Goal: Task Accomplishment & Management: Manage account settings

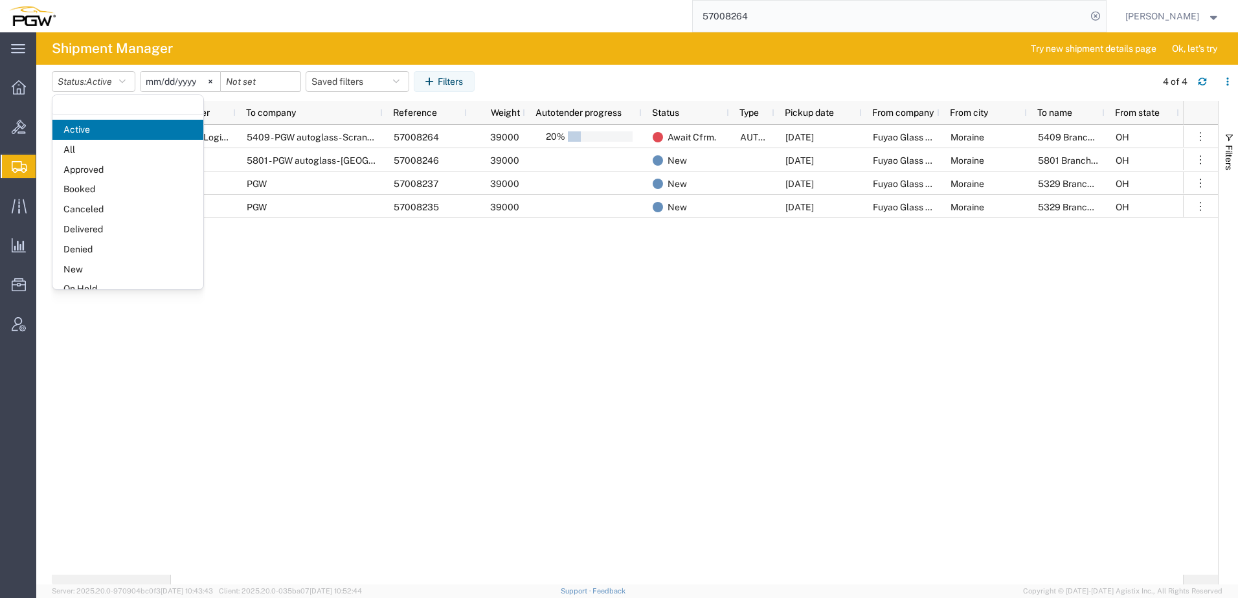
click at [77, 266] on span "New" at bounding box center [127, 270] width 151 height 20
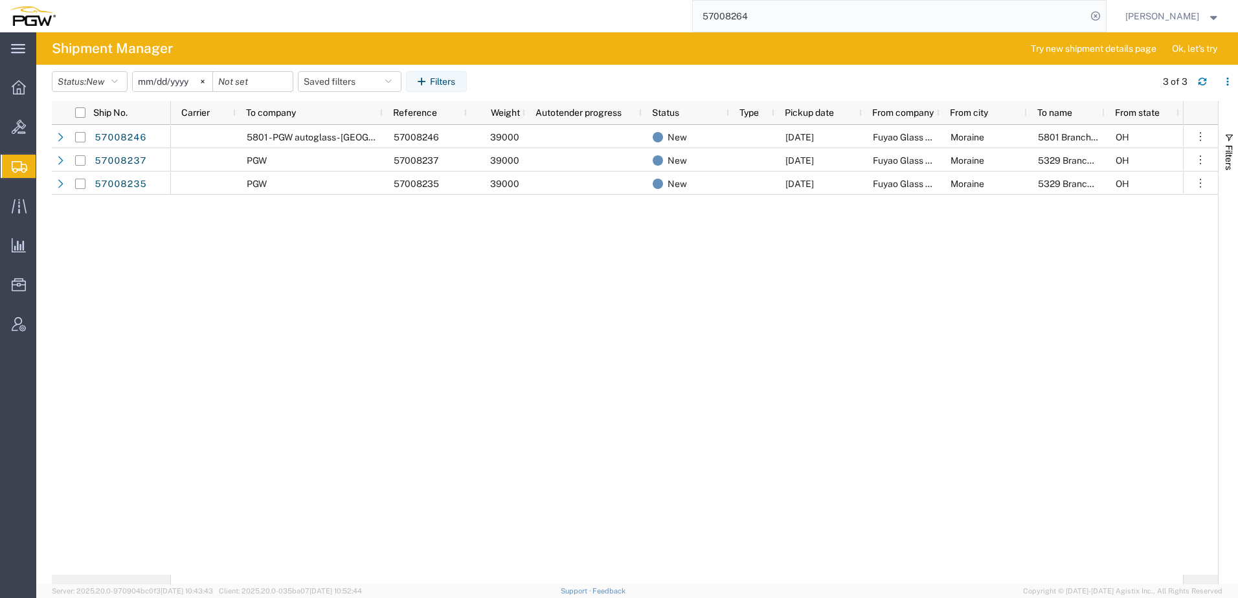
click at [322, 289] on div "5801 - PGW autoglass - Fort Worth Hub 57008246 39000 New 10/03/2025 Fuyao Glass…" at bounding box center [677, 350] width 1012 height 450
drag, startPoint x: 458, startPoint y: 277, endPoint x: 389, endPoint y: 35, distance: 251.3
click at [458, 271] on div "5801 - PGW autoglass - Fort Worth Hub 57008246 39000 New 10/03/2025 Fuyao Glass…" at bounding box center [677, 350] width 1012 height 450
click at [514, 301] on div "5801 - PGW autoglass - Fort Worth Hub 57008246 39000 New 10/03/2025 Fuyao Glass…" at bounding box center [677, 350] width 1012 height 450
click at [0, 0] on span "Create from Template" at bounding box center [0, 0] width 0 height 0
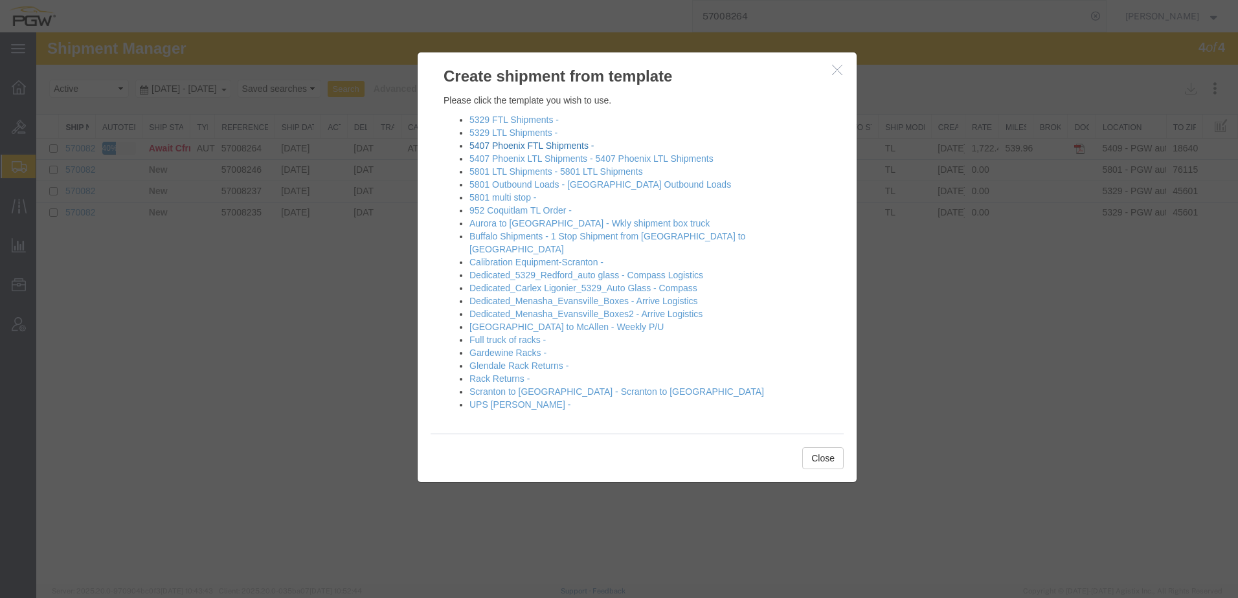
click at [505, 148] on link "5407 Phoenix FTL Shipments -" at bounding box center [532, 146] width 124 height 10
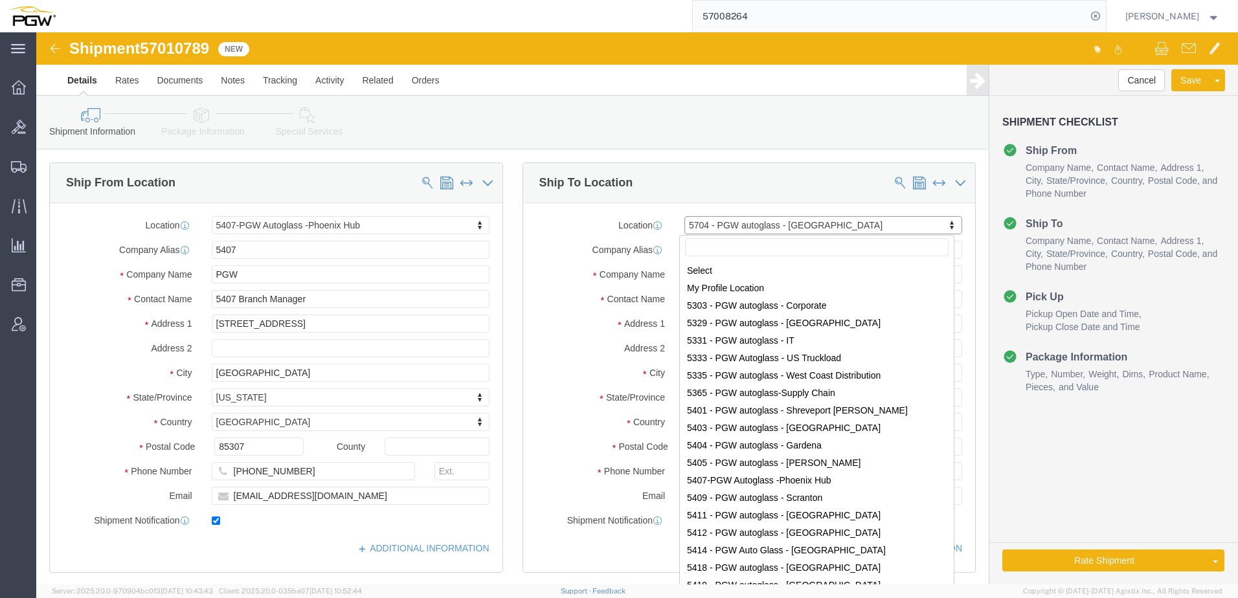
scroll to position [1891, 0]
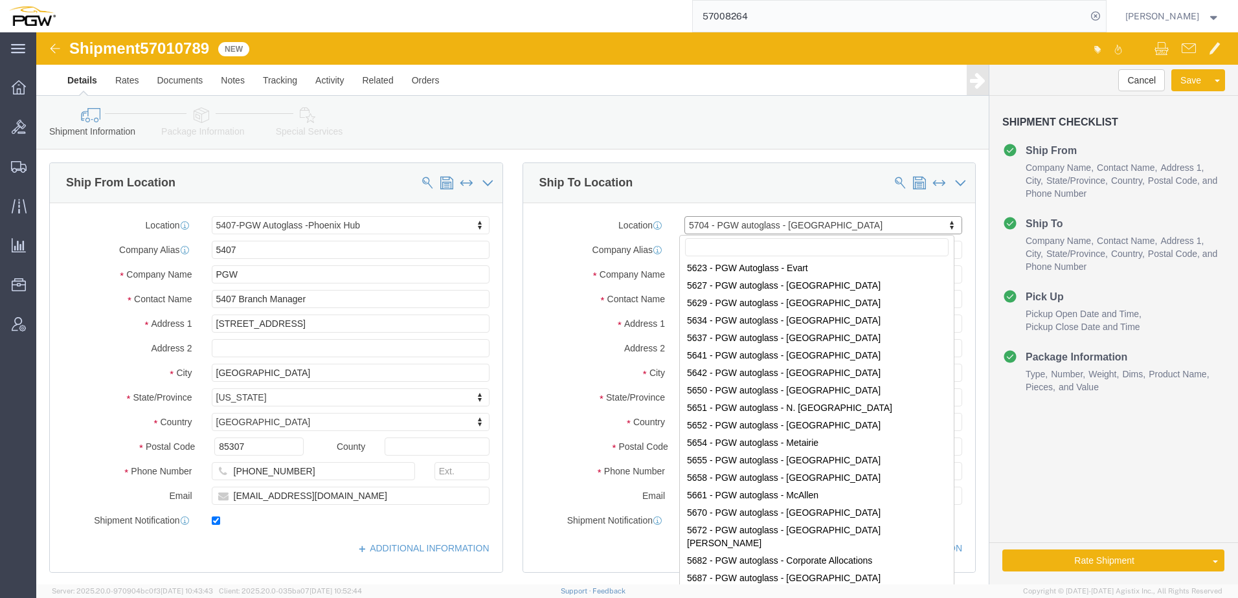
select select "62351"
select select "28459"
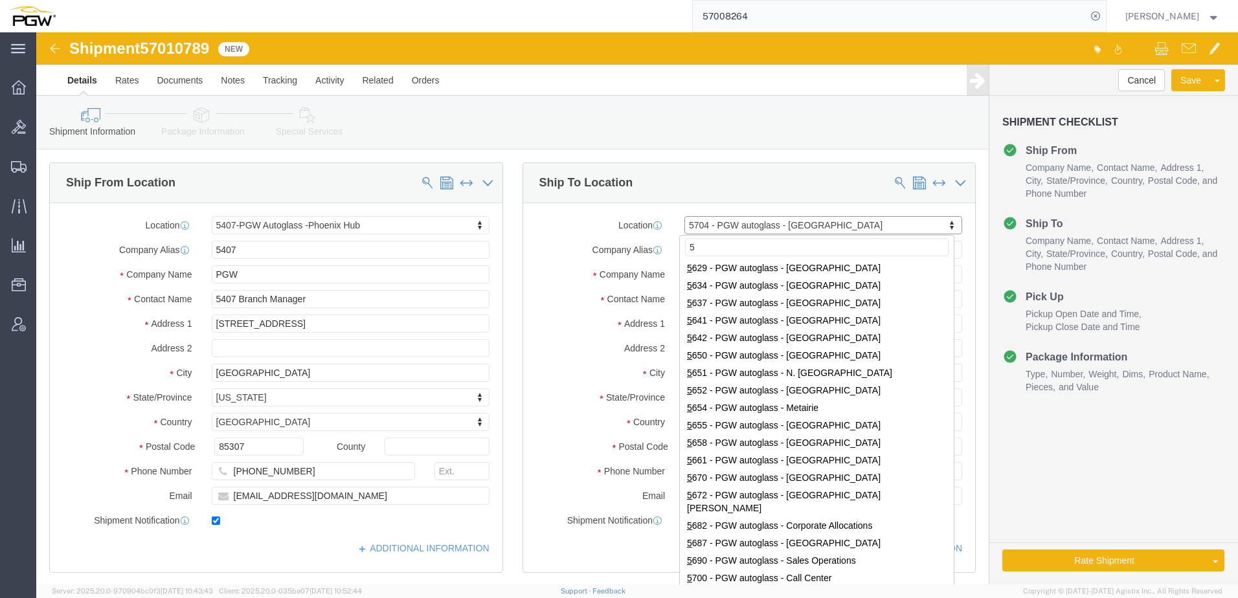
scroll to position [0, 0]
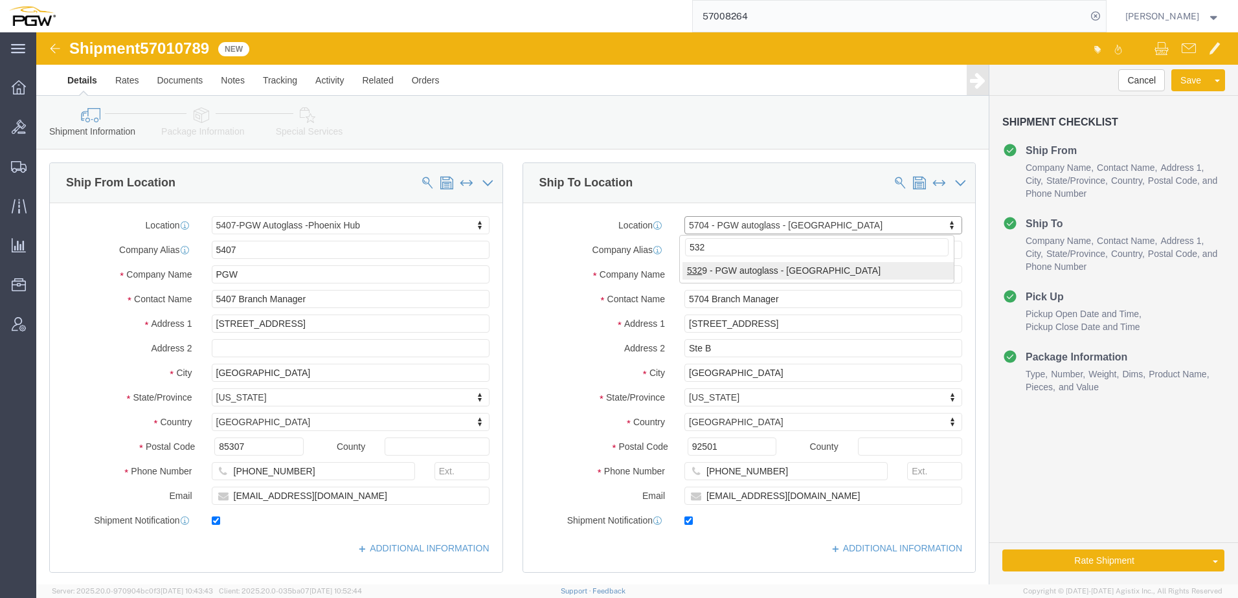
type input "5329"
select select "28253"
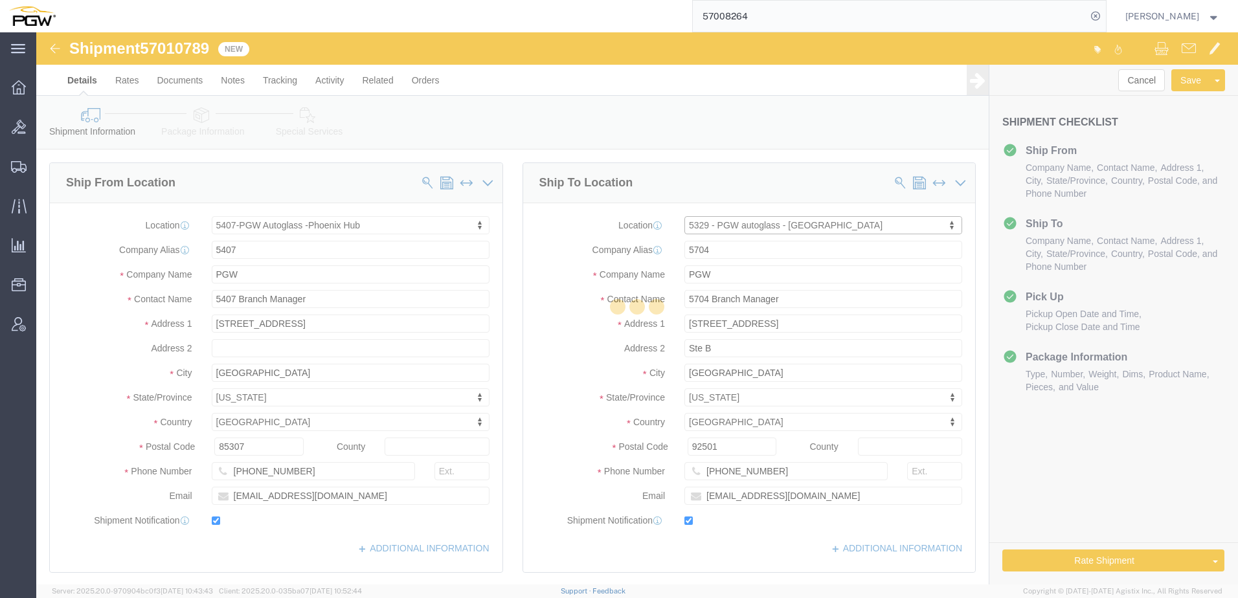
type input "5329"
type input "[PERSON_NAME]"
type input "[STREET_ADDRESS]"
type input "Chillicothe"
type input "45601"
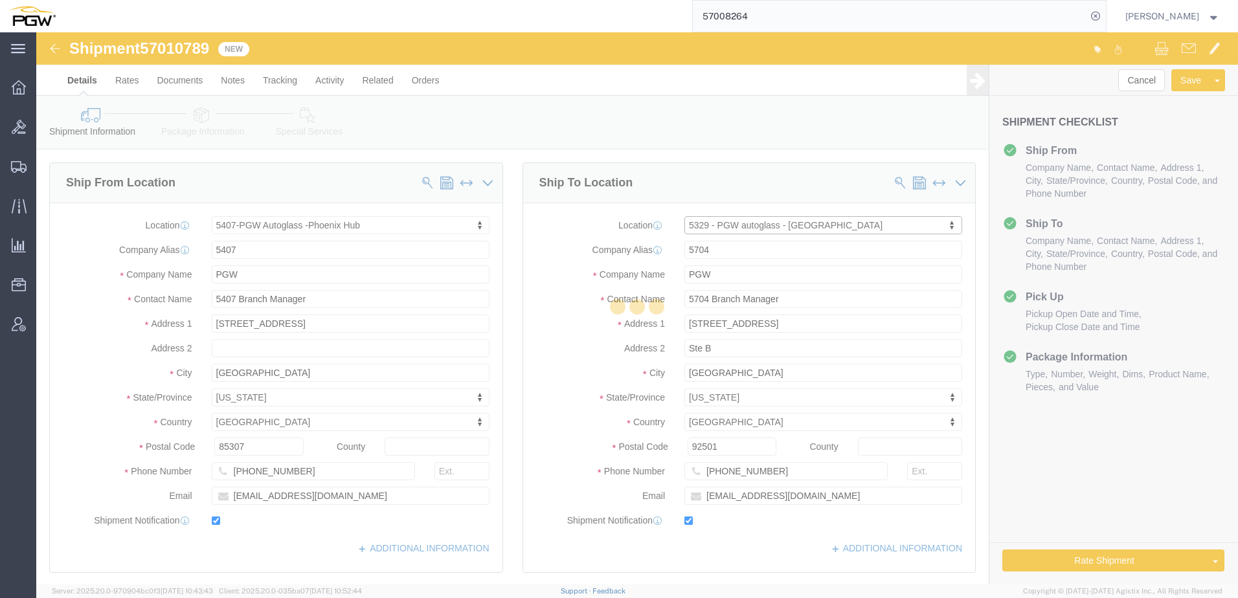
type input "[PHONE_NUMBER]"
type input "[EMAIL_ADDRESS][DOMAIN_NAME]"
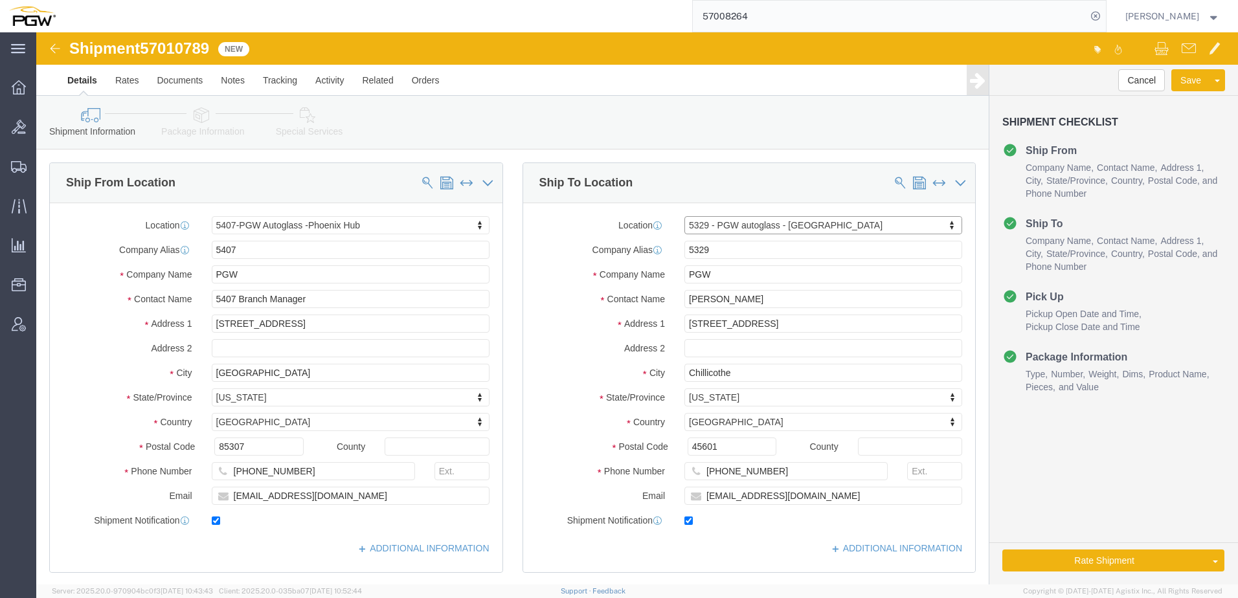
select select "OH"
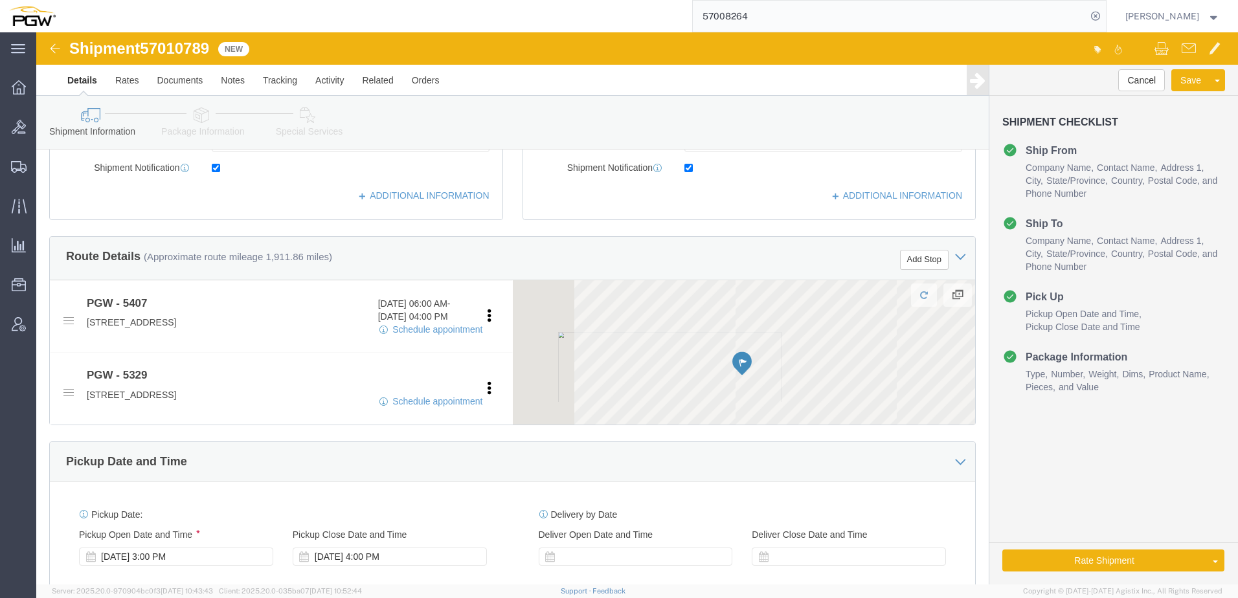
scroll to position [518, 0]
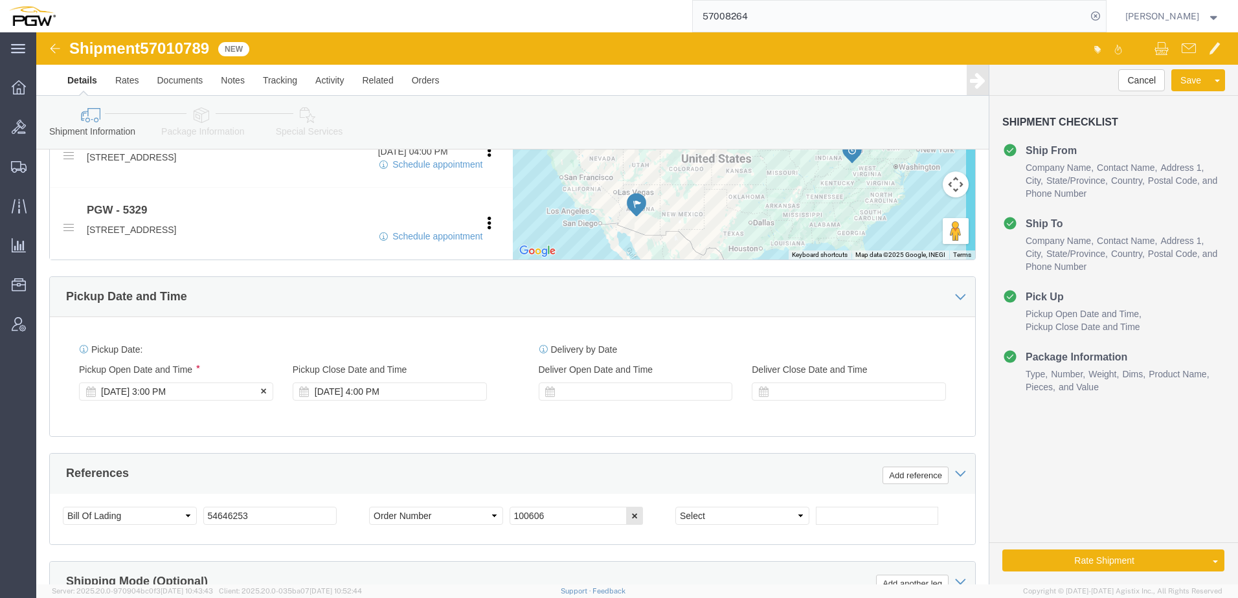
click div "Oct 02 2025 3:00 PM"
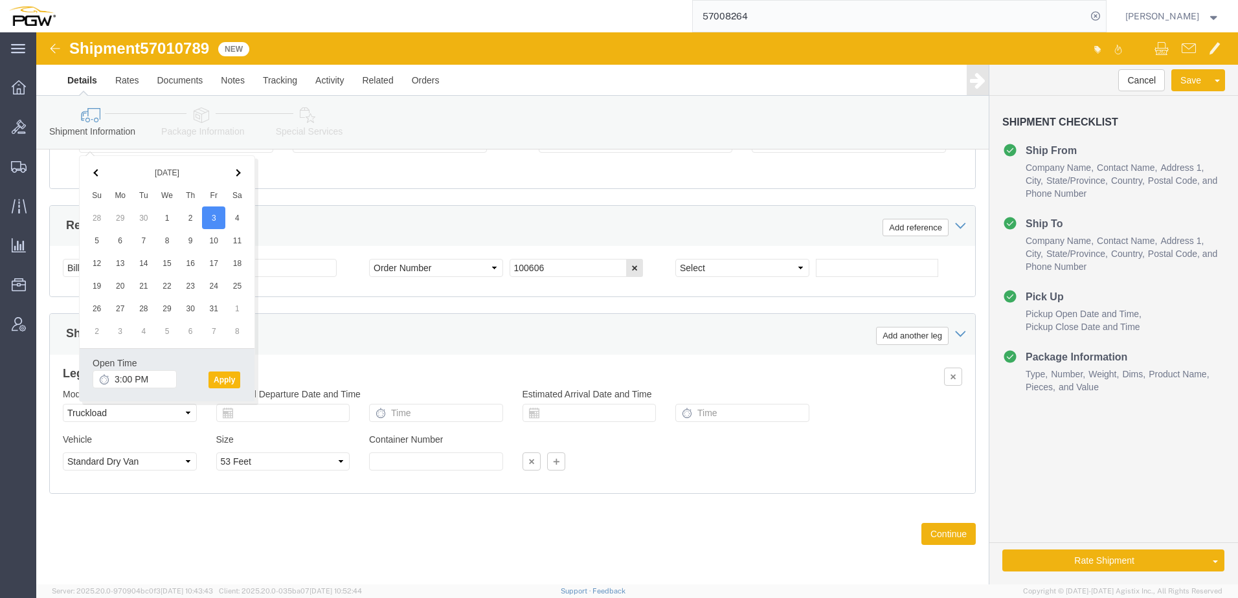
click button "Apply"
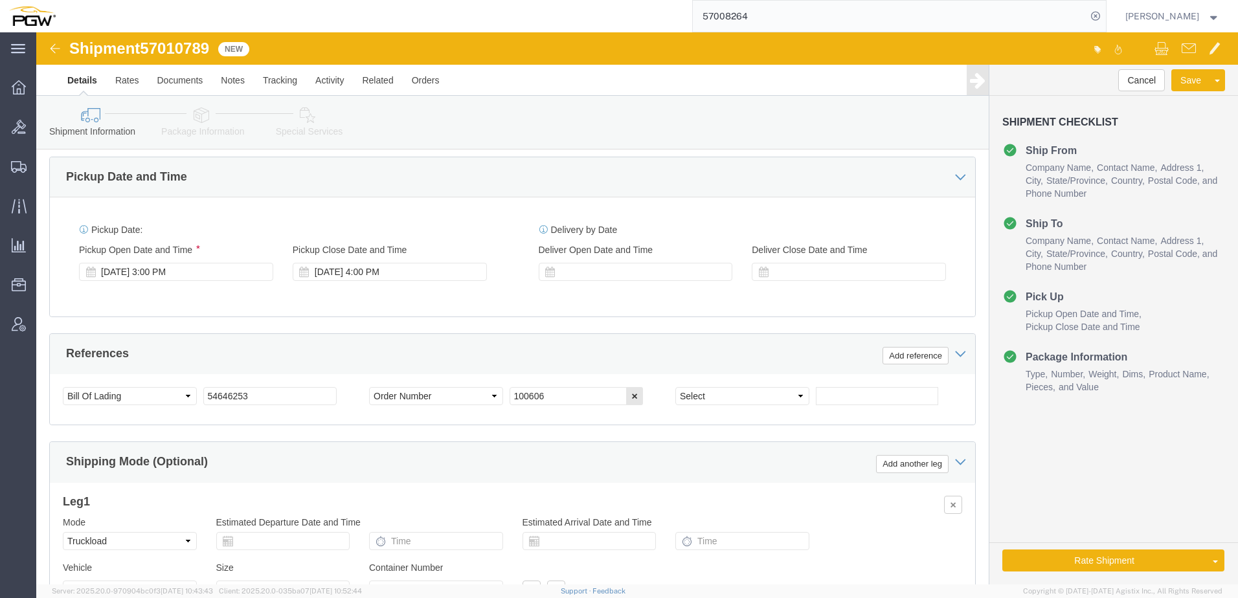
scroll to position [442, 0]
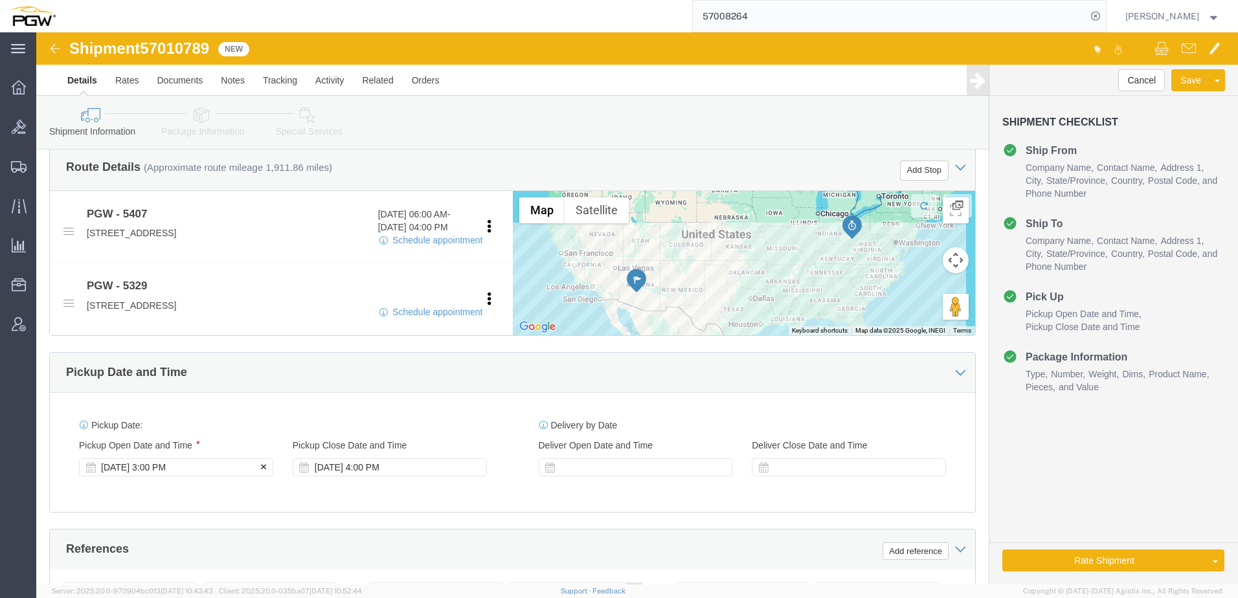
click div "Oct 03 2025 3:00 PM"
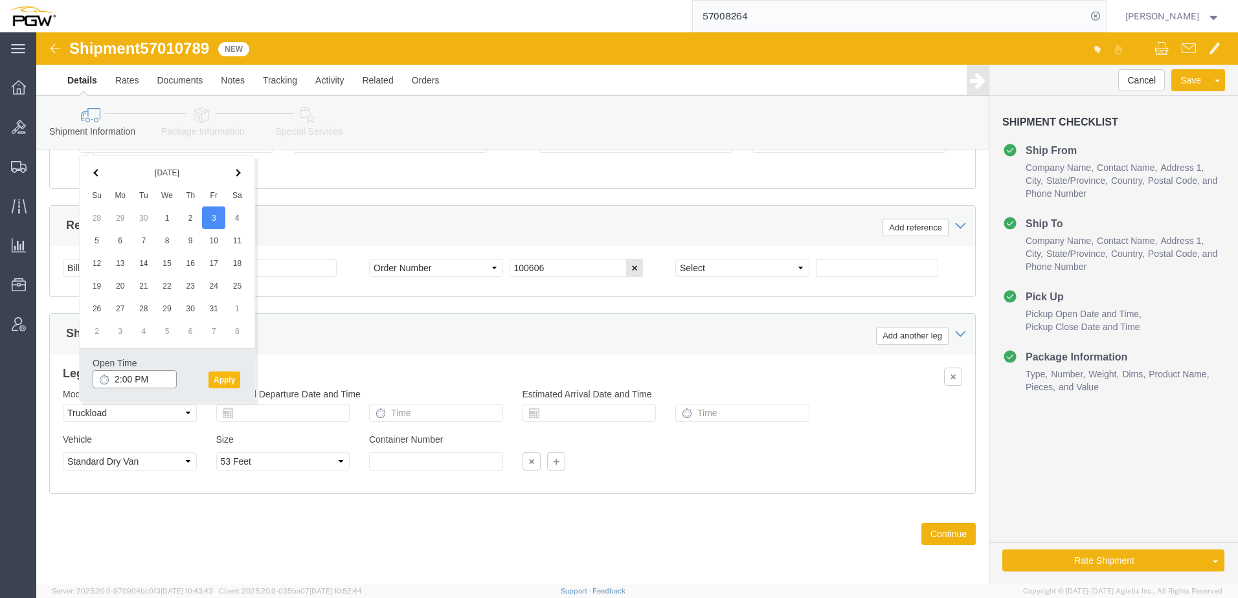
type input "2:00 PM"
click button "Apply"
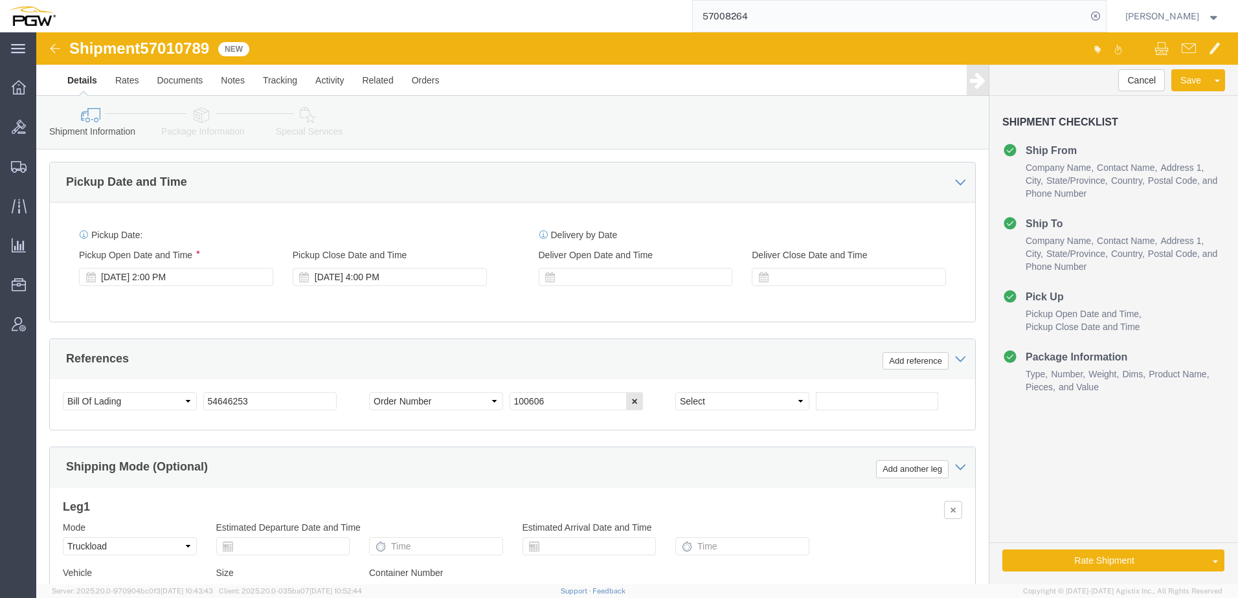
scroll to position [572, 0]
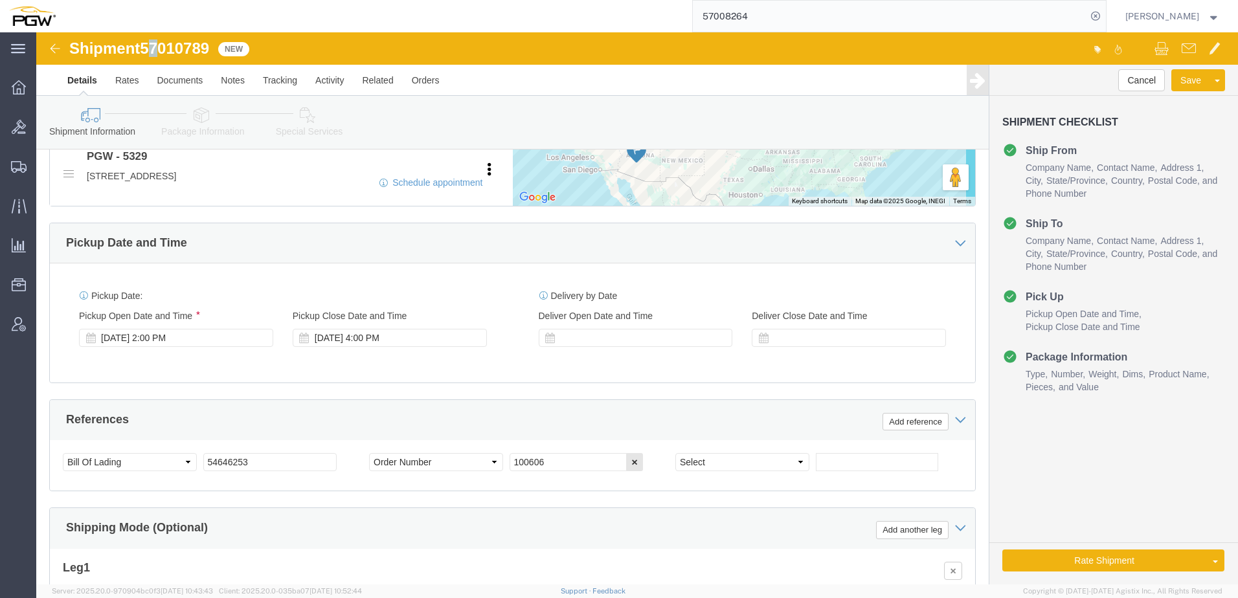
click span "57010789"
drag, startPoint x: 115, startPoint y: 14, endPoint x: 180, endPoint y: 19, distance: 65.0
click div "Shipment 57010789 New"
copy span "57010789"
drag, startPoint x: 214, startPoint y: 429, endPoint x: -23, endPoint y: 418, distance: 237.9
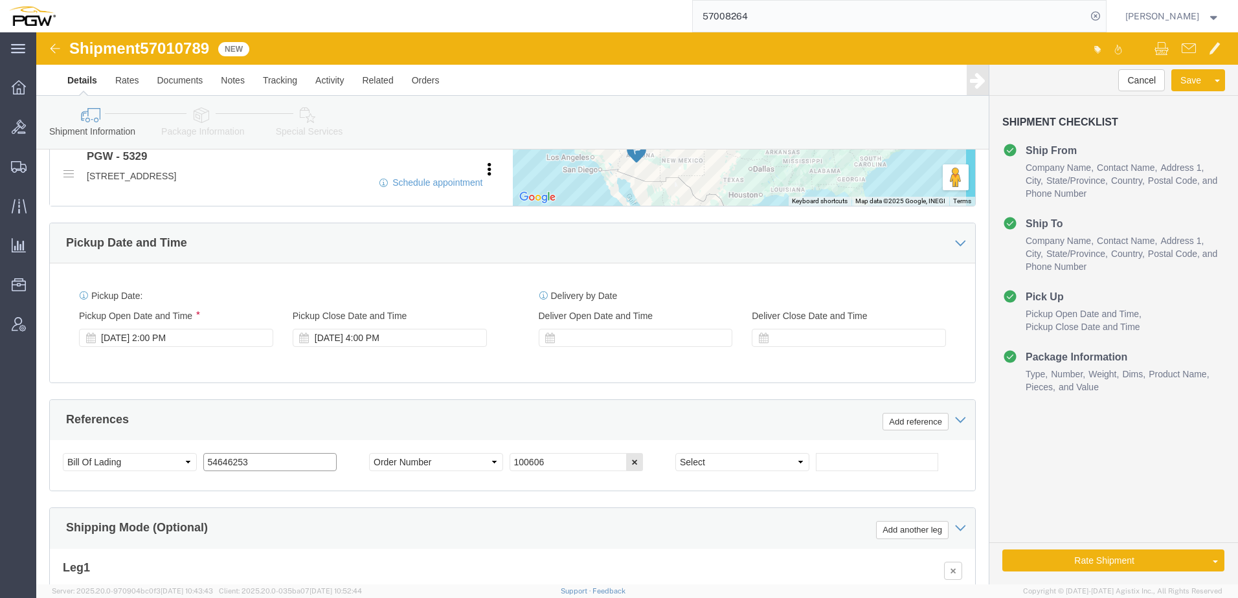
click html "Shipment 57010789 New Details Rates Documents Notes Tracking Activity Related O…"
paste input "7010789"
drag, startPoint x: 221, startPoint y: 431, endPoint x: -203, endPoint y: 407, distance: 425.5
click html "Shipment 57010789 New Details Rates Documents Notes Tracking Activity Related O…"
type input "57010789"
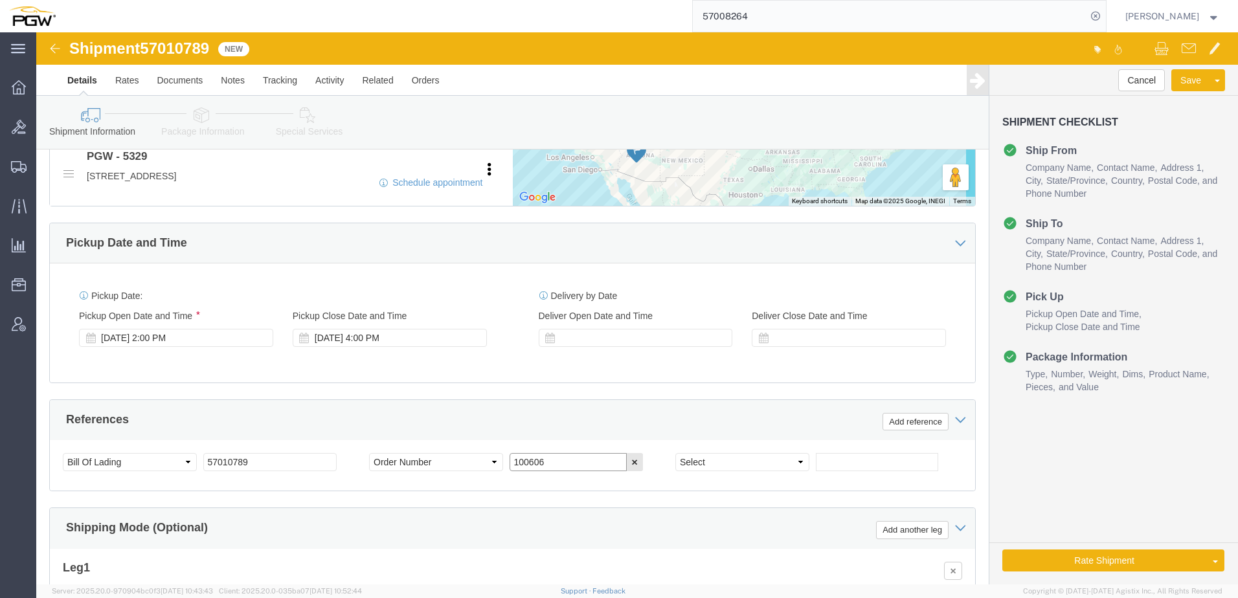
drag, startPoint x: 541, startPoint y: 426, endPoint x: 236, endPoint y: 430, distance: 305.1
click div "Select Account Type Activity ID Airline Appointment Number ASN Batch Request # …"
paste input "669374"
type input "669374"
click icon
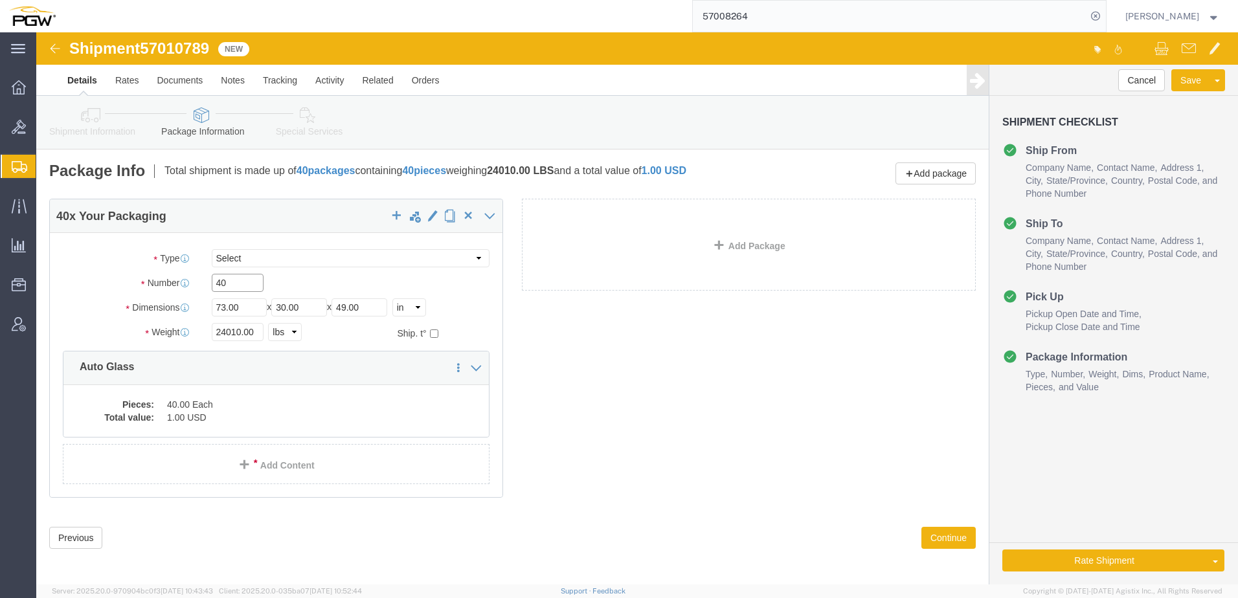
drag, startPoint x: 210, startPoint y: 248, endPoint x: 142, endPoint y: 256, distance: 69.2
click div "Number 40"
type input "37"
drag, startPoint x: 203, startPoint y: 299, endPoint x: 87, endPoint y: 300, distance: 116.6
click div "Package Type Select Bale(s) Basket(s) Bolt(s) Bottle(s) Buckets Bulk Bundle(s) …"
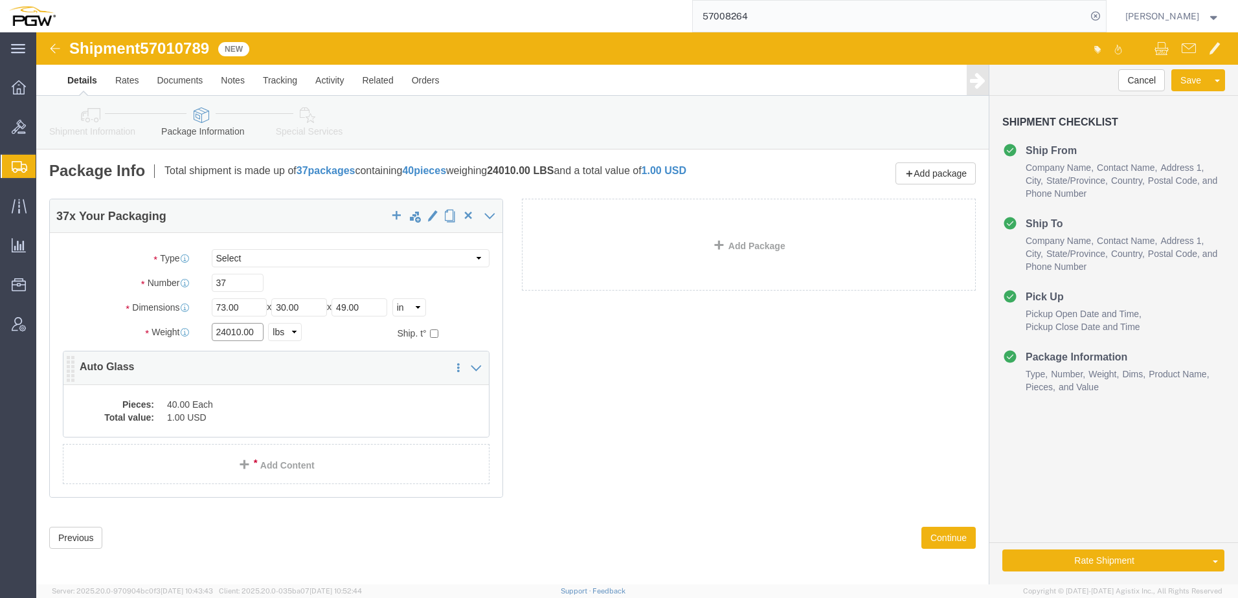
paste input "36234"
type input "36234.00"
click dd "1.00 USD"
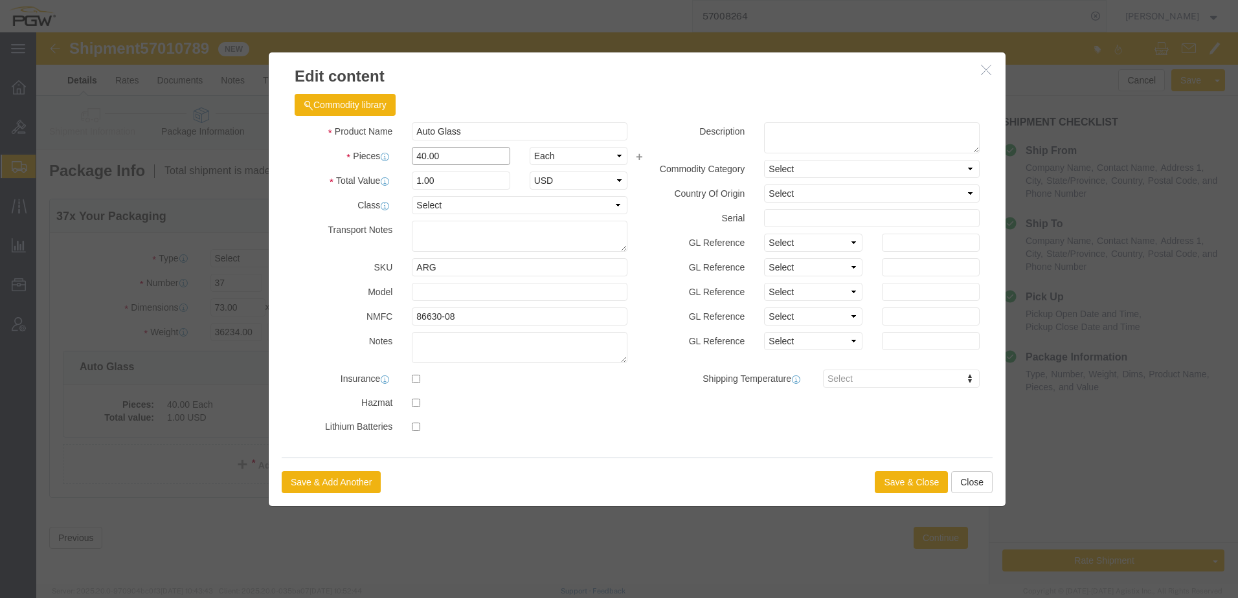
drag, startPoint x: 419, startPoint y: 119, endPoint x: -3, endPoint y: 104, distance: 422.5
click html "Shipment 57010789 New Details Rates Documents Notes Tracking Activity Related O…"
type input "37.00"
type input "0.93"
type input "1.00"
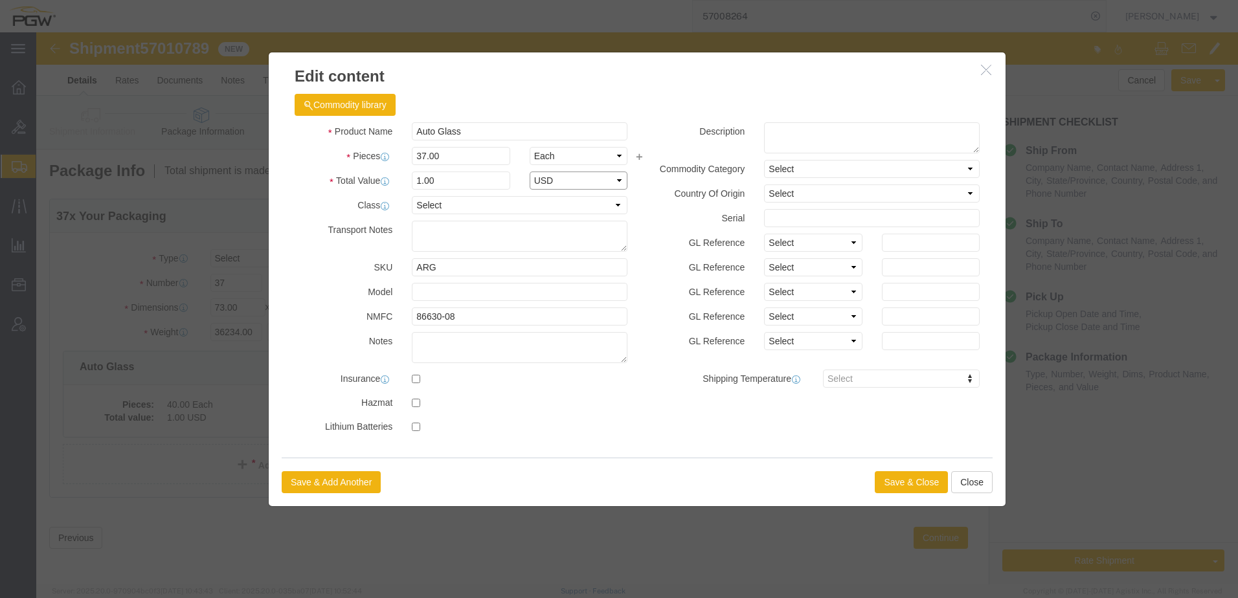
select select "USD"
click button "Save & Close"
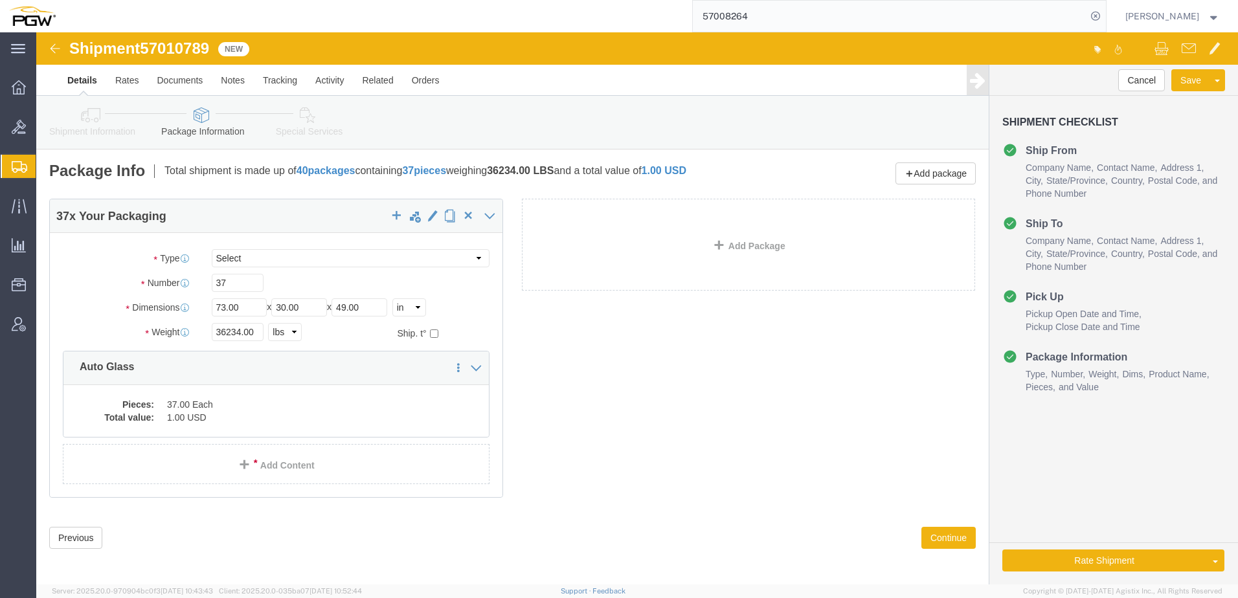
click icon
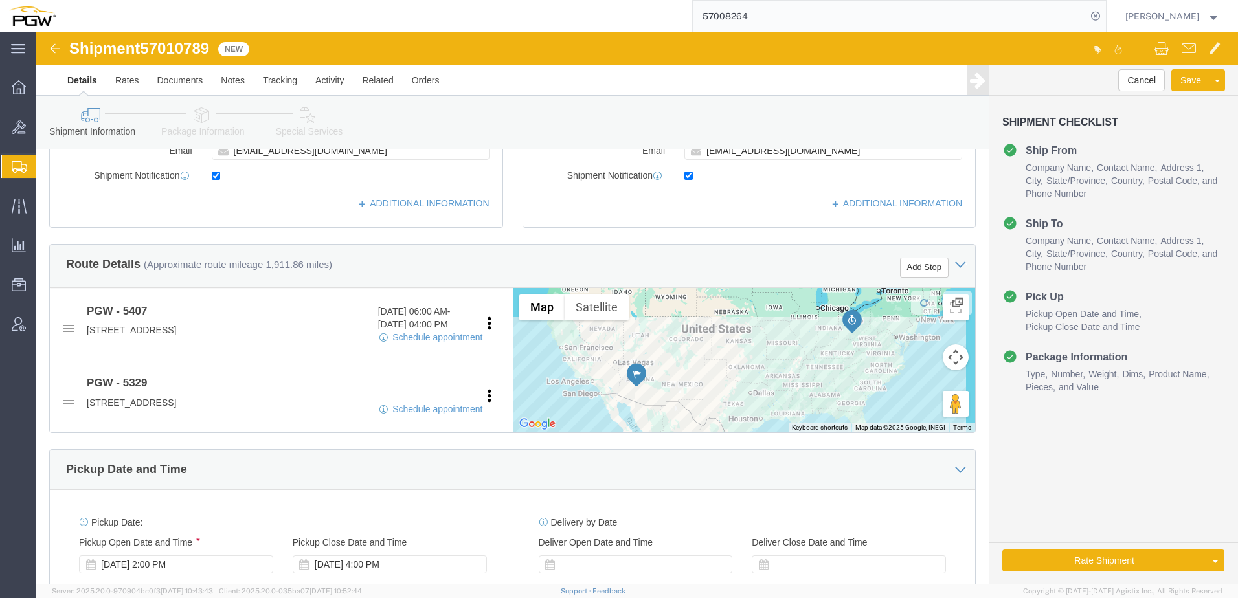
scroll to position [712, 0]
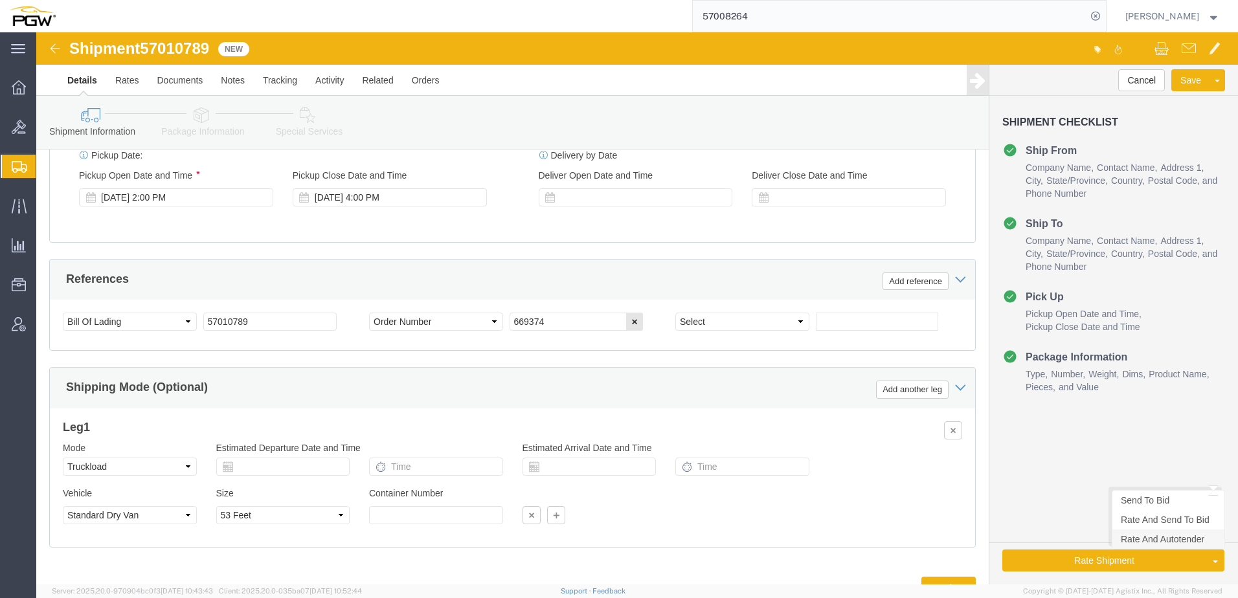
drag, startPoint x: 1126, startPoint y: 513, endPoint x: 1157, endPoint y: 548, distance: 46.4
click link "Rate And Autotender"
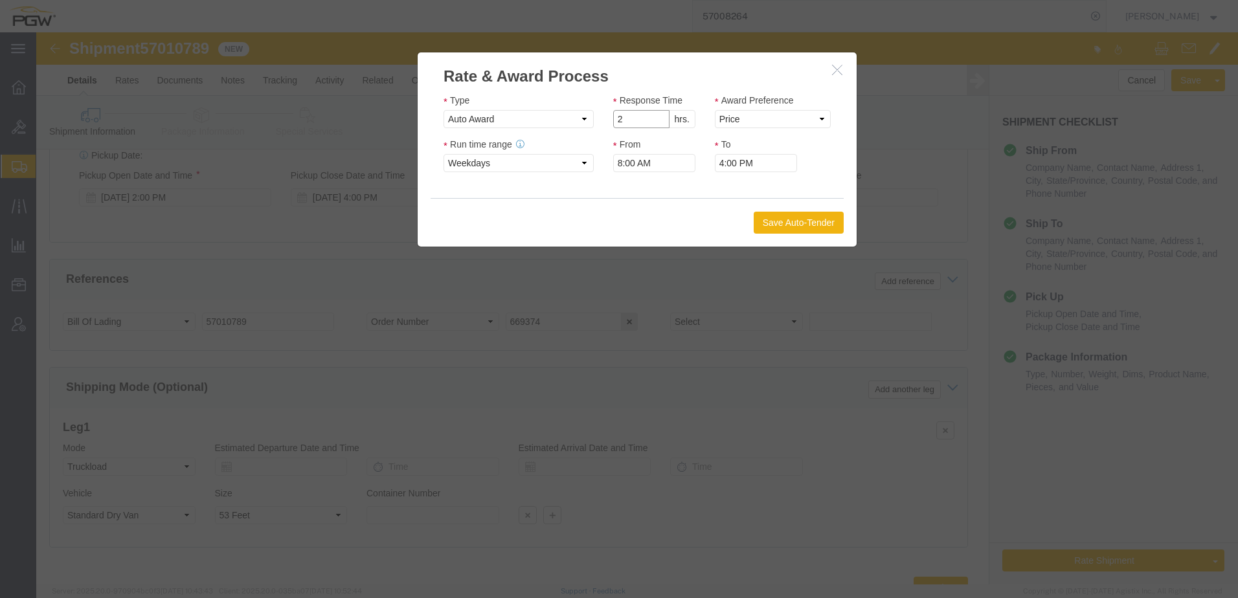
click input "2"
type input "1"
click input "1"
click select "Price Carrier Rank"
select select "LANE_RANK"
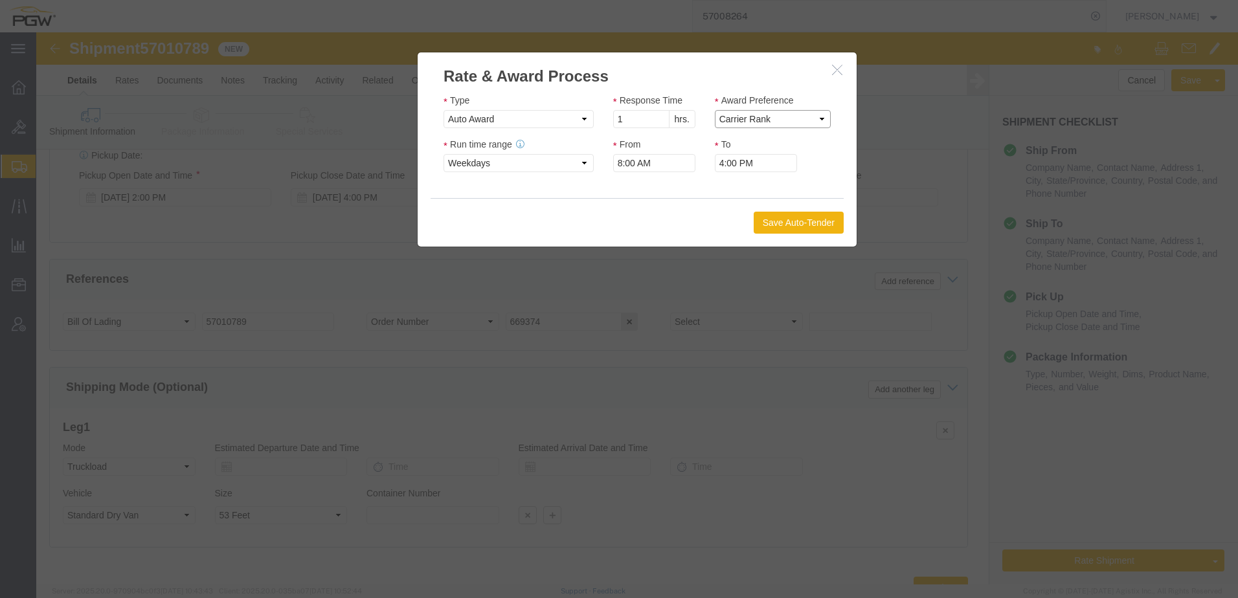
click select "Price Carrier Rank"
click icon "button"
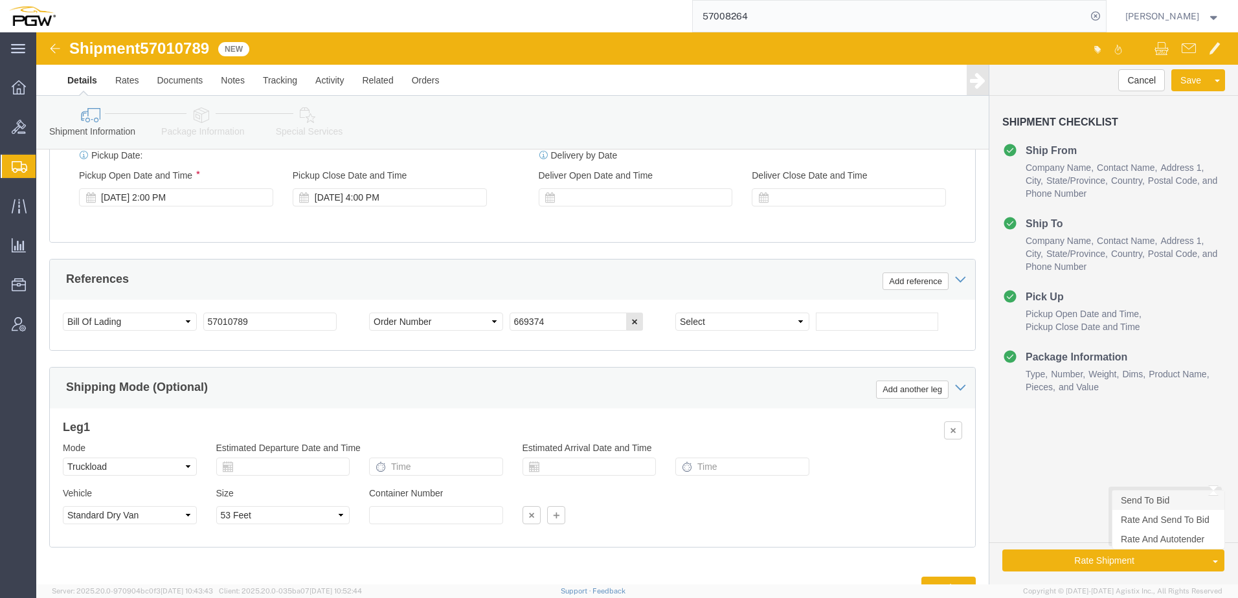
click link "Send To Bid"
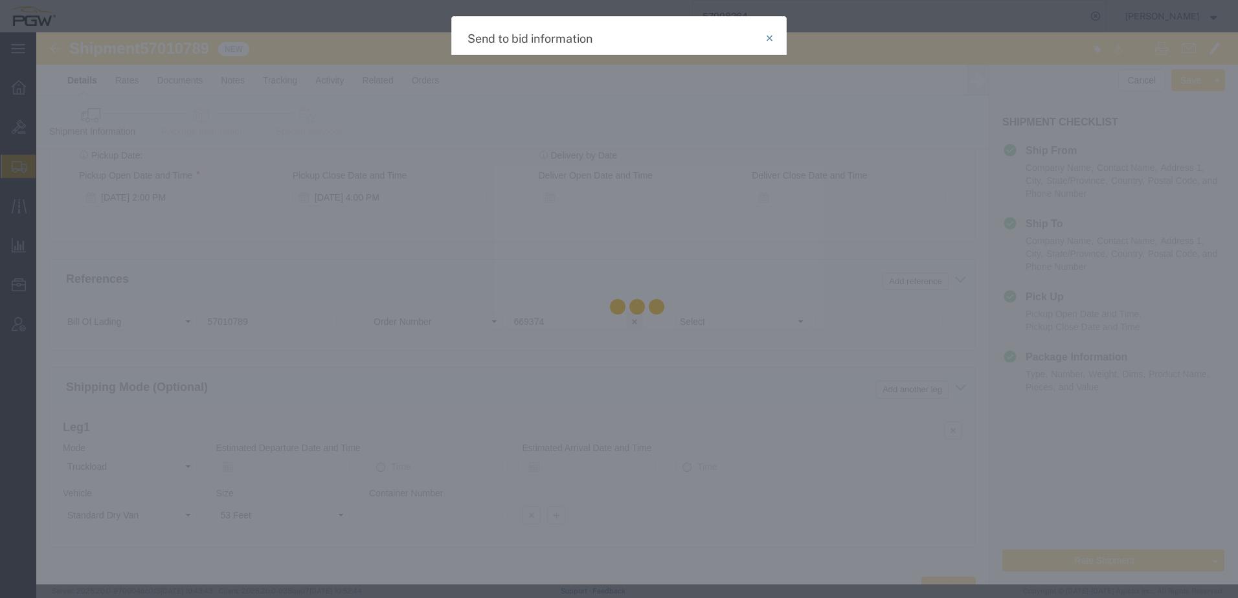
select select "TL"
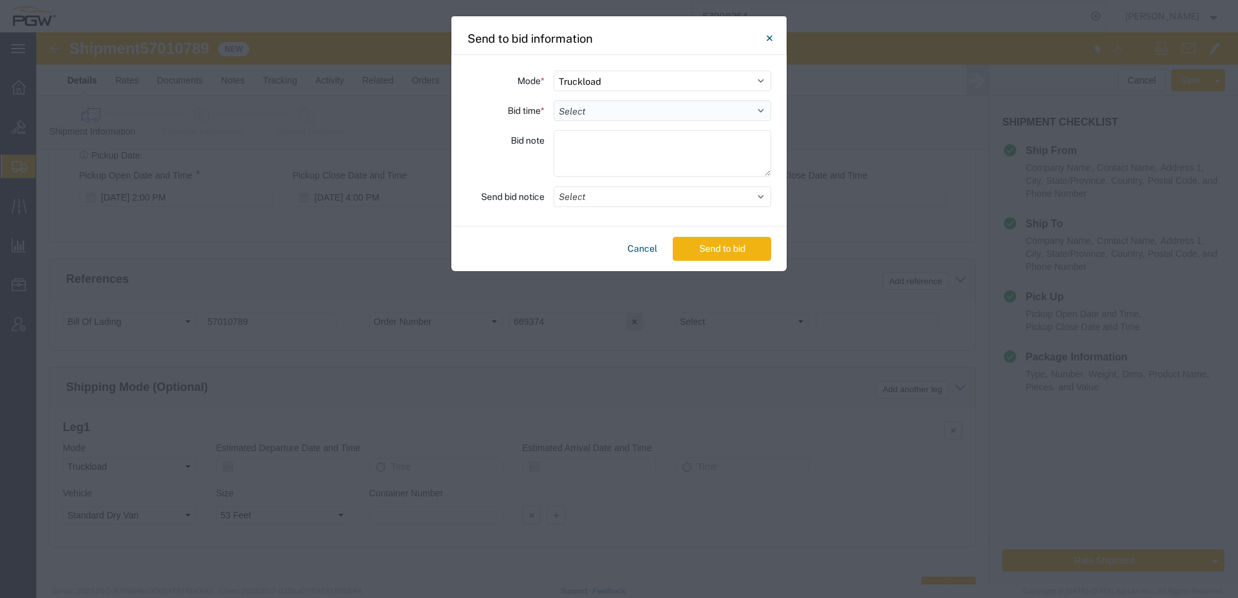
click at [694, 113] on select "Select 30 Min (Rush) 1 Hour (Rush) 2 Hours (Rush) 4 Hours (Rush) 8 Hours (Rush)…" at bounding box center [663, 110] width 218 height 21
select select "24"
click at [554, 100] on select "Select 30 Min (Rush) 1 Hour (Rush) 2 Hours (Rush) 4 Hours (Rush) 8 Hours (Rush)…" at bounding box center [663, 110] width 218 height 21
click at [696, 252] on button "Send to bid" at bounding box center [722, 249] width 98 height 24
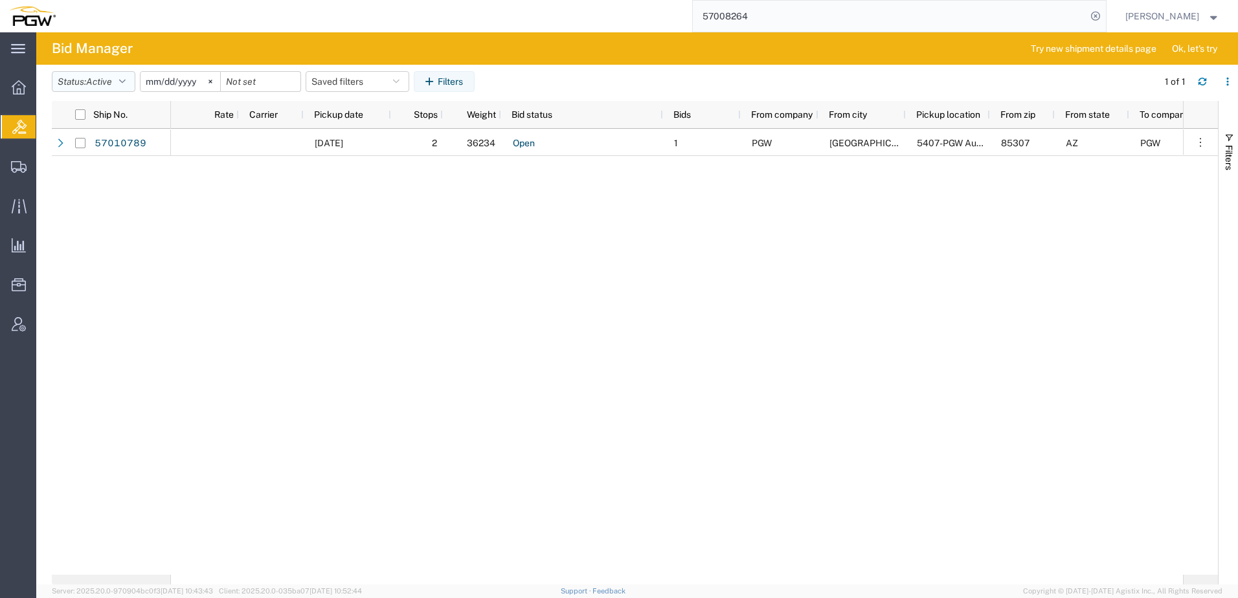
click at [104, 81] on span "Active" at bounding box center [99, 81] width 26 height 10
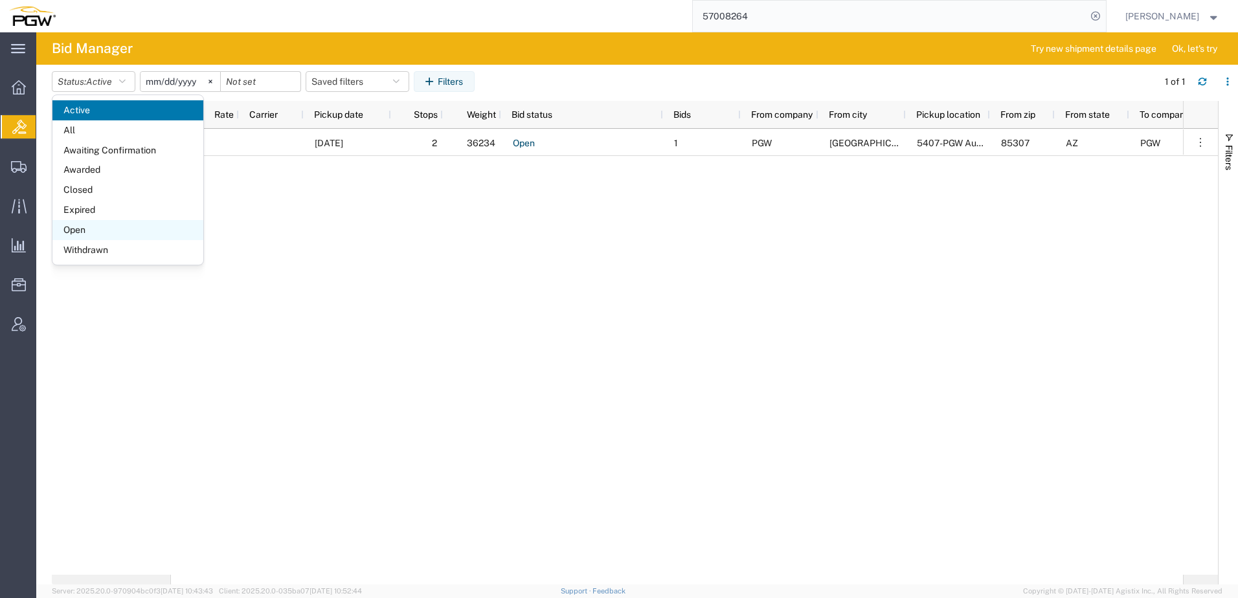
click at [90, 231] on span "Open" at bounding box center [127, 230] width 151 height 20
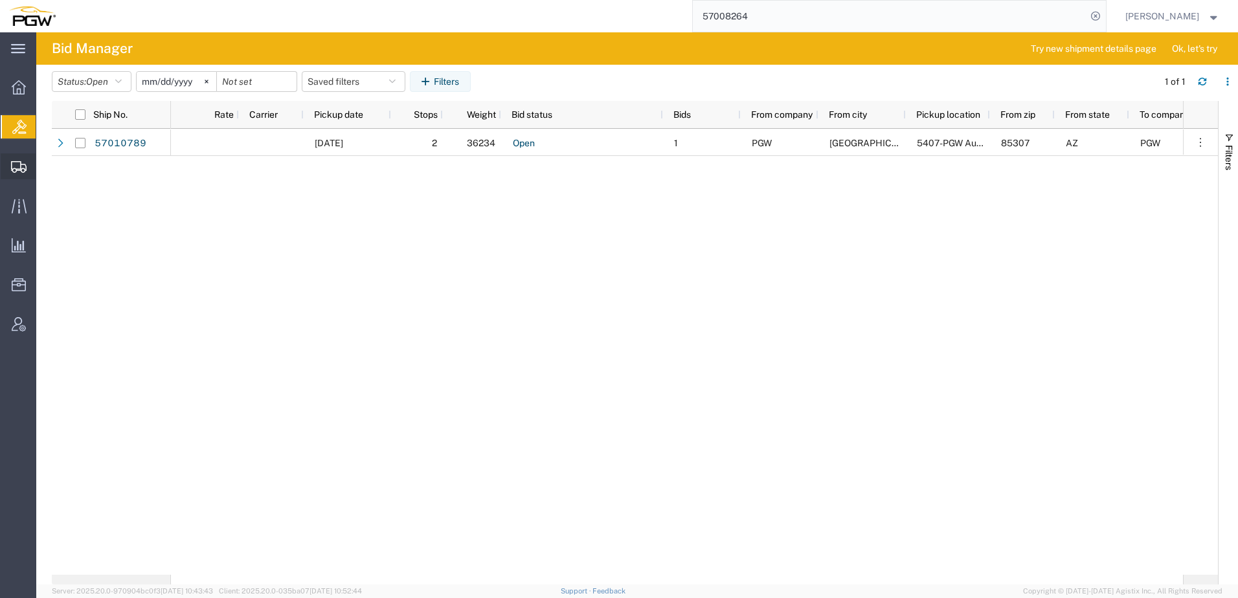
click at [0, 0] on span "Create from Template" at bounding box center [0, 0] width 0 height 0
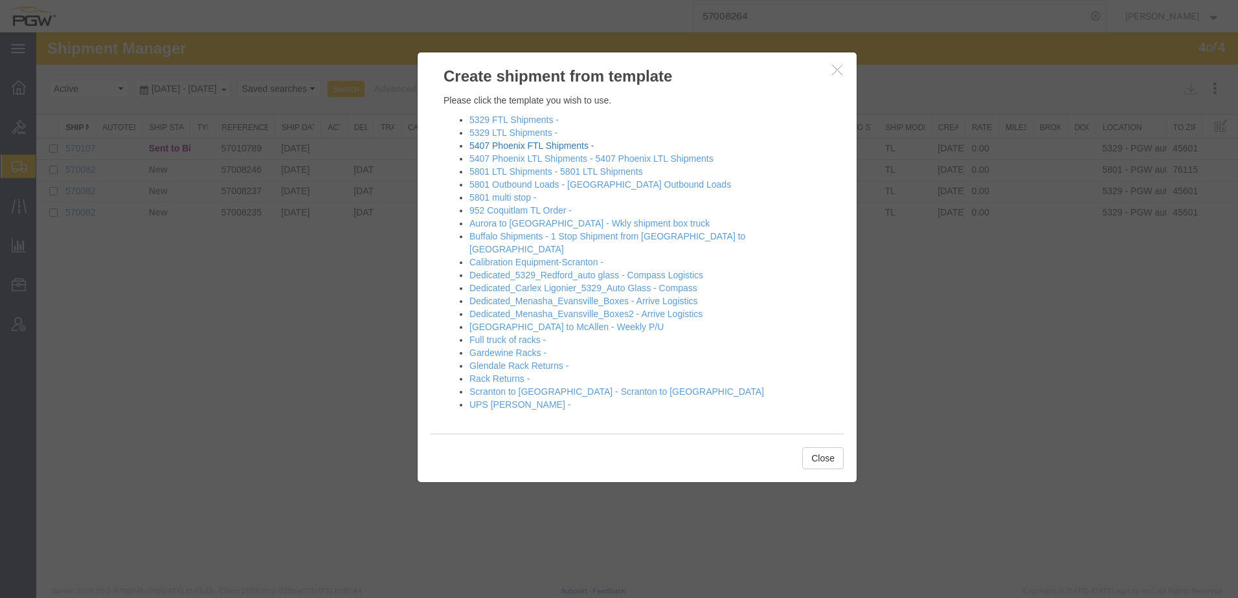
click at [532, 143] on link "5407 Phoenix FTL Shipments -" at bounding box center [532, 146] width 124 height 10
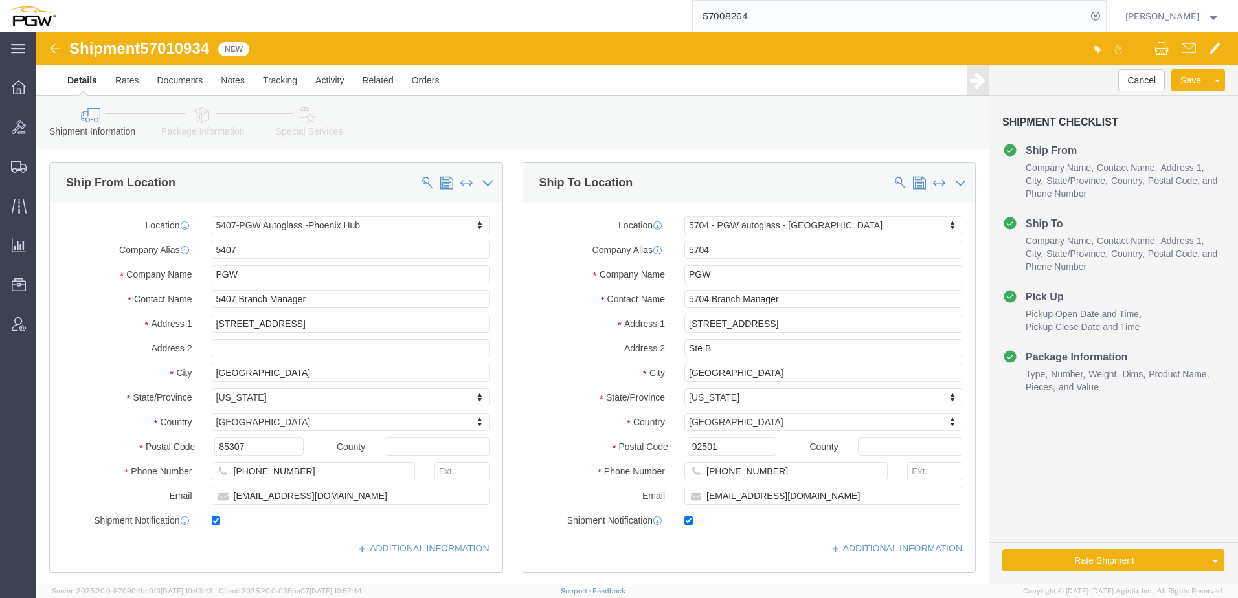
select select "62351"
select select "28459"
type input "5622"
select select "28415"
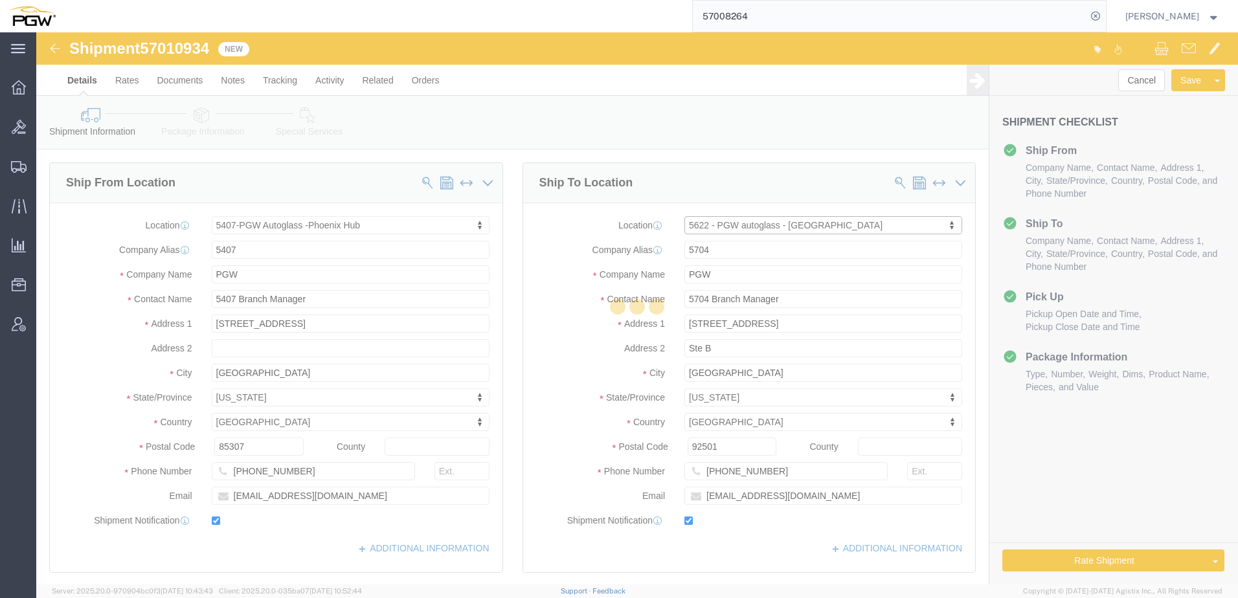
type input "5622"
type input "5622 Branch Manager"
type input "3455 W Ninigret Dr."
type input "Suite 600"
type input "Salt Lake City"
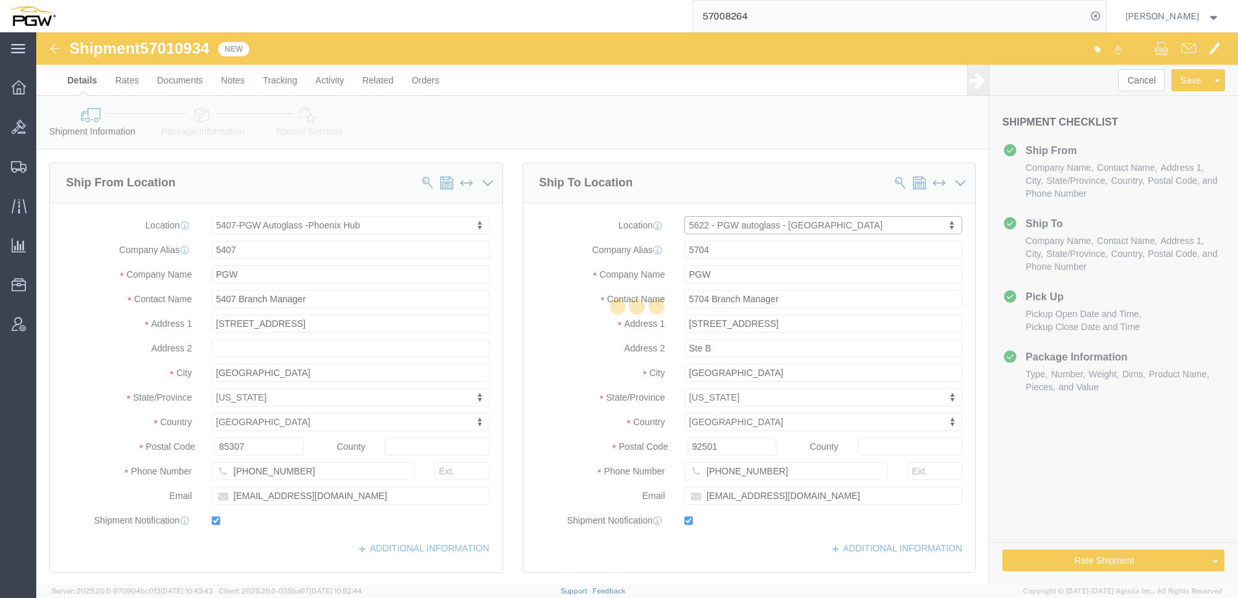
type input "84104"
type input "801-908-6475"
type input "lkqsp_o_pm_5622@pgwag.com"
select select "UT"
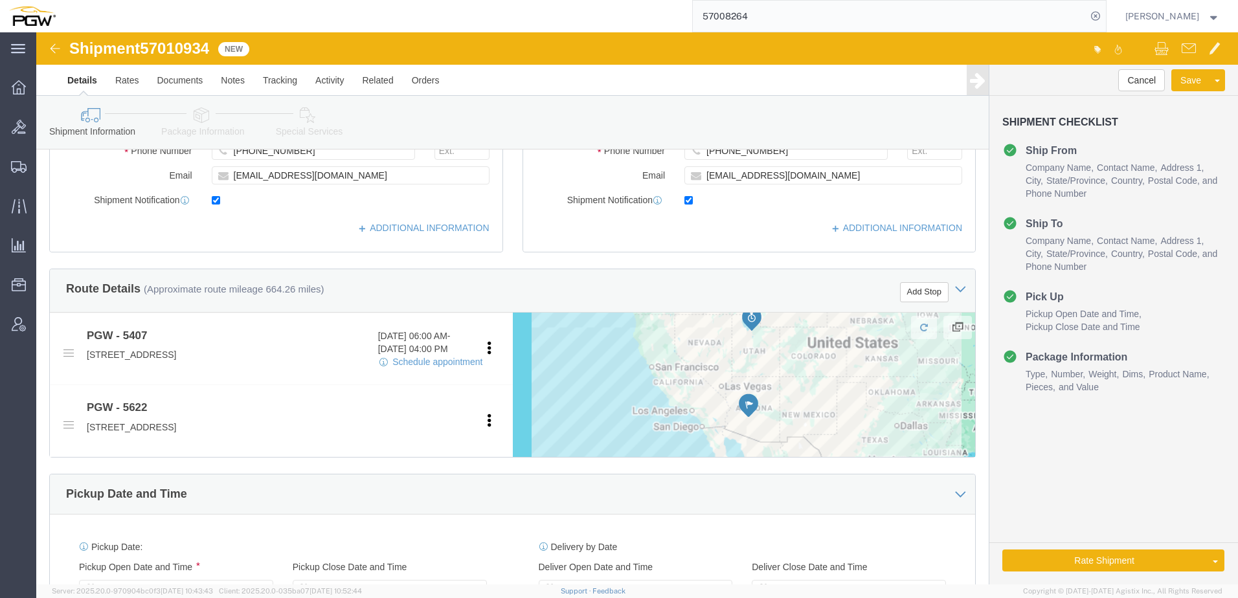
scroll to position [324, 0]
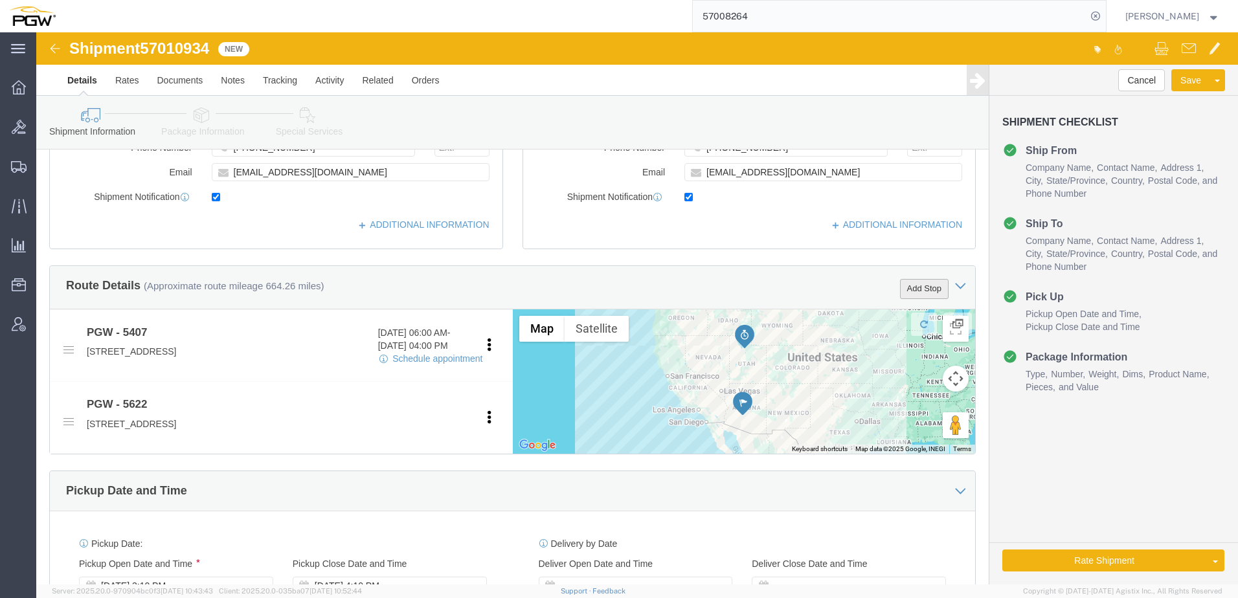
click button "Add Stop"
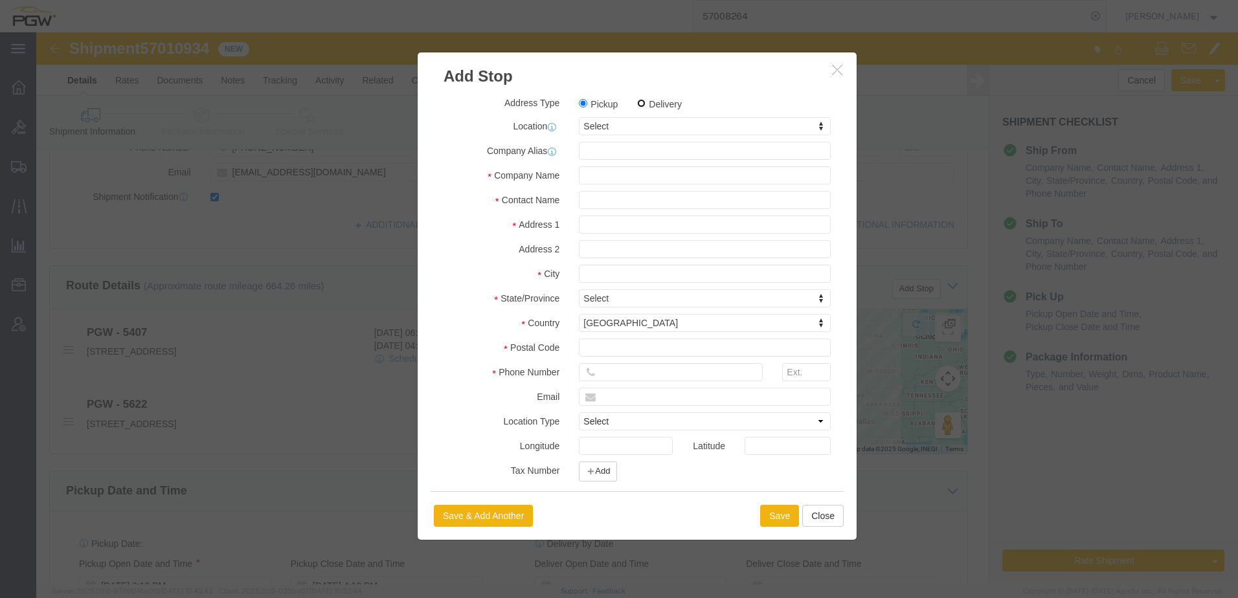
click input "Delivery"
radio input "true"
select select
type input "5412"
select select "38239"
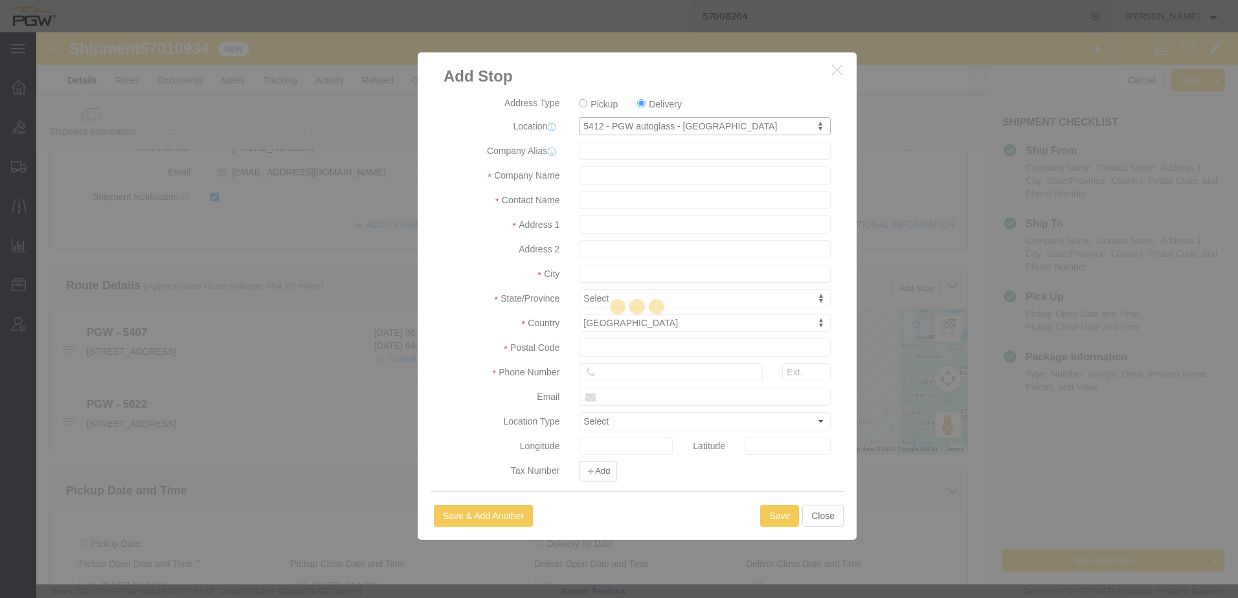
type input "5412"
type input "PGW"
type input "5412 Branch Manager"
type input "709 East Auto Center Drive"
type input "Suite 129"
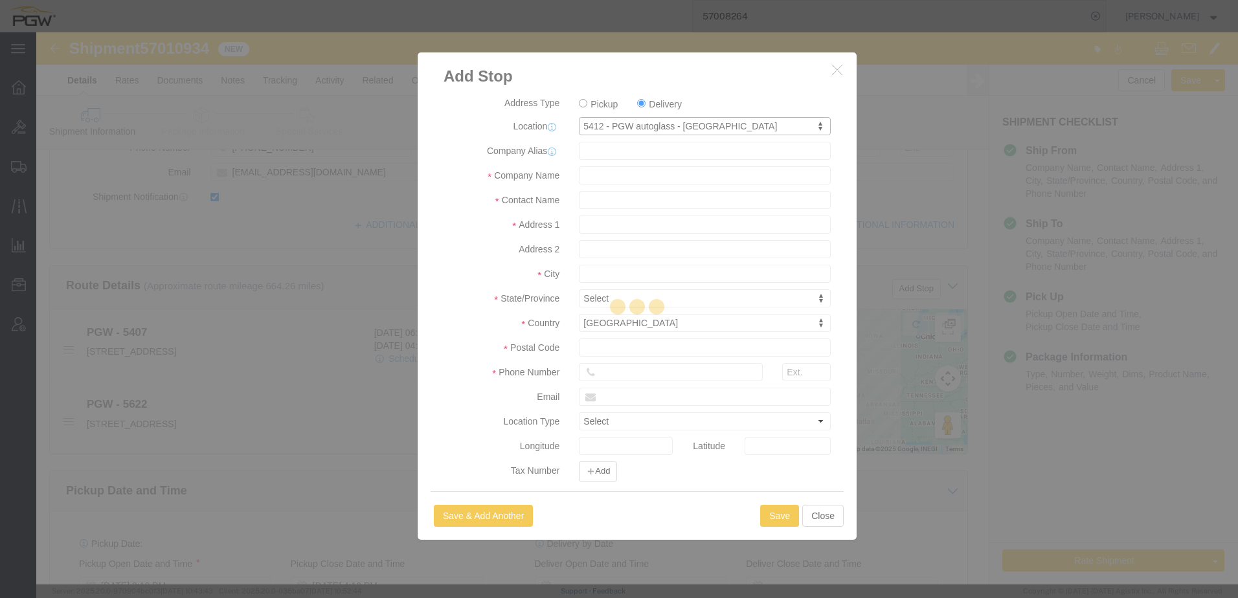
type input "Mesa"
type input "85204"
type input "502-966-8216"
type input "lkqsp_o_pm_5412@pgwag.com"
select select "BWLD"
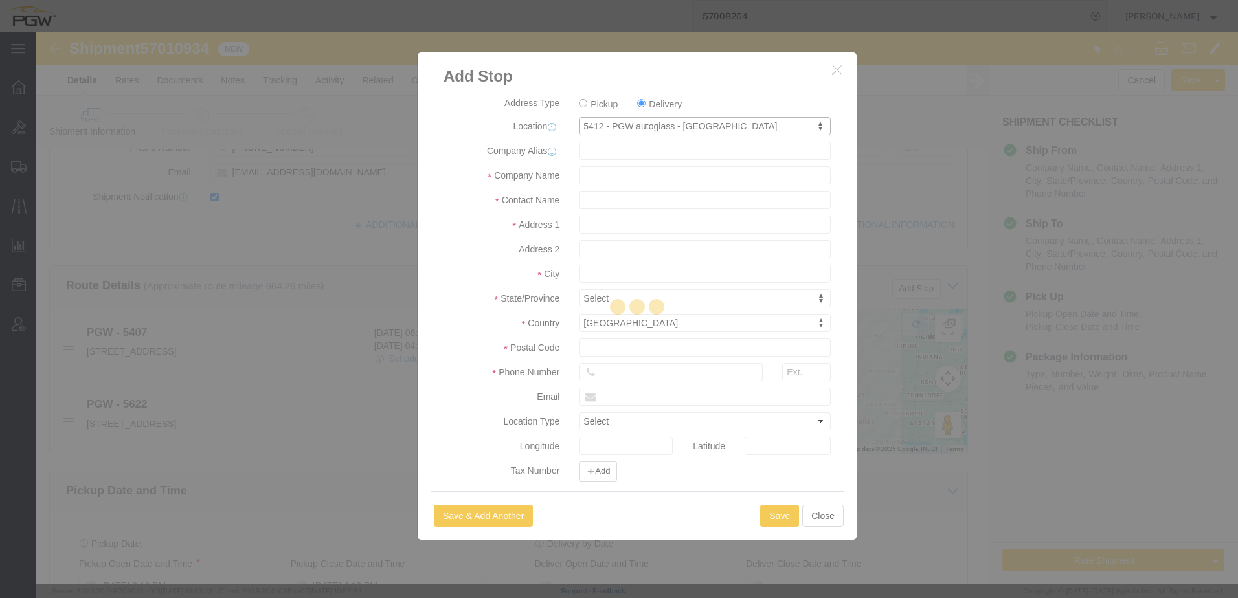
checkbox input "true"
select select "AZ"
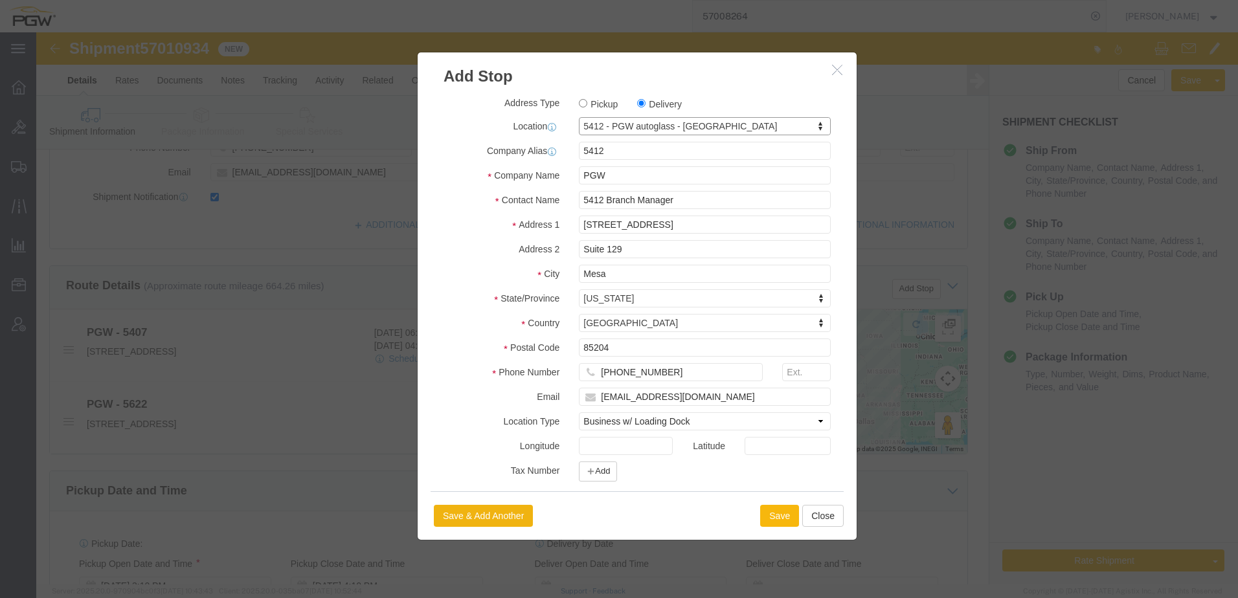
click button "Save"
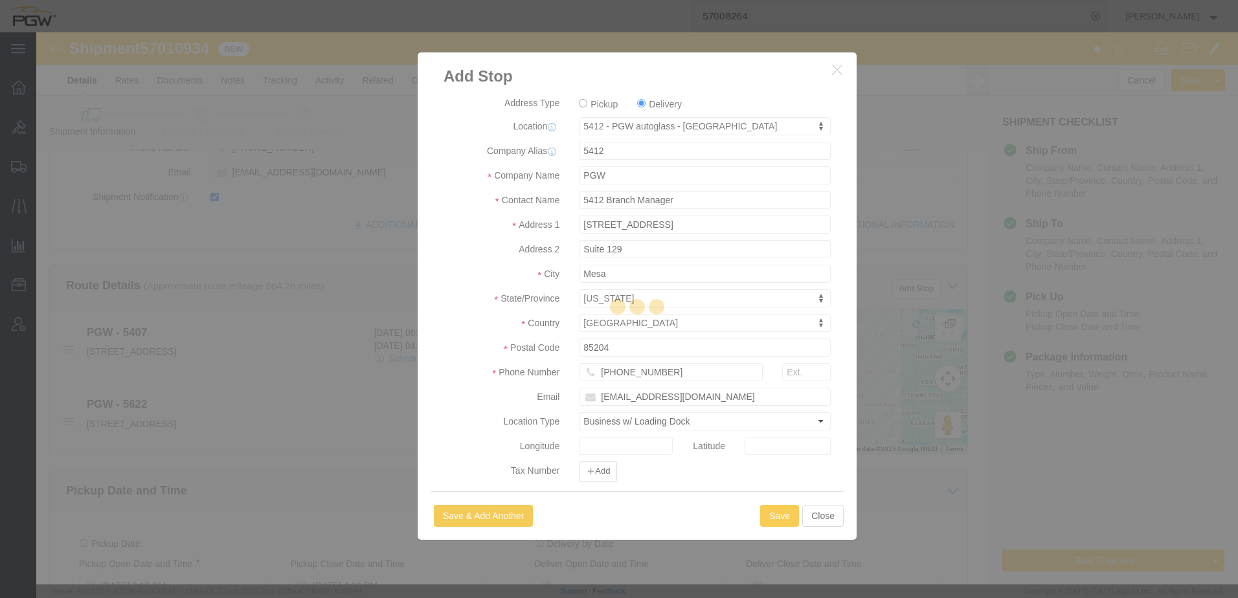
select select "D"
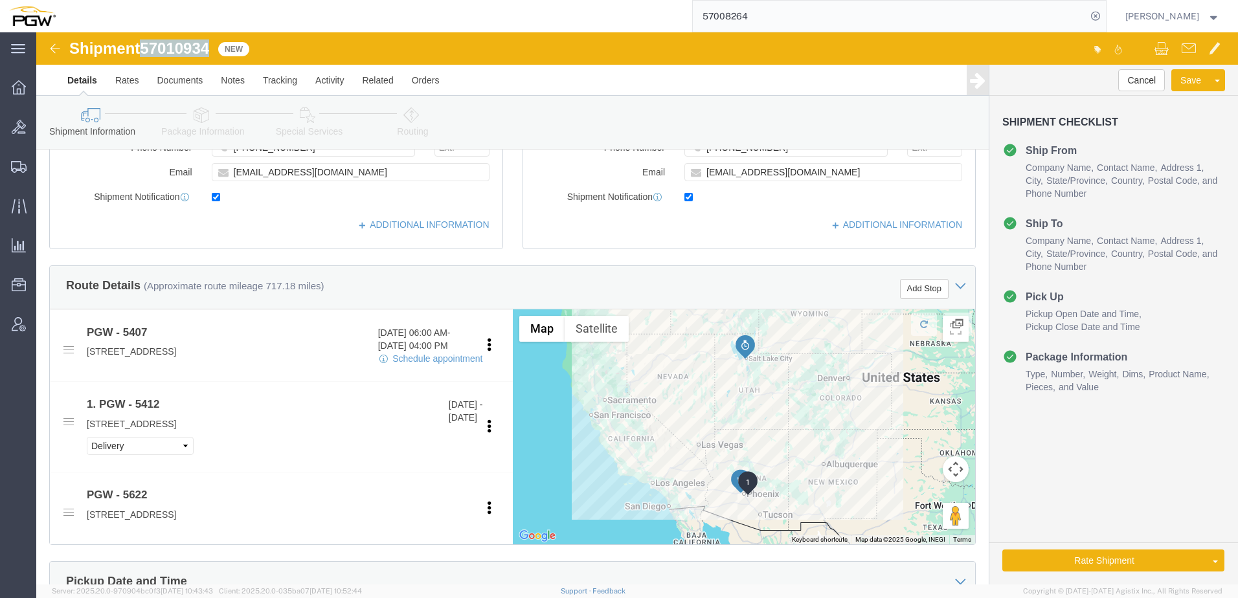
drag, startPoint x: 110, startPoint y: 18, endPoint x: 177, endPoint y: 9, distance: 67.3
click span "57010934"
copy span "57010934"
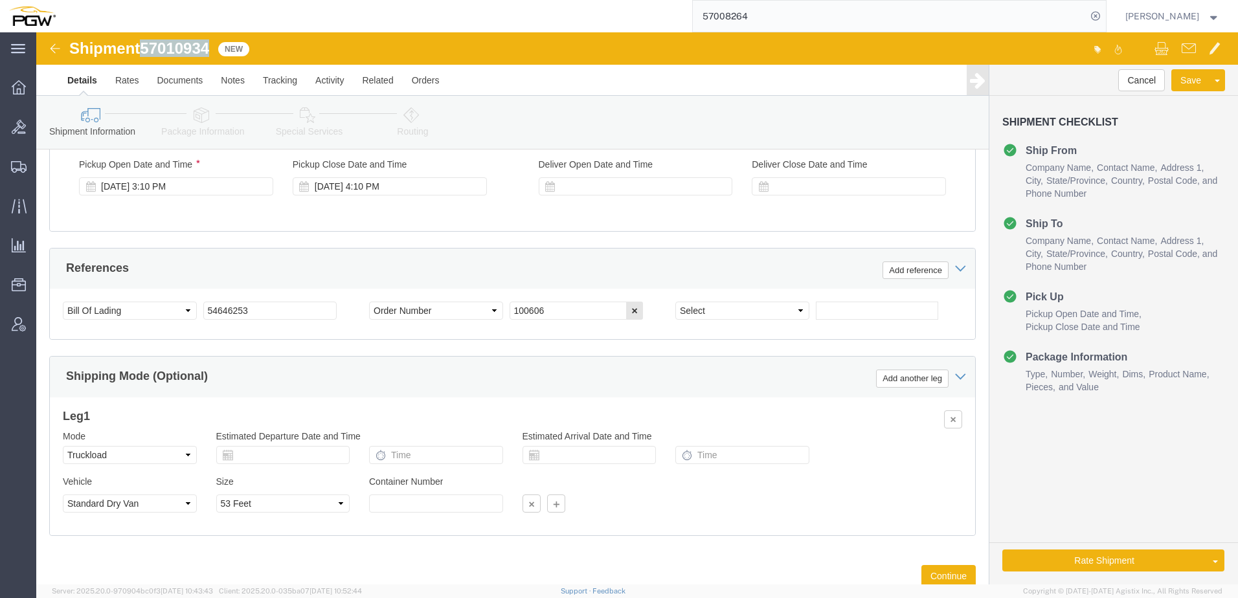
scroll to position [842, 0]
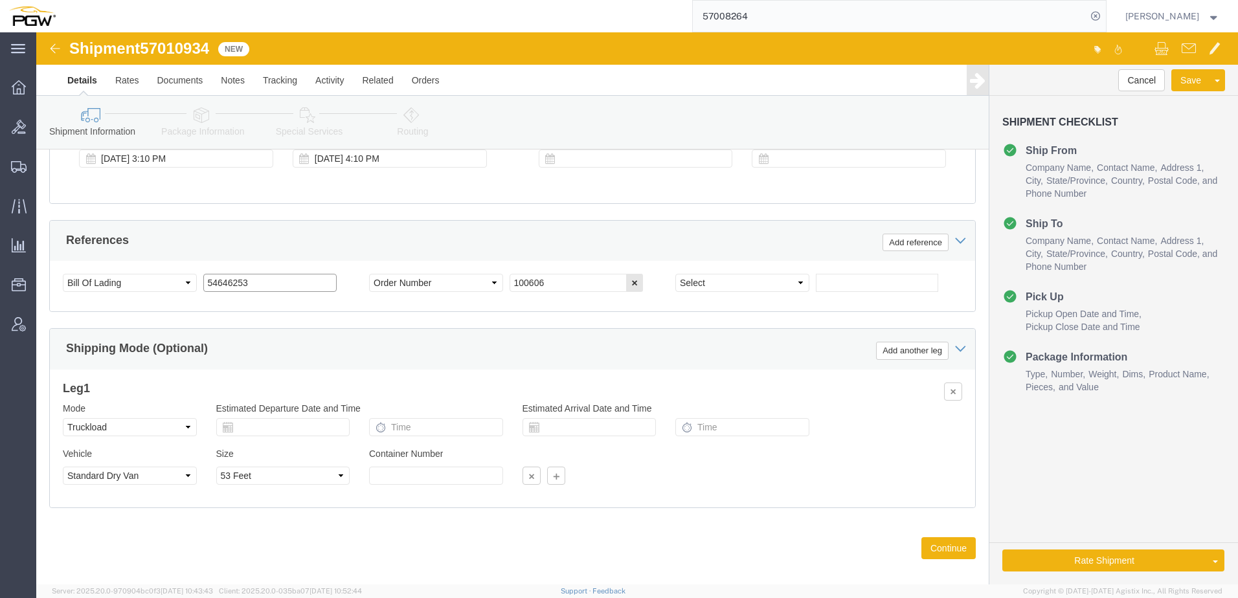
drag, startPoint x: 240, startPoint y: 253, endPoint x: -42, endPoint y: 203, distance: 286.9
click html "Shipment 57010934 New Details Rates Documents Notes Tracking Activity Related O…"
paste input "7010934"
drag, startPoint x: 245, startPoint y: 255, endPoint x: -326, endPoint y: 210, distance: 573.6
click html "Shipment 57010934 New Details Rates Documents Notes Tracking Activity Related O…"
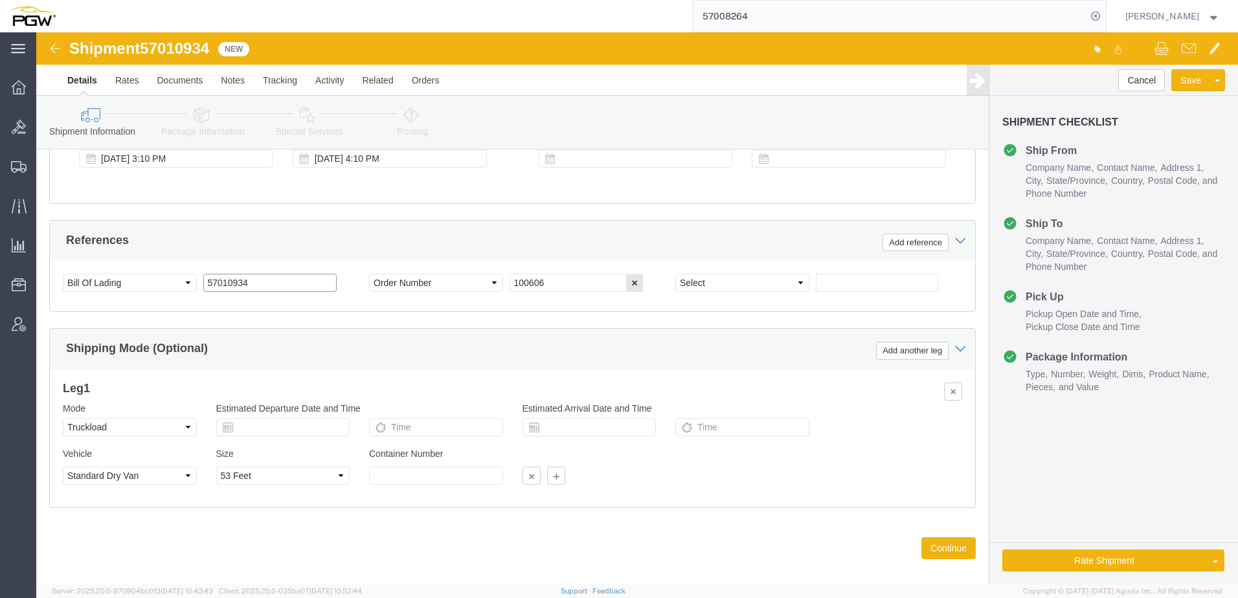
type input "57010934"
drag, startPoint x: 534, startPoint y: 252, endPoint x: 337, endPoint y: 251, distance: 197.5
click div "Select Account Type Activity ID Airline Appointment Number ASN Batch Request # …"
paste input "669404"
type input "669404"
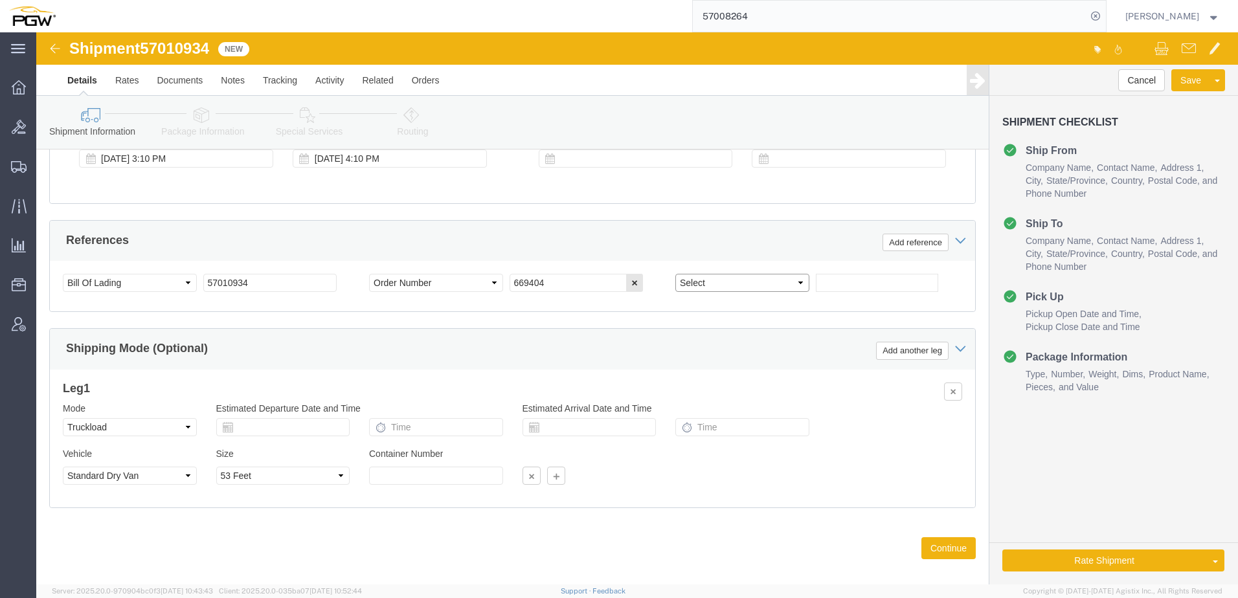
click select "Select Account Type Activity ID Airline Appointment Number ASN Batch Request # …"
select select "ORDERNUM"
click select "Select Account Type Activity ID Airline Appointment Number ASN Batch Request # …"
click input "text"
paste input "669382"
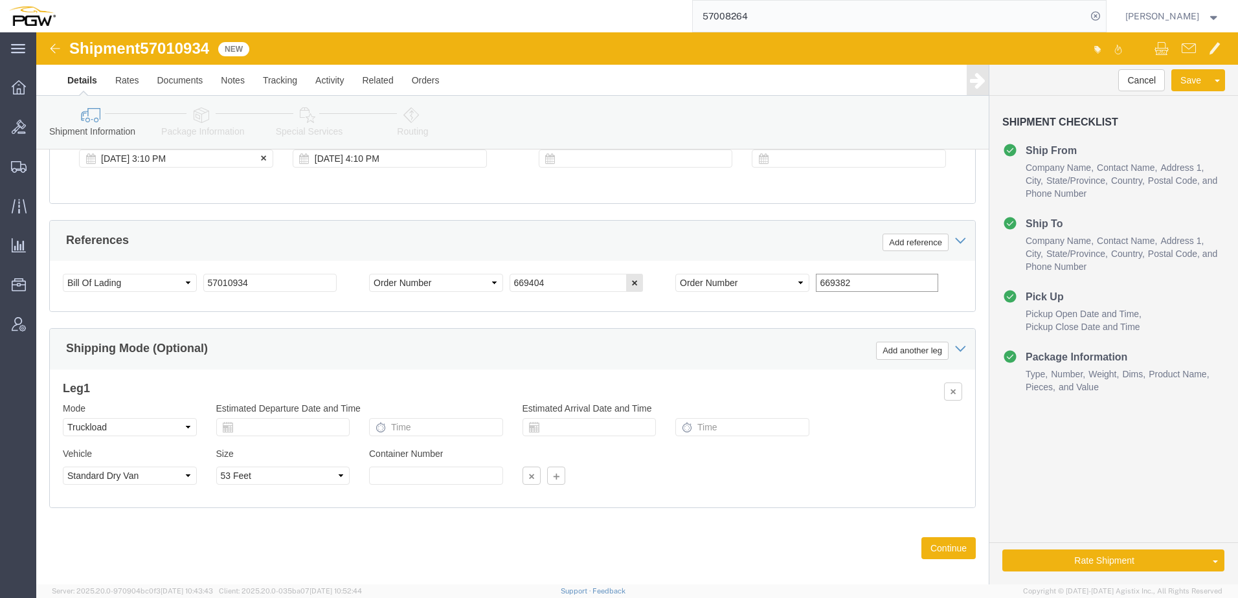
type input "669382"
click div "Oct 02 2025 3:10 PM"
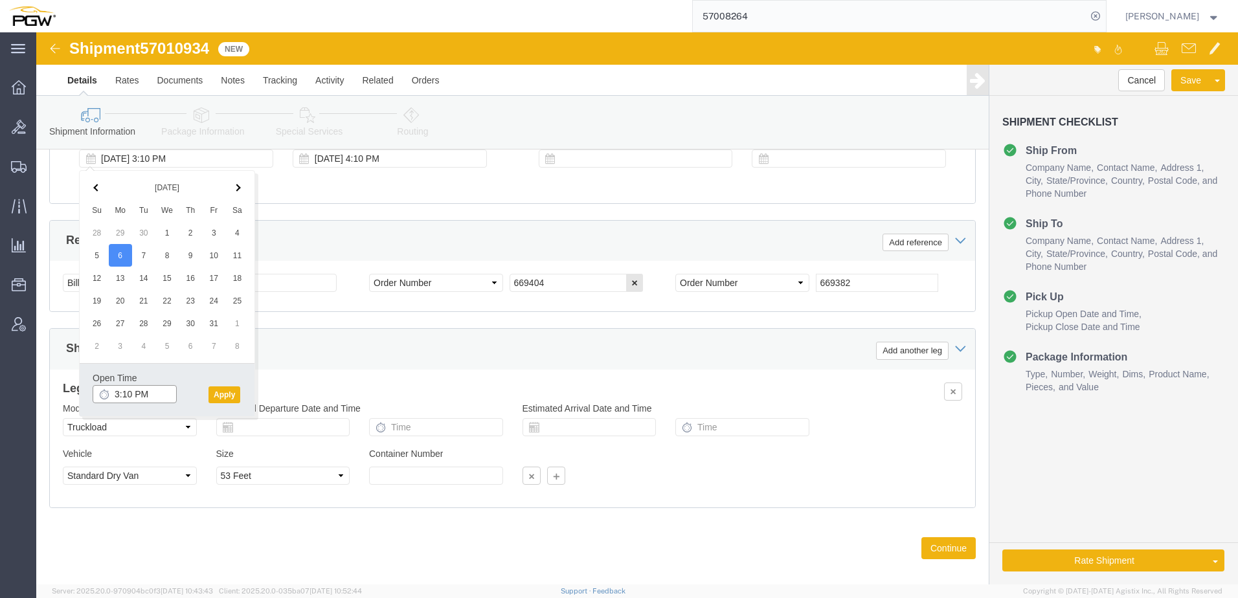
drag, startPoint x: 76, startPoint y: 358, endPoint x: 87, endPoint y: 357, distance: 10.4
click input "3:10 PM"
type input "9:00 AM"
click button "Apply"
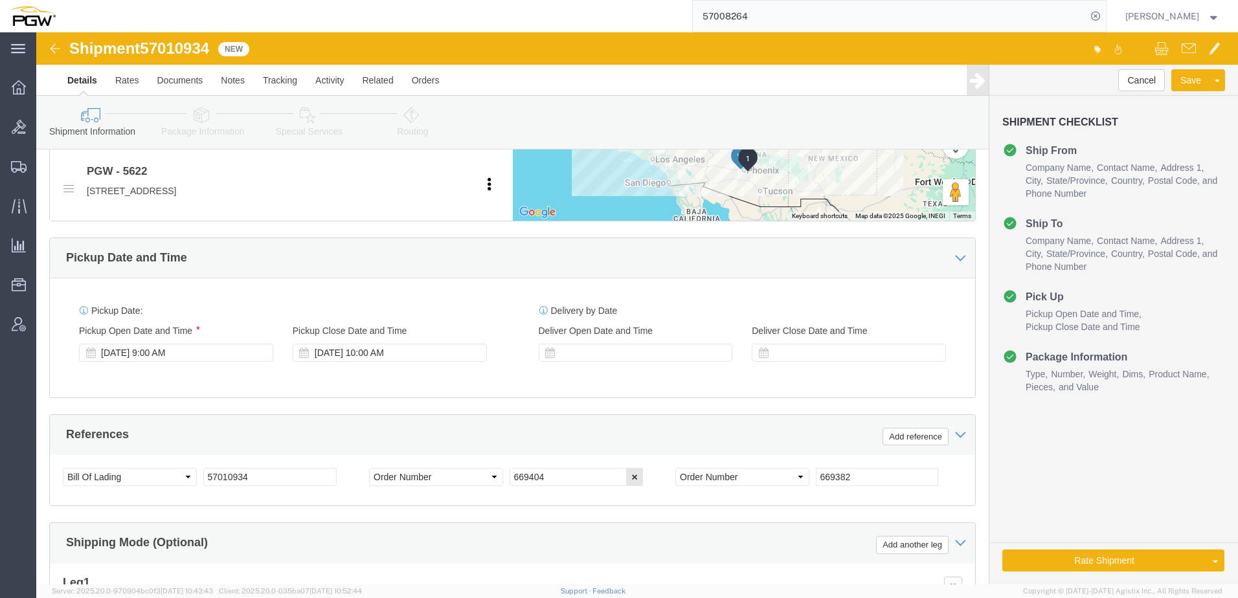
scroll to position [389, 0]
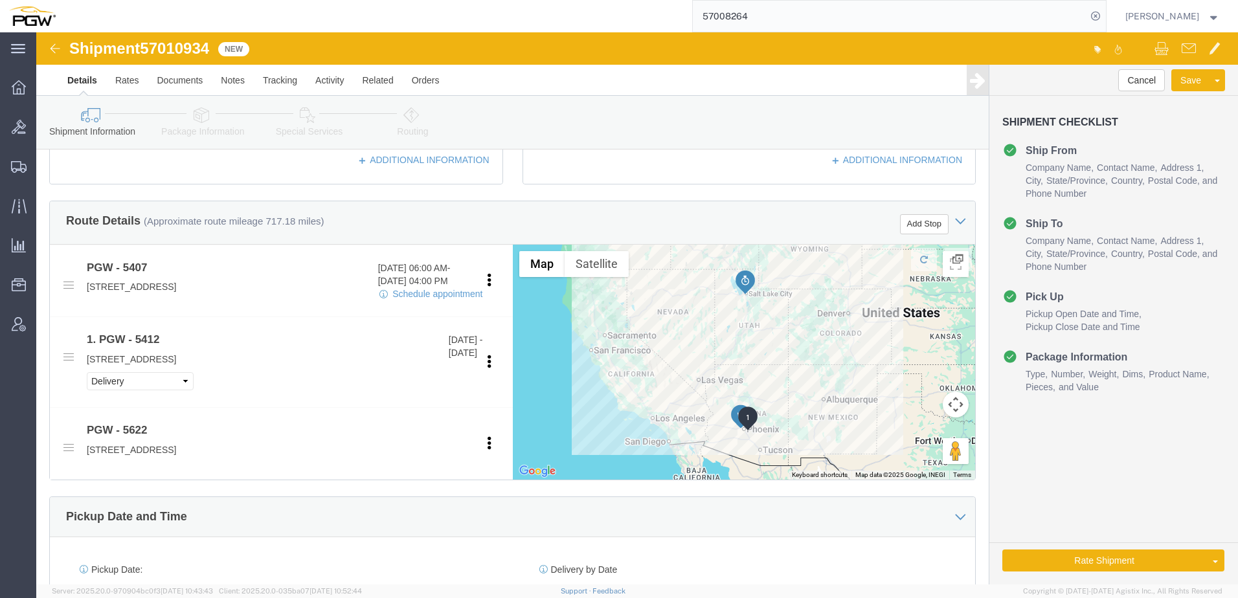
click icon
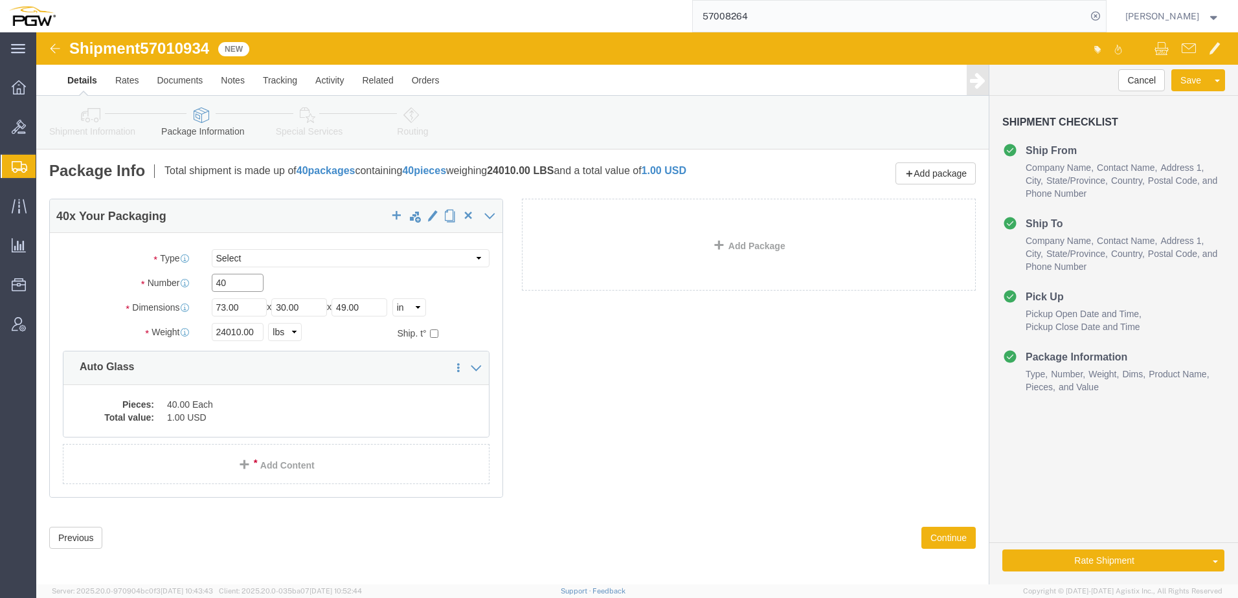
drag, startPoint x: 207, startPoint y: 251, endPoint x: 119, endPoint y: 259, distance: 87.8
click div "Number 40"
click input "text"
paste input "17"
type input "17"
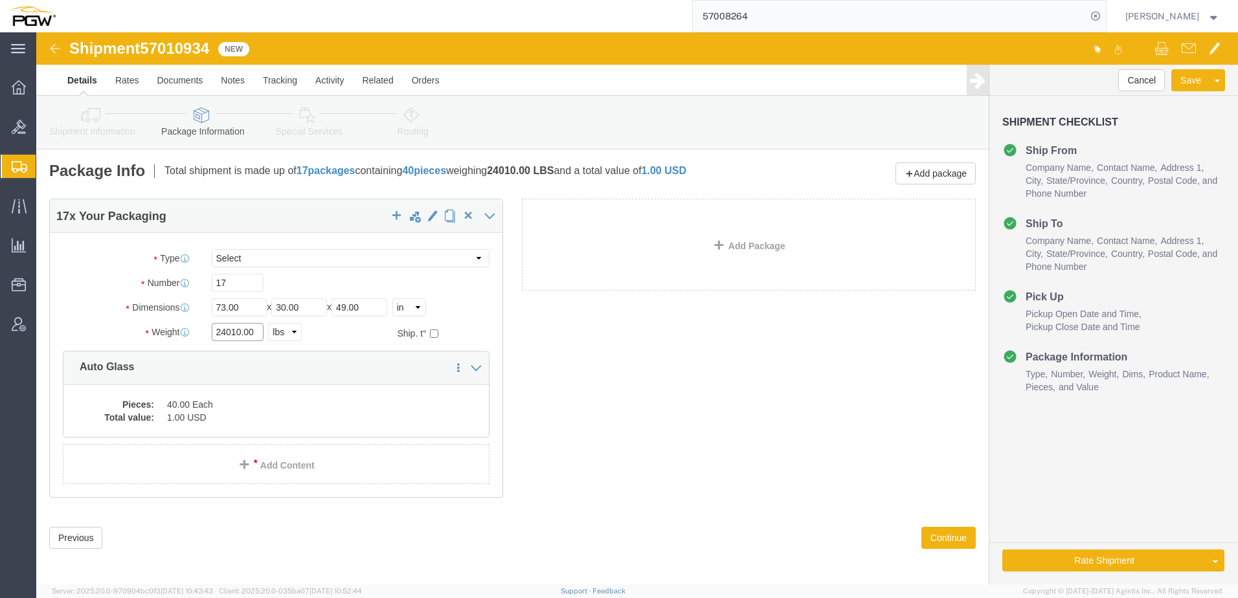
drag, startPoint x: 204, startPoint y: 297, endPoint x: 67, endPoint y: 288, distance: 137.0
click div "Package Type Select Bale(s) Basket(s) Bolt(s) Bottle(s) Buckets Bulk Bundle(s) …"
paste input "1187"
type input "11870.00"
click dd "1.00 USD"
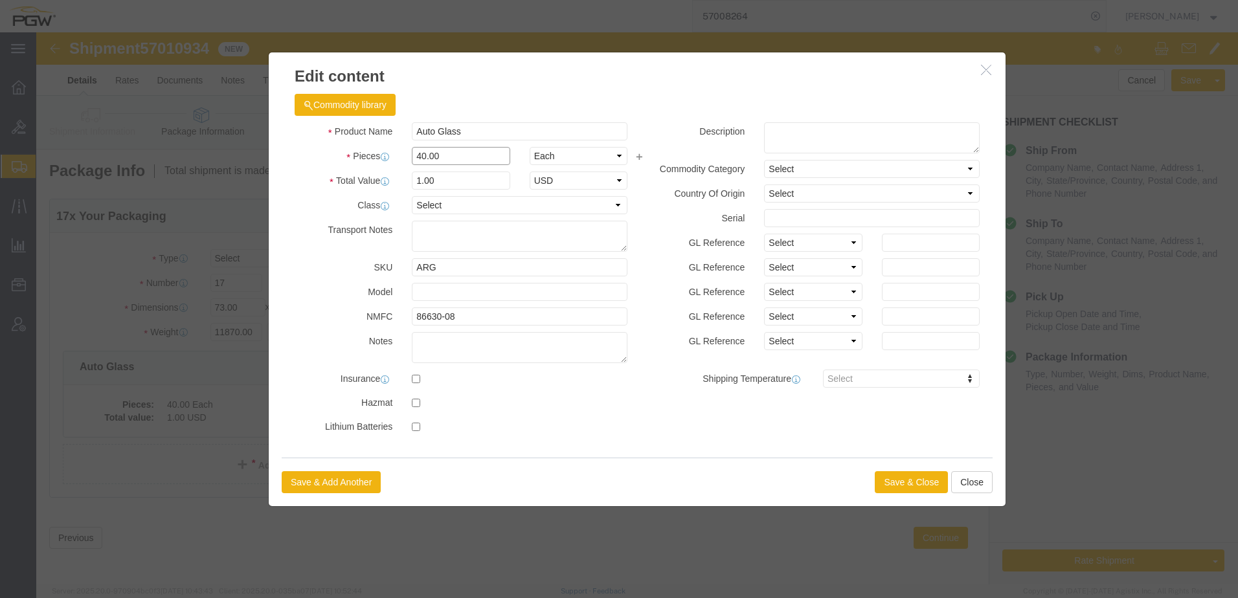
drag, startPoint x: 420, startPoint y: 122, endPoint x: 225, endPoint y: 130, distance: 195.1
click div "Commodity library Product Name Auto Glass Pieces Number of pieces inside all th…"
type input "17.00"
type input "0.43"
type input "1.000"
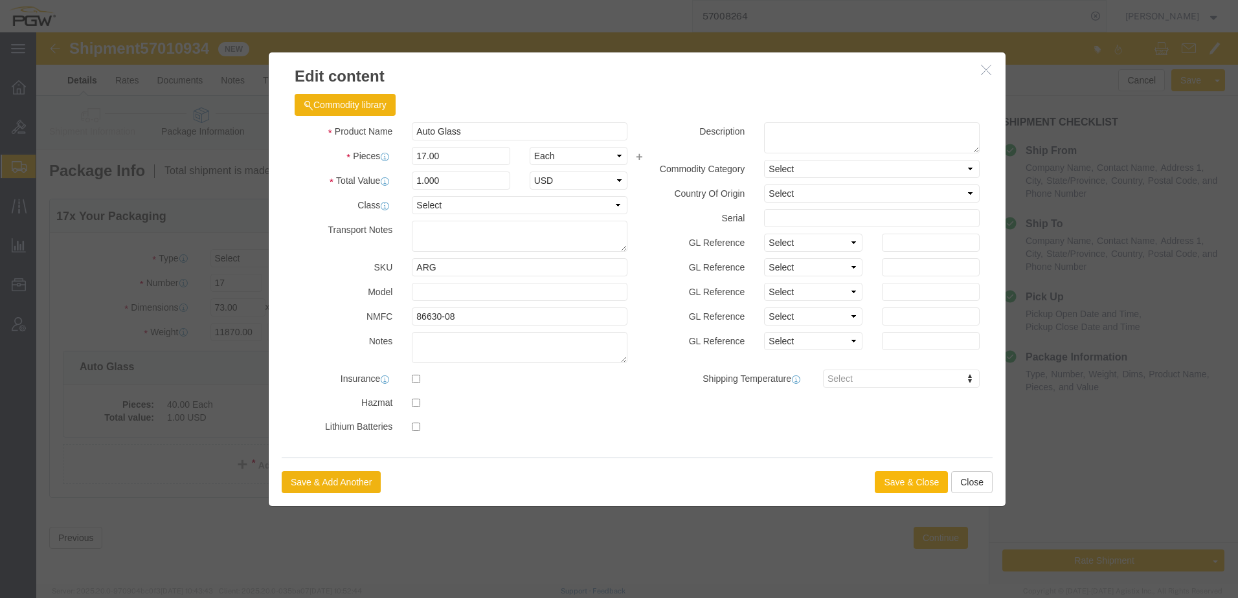
click button "Save & Close"
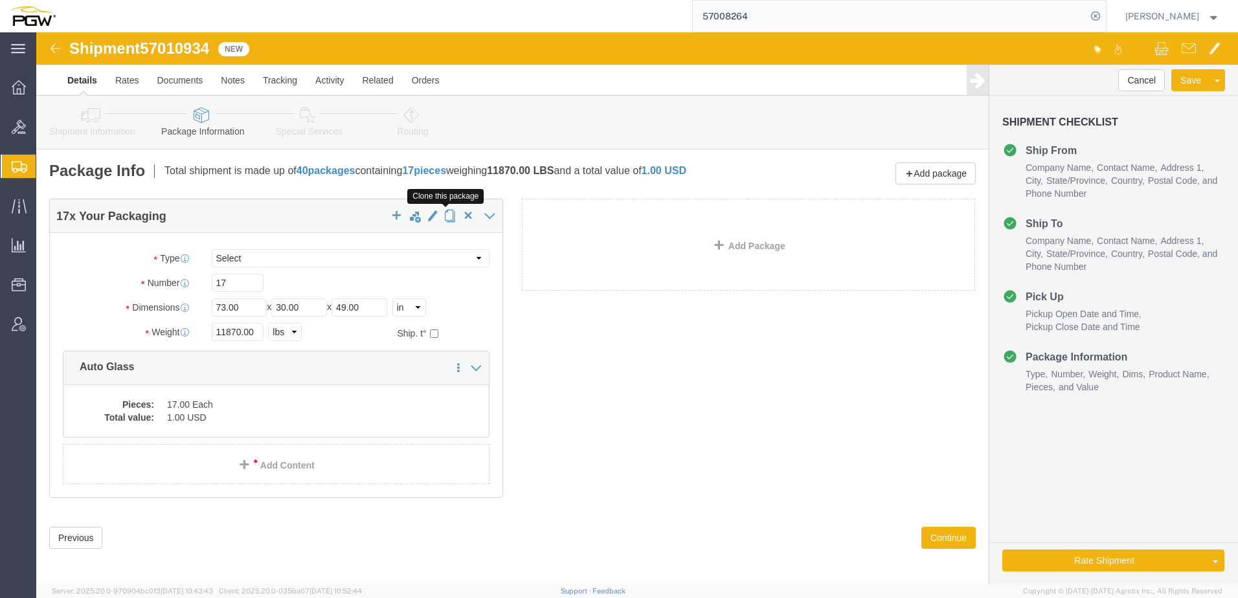
click span "button"
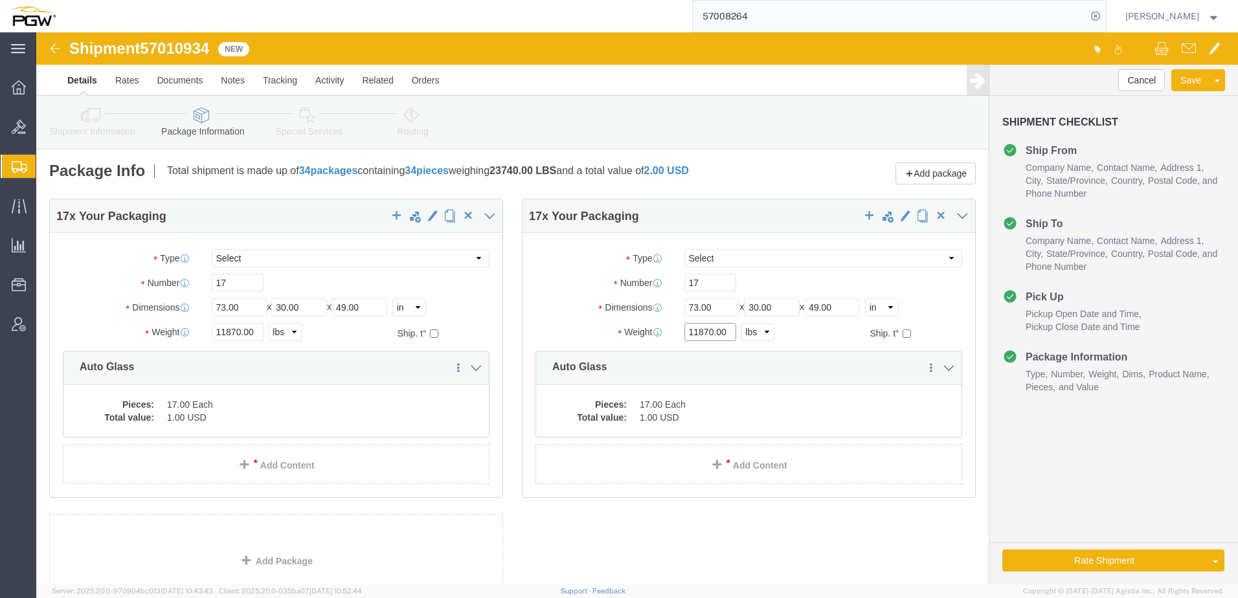
drag, startPoint x: 671, startPoint y: 295, endPoint x: 562, endPoint y: 298, distance: 108.9
click div "Weight Total weight of packages in pounds or kilograms 11870.00 Select kgs lbs …"
paste input "27717"
type input "27717.00"
drag, startPoint x: 682, startPoint y: 245, endPoint x: 451, endPoint y: 253, distance: 231.3
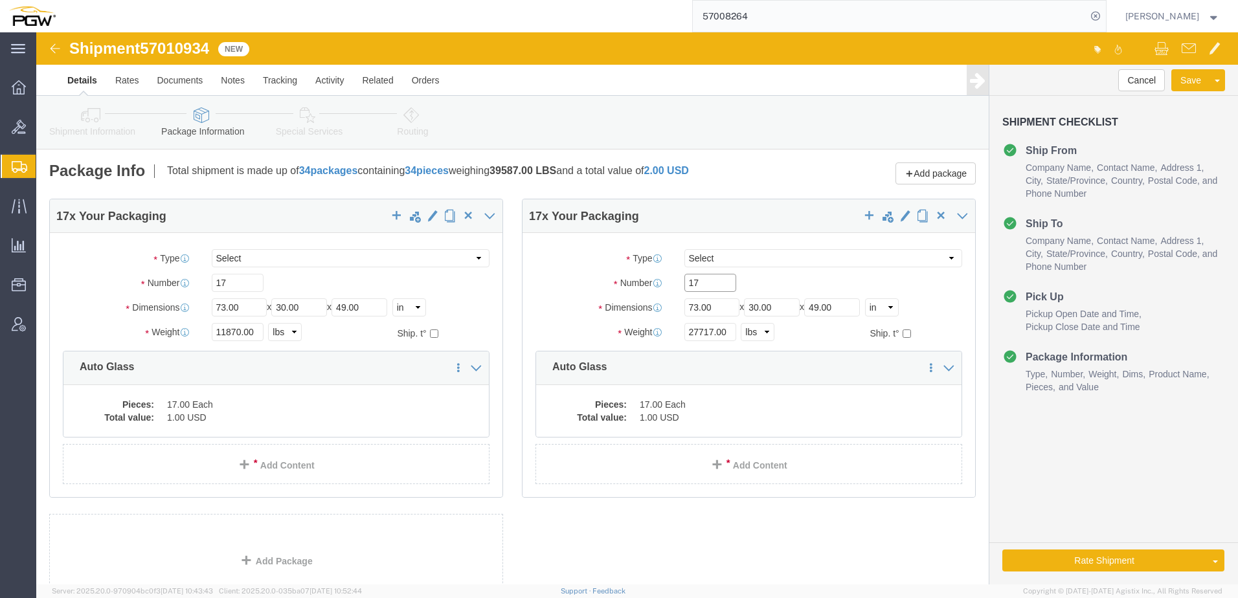
click div "17 x Your Packaging Package Type Select Bale(s) Basket(s) Bolt(s) Bottle(s) Buc…"
paste input "26"
type input "26"
click dd "1.00 USD"
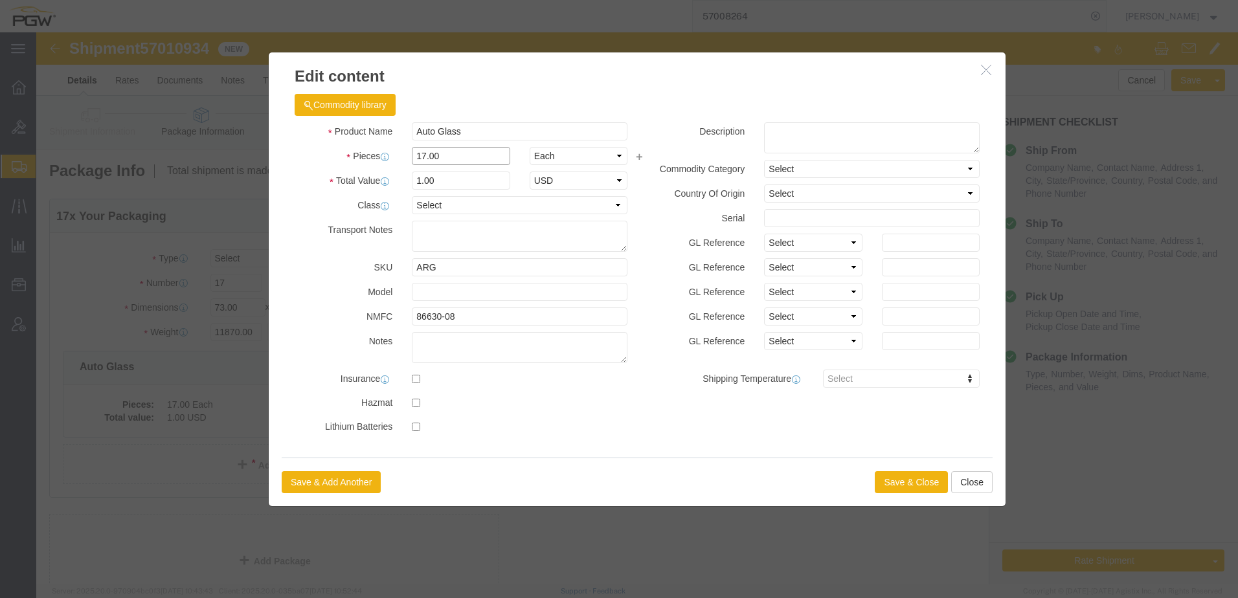
drag, startPoint x: 442, startPoint y: 125, endPoint x: 165, endPoint y: 119, distance: 277.3
click div "Edit content Commodity library Product Name Auto Glass Pieces 17.00 Select Bag …"
type input "26.00"
type input "1.53"
type input "1.00"
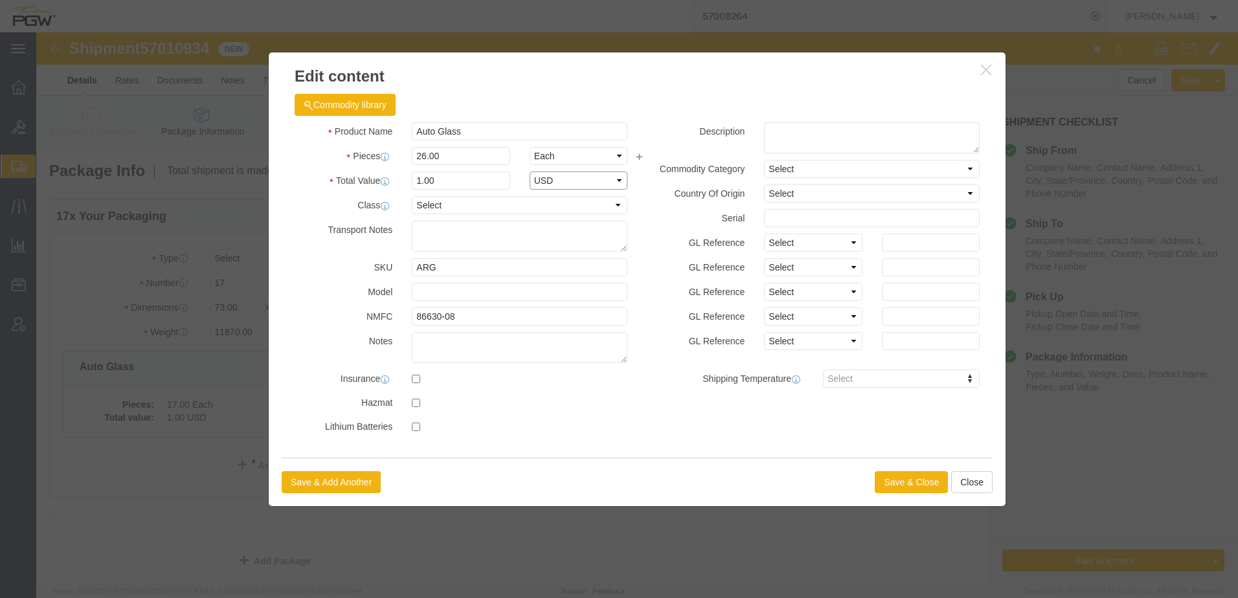
select select "USD"
click button "Save & Close"
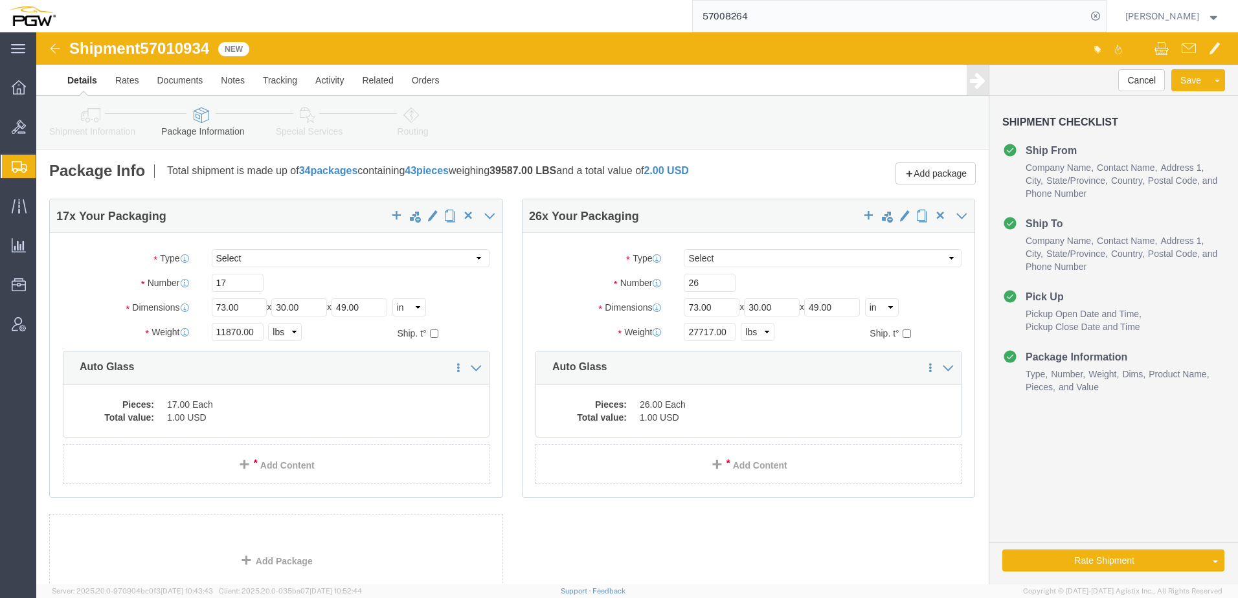
click icon
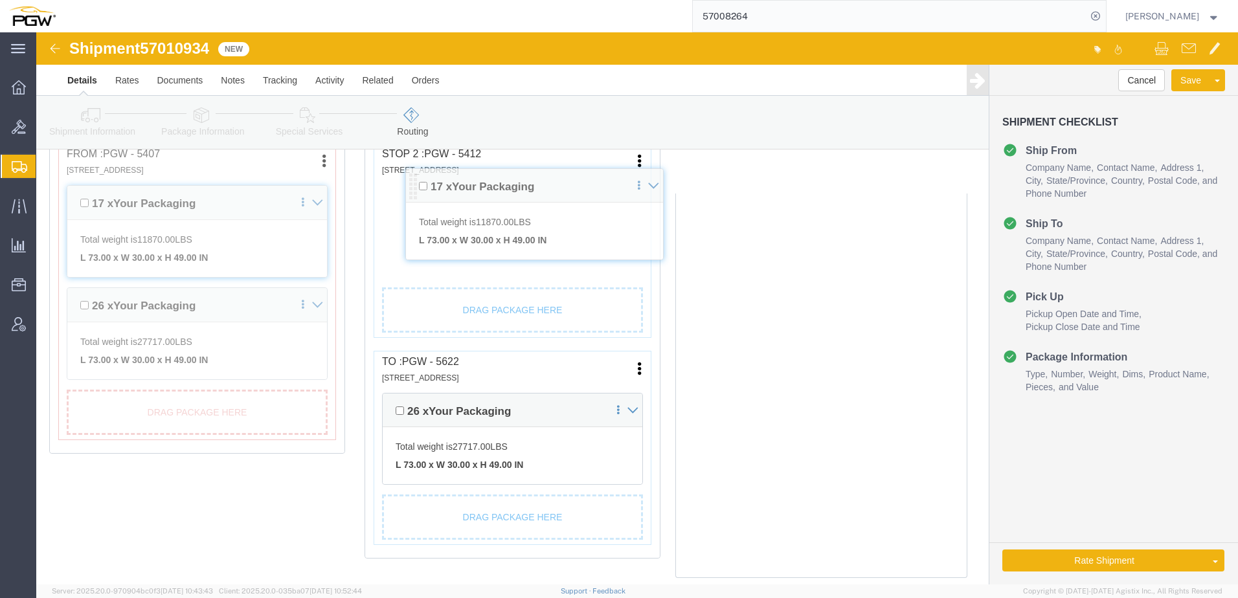
scroll to position [367, 0]
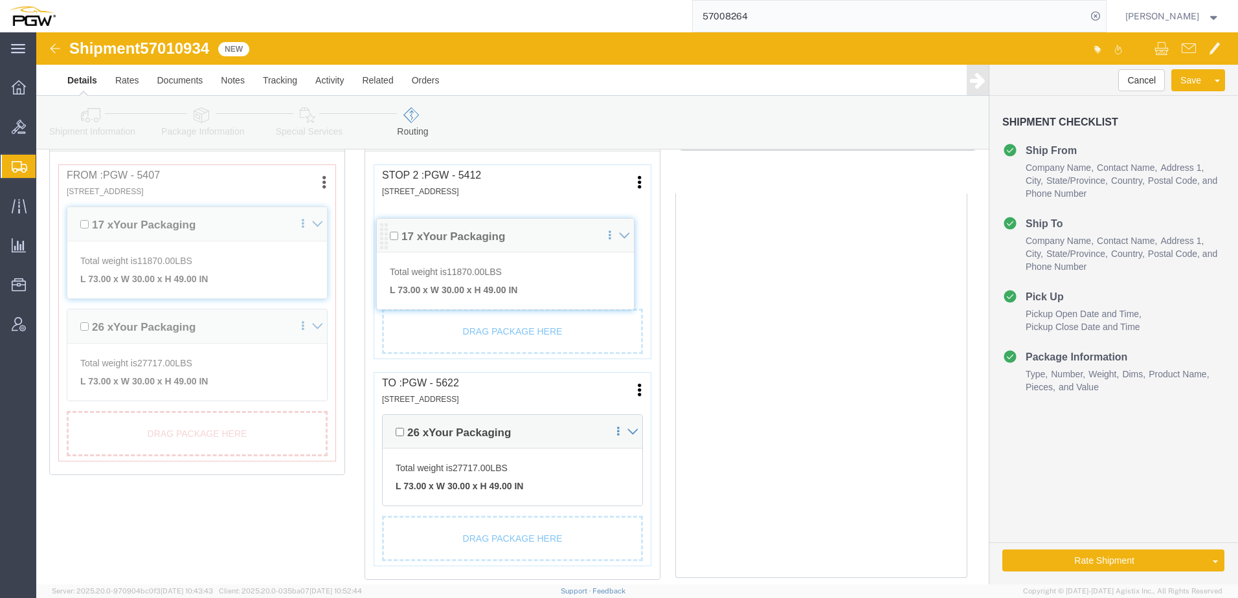
drag, startPoint x: 352, startPoint y: 273, endPoint x: 348, endPoint y: 200, distance: 72.6
click div "Pickups + Add Stop From : PGW - 5407 5850 North 101st Avenue, Glendale, AZ, 853…"
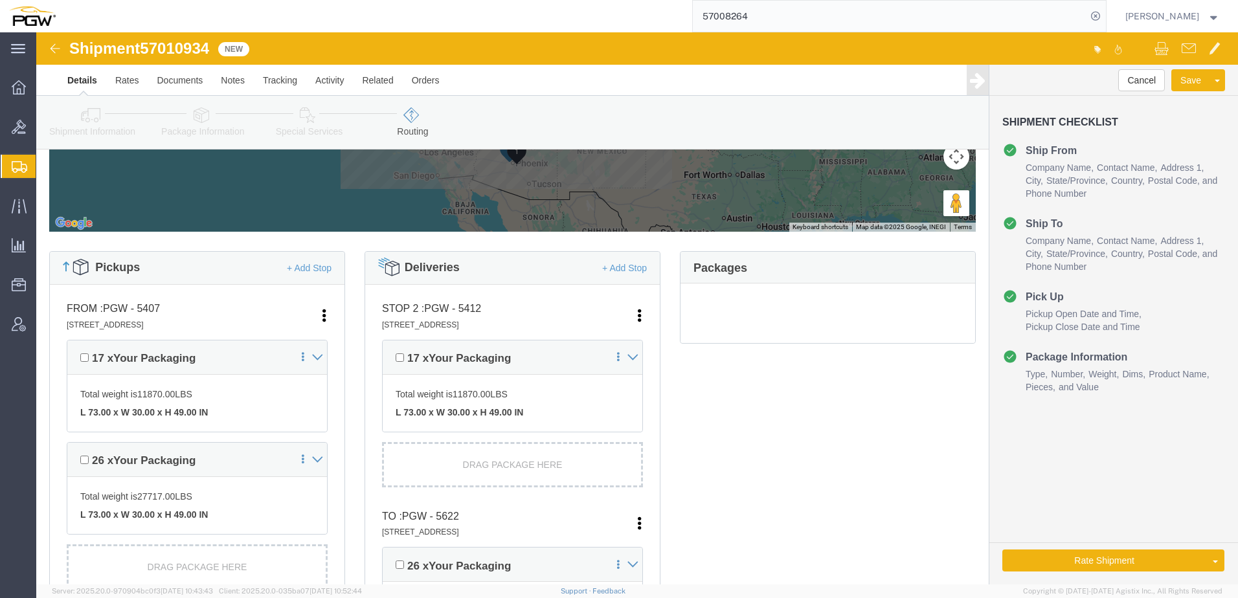
scroll to position [0, 0]
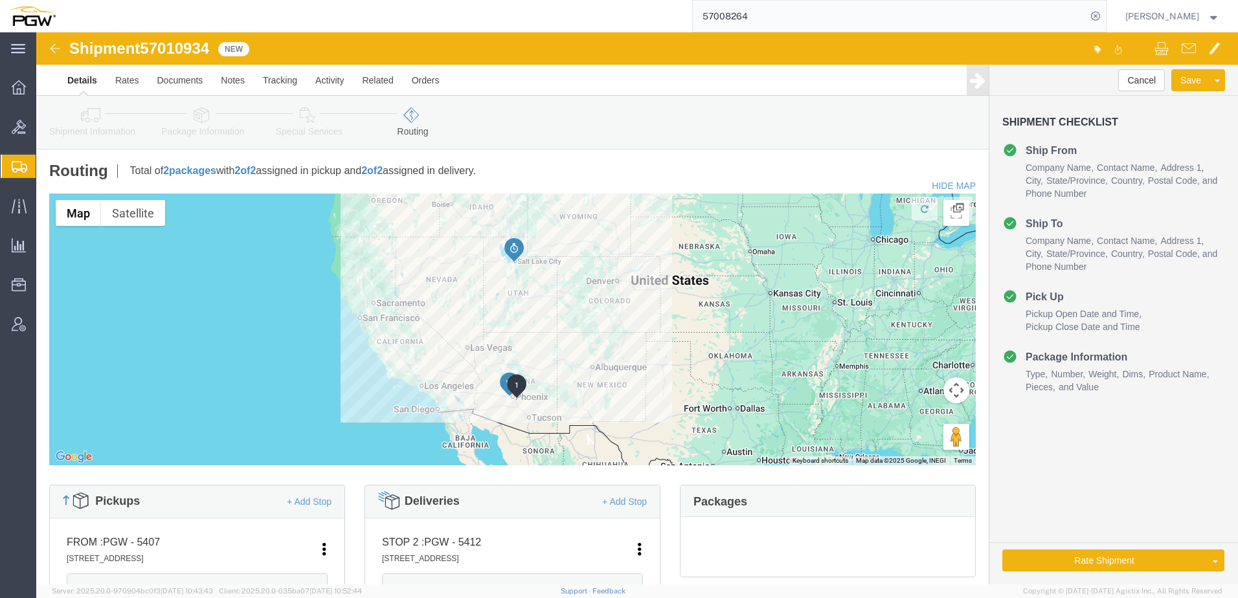
click link "Special Services"
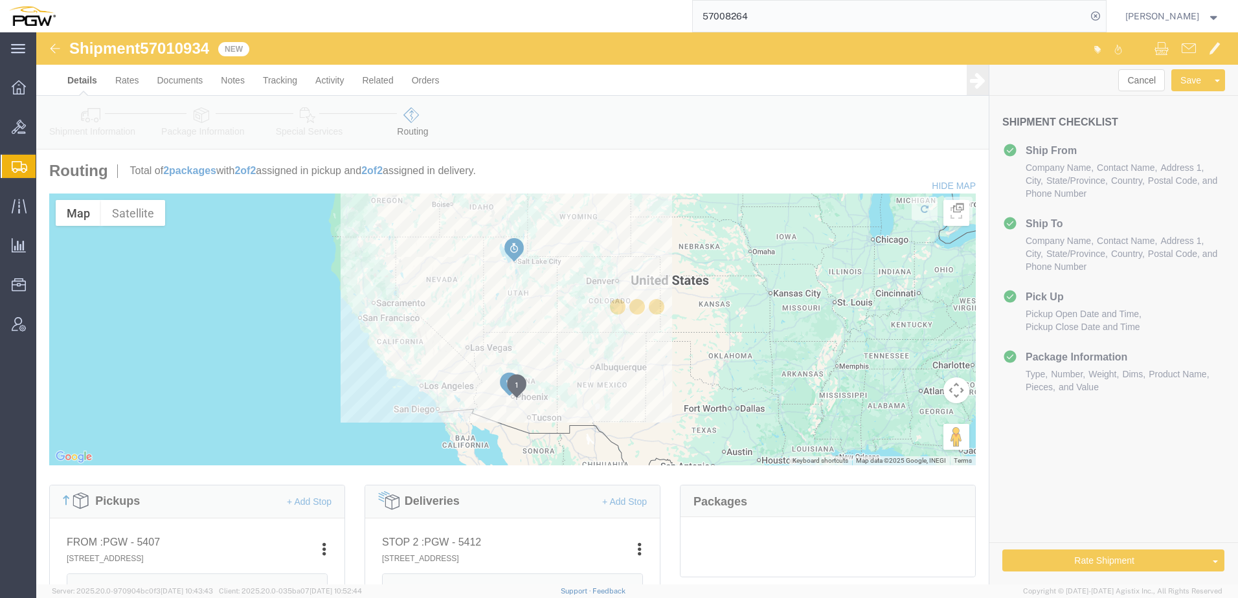
select select
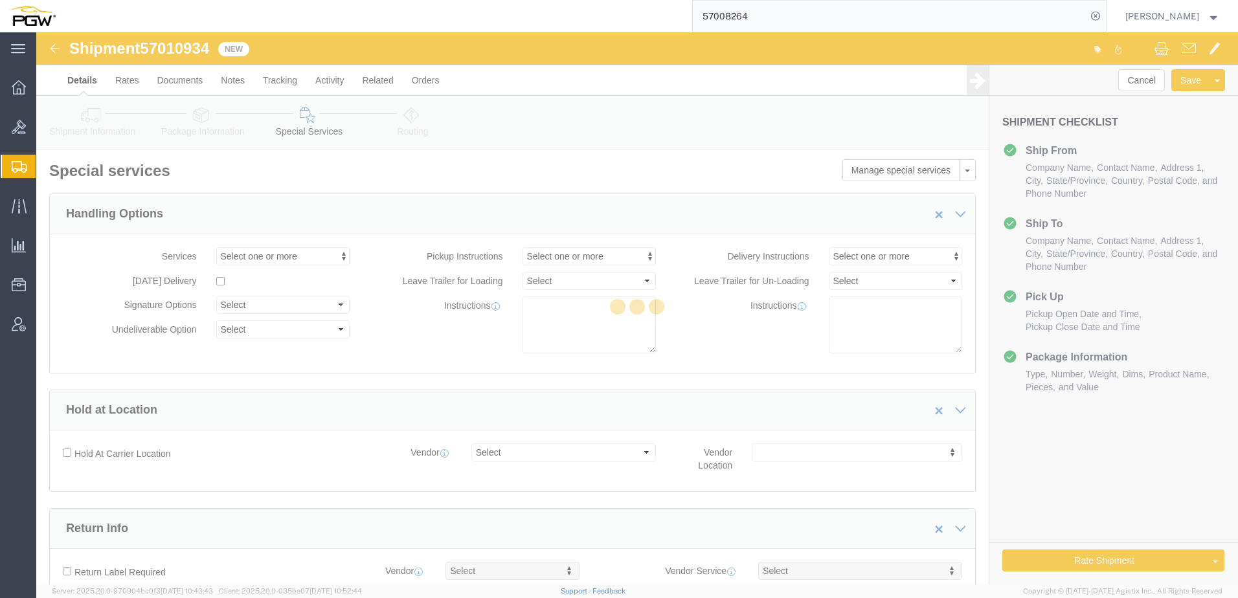
select select "COSTCENTER"
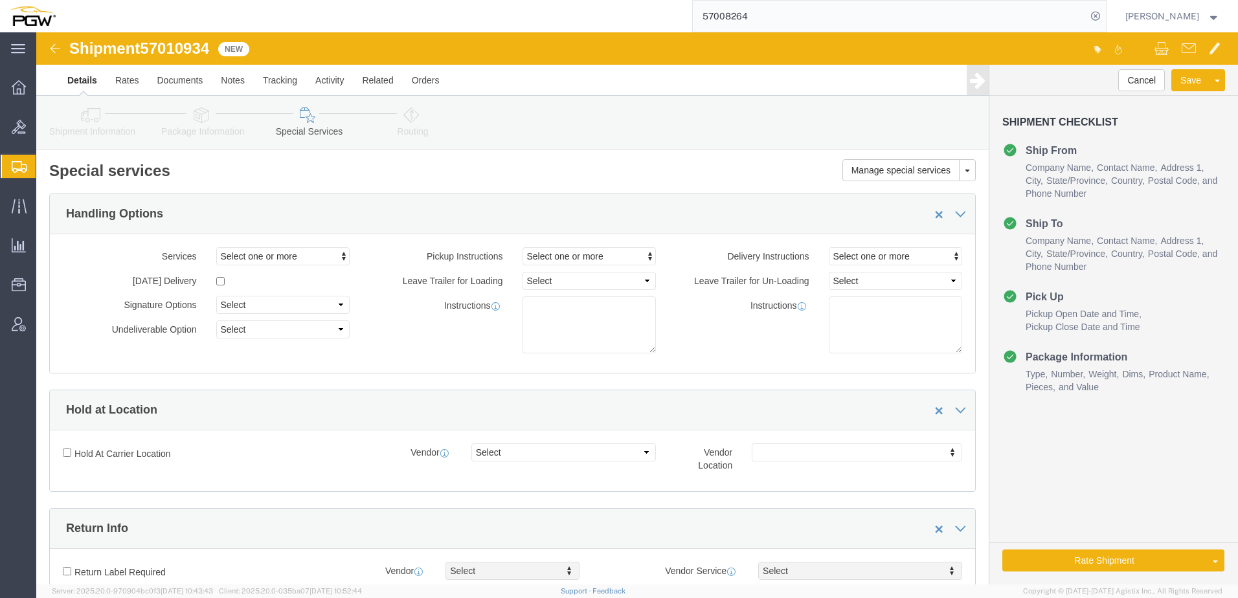
click link "Shipment Information"
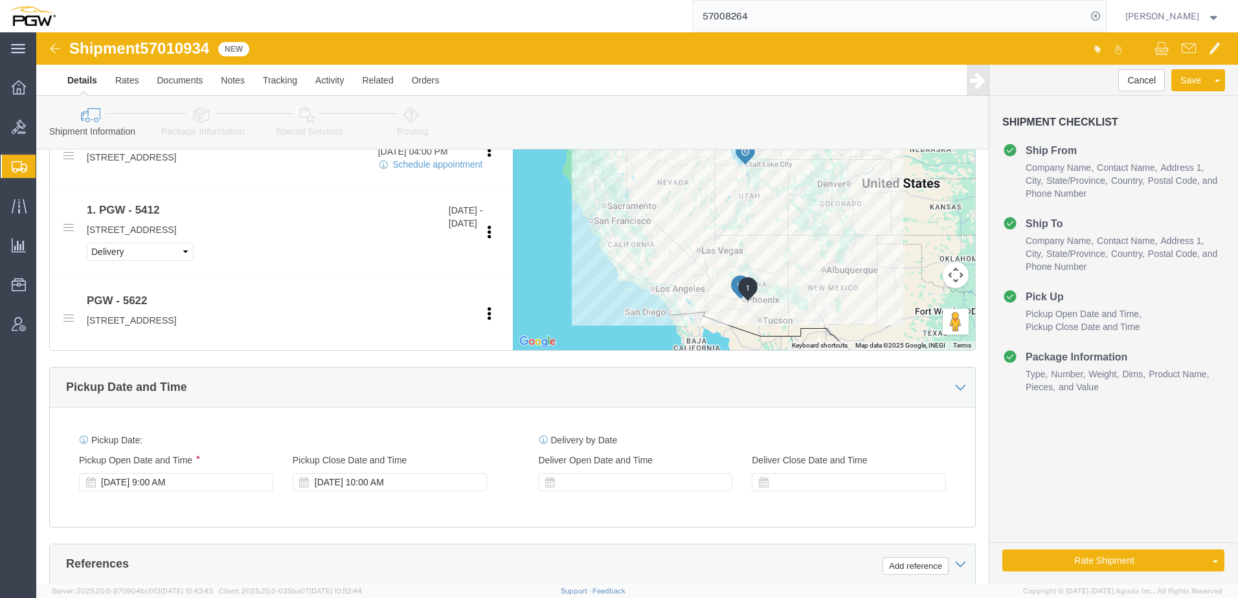
scroll to position [648, 0]
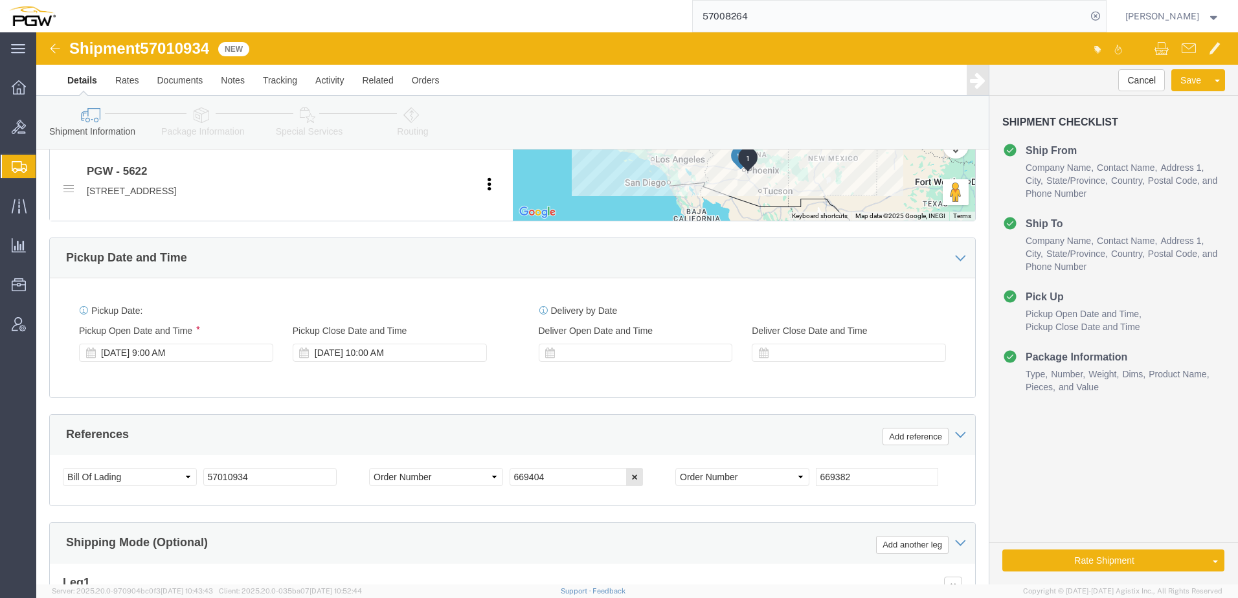
click icon
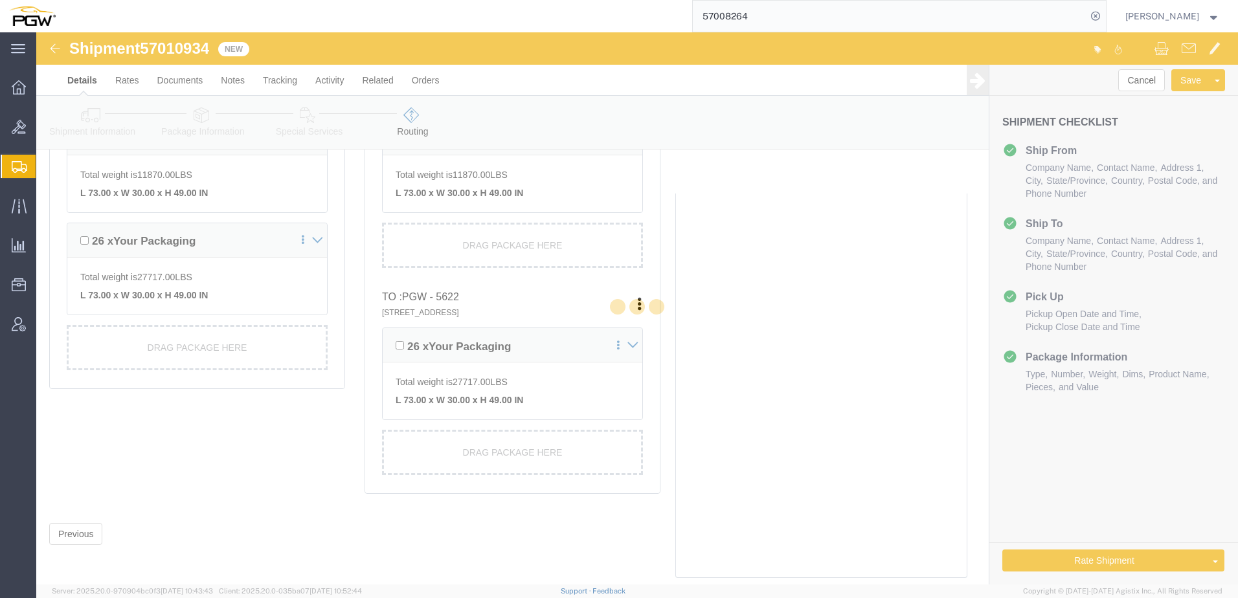
scroll to position [453, 0]
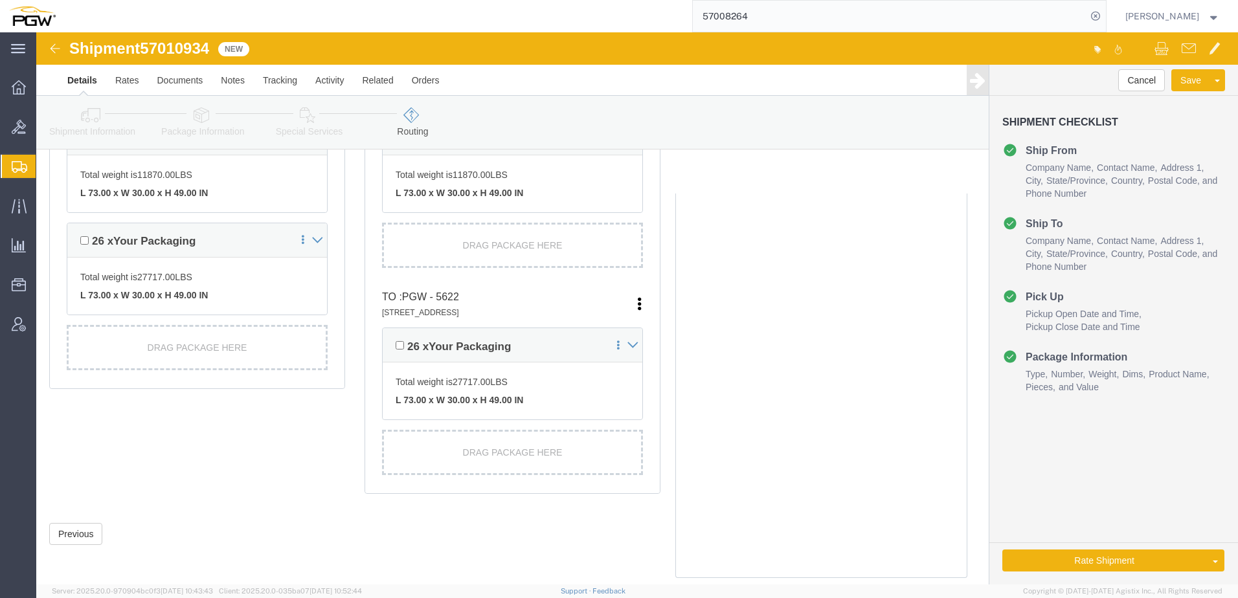
click icon
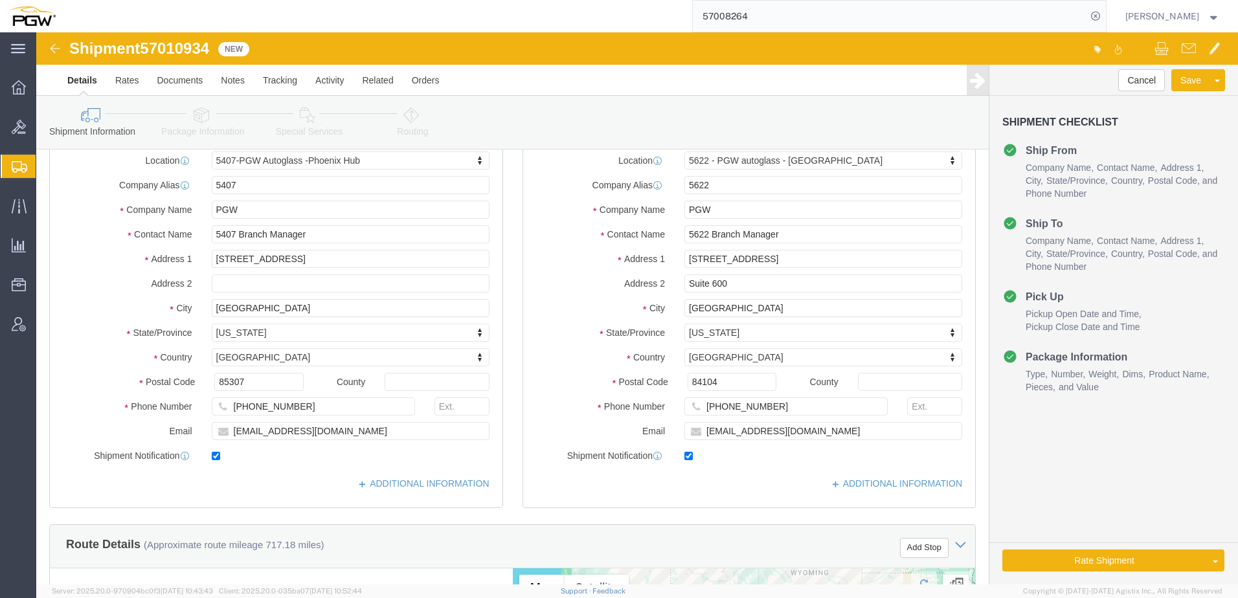
scroll to position [389, 0]
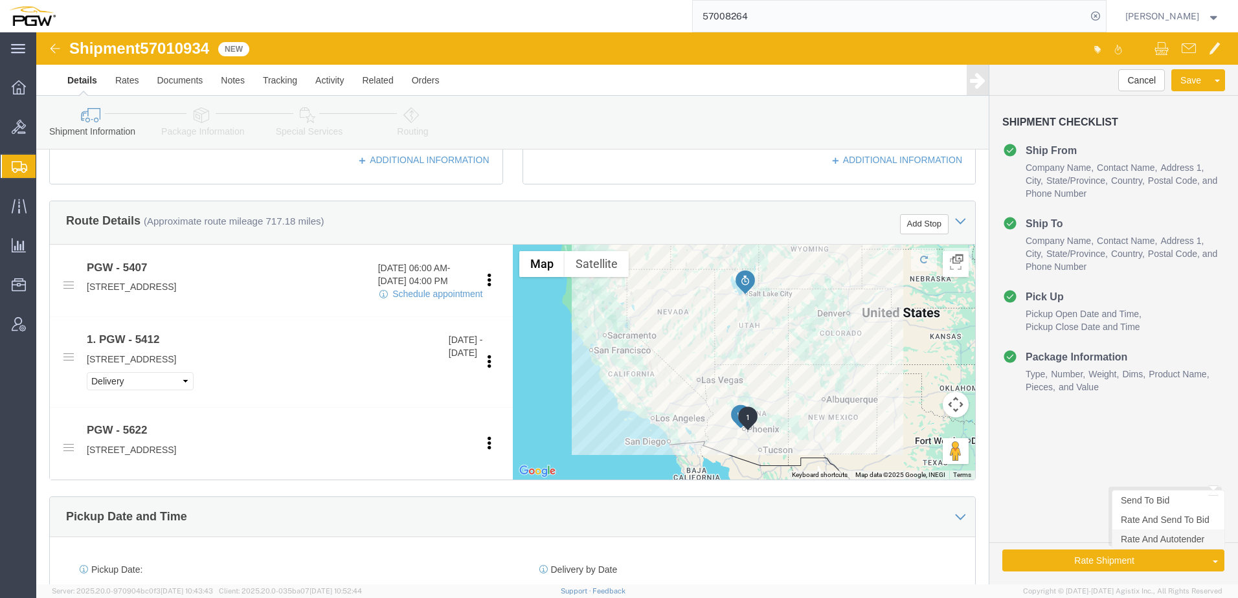
click link "Rate And Autotender"
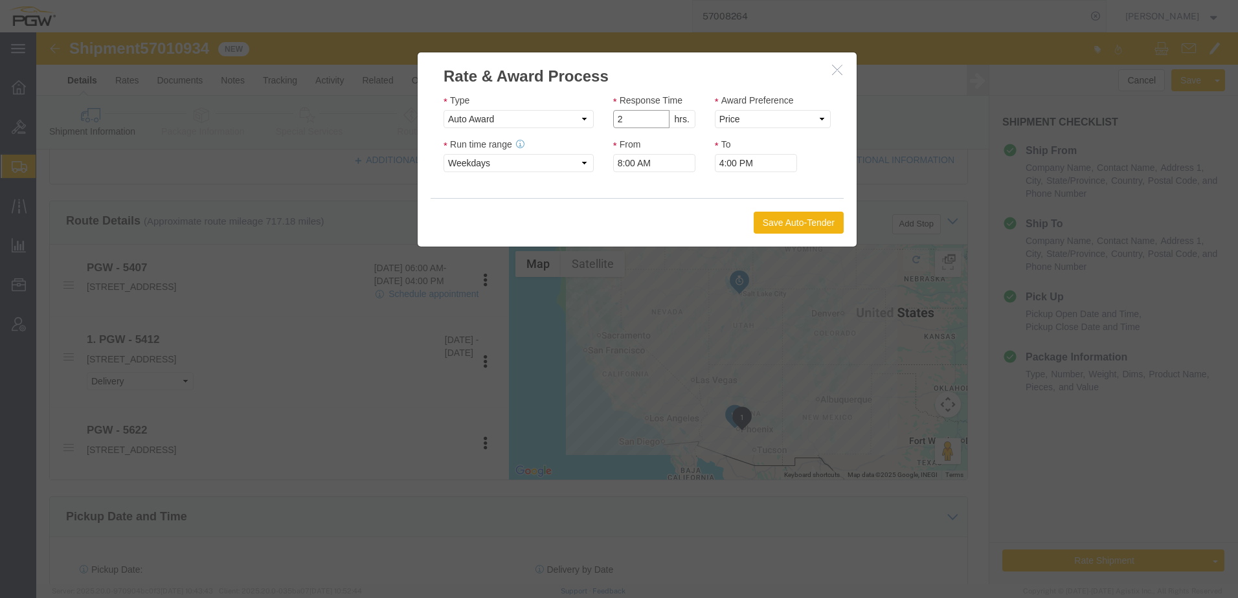
click input "2"
type input "1"
click input "1"
click select "Price Carrier Rank"
select select "LANE_RANK"
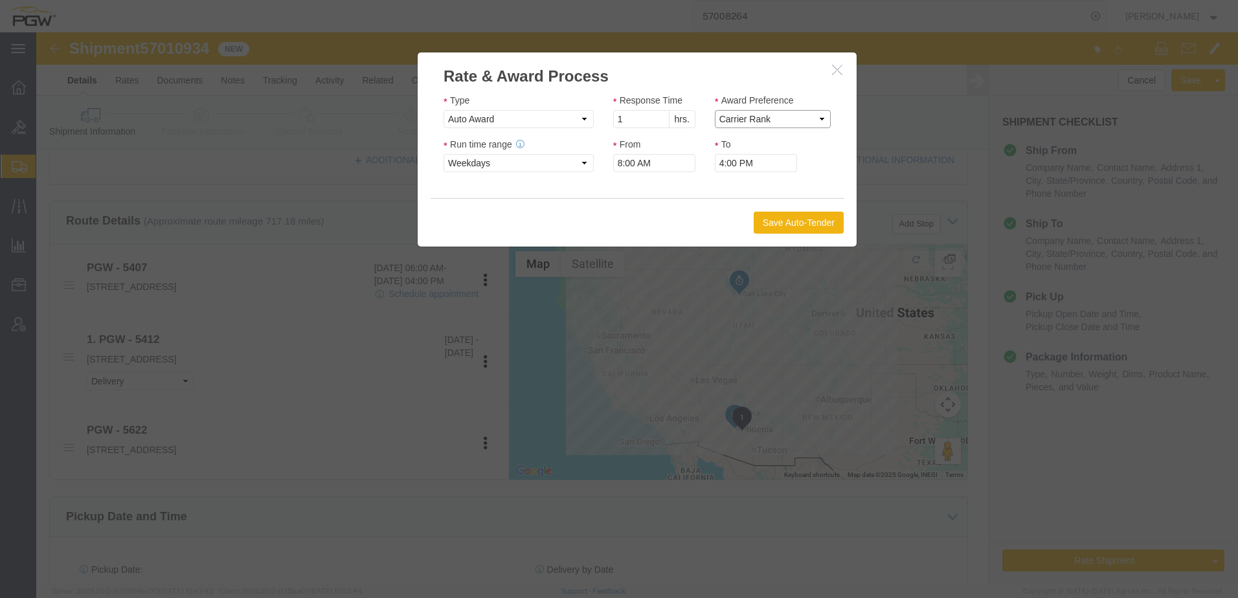
click select "Price Carrier Rank"
click button "Save Auto-Tender"
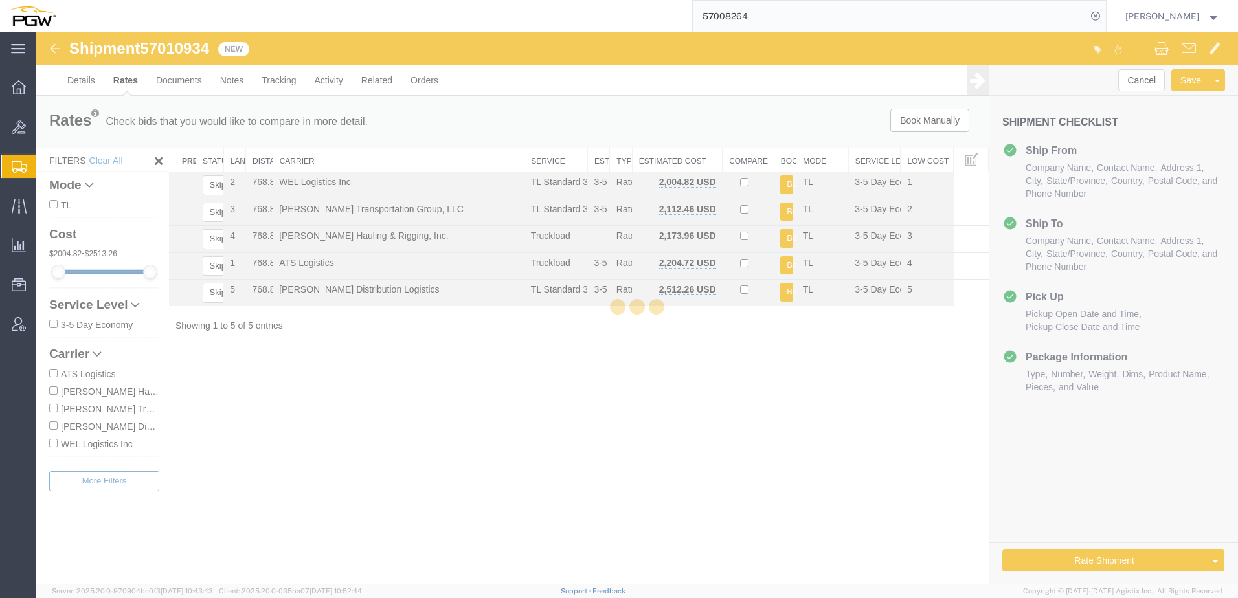
scroll to position [0, 0]
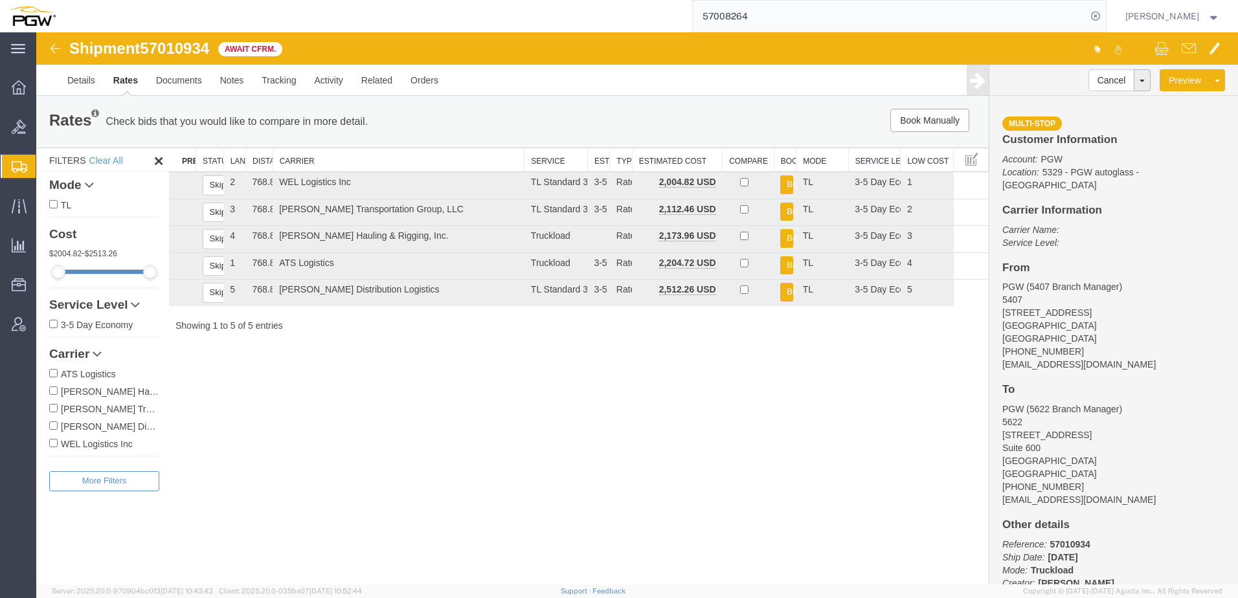
click at [0, 0] on span "Create from Template" at bounding box center [0, 0] width 0 height 0
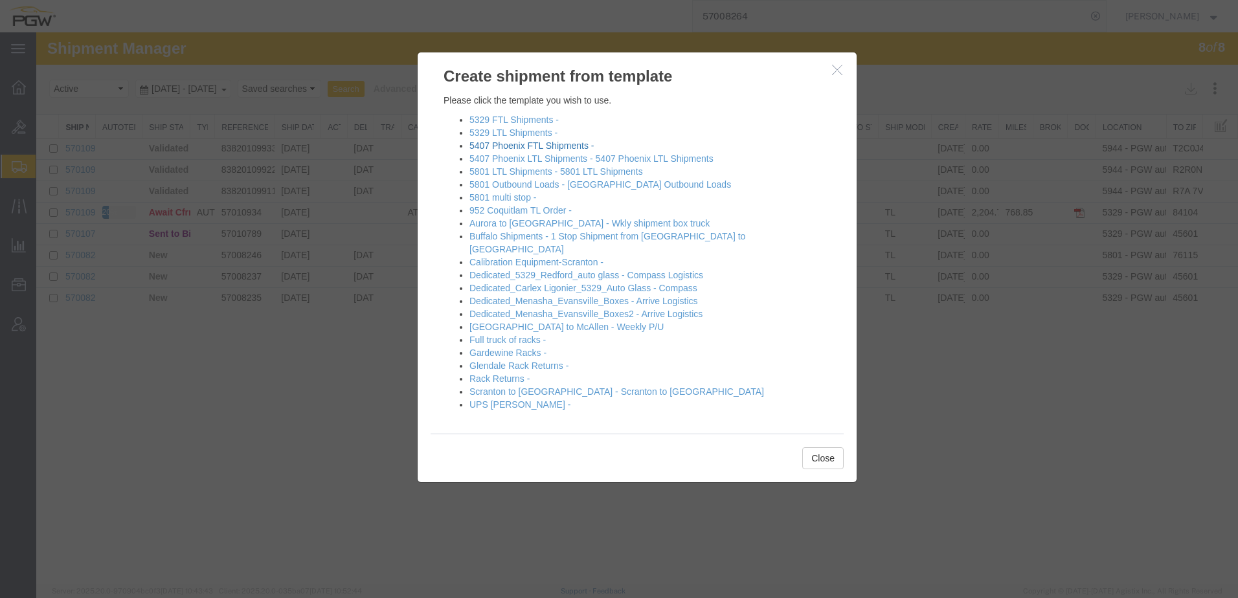
click at [517, 143] on link "5407 Phoenix FTL Shipments -" at bounding box center [532, 146] width 124 height 10
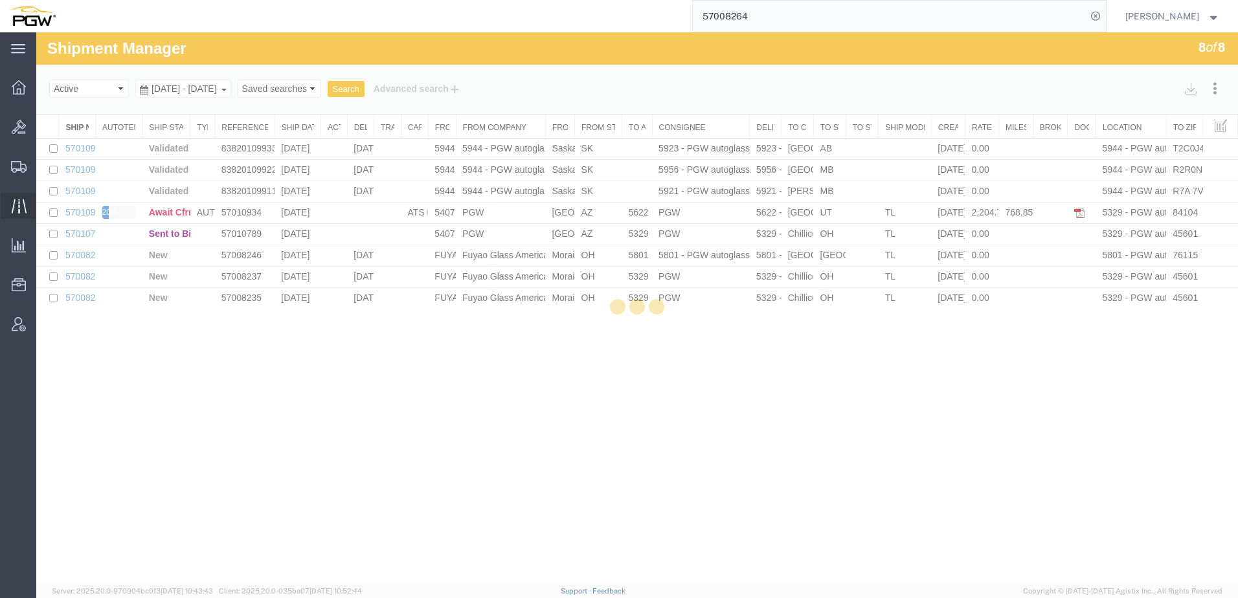
select select "62351"
select select "28459"
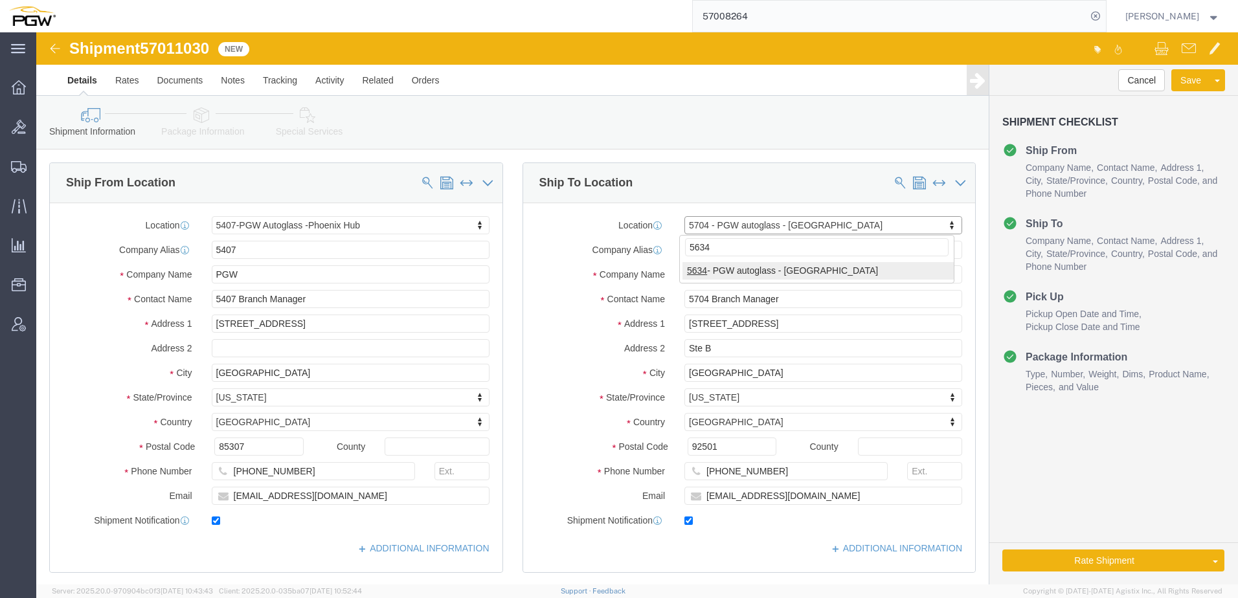
type input "5634"
select select "28421"
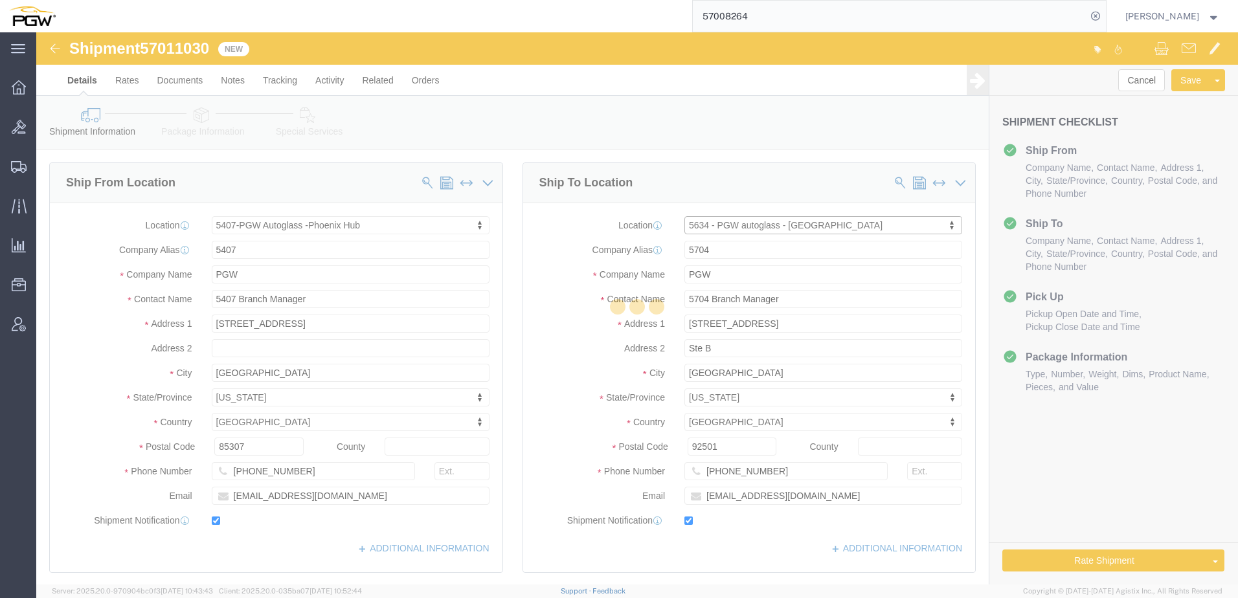
type input "5634"
type input "5634 Branch Manager"
type input "5850 Sandpiper Dr"
type input "Missoula"
type input "59808"
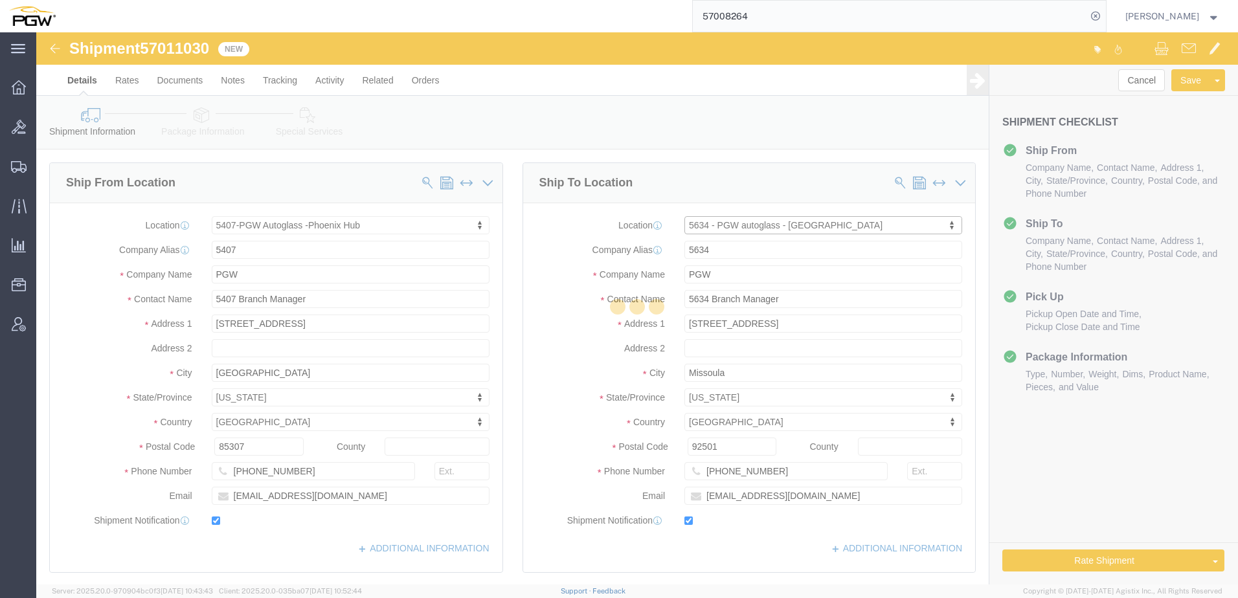
type input "406-728-0457"
type input "lkqsp_o_pm_5634@pgwag.com"
select select "MT"
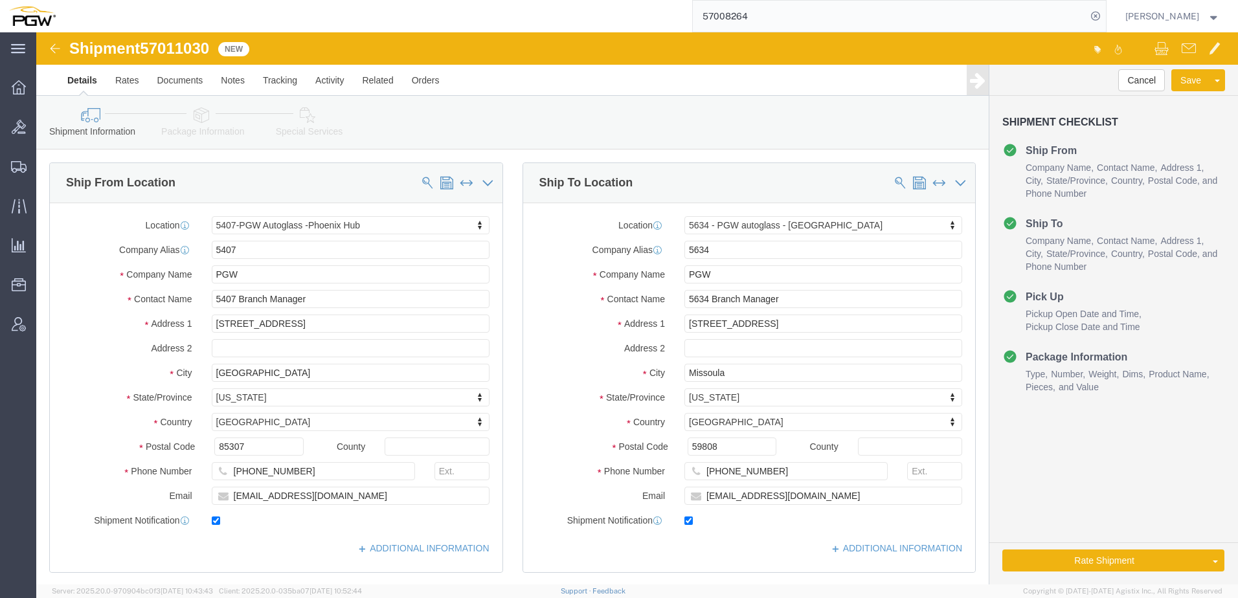
scroll to position [259, 0]
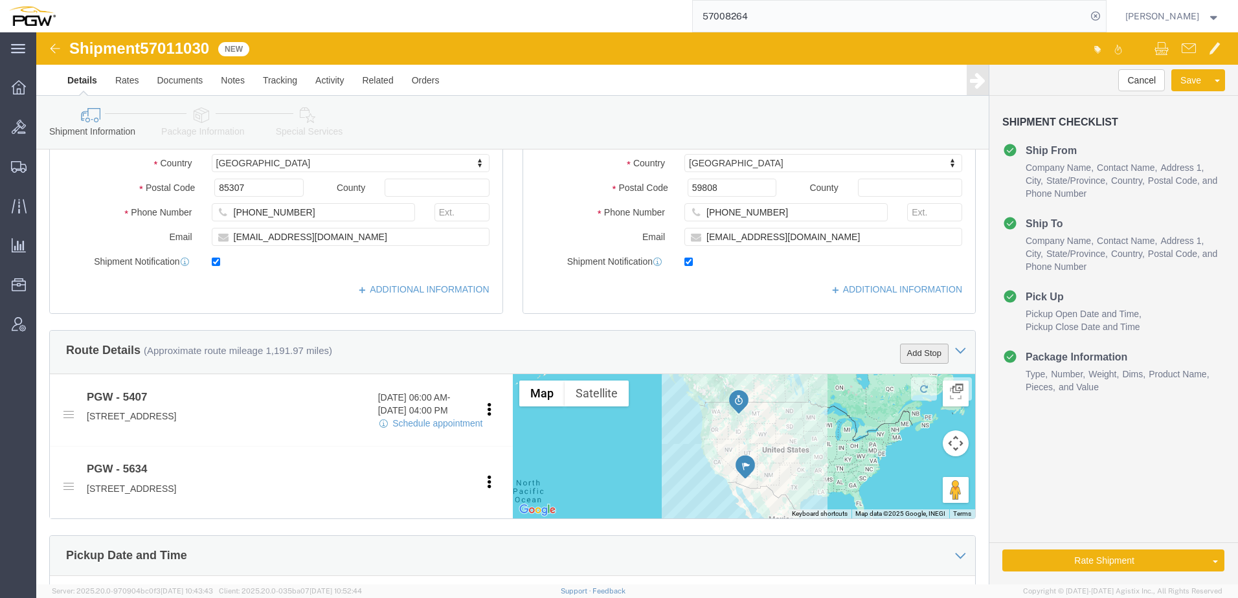
click button "Add Stop"
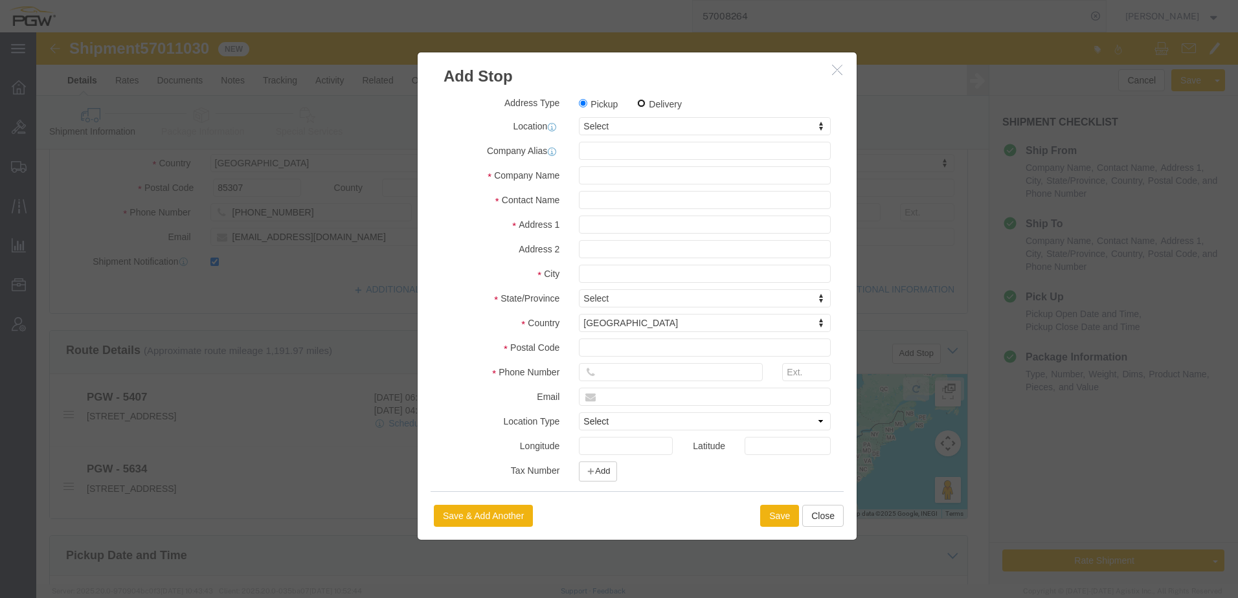
click input "Delivery"
radio input "true"
select select
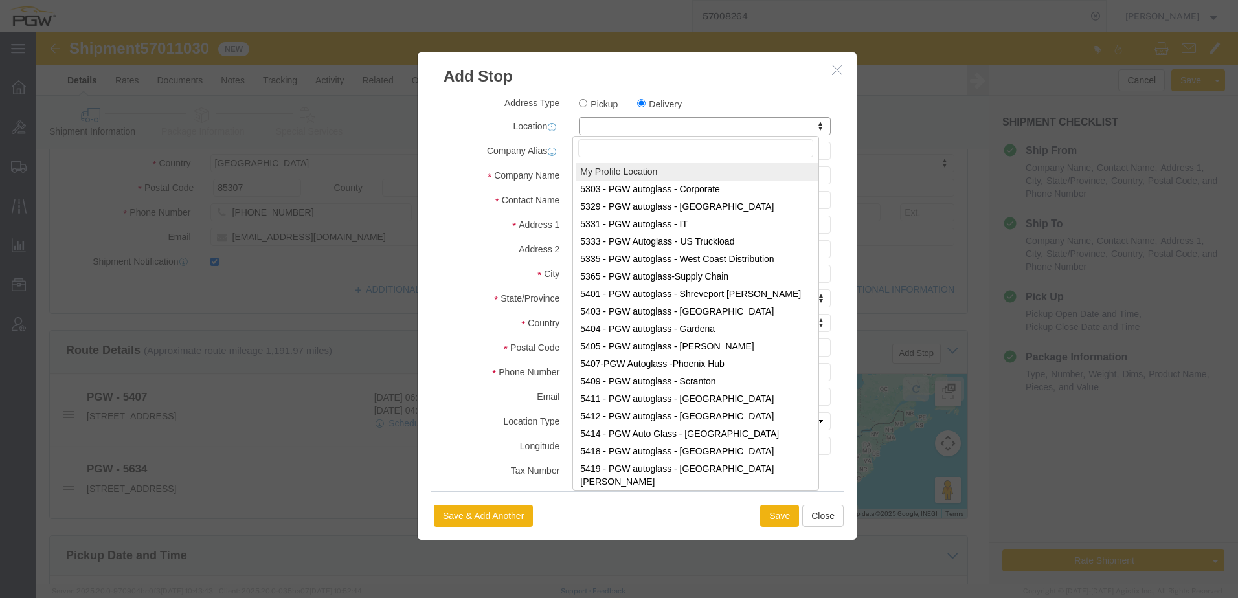
type input "669403"
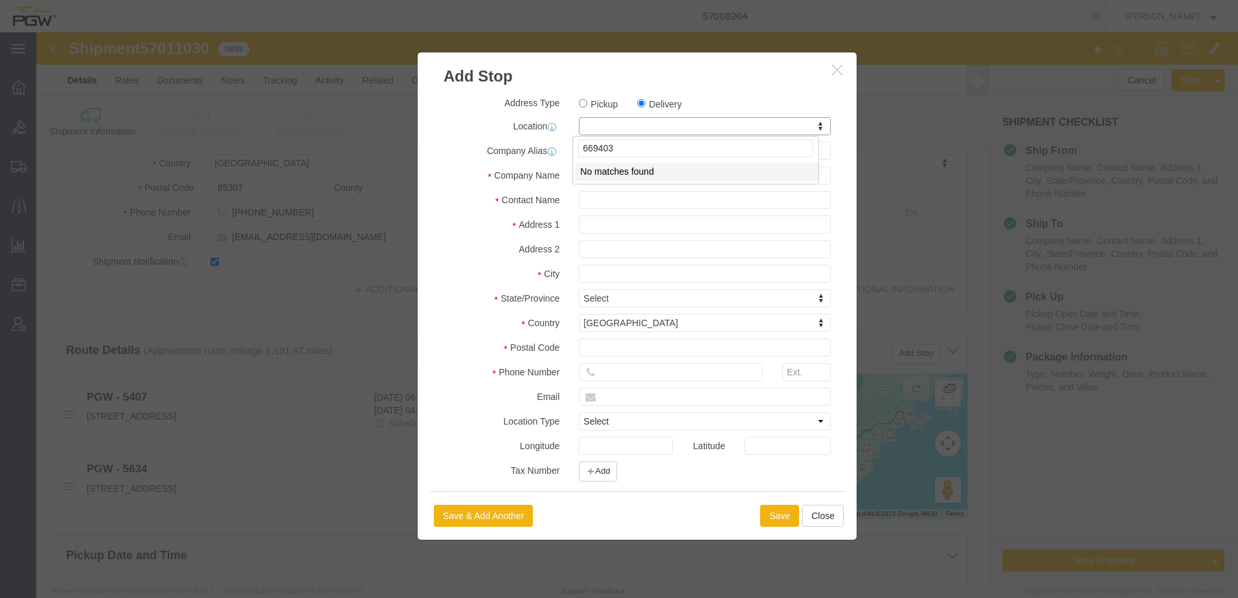
drag, startPoint x: 591, startPoint y: 112, endPoint x: 313, endPoint y: 100, distance: 277.5
click body "Shipment 57011030 New Details Rates Documents Notes Tracking Activity Related O…"
paste input "5613"
type input "5613"
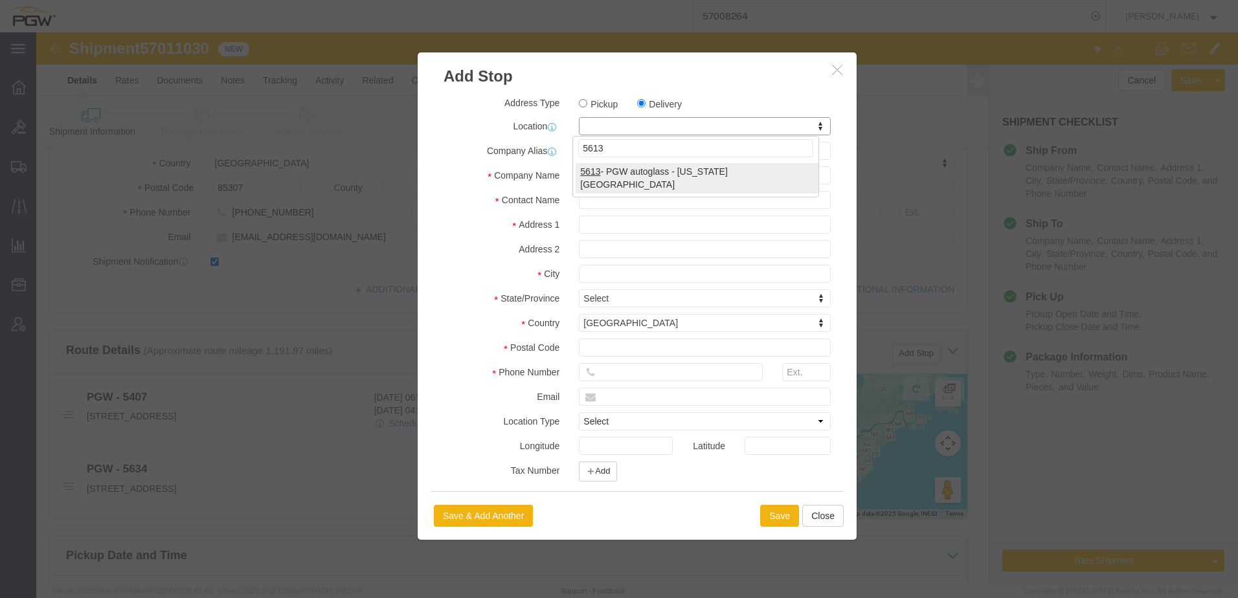
select select "28409"
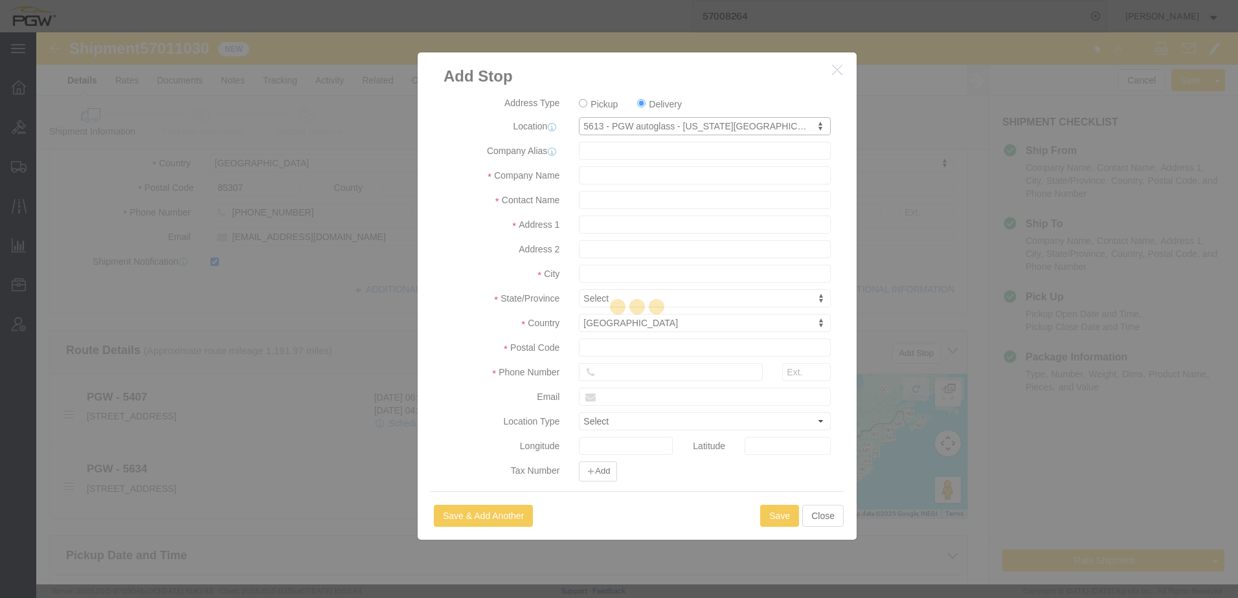
type input "5613"
type input "PGW"
type input "5613 Branch Manager"
type input "2315 W Heritage Cir Ste 1"
type input "Idaho Falls"
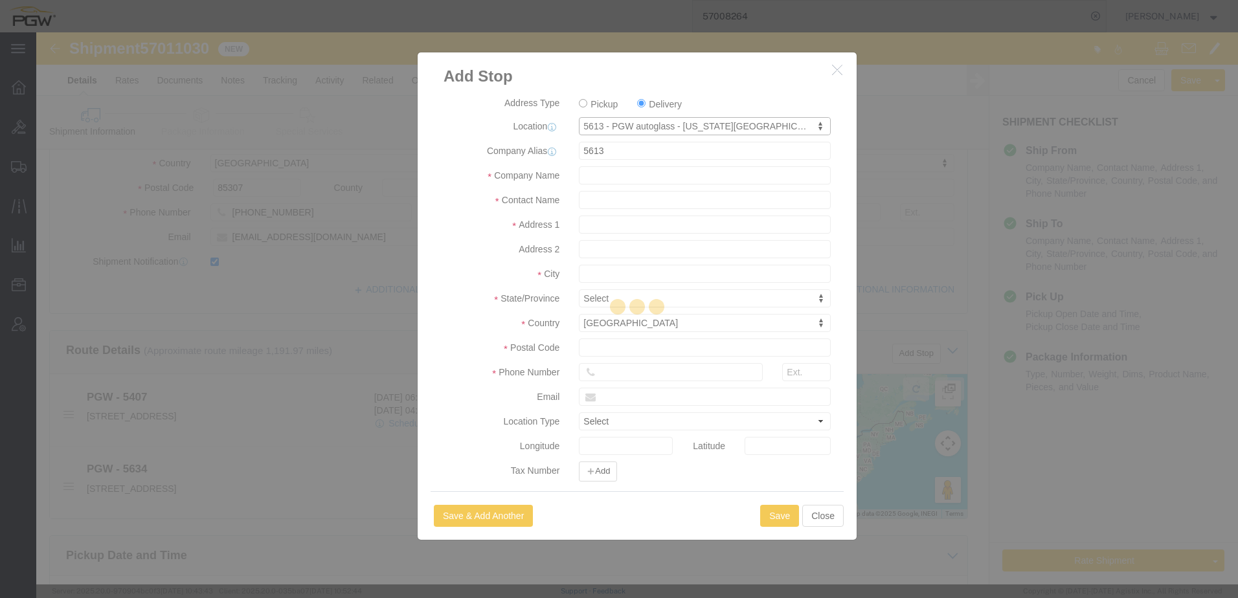
type input "83402"
type input "208-522-1790"
type input "lkqsp_o_pm_5613@pgwag.com"
checkbox input "true"
select select "ID"
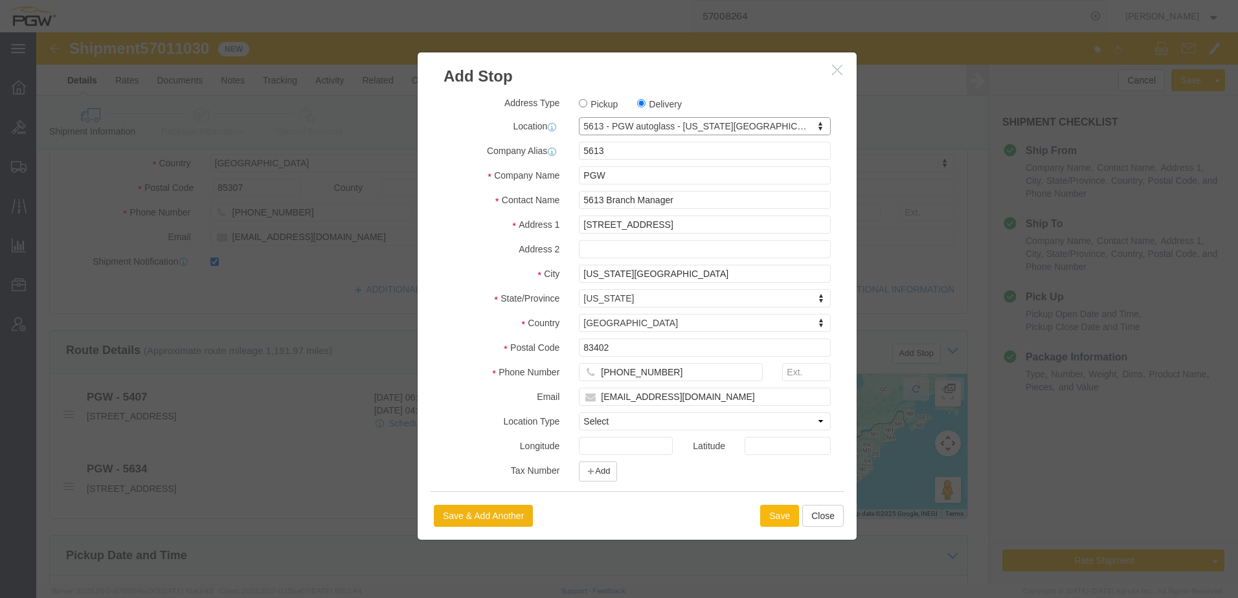
click button "Save"
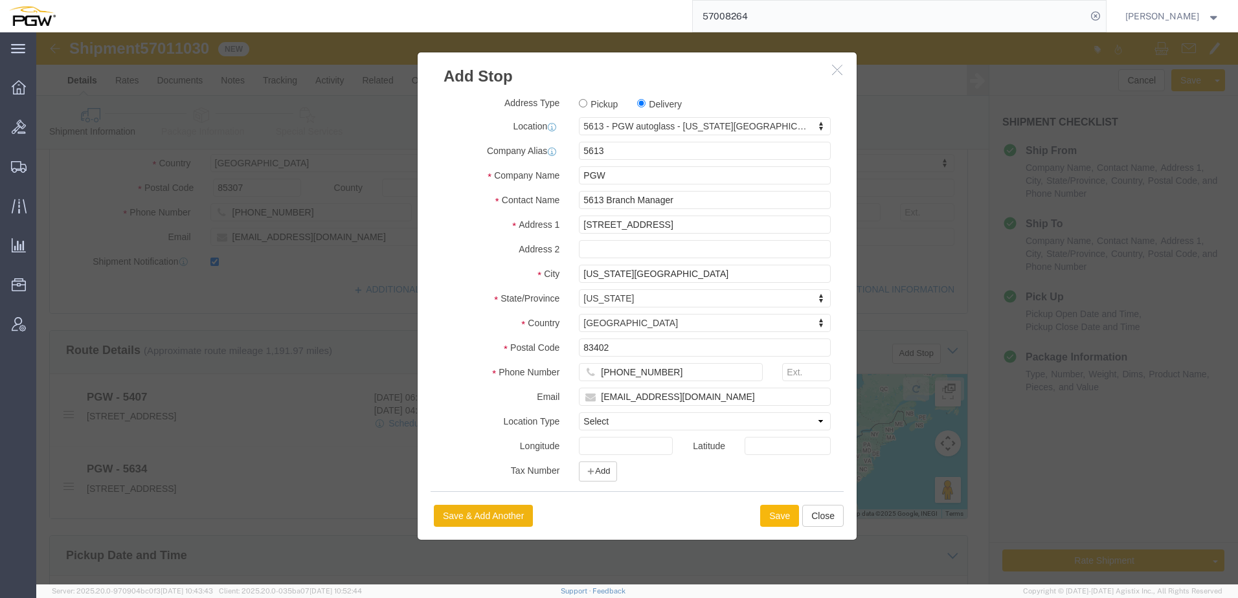
select select "D"
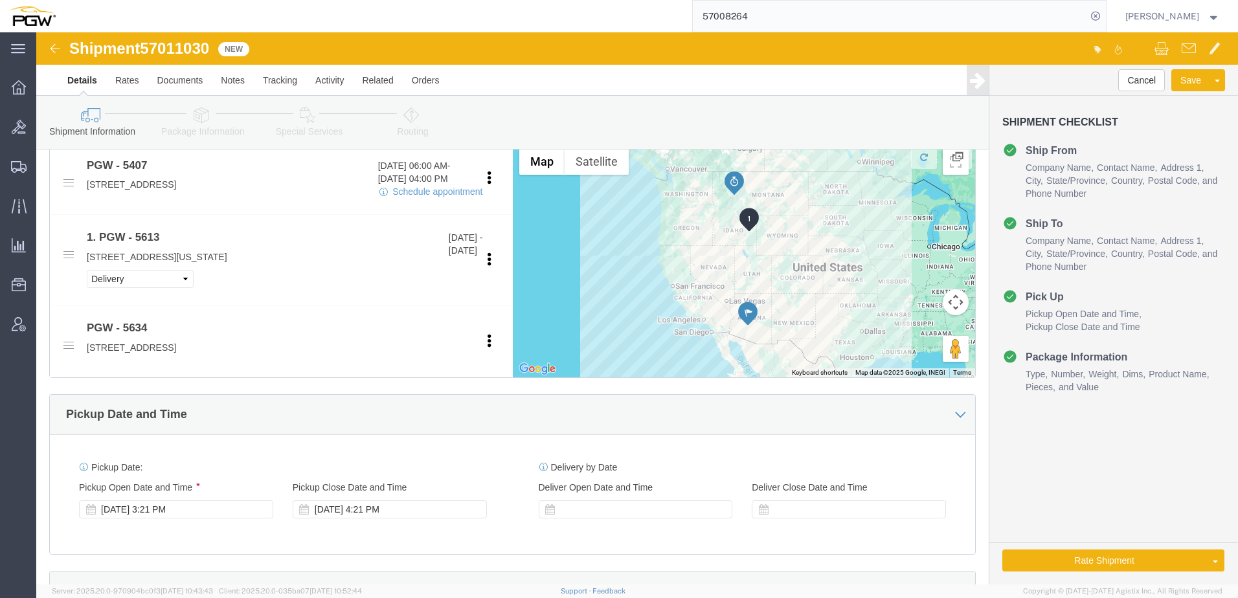
scroll to position [518, 0]
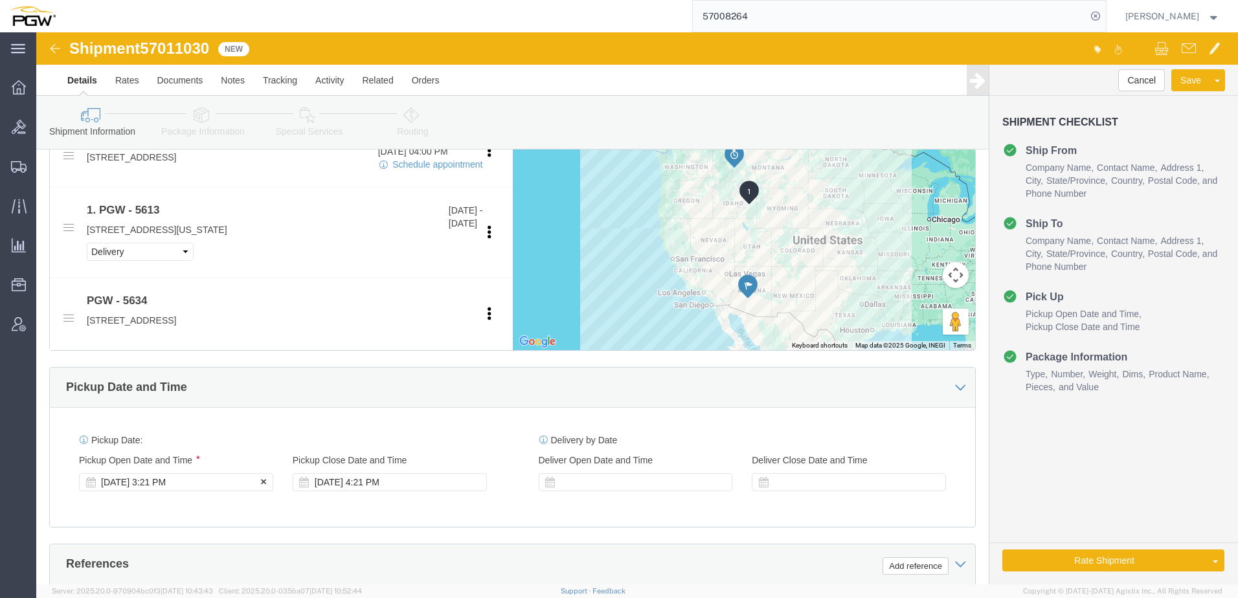
click div "Oct 02 2025 3:21 PM"
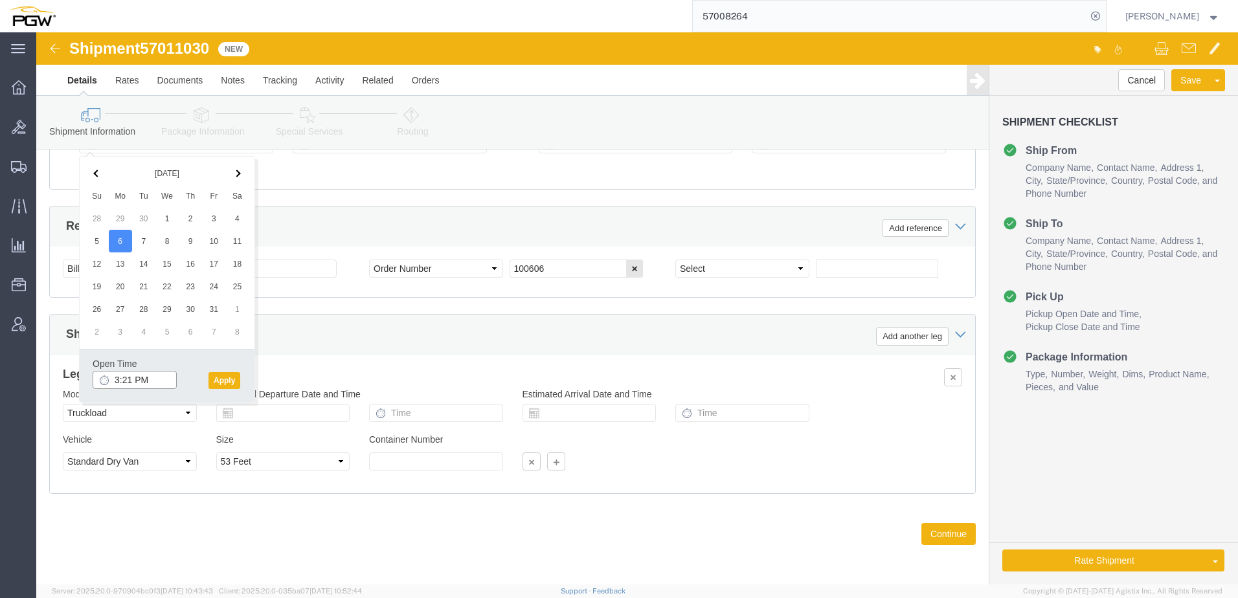
click input "3:21 PM"
type input "2:00 Am"
click button "Apply"
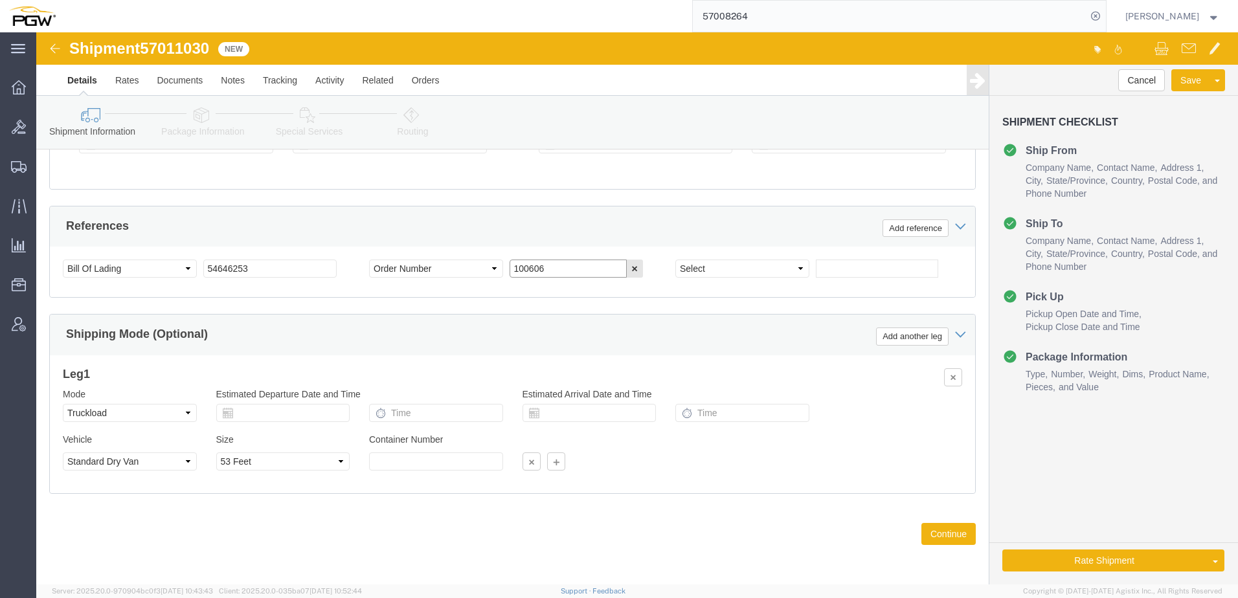
drag, startPoint x: 517, startPoint y: 238, endPoint x: 356, endPoint y: 209, distance: 163.9
click div "References Add reference Select Account Type Activity ID Airline Appointment Nu…"
paste input "669405"
type input "669405"
click select "Select Account Type Activity ID Airline Appointment Number ASN Batch Request # …"
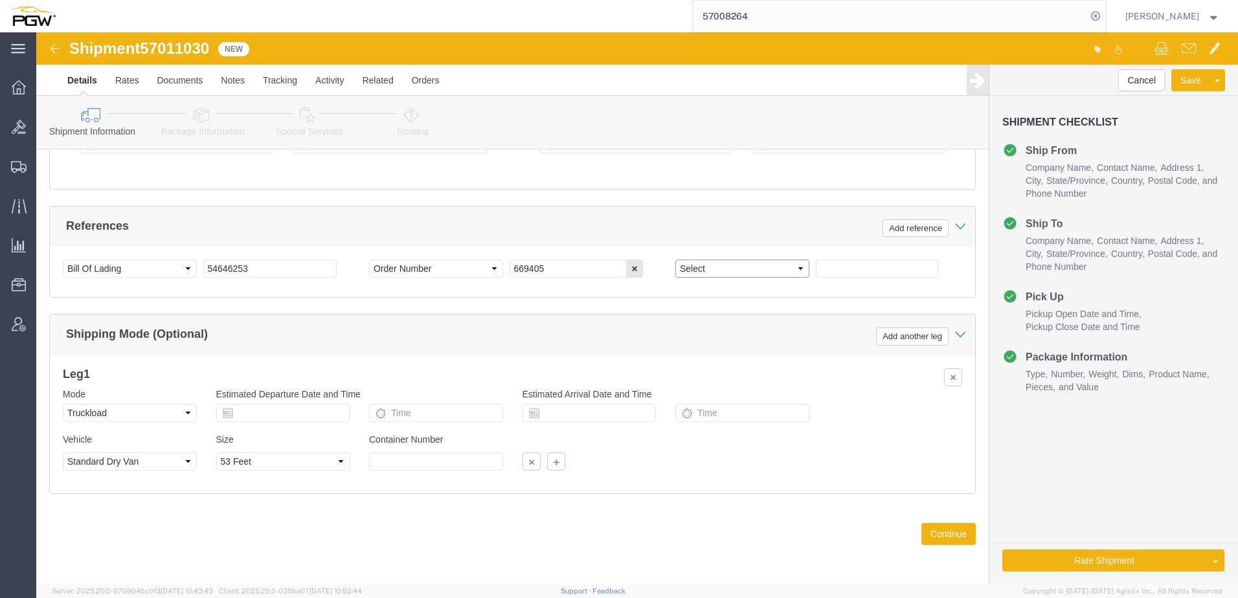
select select "ORDERNUM"
click select "Select Account Type Activity ID Airline Appointment Number ASN Batch Request # …"
click input "text"
paste input "669403"
type input "669403"
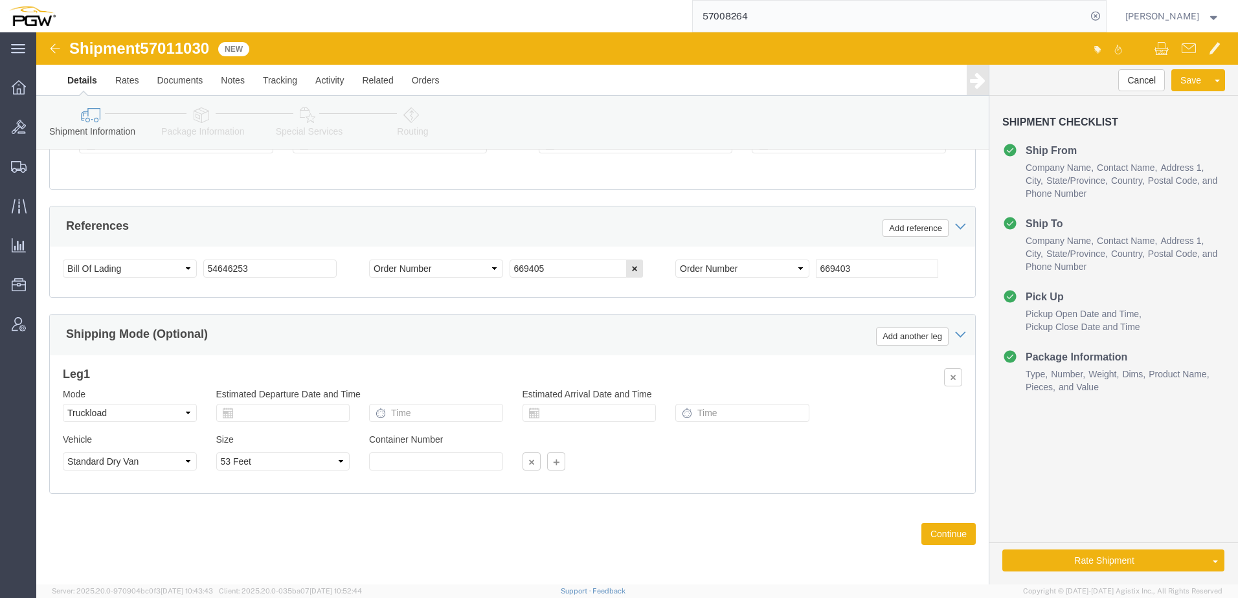
click icon
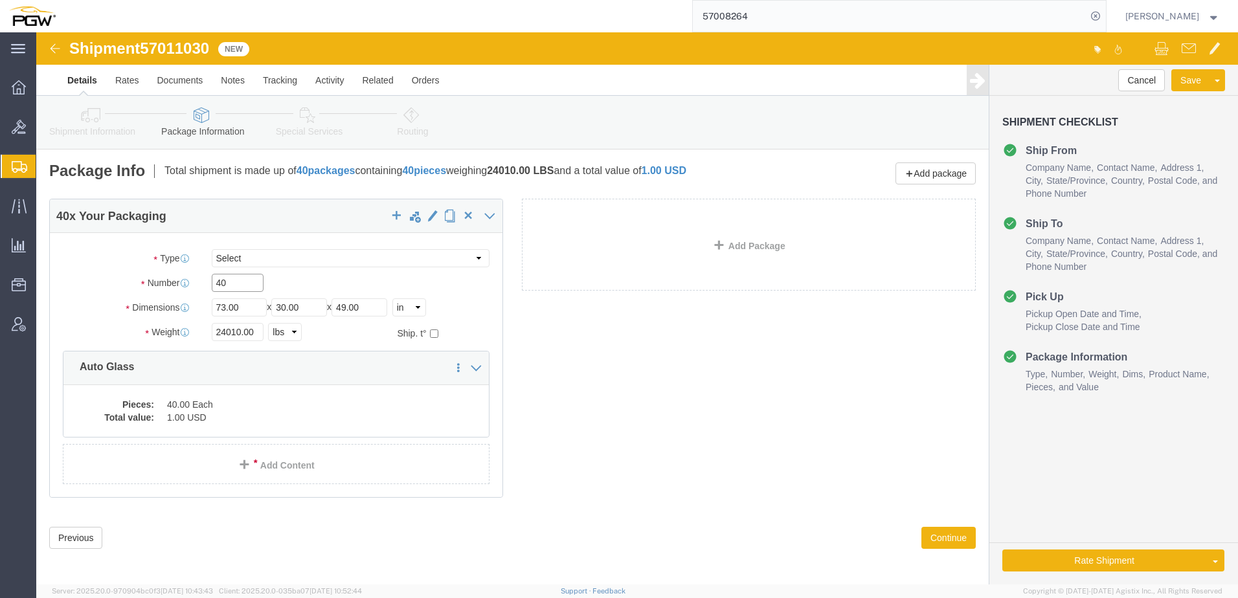
drag, startPoint x: 197, startPoint y: 250, endPoint x: -126, endPoint y: 208, distance: 325.9
click html "Shipment 57011030 New Details Rates Documents Notes Tracking Activity Related O…"
paste input "22"
type input "22"
drag, startPoint x: 202, startPoint y: 298, endPoint x: 26, endPoint y: 273, distance: 178.0
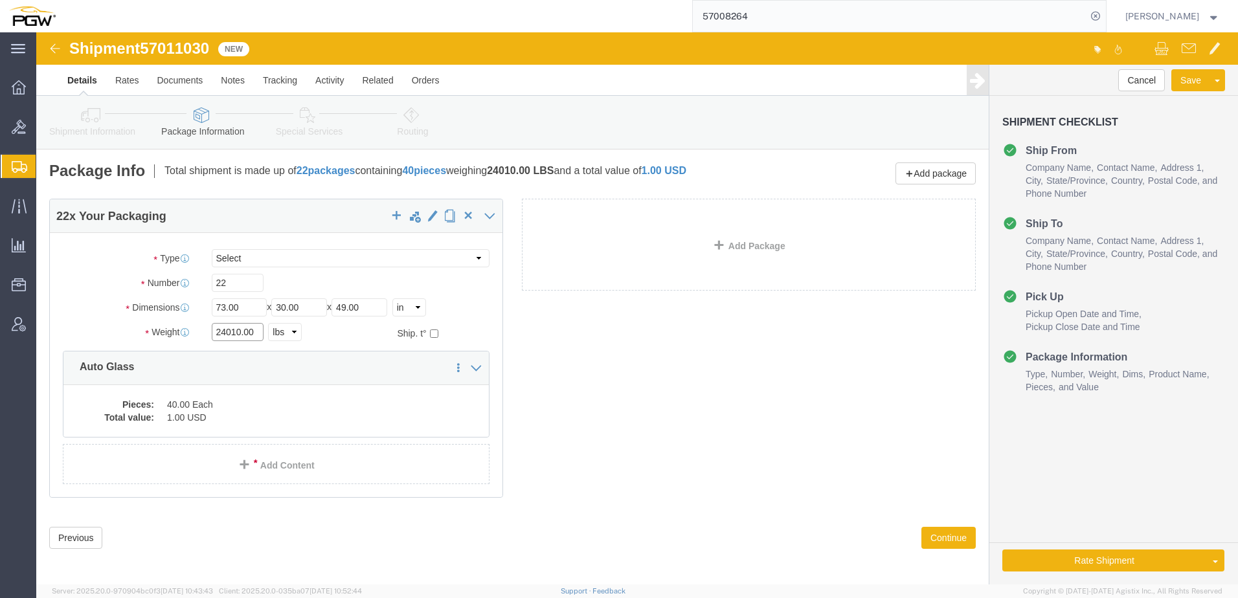
click div "Package Type Select Bale(s) Basket(s) Bolt(s) Bottle(s) Buckets Bulk Bundle(s) …"
paste input "18242"
type input "18242.00"
click dd "40.00 Each"
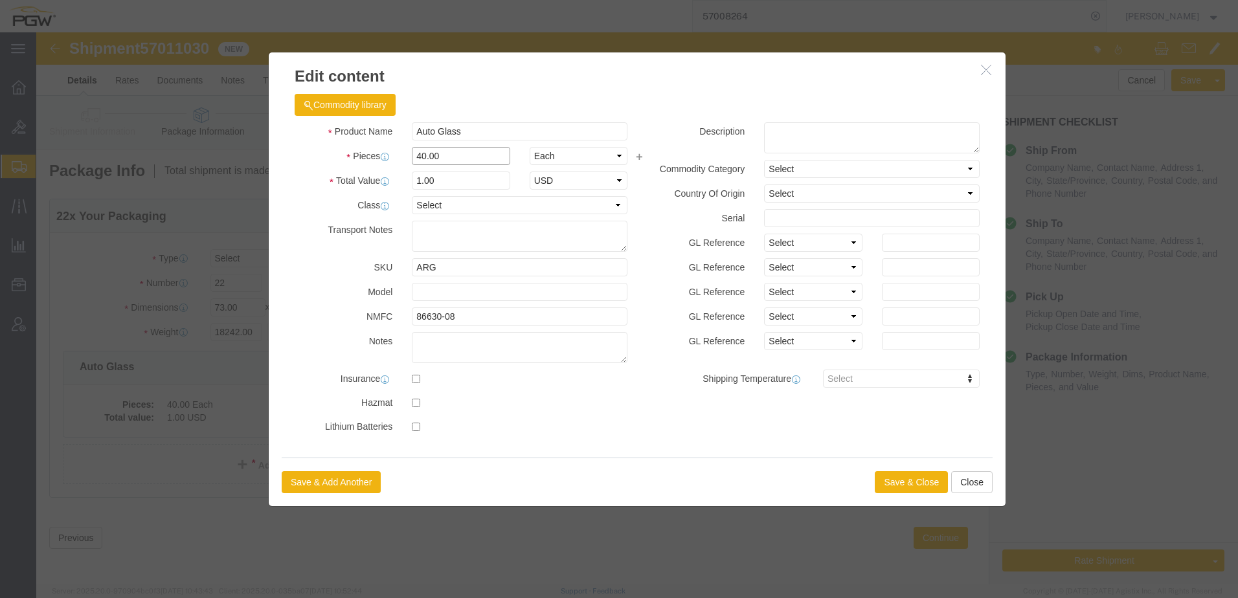
drag, startPoint x: 417, startPoint y: 119, endPoint x: 28, endPoint y: 94, distance: 389.4
click div "Edit content Commodity library Product Name Auto Glass Pieces 40.00 Select Bag …"
type input "22.00"
type input "0.55"
type input "1.00"
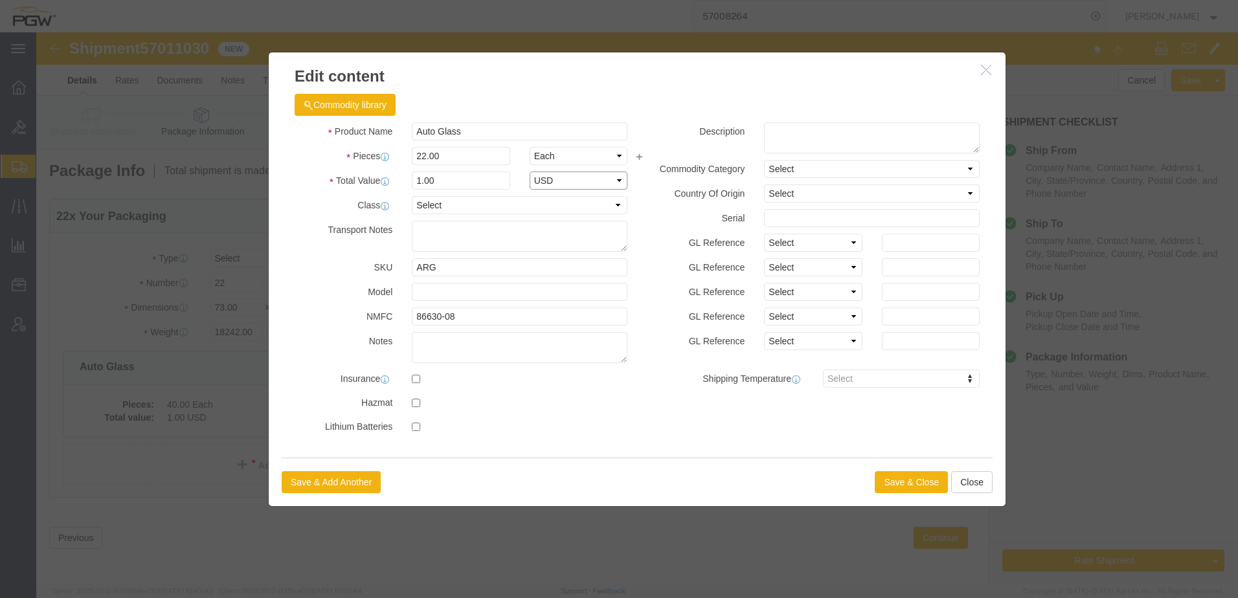
select select "USD"
click button "Save & Close"
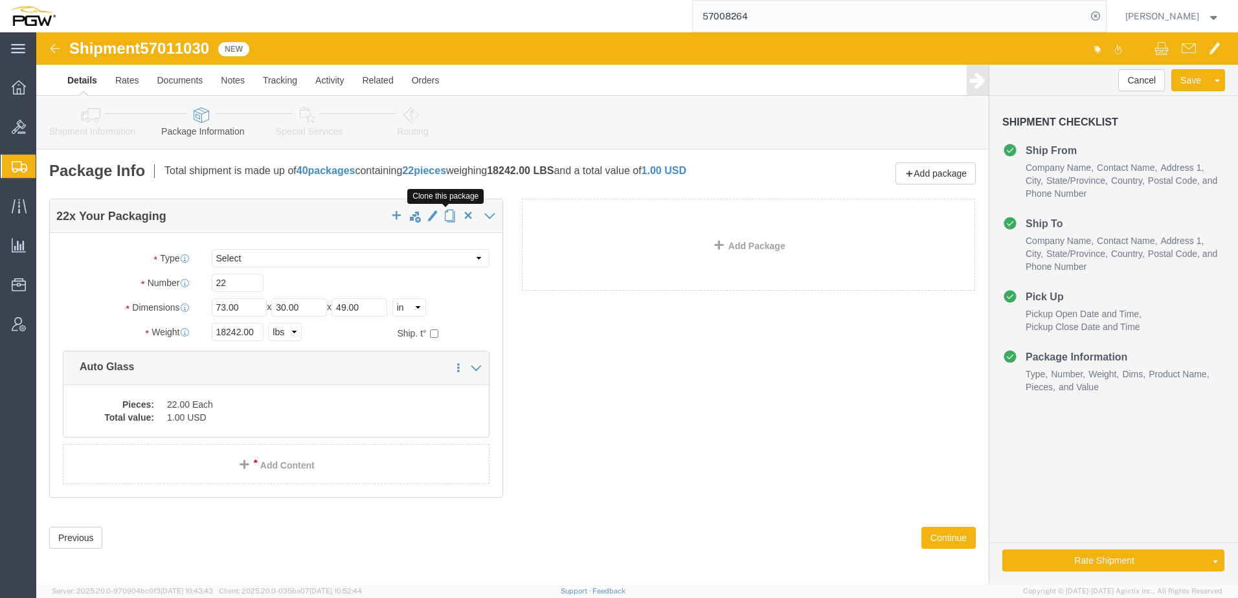
drag, startPoint x: 412, startPoint y: 187, endPoint x: 400, endPoint y: 187, distance: 12.3
click span "button"
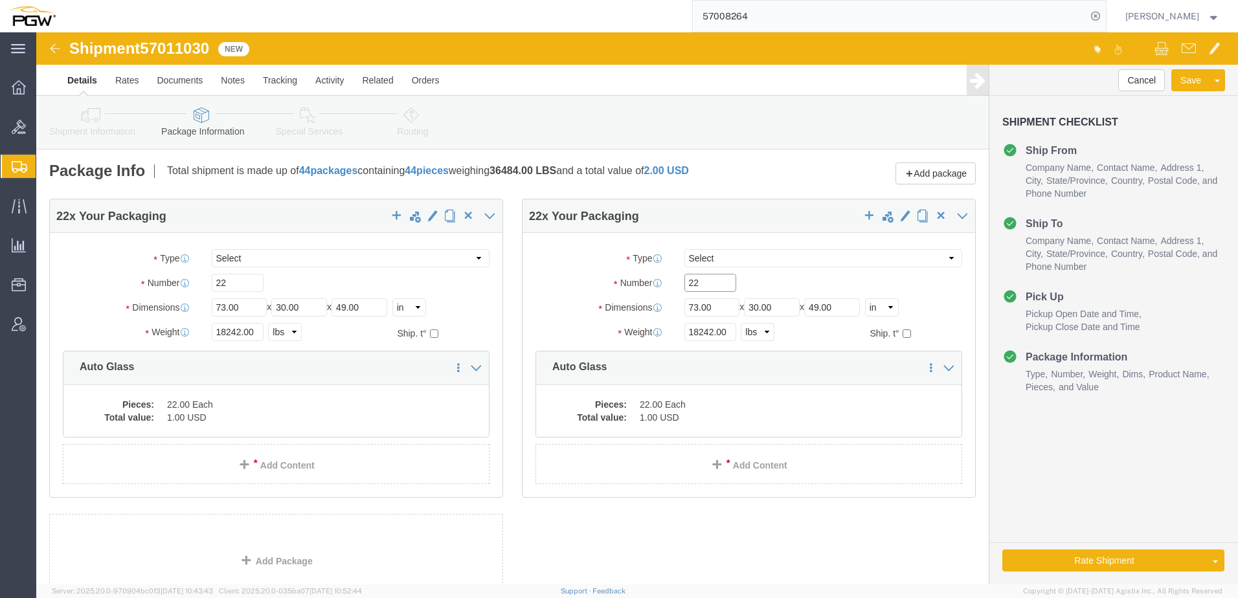
drag, startPoint x: 680, startPoint y: 251, endPoint x: -34, endPoint y: 194, distance: 716.6
click html "Shipment 57011030 New Details Rates Documents Notes Tracking Activity Related O…"
paste input "1"
type input "21"
drag, startPoint x: 672, startPoint y: 298, endPoint x: 416, endPoint y: 326, distance: 256.7
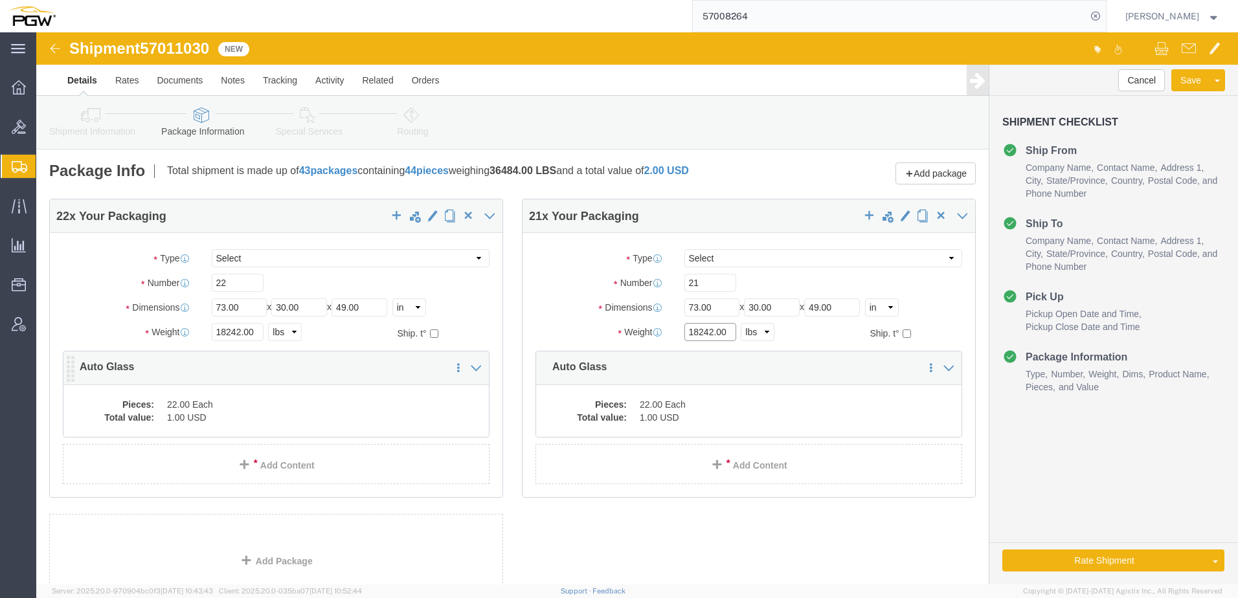
click div "22 x Your Packaging Package Type Select Bale(s) Basket(s) Bolt(s) Bottle(s) Buc…"
paste input "786"
type input "17862.00"
click dd "22.00 Each"
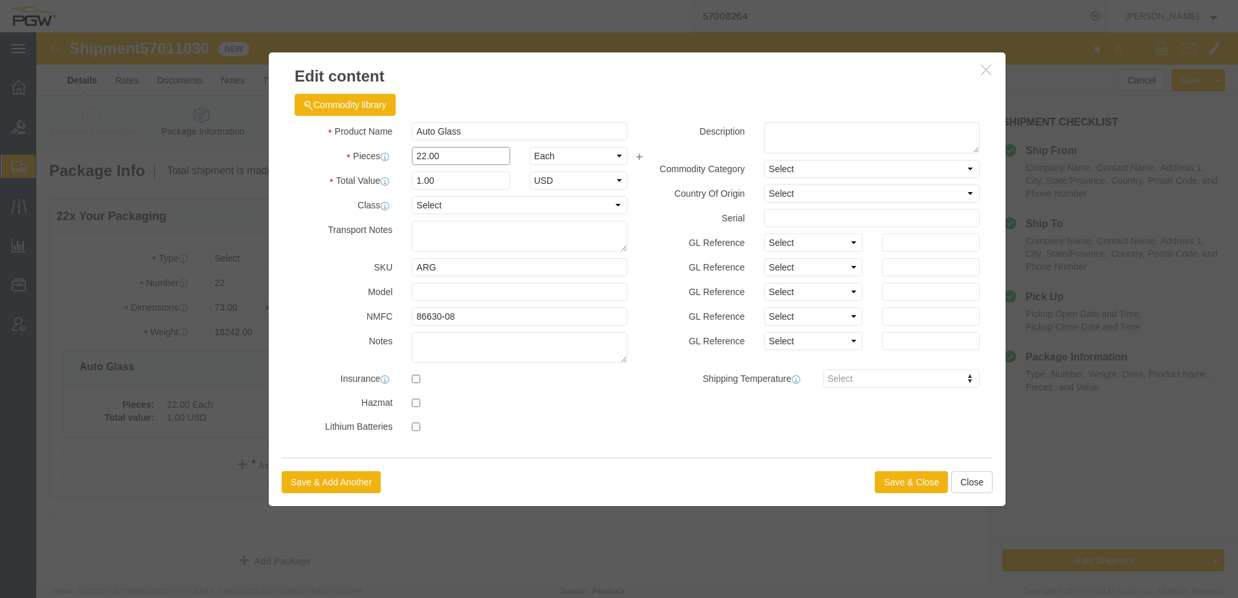
drag, startPoint x: 407, startPoint y: 120, endPoint x: 23, endPoint y: 117, distance: 384.1
click div "Edit content Commodity library Product Name Auto Glass Pieces 22.00 Select Bag …"
type input "21.00"
type input "0.95"
type input "1.00"
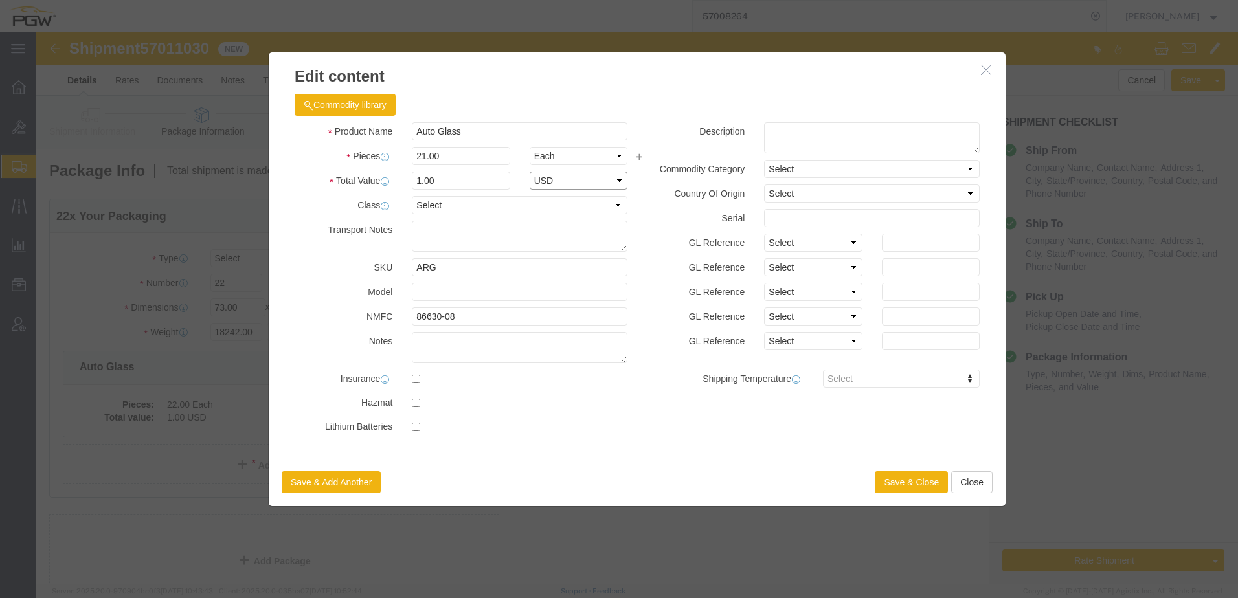
select select "USD"
click button "Save & Close"
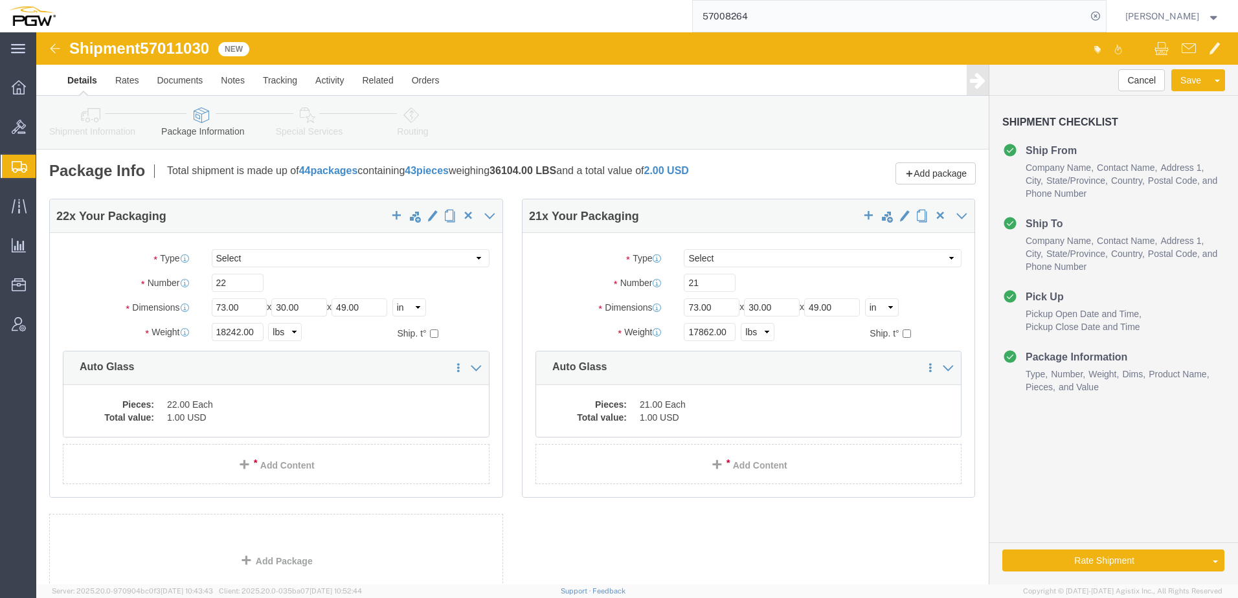
click link "Routing"
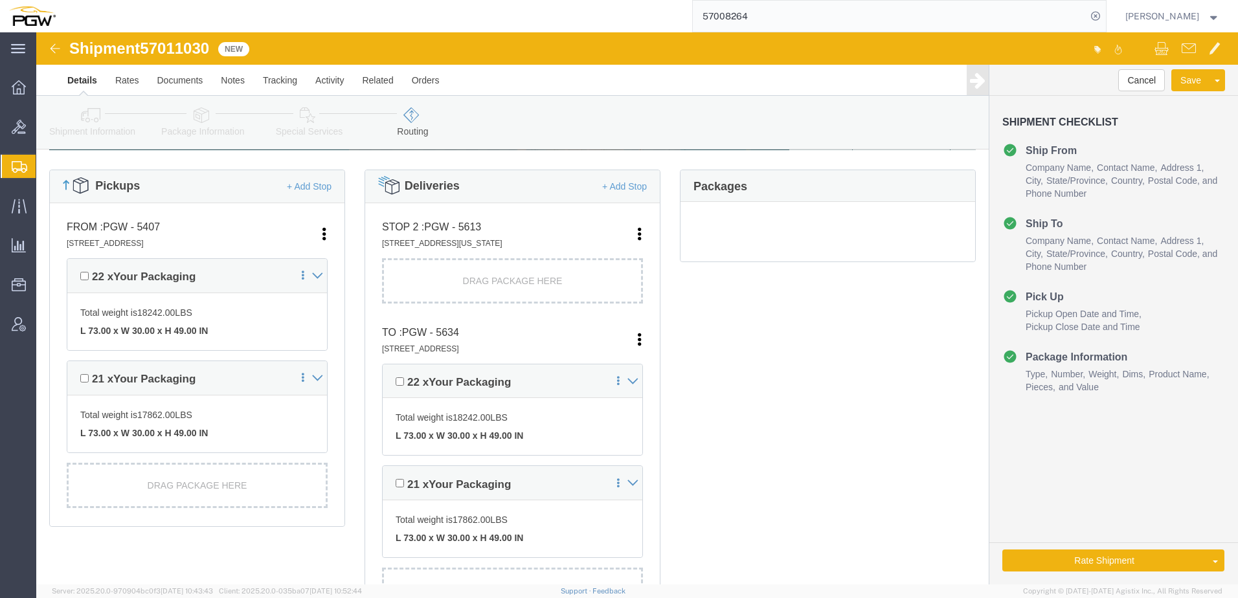
scroll to position [324, 0]
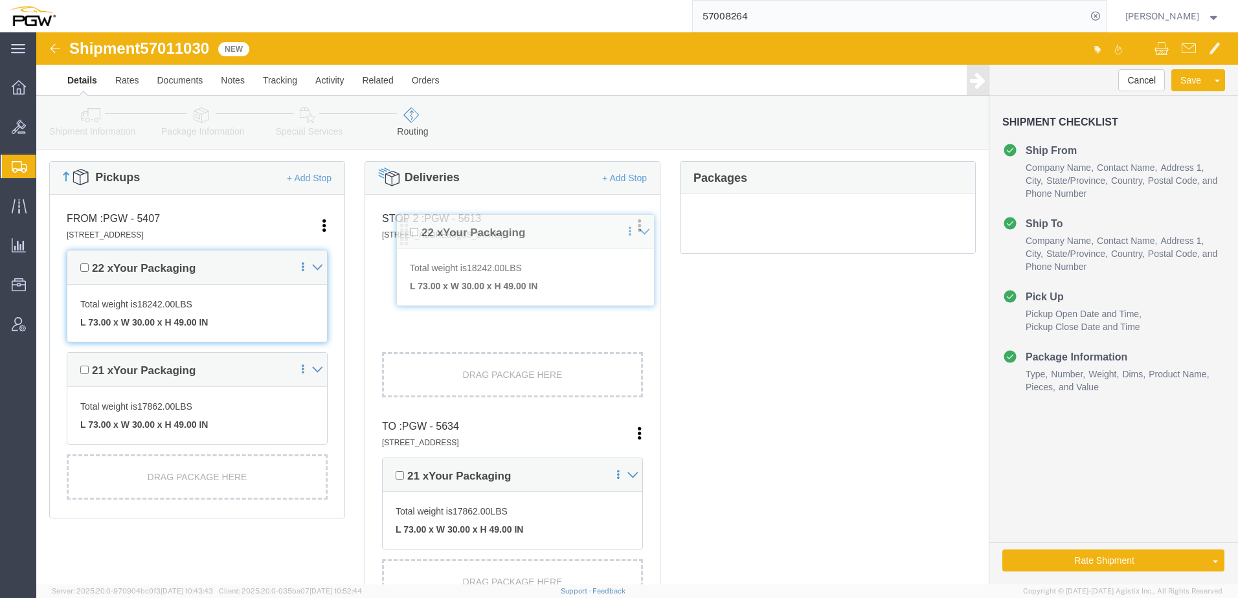
drag, startPoint x: 352, startPoint y: 334, endPoint x: 354, endPoint y: 227, distance: 106.9
click div "Pickups + Add Stop From : PGW - 5407 5850 North 101st Avenue, Glendale, AZ, 853…"
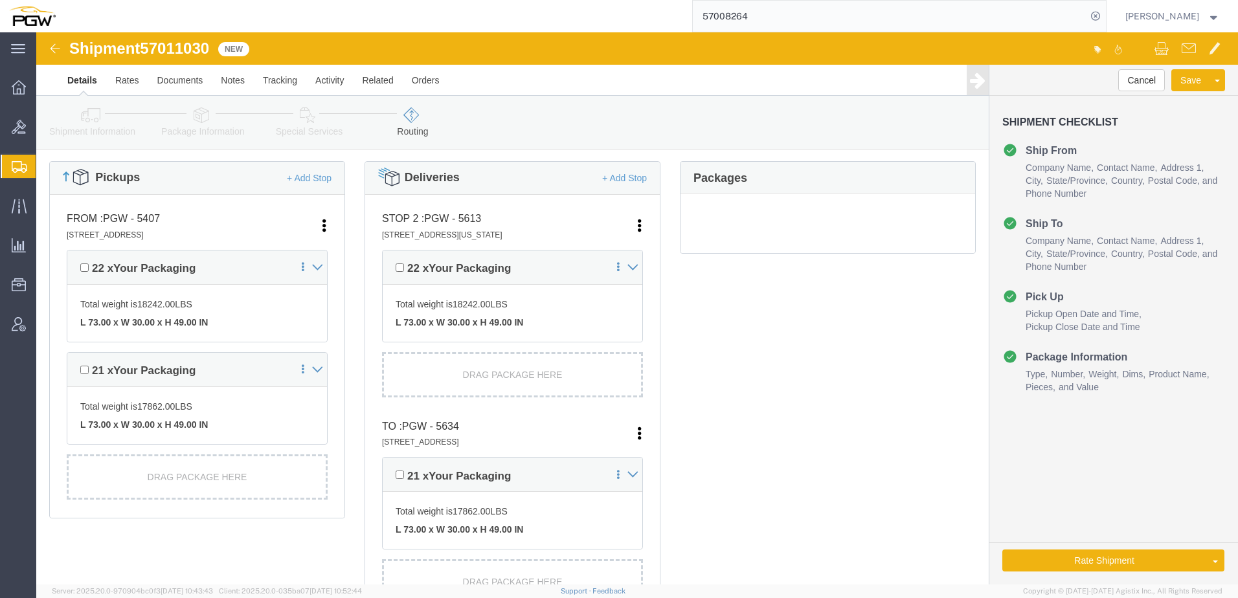
click icon
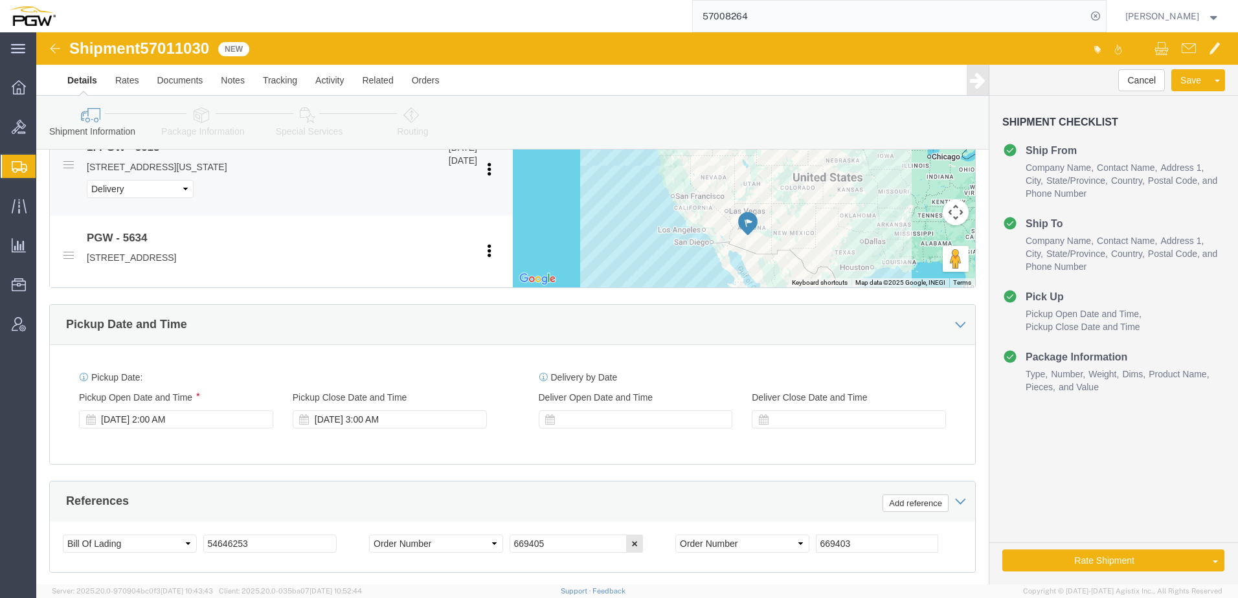
scroll to position [583, 0]
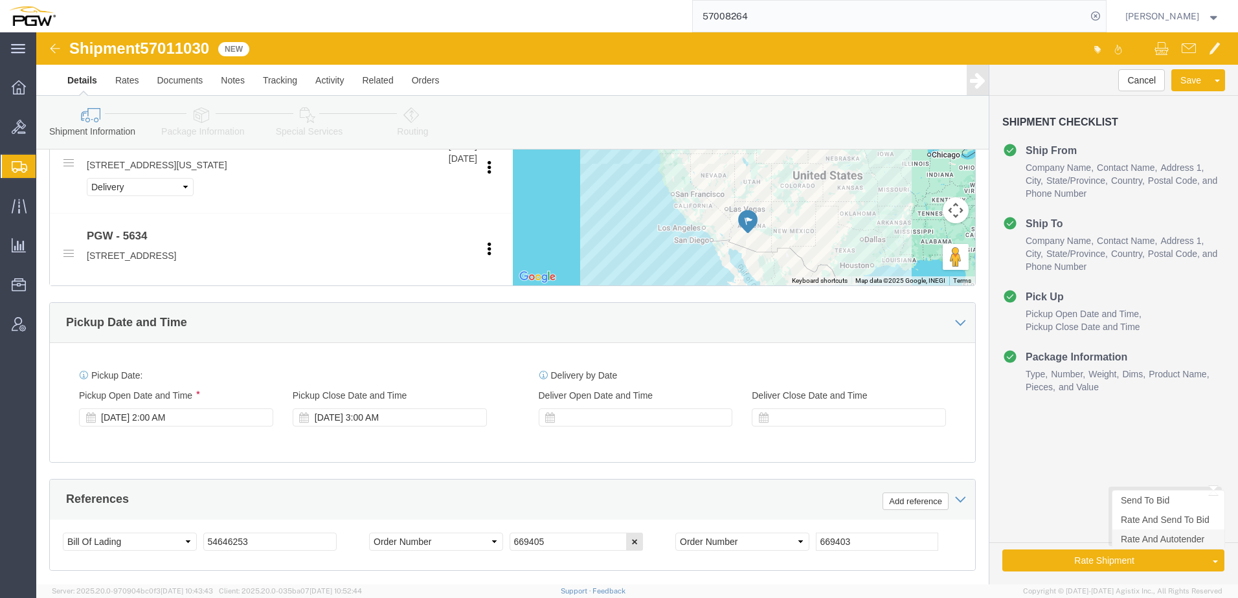
click link "Rate And Autotender"
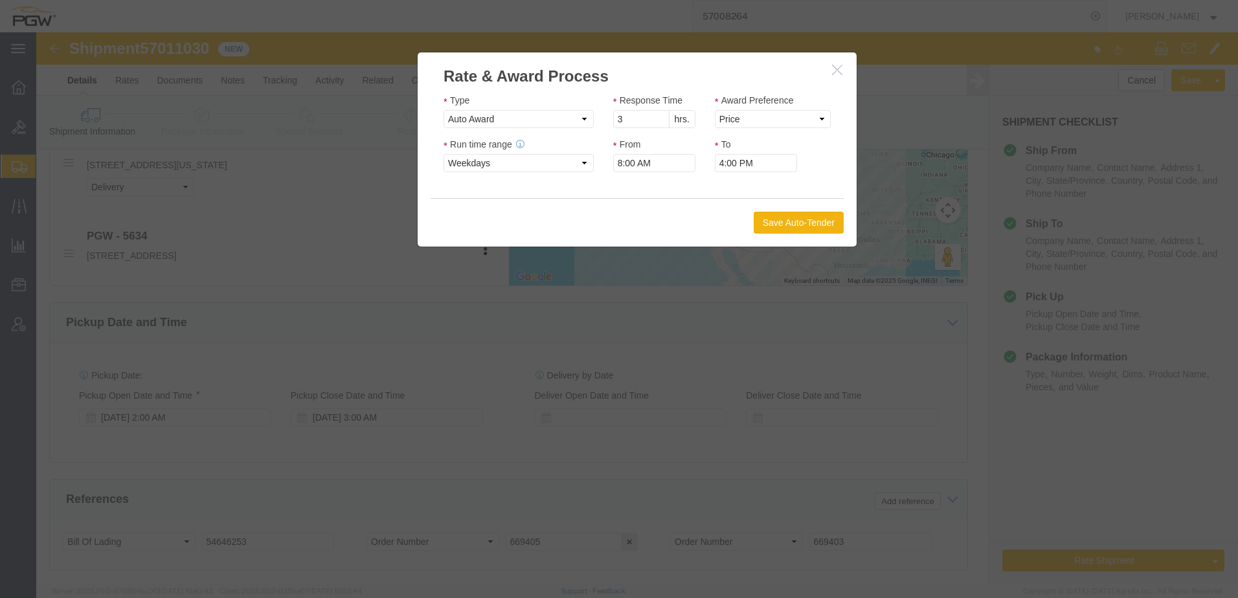
click icon "button"
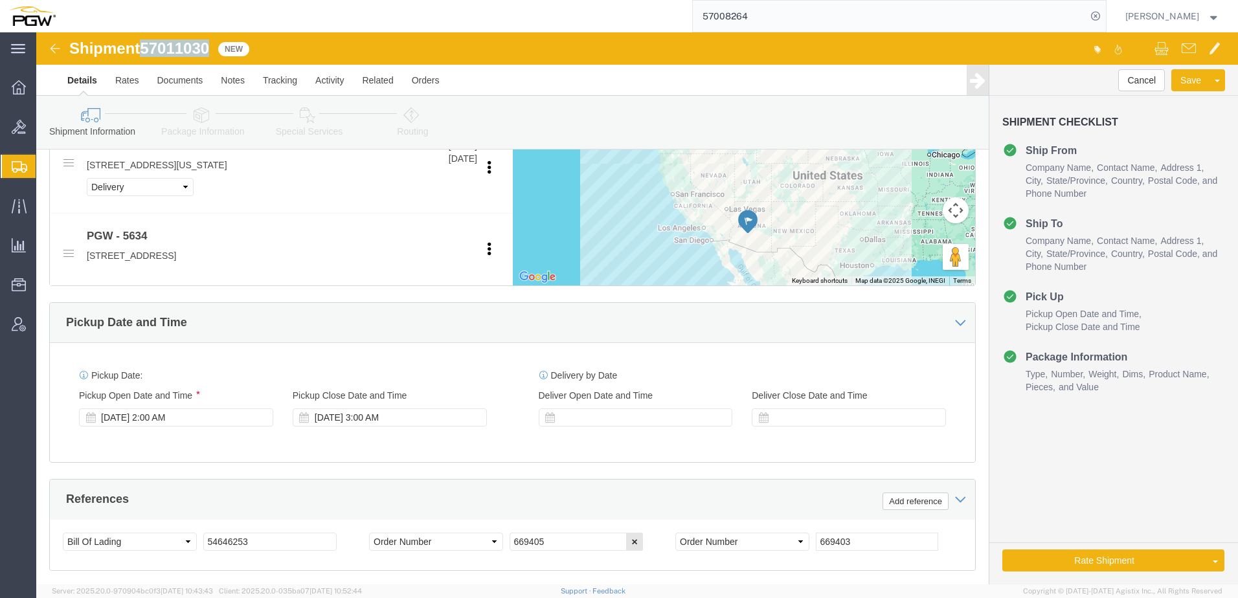
drag, startPoint x: 109, startPoint y: 14, endPoint x: 177, endPoint y: 17, distance: 68.1
click div "Shipment 57011030 New"
copy span "57011030"
drag, startPoint x: 236, startPoint y: 504, endPoint x: -188, endPoint y: 440, distance: 428.4
click html "Shipment 57011030 New Details Rates Documents Notes Tracking Activity Related O…"
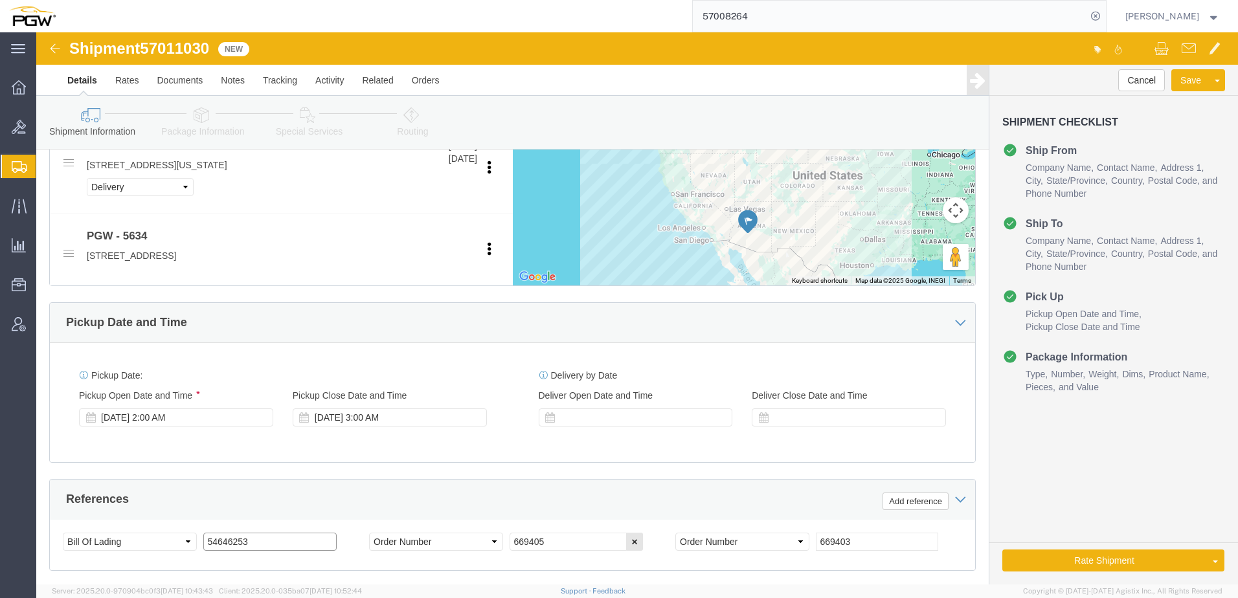
paste input "7011030"
drag, startPoint x: 244, startPoint y: 510, endPoint x: -513, endPoint y: 415, distance: 763.1
click html "Shipment 57011030 New Details Rates Documents Notes Tracking Activity Related O…"
type input "57011030"
click link "Rate And Autotender"
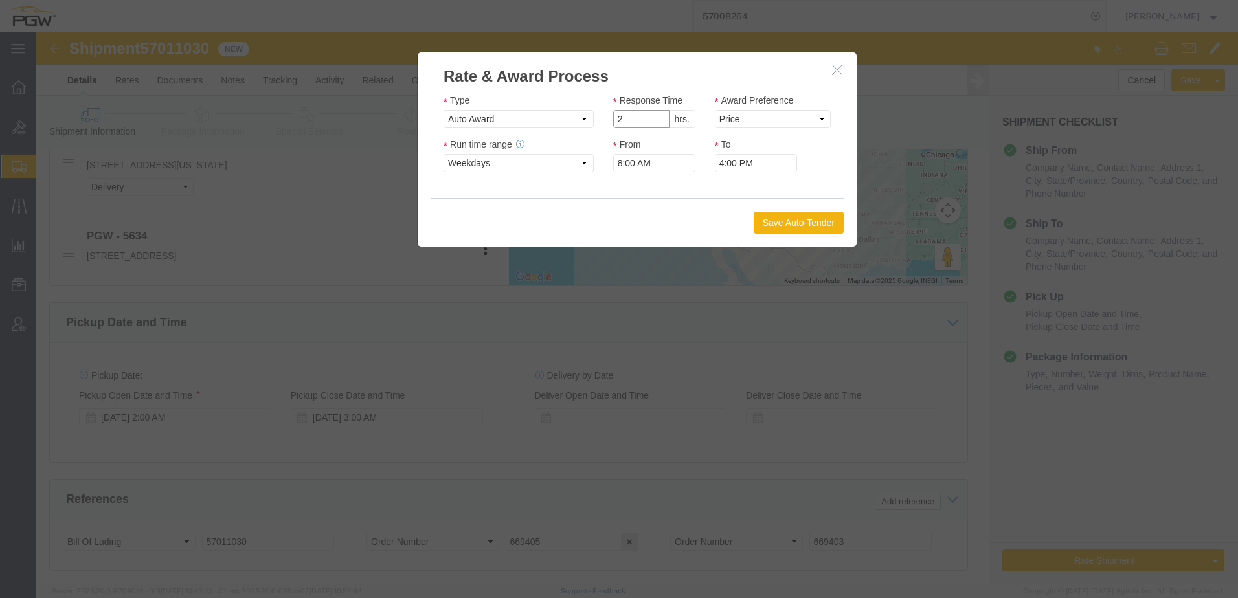
click input "2"
type input "1"
click input "1"
drag, startPoint x: 712, startPoint y: 85, endPoint x: 713, endPoint y: 97, distance: 12.3
click select "Price Carrier Rank"
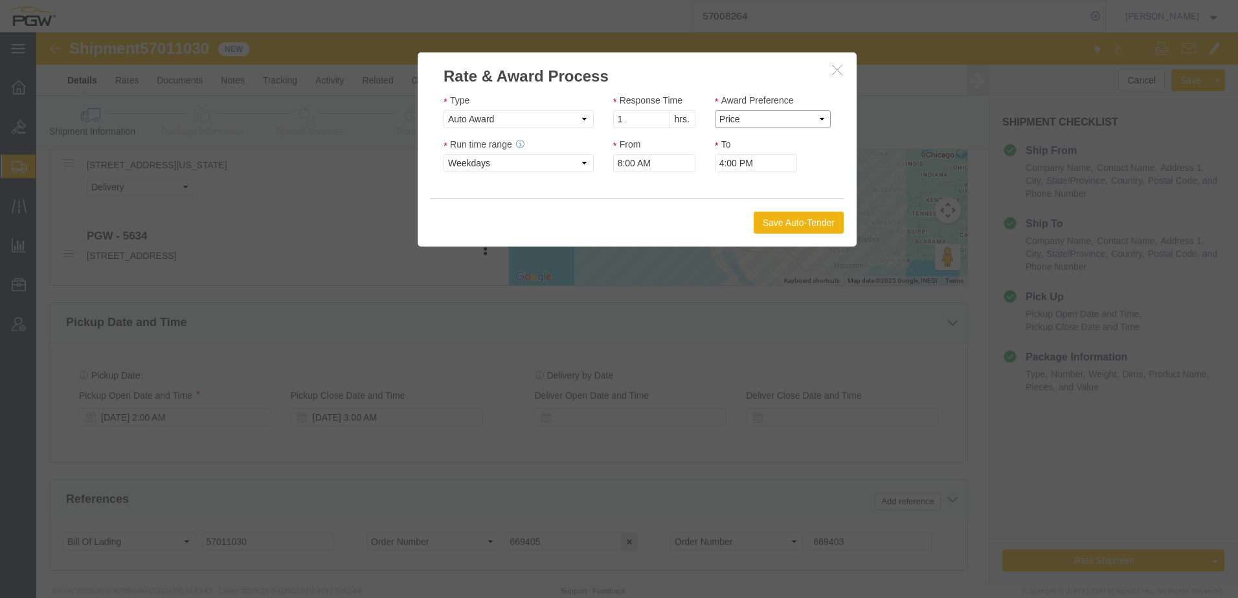
select select "LANE_RANK"
click select "Price Carrier Rank"
click button "Save Auto-Tender"
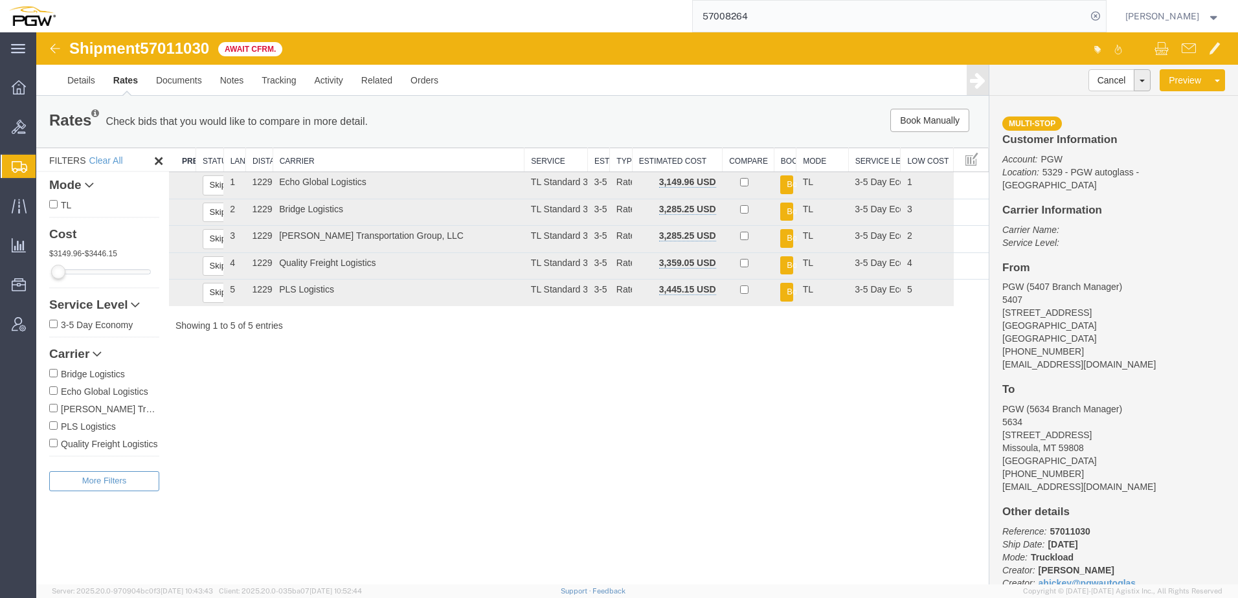
scroll to position [0, 0]
click at [85, 85] on link "Details" at bounding box center [81, 80] width 46 height 31
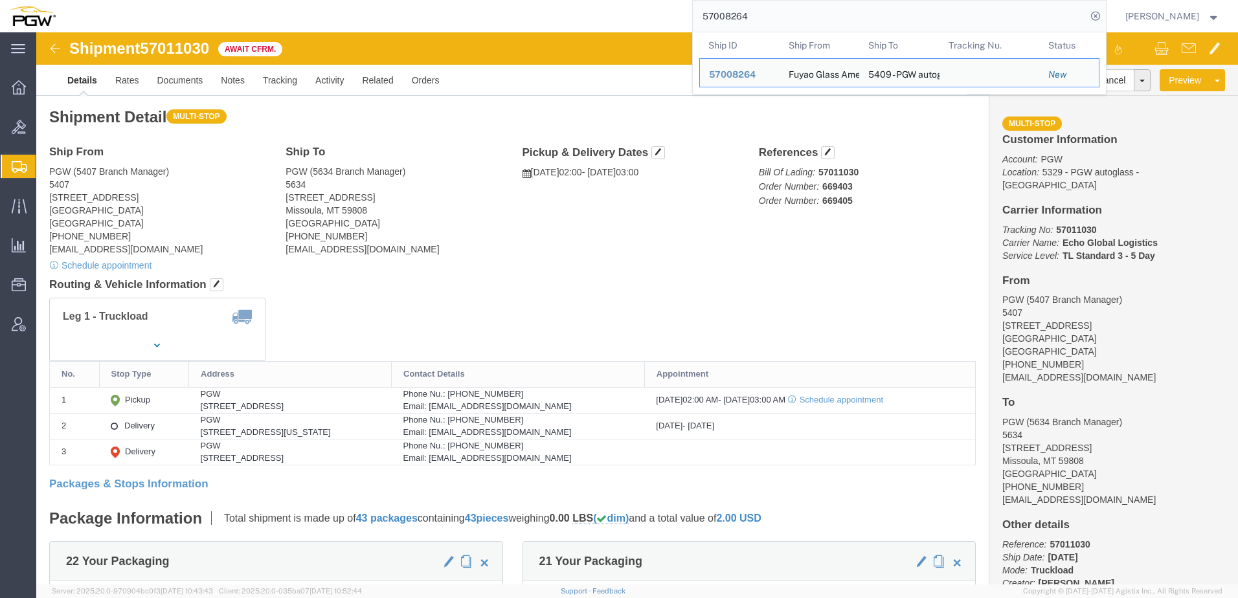
drag, startPoint x: 821, startPoint y: 22, endPoint x: -78, endPoint y: -27, distance: 900.9
click at [0, 0] on html "main_menu Created with Sketch. Collapse Menu Overview Bids Shipments Shipment M…" at bounding box center [619, 299] width 1238 height 598
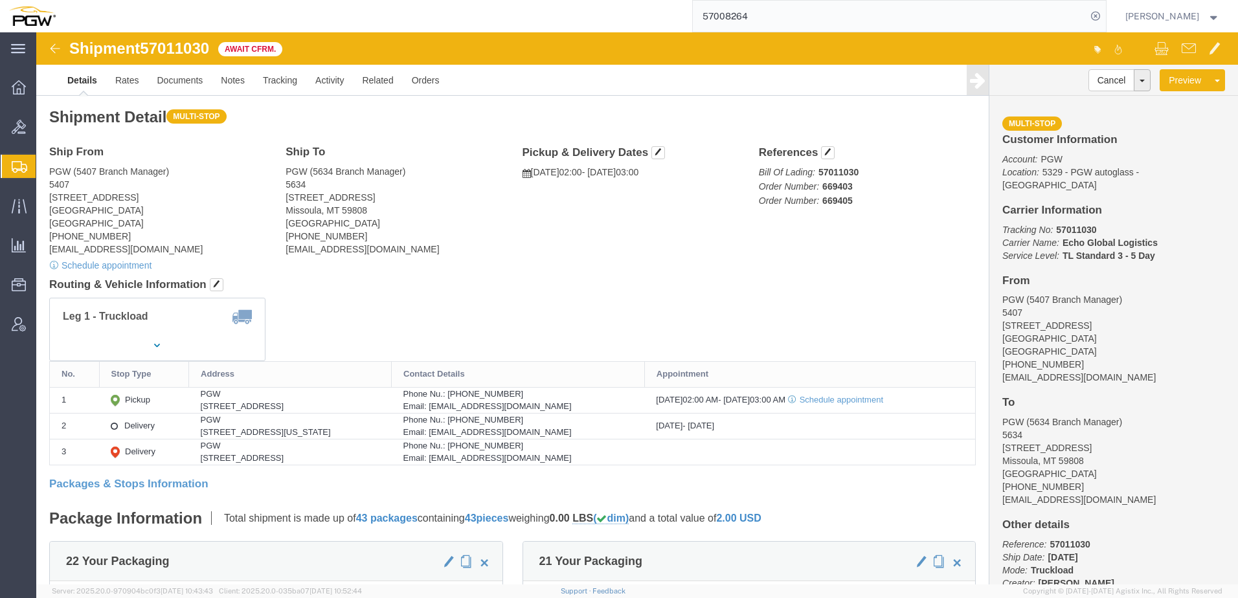
paste input "10789"
type input "57010789"
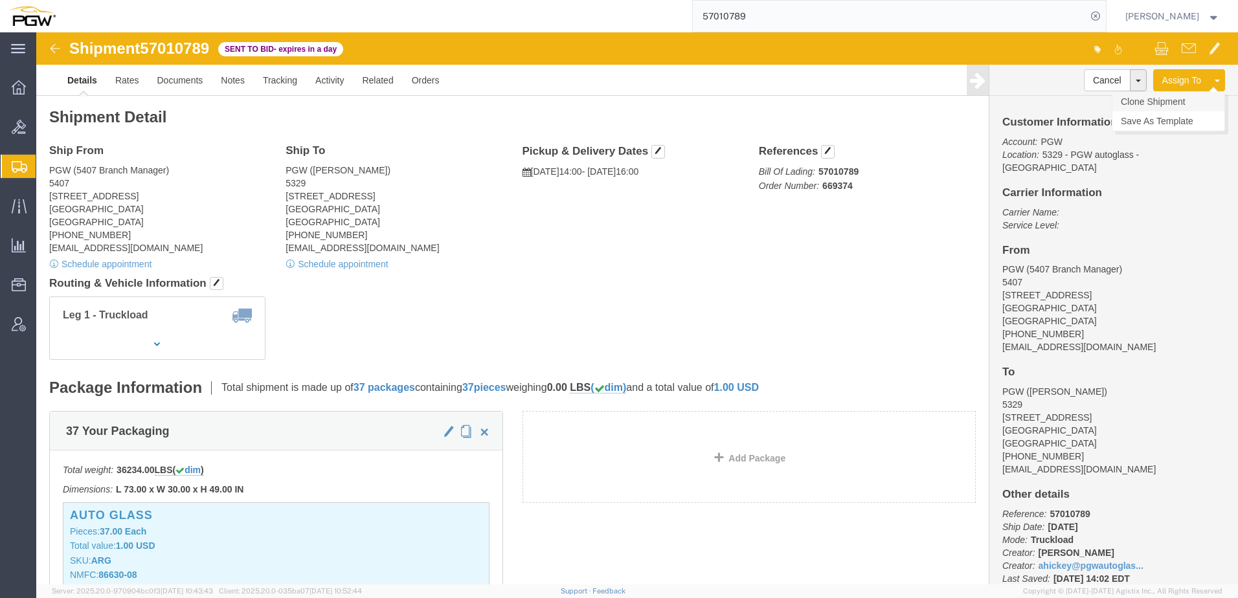
click link "Clone Shipment"
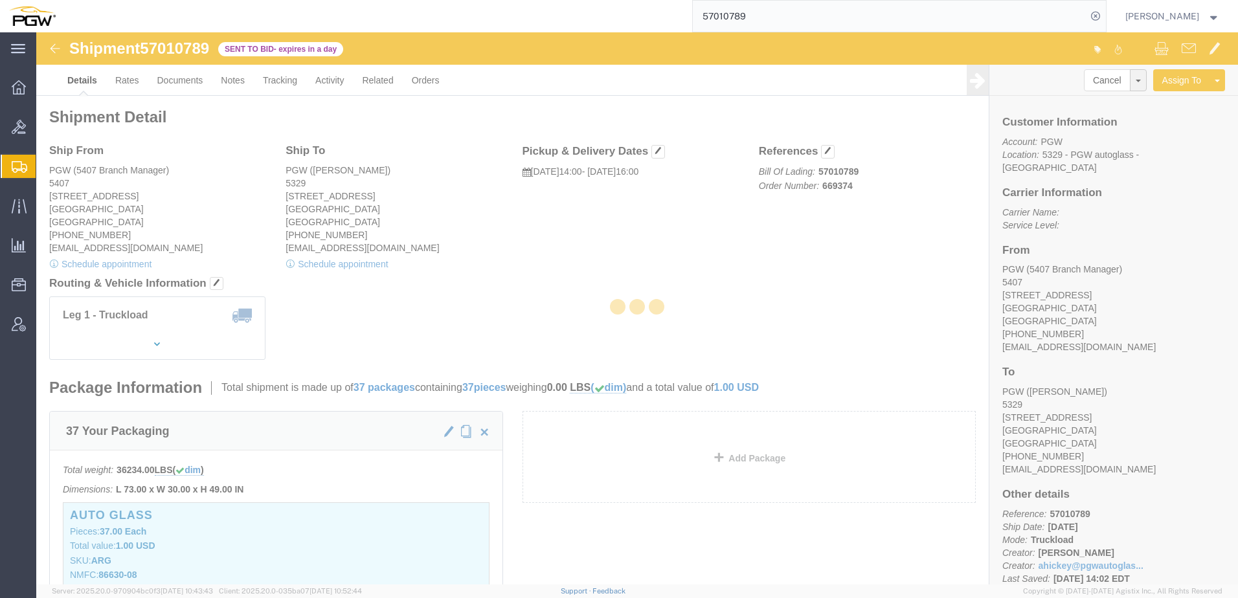
select select "62351"
select select "28253"
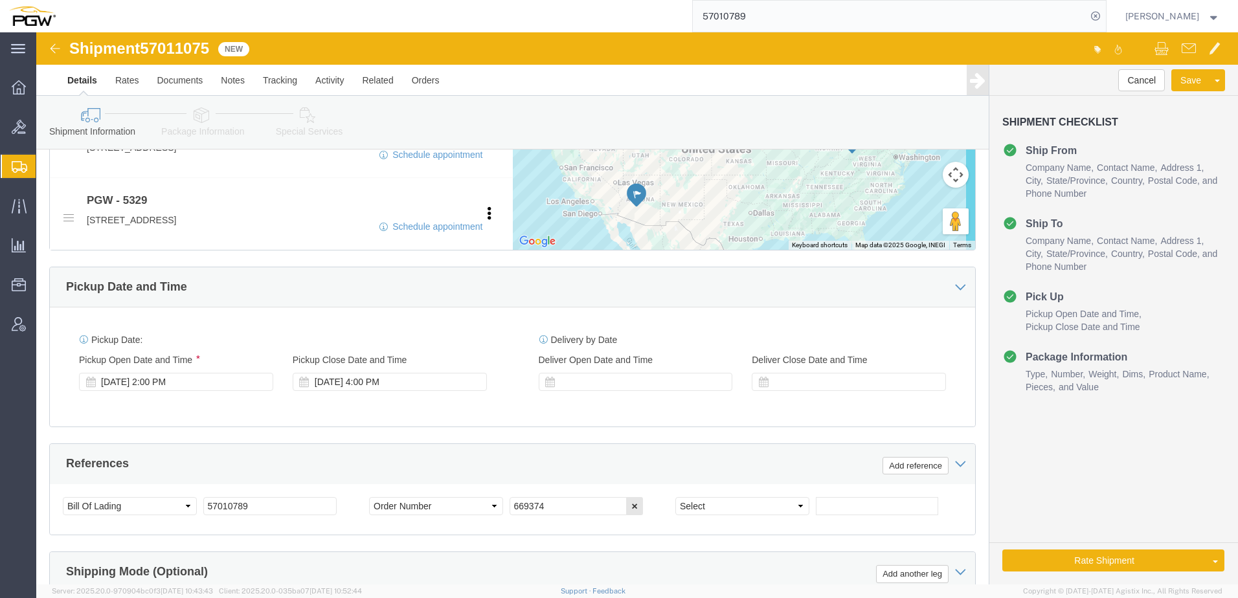
scroll to position [766, 0]
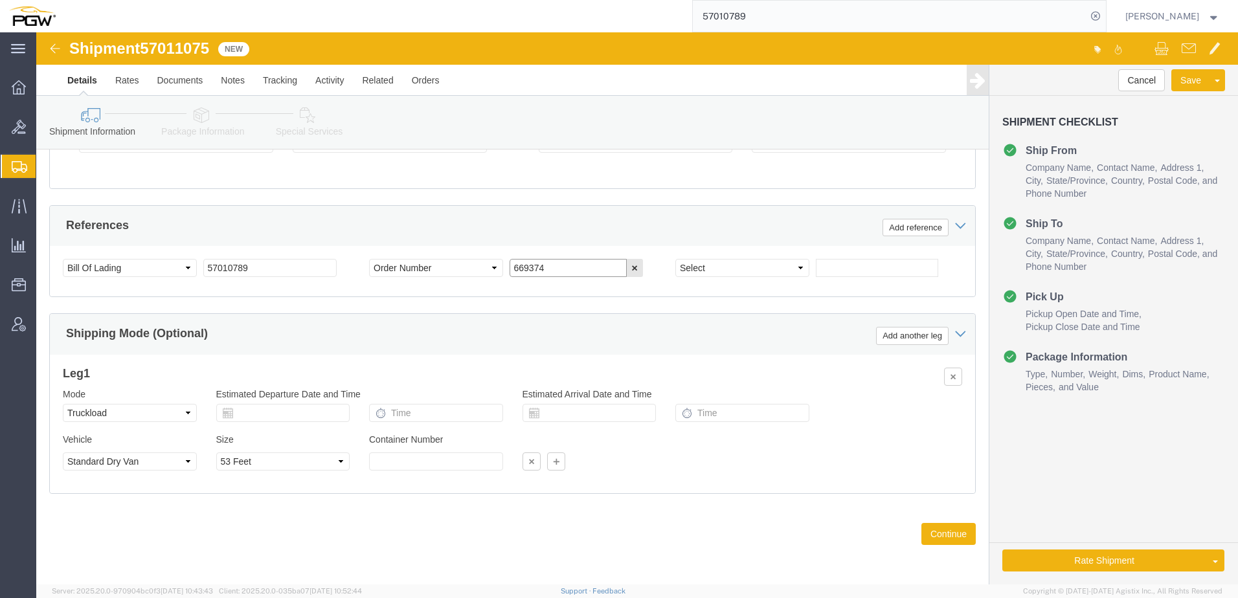
drag, startPoint x: 519, startPoint y: 239, endPoint x: 134, endPoint y: 70, distance: 420.8
click div "References Add reference Select Account Type Activity ID Airline Appointment Nu…"
paste input "62"
type input "669362"
drag, startPoint x: 109, startPoint y: 16, endPoint x: 185, endPoint y: 16, distance: 75.8
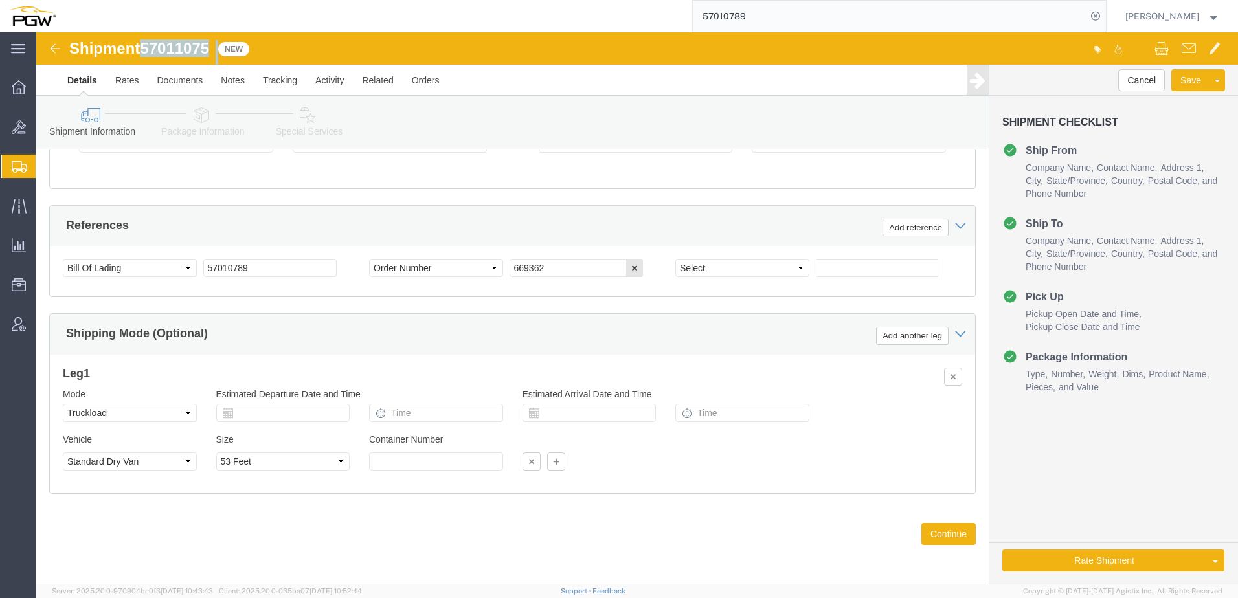
click div "Shipment 57011075 New"
copy div "57011075"
drag, startPoint x: 234, startPoint y: 231, endPoint x: 61, endPoint y: 195, distance: 176.7
click html "Shipment 57011075 New Details Rates Documents Notes Tracking Activity Related O…"
paste input "1075"
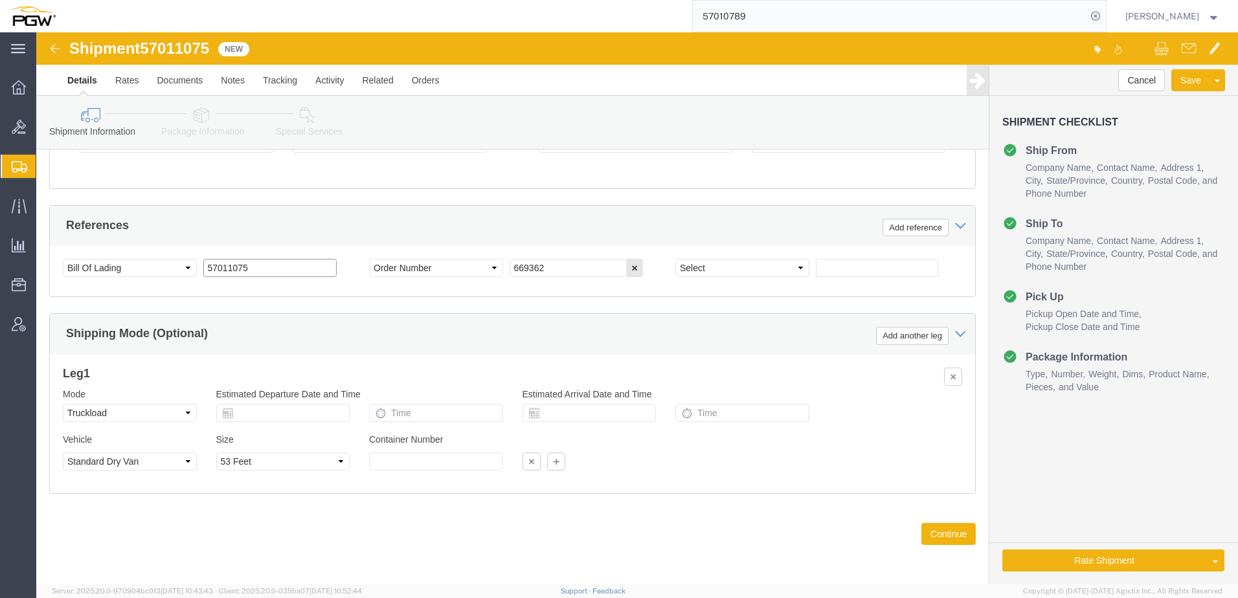
drag, startPoint x: 223, startPoint y: 237, endPoint x: -154, endPoint y: 218, distance: 377.4
click html "Shipment 57011075 New Details Rates Documents Notes Tracking Activity Related O…"
type input "57011075"
click icon
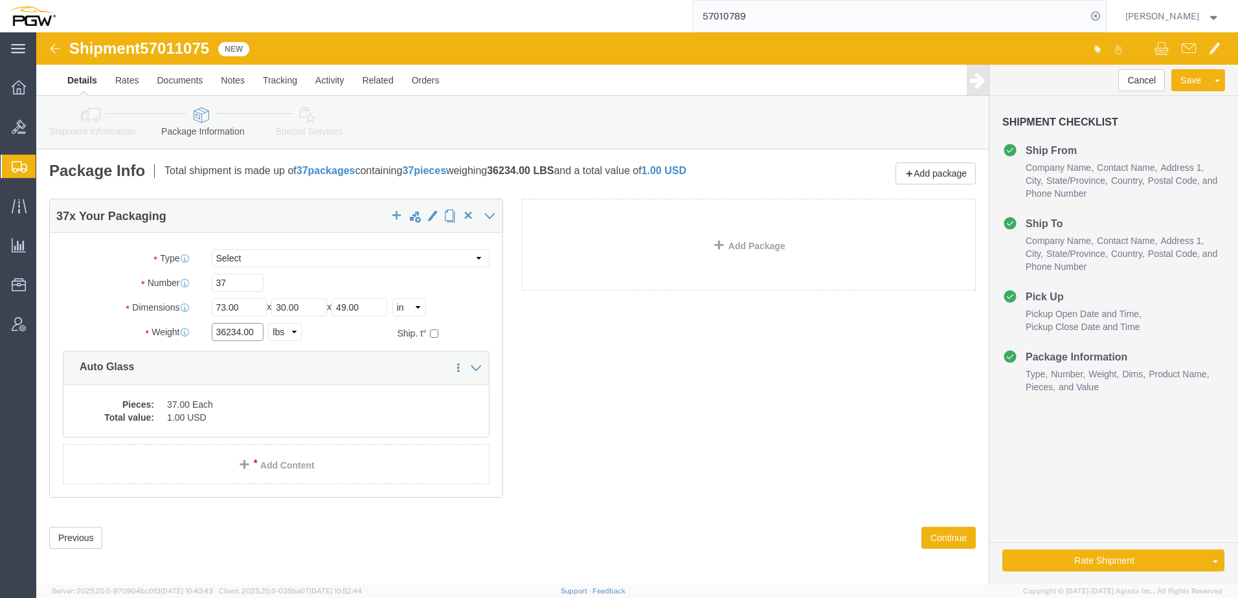
drag, startPoint x: 203, startPoint y: 302, endPoint x: -154, endPoint y: 267, distance: 358.5
click html "Shipment 57011075 New Details Rates Documents Notes Tracking Activity Related O…"
paste input "7106"
type input "37106.00"
click icon
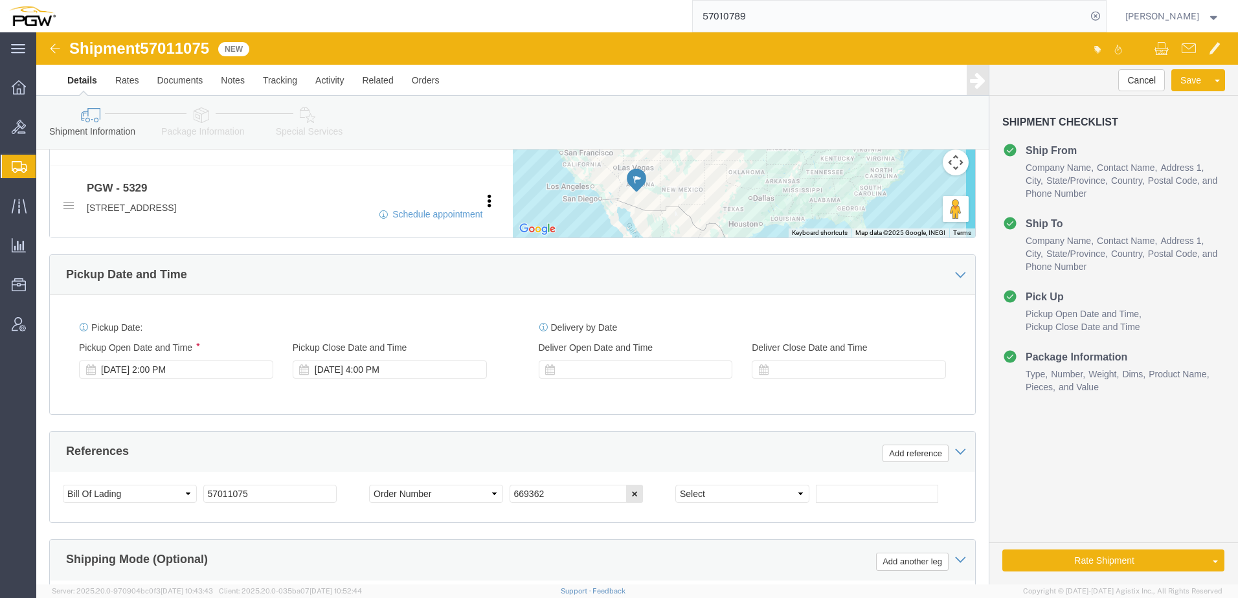
scroll to position [712, 0]
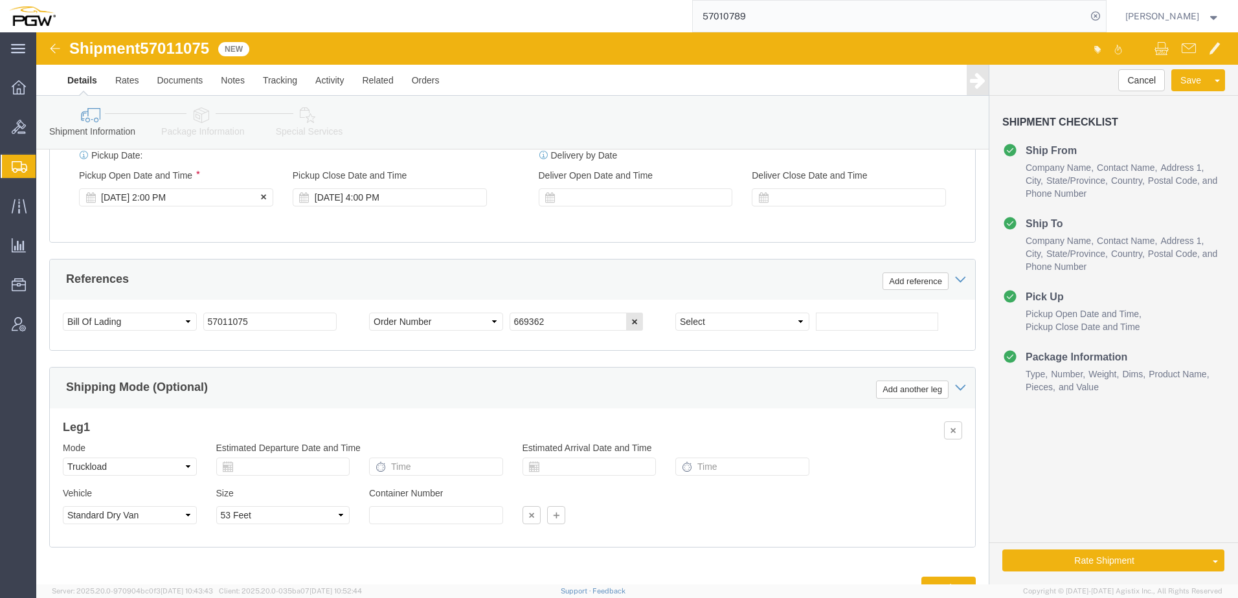
click div "Oct 03 2025 2:00 PM"
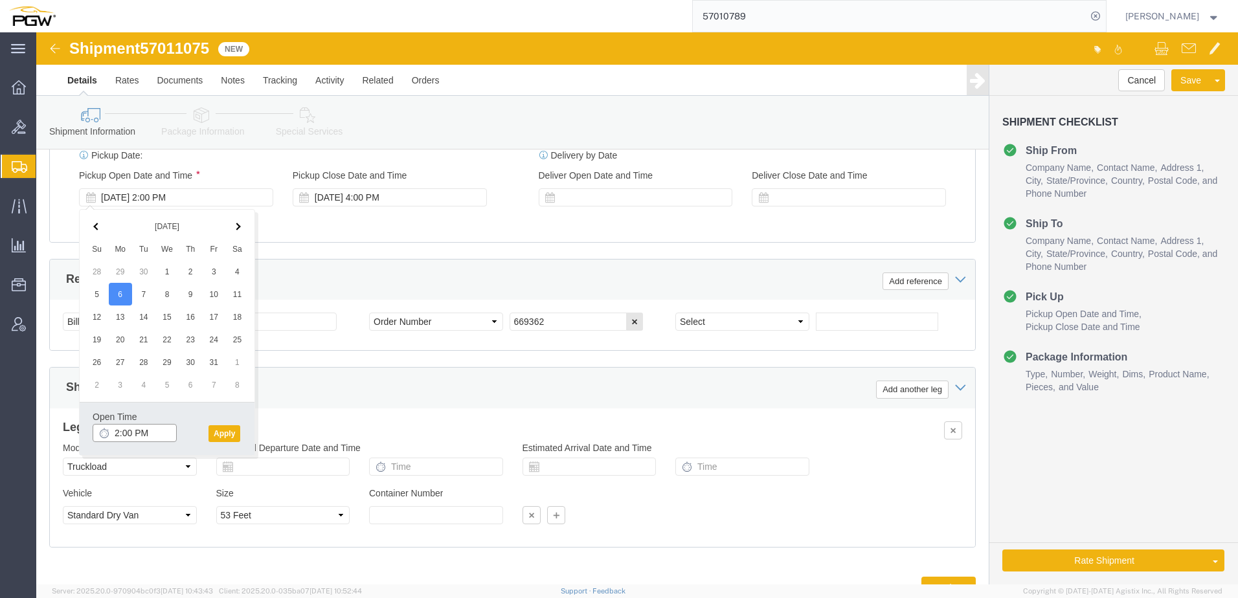
click input "2:00 PM"
type input "10:00 AM"
click button "Apply"
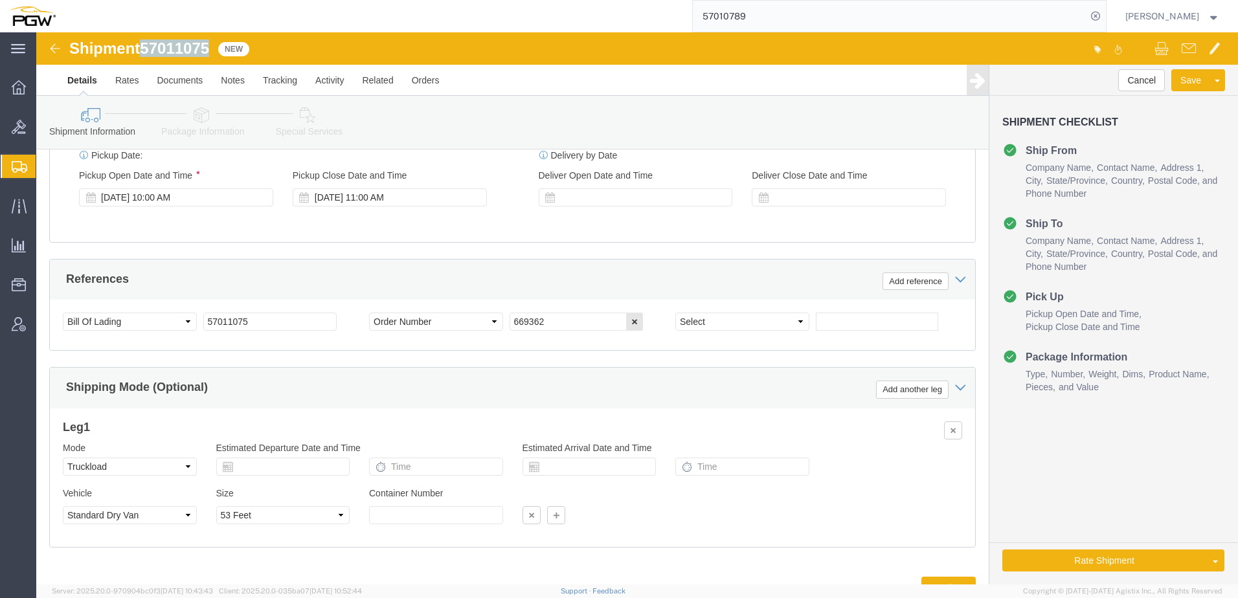
drag, startPoint x: 108, startPoint y: 16, endPoint x: 180, endPoint y: 18, distance: 72.6
click div "Shipment 57011075 New"
copy span "57011075"
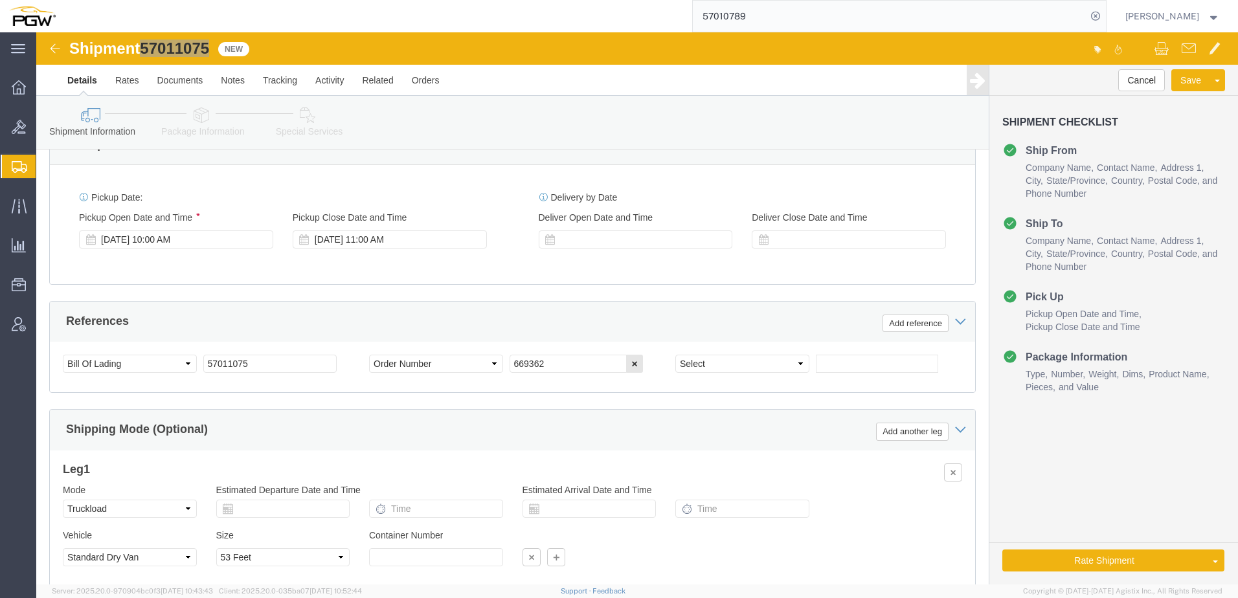
scroll to position [648, 0]
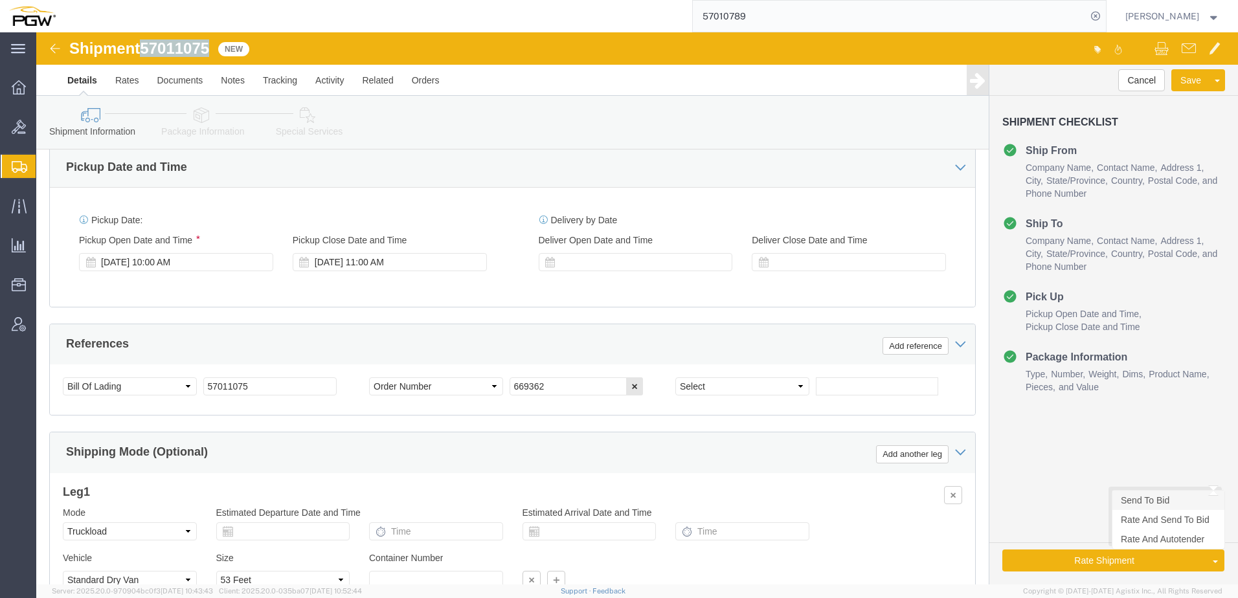
click link "Send To Bid"
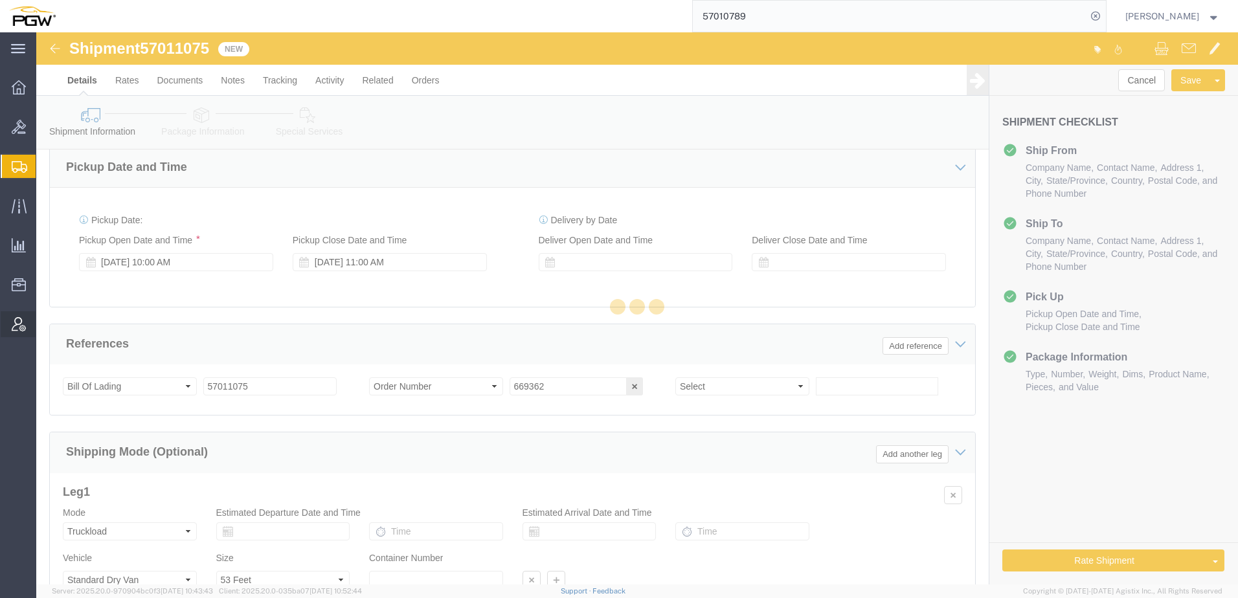
select select "TL"
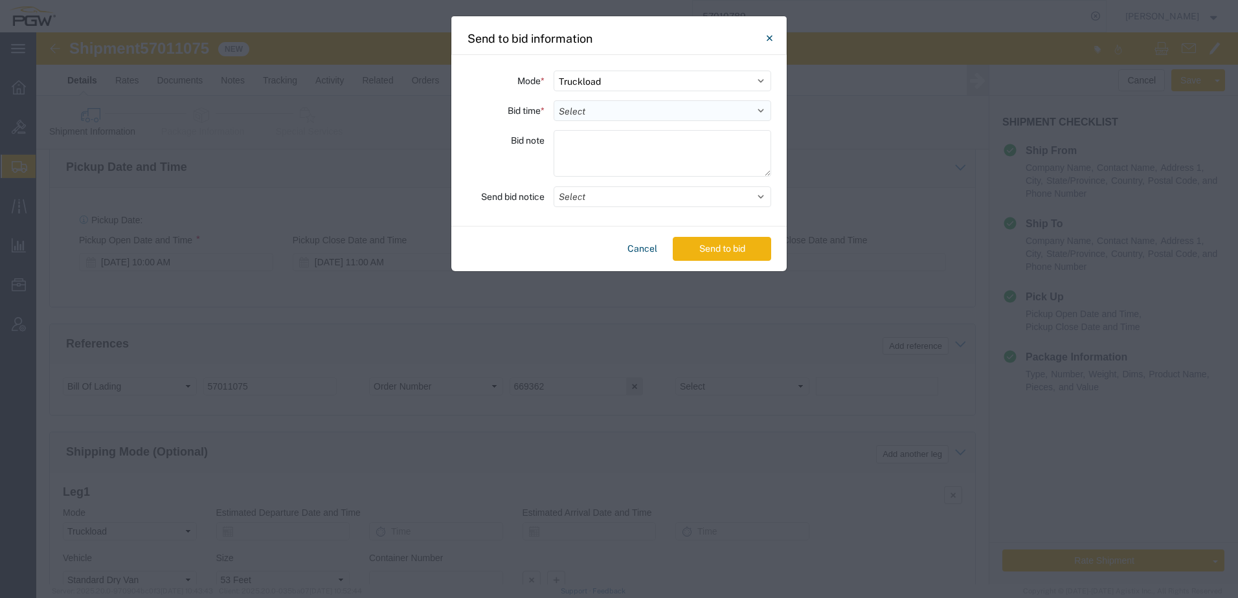
click at [585, 113] on select "Select 30 Min (Rush) 1 Hour (Rush) 2 Hours (Rush) 4 Hours (Rush) 8 Hours (Rush)…" at bounding box center [663, 110] width 218 height 21
select select "24"
click at [554, 100] on select "Select 30 Min (Rush) 1 Hour (Rush) 2 Hours (Rush) 4 Hours (Rush) 8 Hours (Rush)…" at bounding box center [663, 110] width 218 height 21
click at [740, 251] on button "Send to bid" at bounding box center [722, 249] width 98 height 24
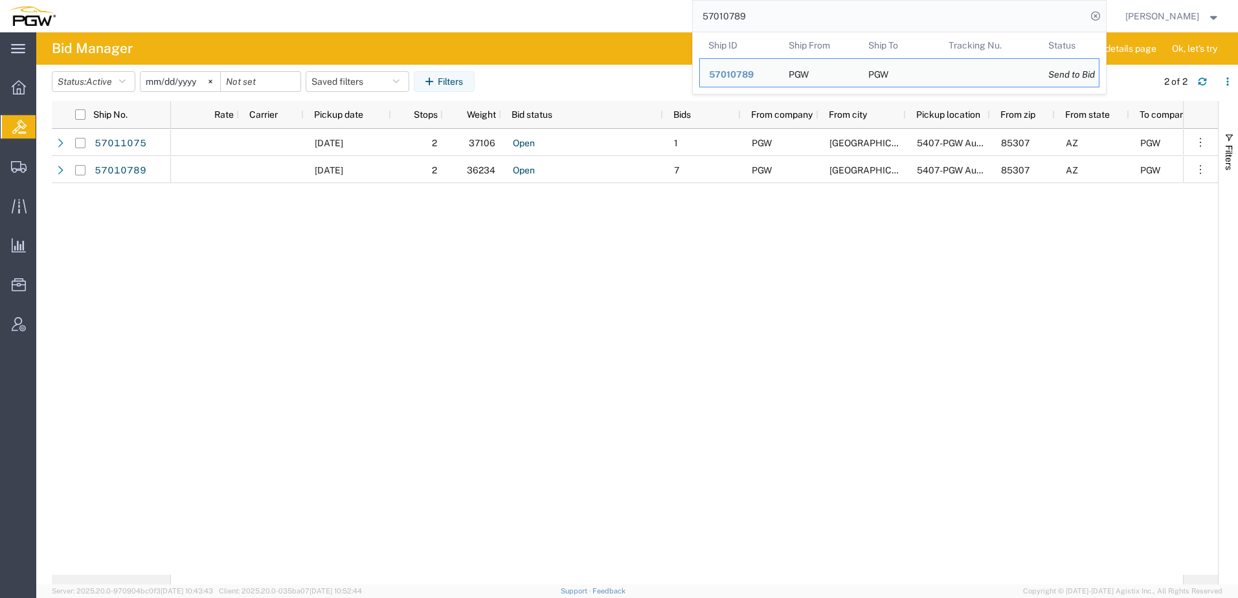
drag, startPoint x: 800, startPoint y: 10, endPoint x: 350, endPoint y: 1, distance: 450.2
click at [372, 2] on div "57010789 Ship ID Ship From Ship To Tracking Nu. Status Ship ID 57010789 Ship Fr…" at bounding box center [586, 16] width 1042 height 32
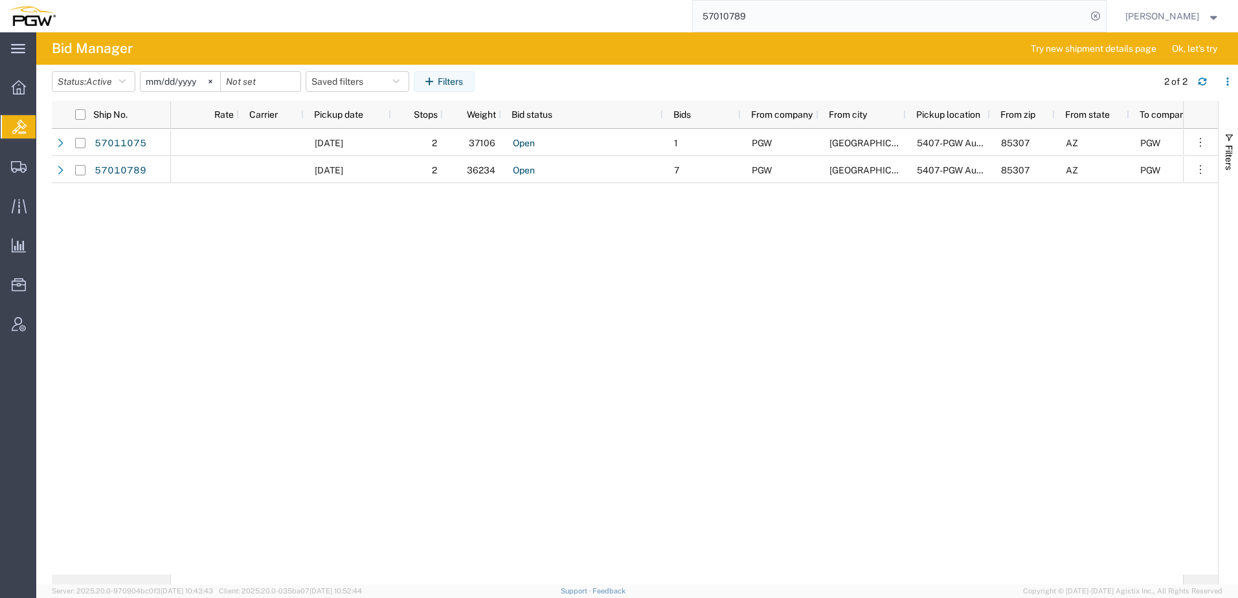
paste input "6994985"
type input "56994985"
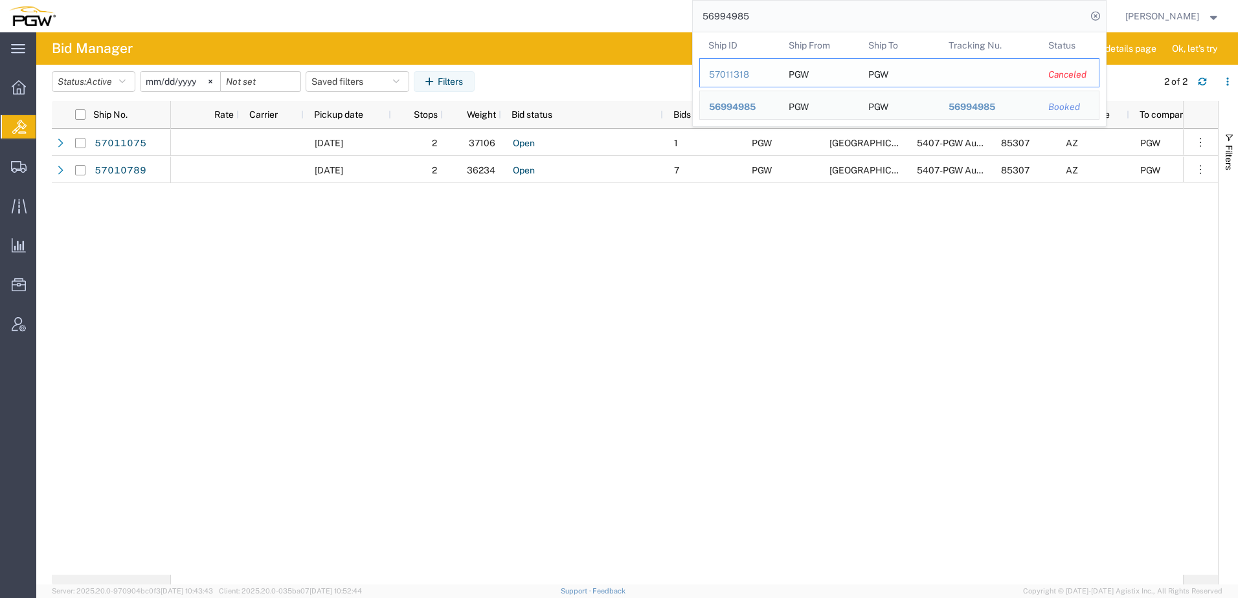
click at [740, 78] on div "57011318" at bounding box center [740, 75] width 62 height 14
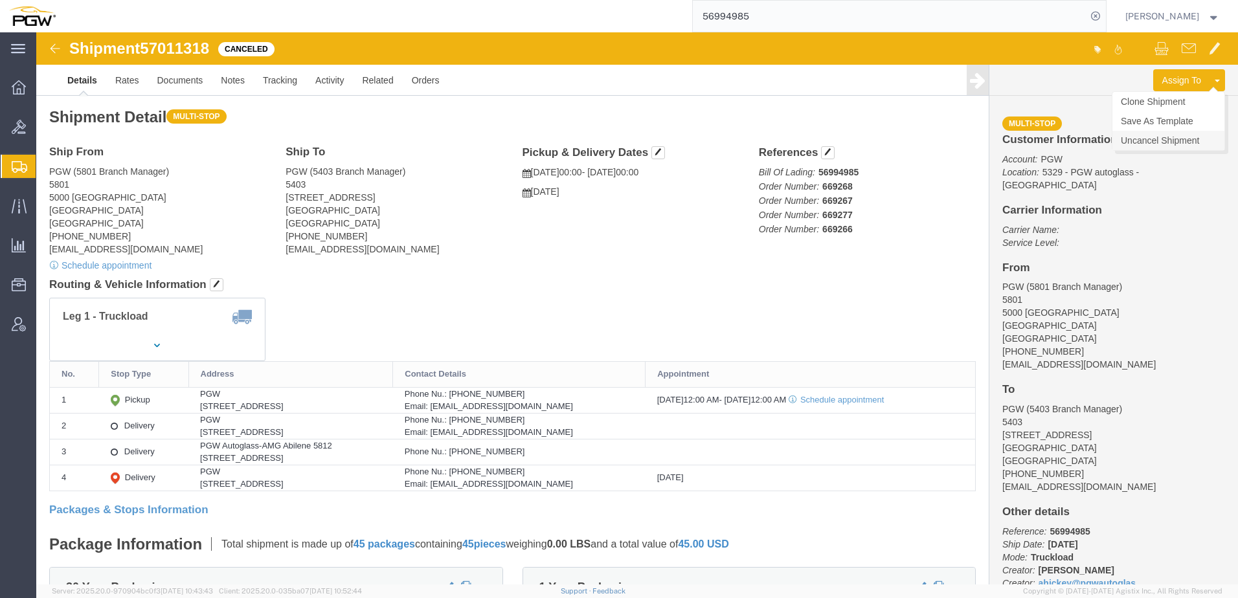
click link "Uncancel Shipment"
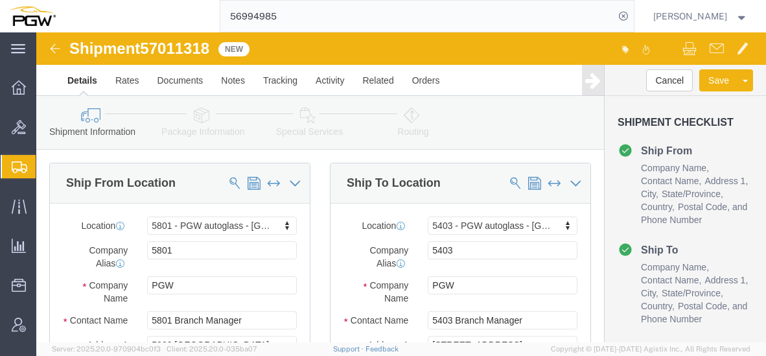
select select "62891"
select select "28259"
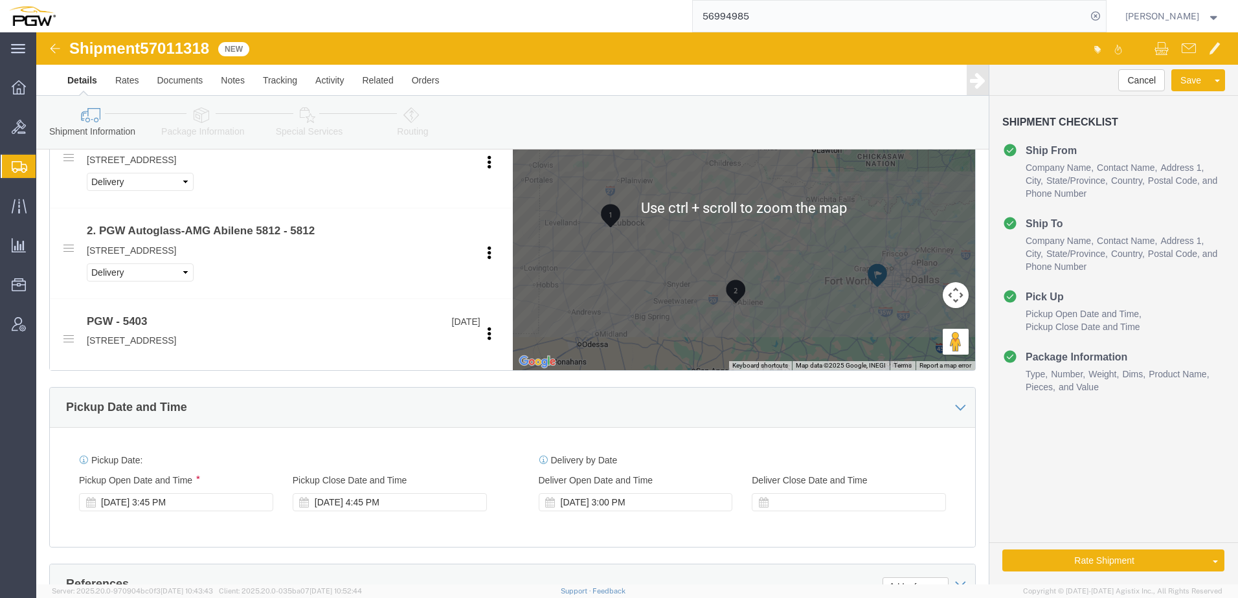
scroll to position [453, 0]
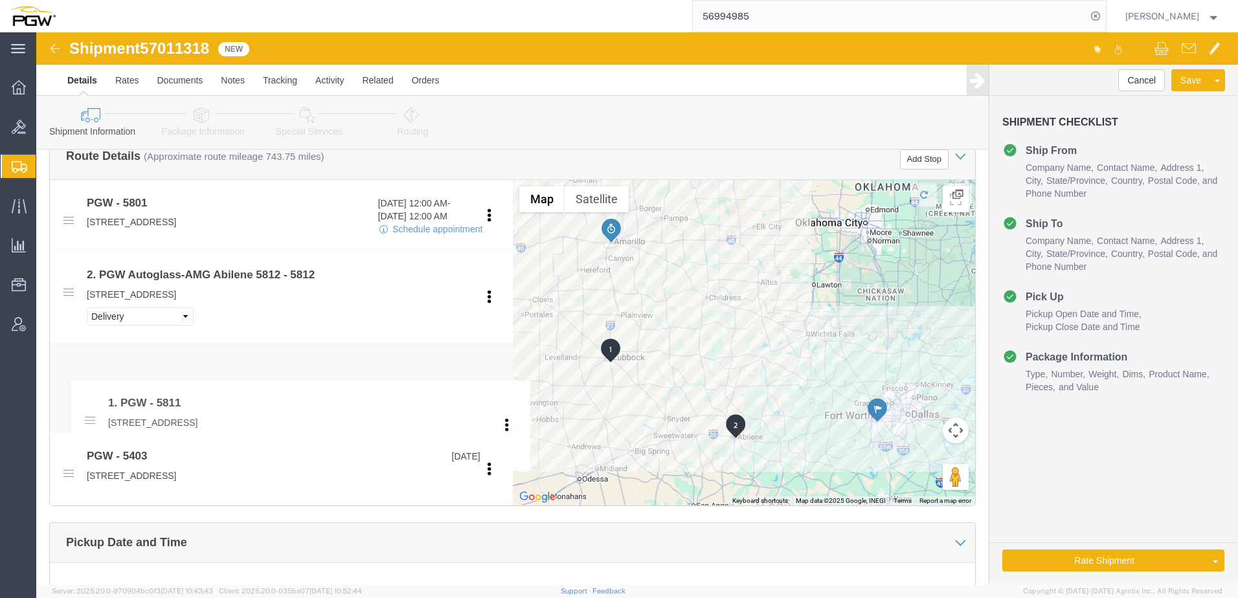
drag, startPoint x: 38, startPoint y: 255, endPoint x: 530, endPoint y: 172, distance: 499.2
click icon
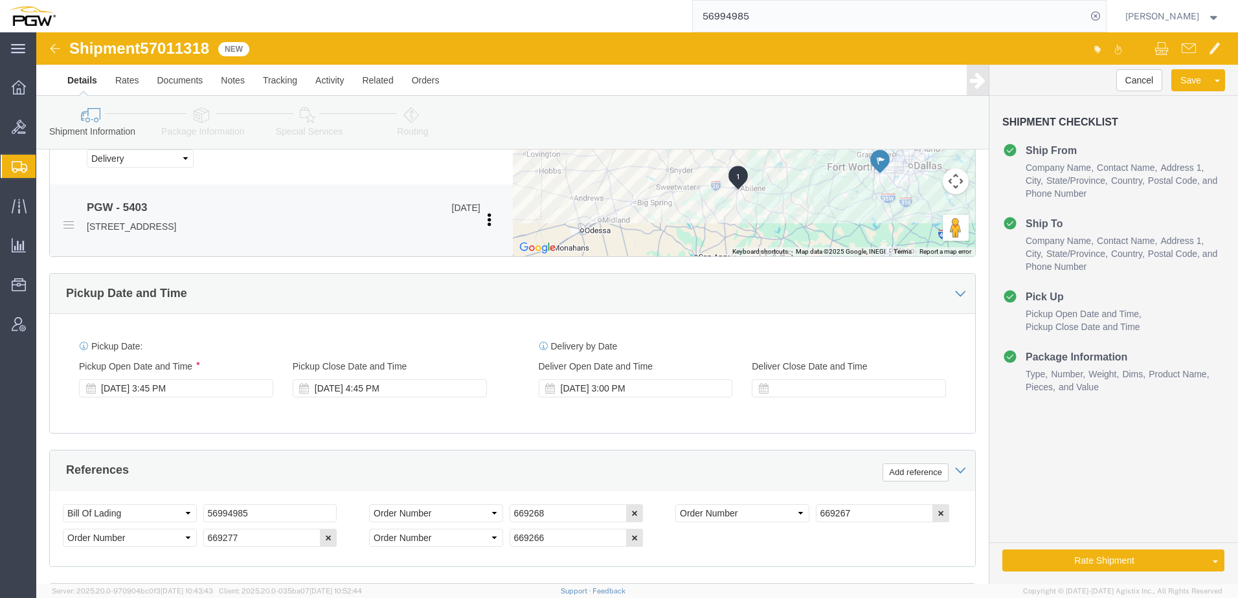
scroll to position [712, 0]
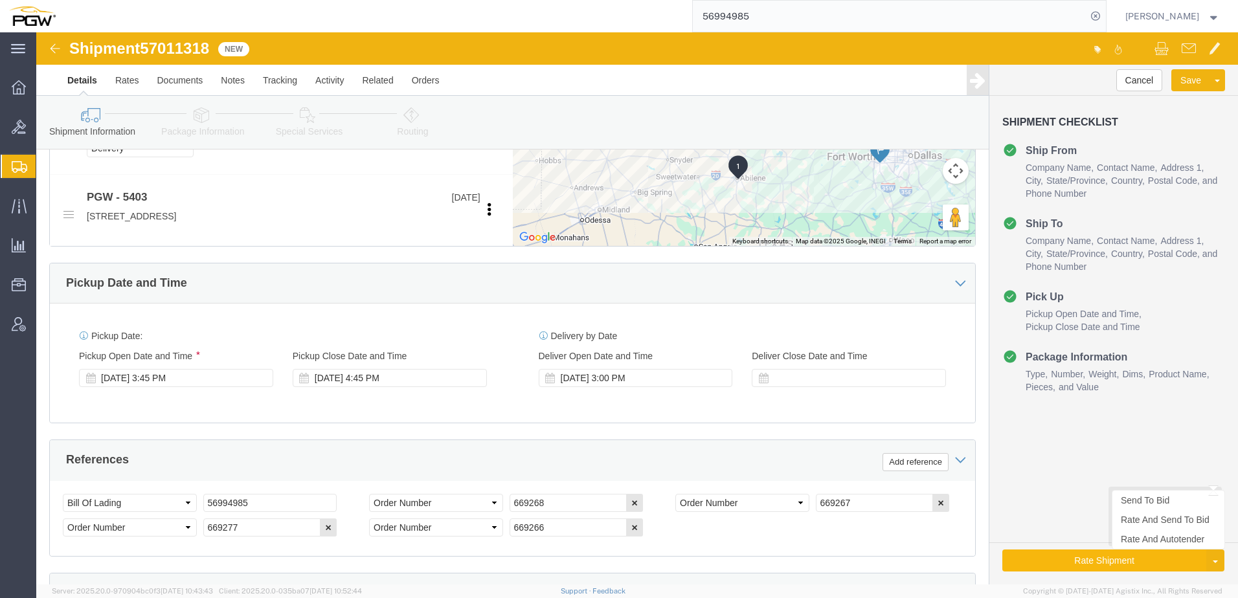
click button "Rate Shipment"
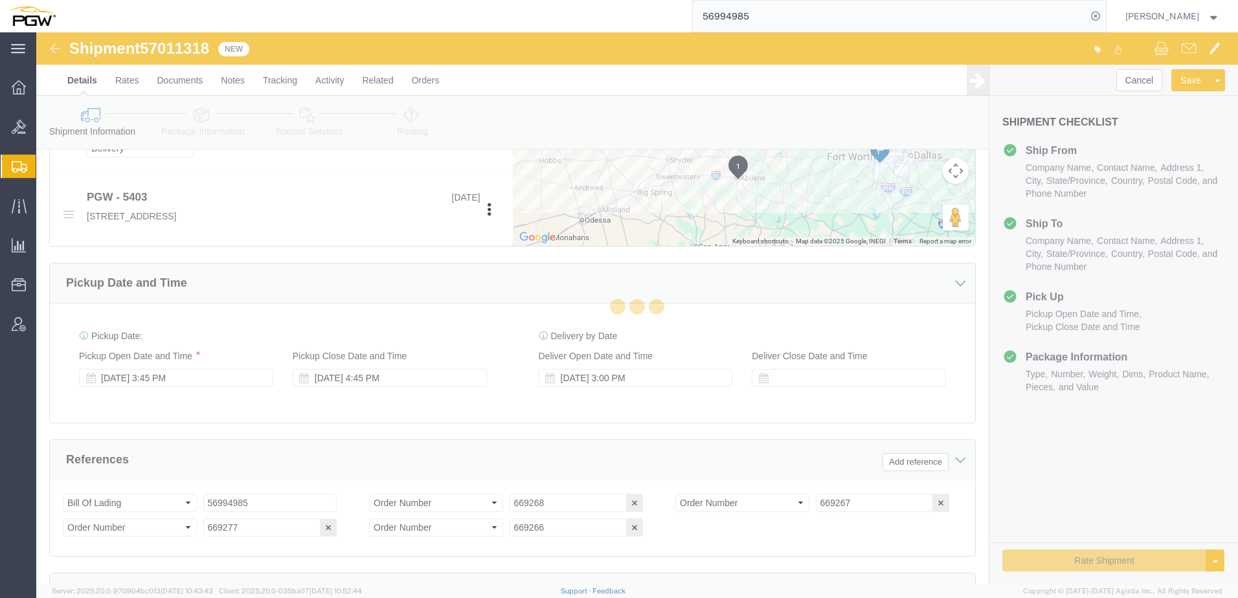
select select "62891"
select select "28259"
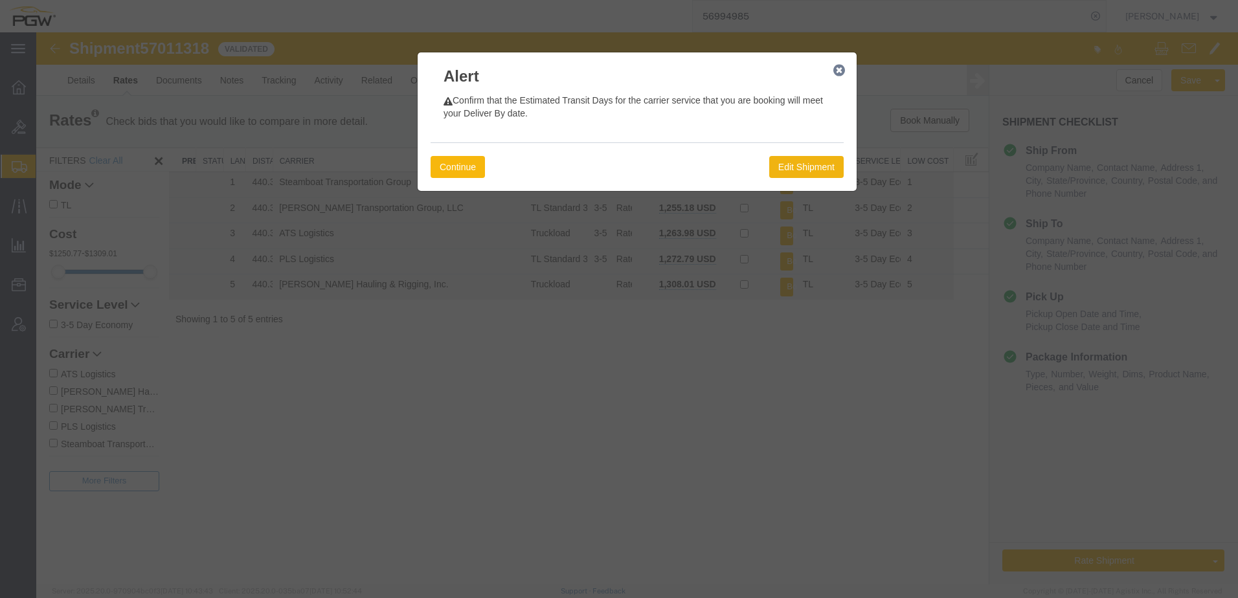
click at [460, 170] on button "Continue" at bounding box center [458, 167] width 54 height 22
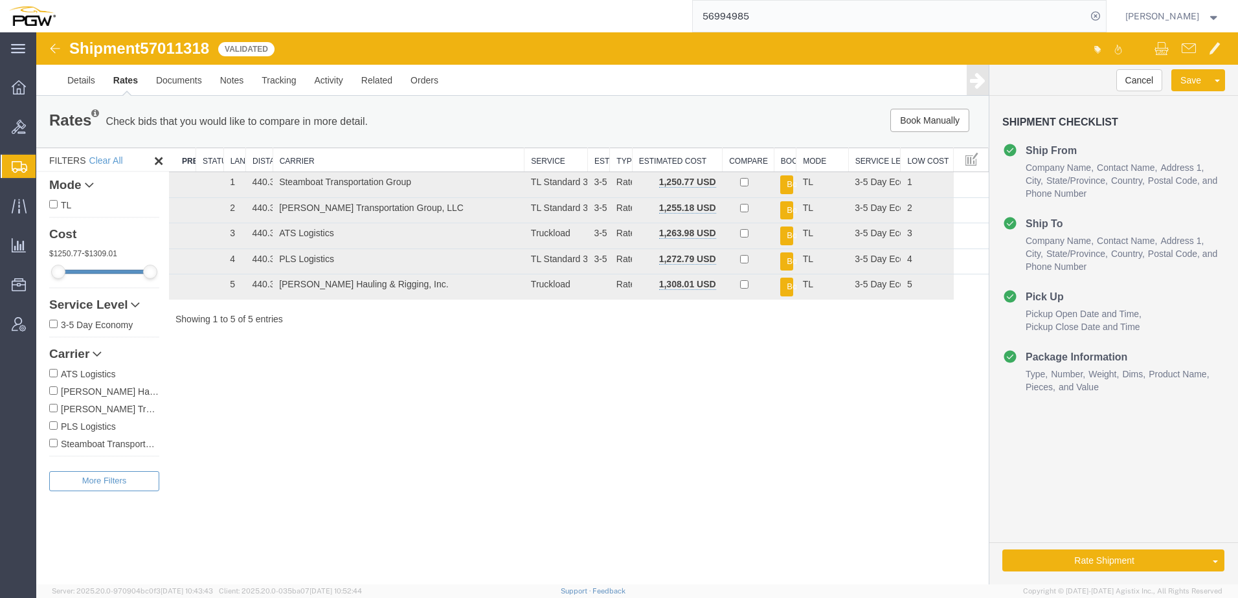
click at [600, 410] on div "Shipment 57011318 5 of 5 Validated Details Rates Documents Notes Tracking Activ…" at bounding box center [637, 308] width 1202 height 552
click at [382, 386] on div "Shipment 57011318 5 of 5 Validated Details Rates Documents Notes Tracking Activ…" at bounding box center [637, 308] width 1202 height 552
drag, startPoint x: 146, startPoint y: 50, endPoint x: 212, endPoint y: 40, distance: 66.1
click at [209, 40] on span "57011318" at bounding box center [174, 48] width 69 height 17
copy span "57011318"
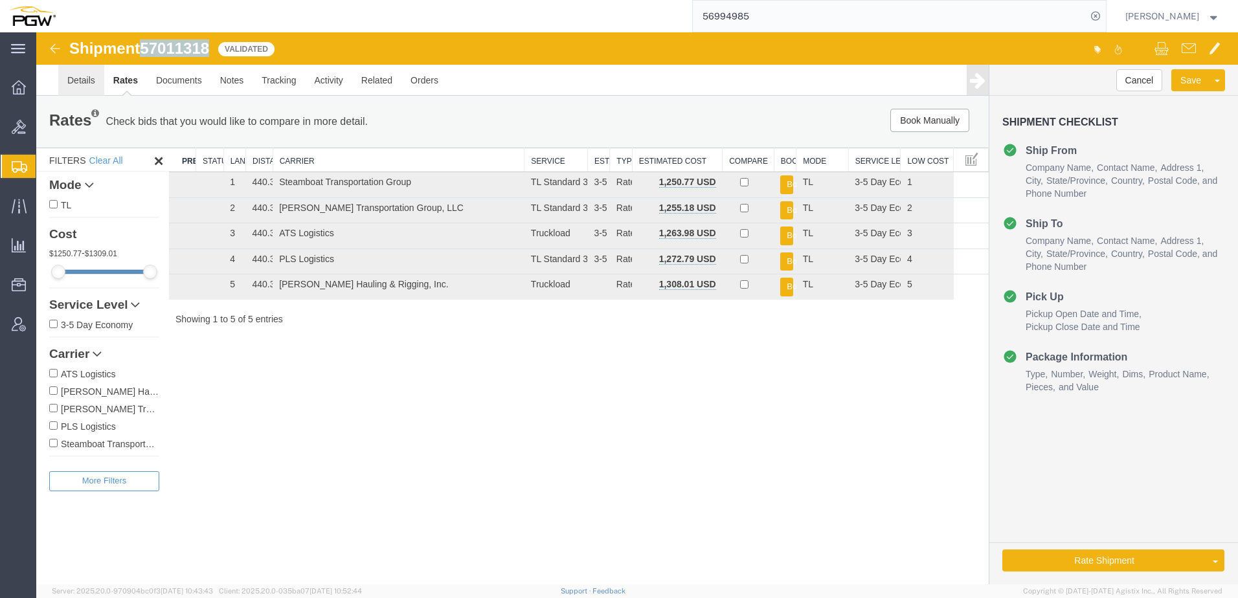
click at [70, 78] on link "Details" at bounding box center [81, 80] width 46 height 31
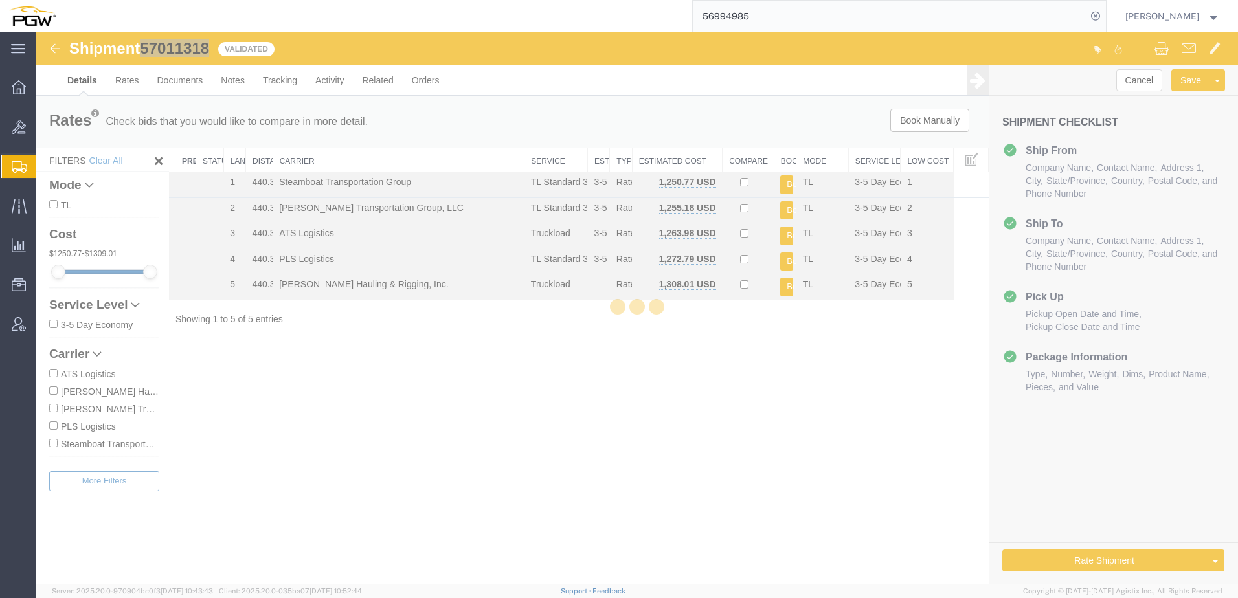
select select "62891"
select select "28259"
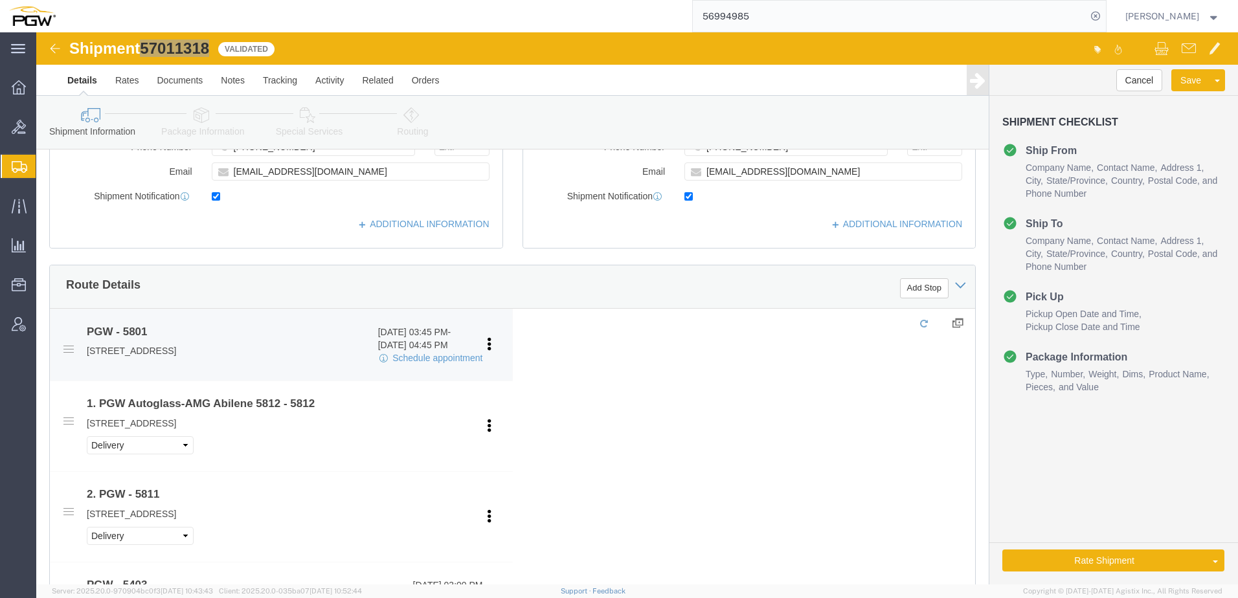
scroll to position [194, 0]
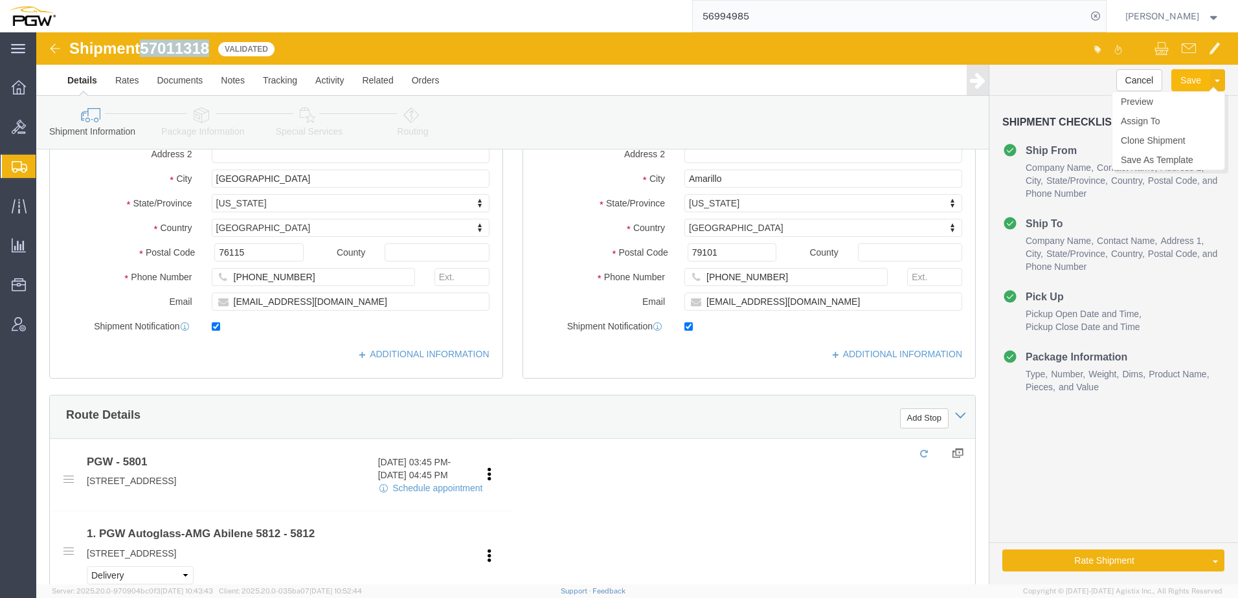
click button "Save"
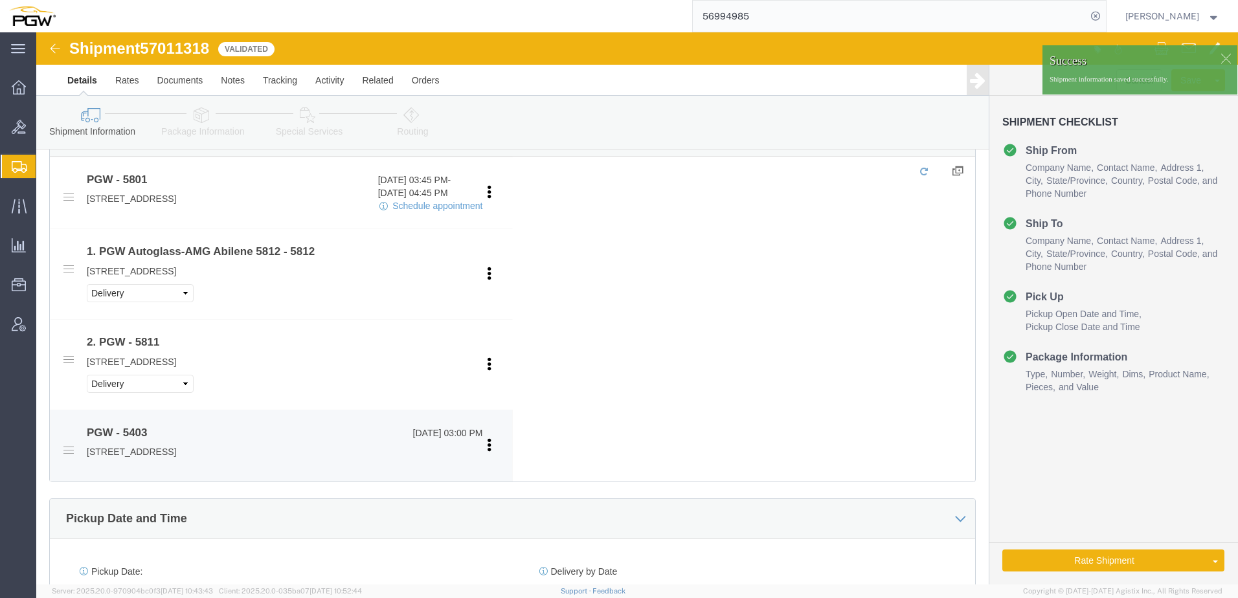
scroll to position [583, 0]
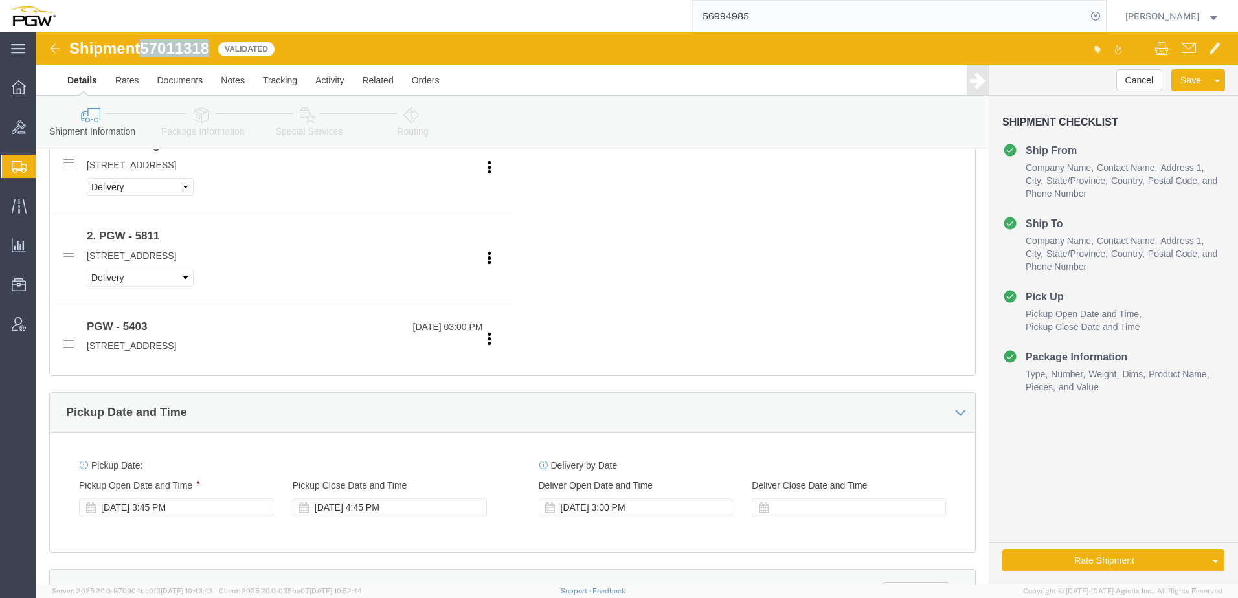
drag, startPoint x: 108, startPoint y: 14, endPoint x: 173, endPoint y: 17, distance: 64.8
click span "57011318"
copy span "57011318"
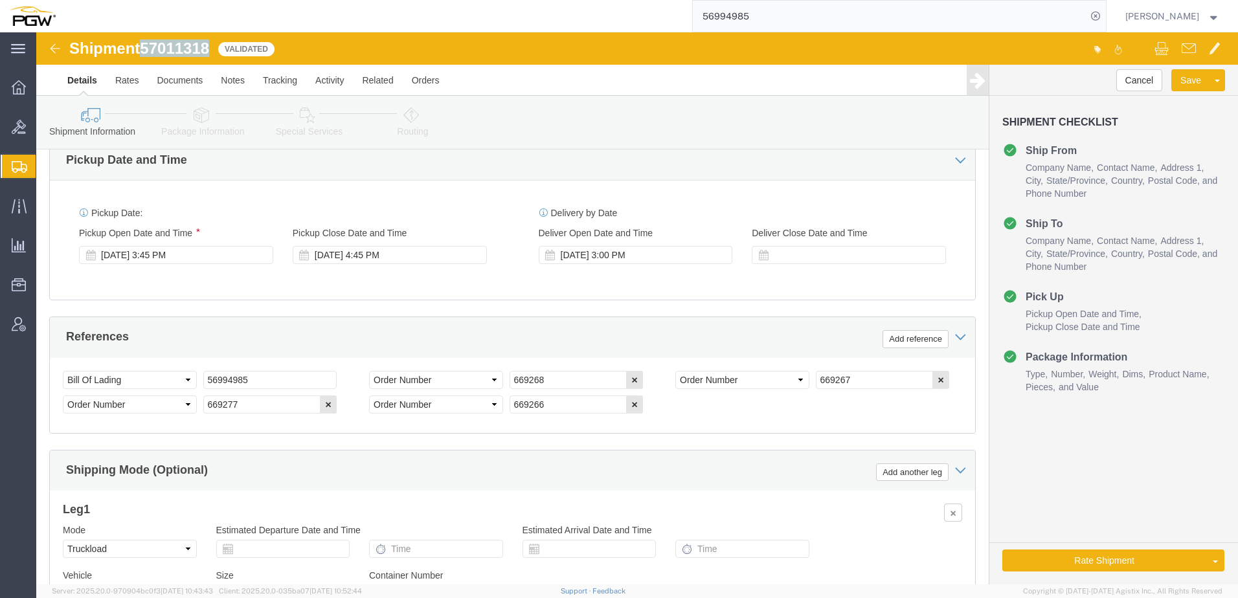
scroll to position [842, 0]
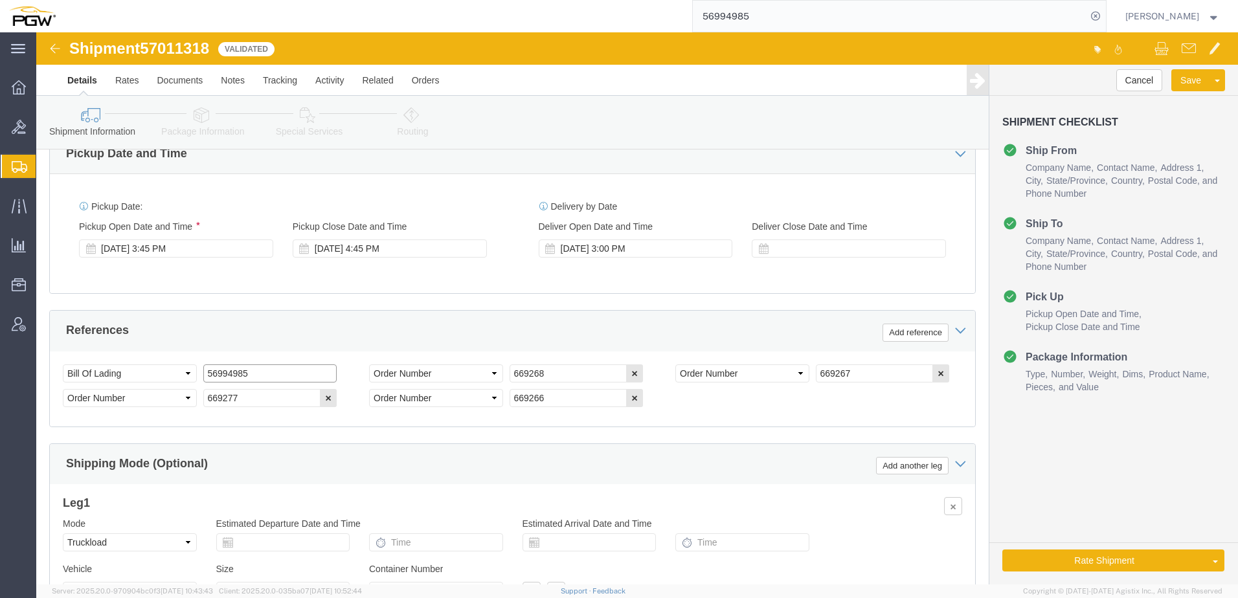
drag, startPoint x: 240, startPoint y: 340, endPoint x: 63, endPoint y: 319, distance: 178.1
click div "Select Account Type Activity ID Airline Appointment Number ASN Batch Request # …"
paste input "7011318"
type input "57011318"
click icon
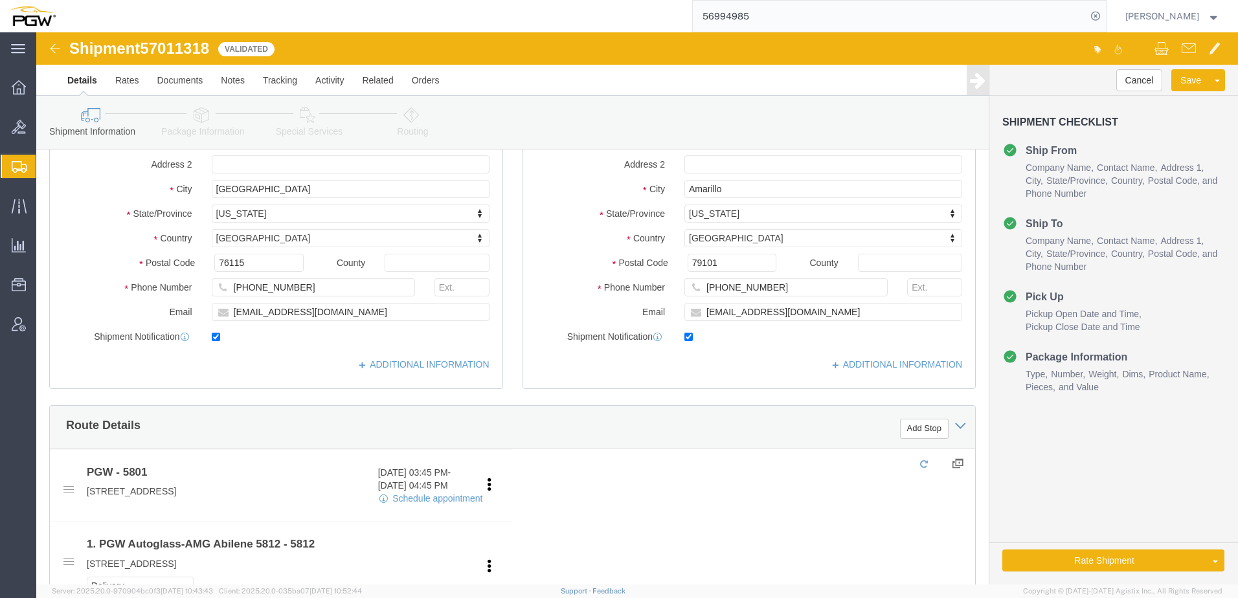
scroll to position [453, 0]
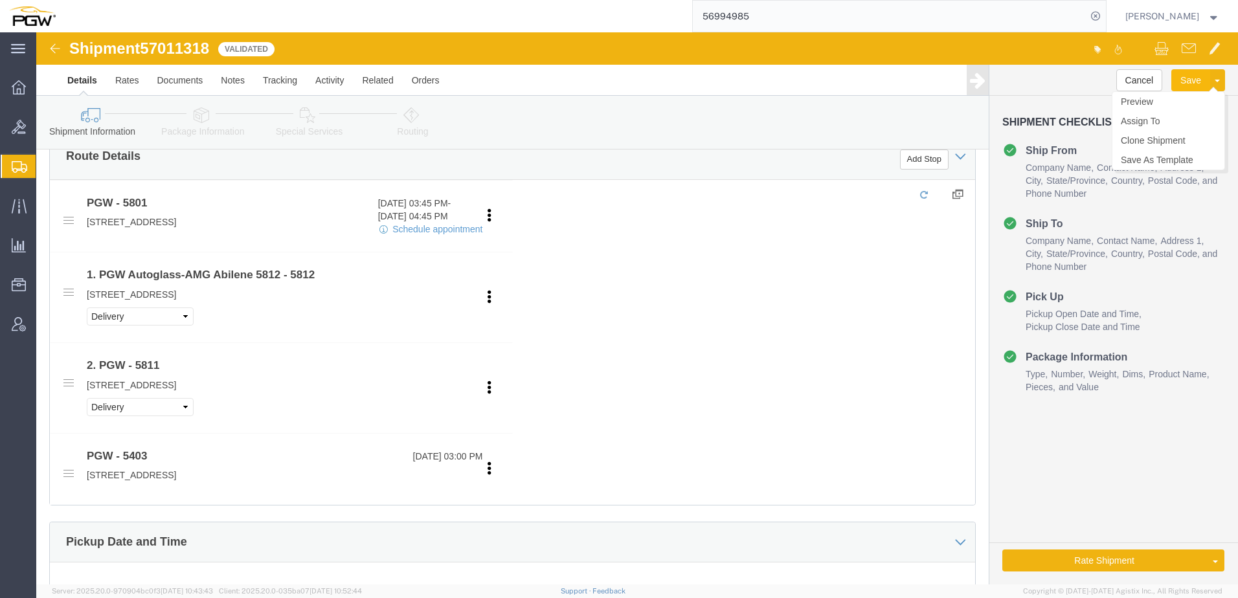
click button "Save"
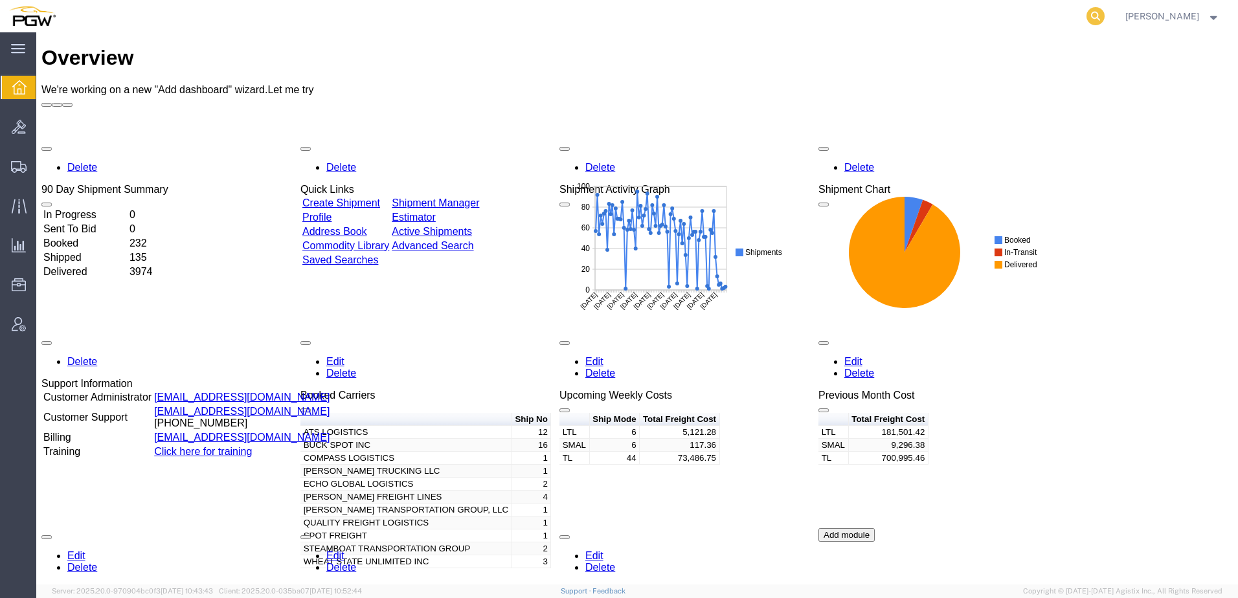
click at [1105, 18] on icon at bounding box center [1096, 16] width 18 height 18
paste input "57010934"
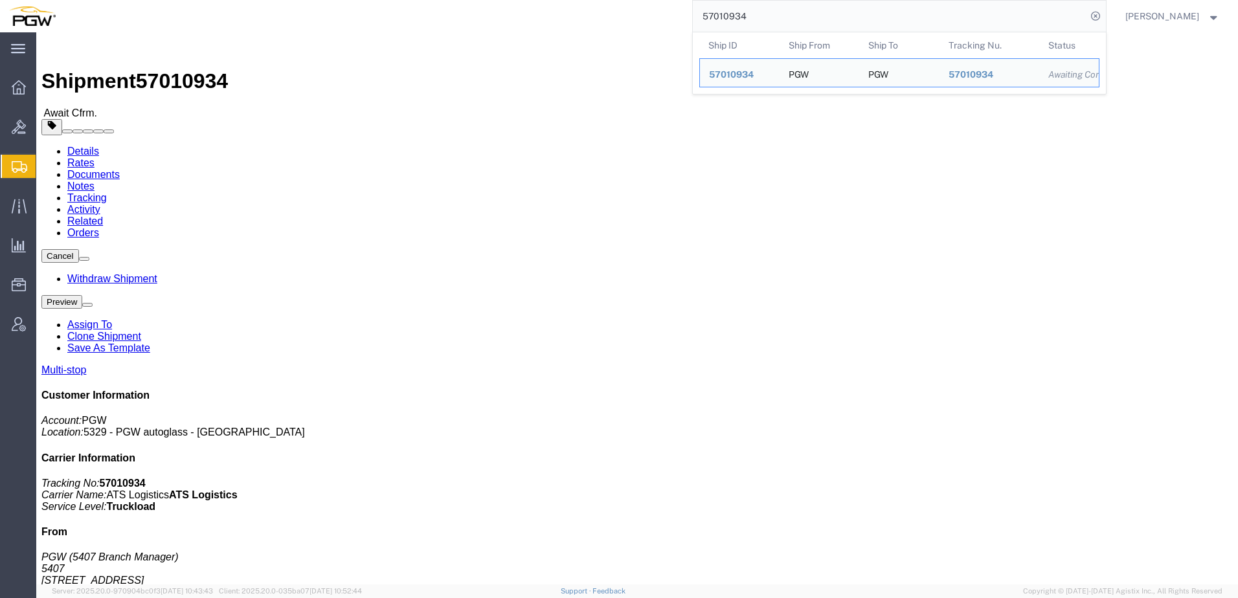
drag, startPoint x: 516, startPoint y: 172, endPoint x: 509, endPoint y: 207, distance: 35.1
click div "Ship From PGW (5407 Branch Manager) 5407 5850 North 101st Avenue Glendale, AZ 8…"
drag, startPoint x: 783, startPoint y: 16, endPoint x: 301, endPoint y: -13, distance: 482.7
click at [301, 0] on html "main_menu Created with Sketch. Collapse Menu Overview Bids Shipments Shipment M…" at bounding box center [619, 299] width 1238 height 598
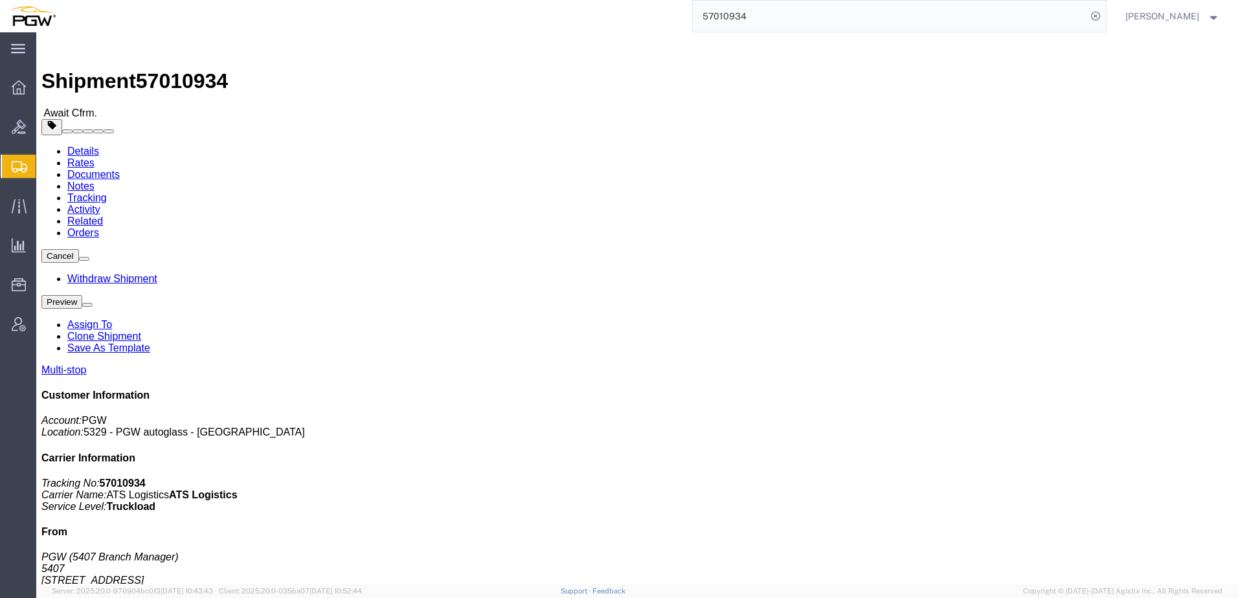
paste input "1075"
type input "57011075"
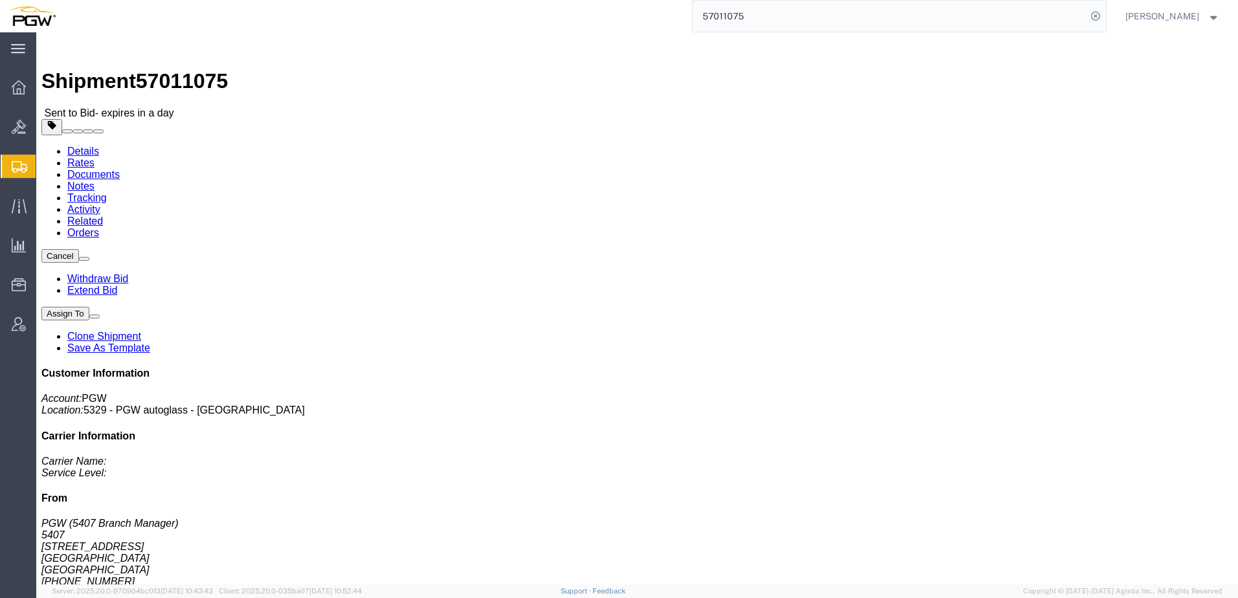
click link "Clone Shipment"
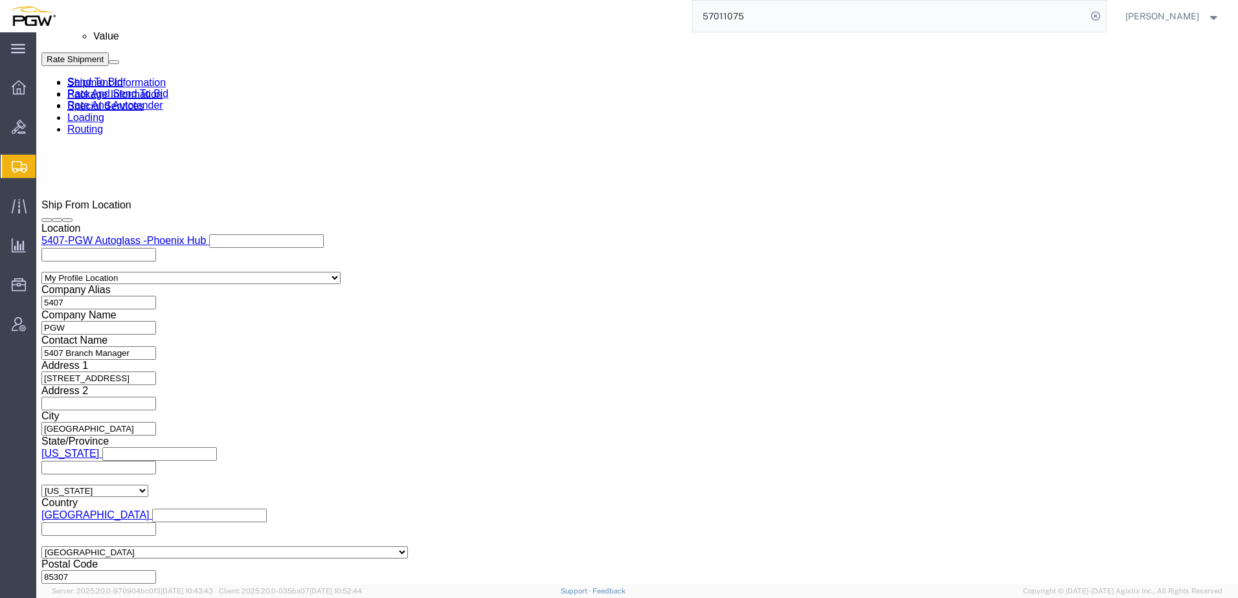
select select "62351"
select select "28253"
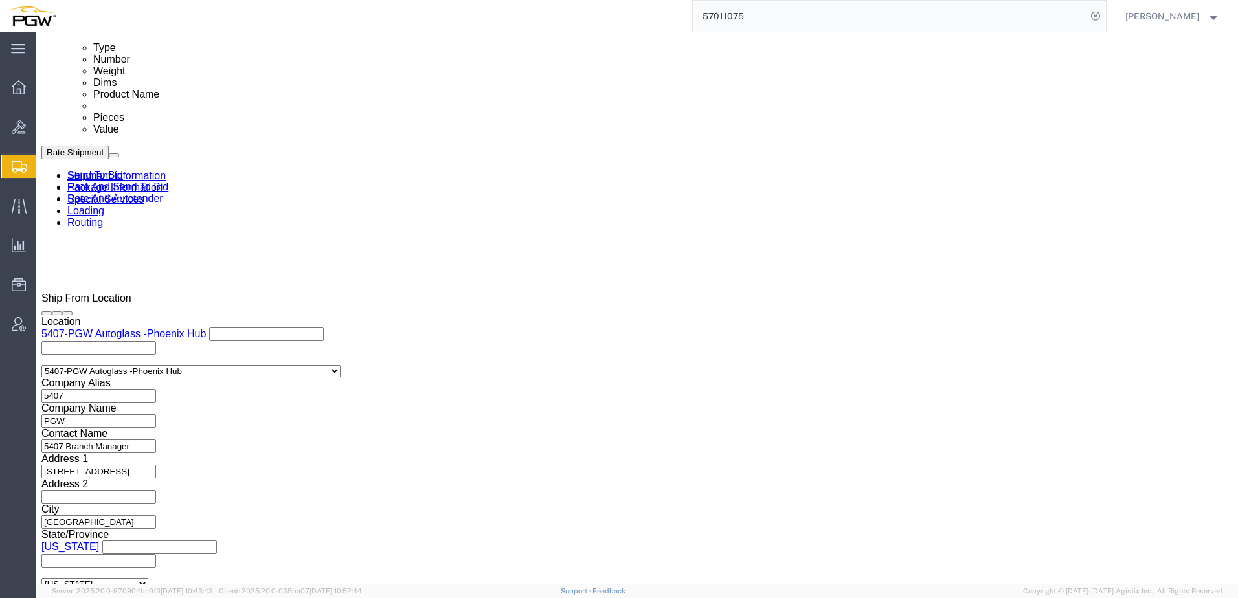
scroll to position [507, 0]
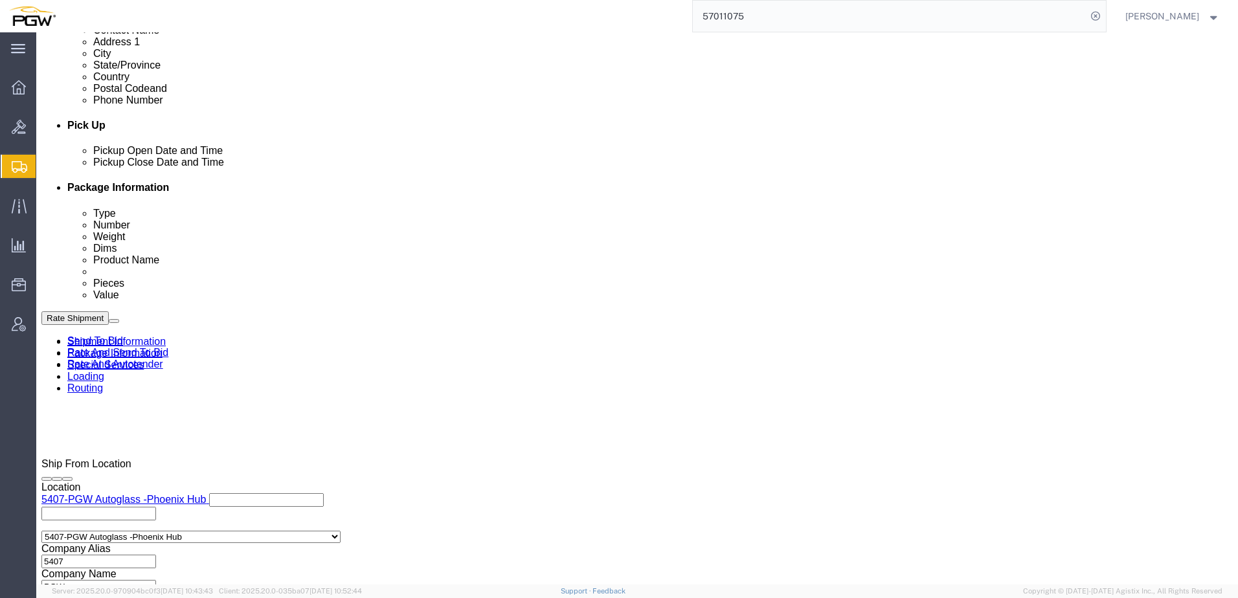
click div "[DATE] 10:00 AM"
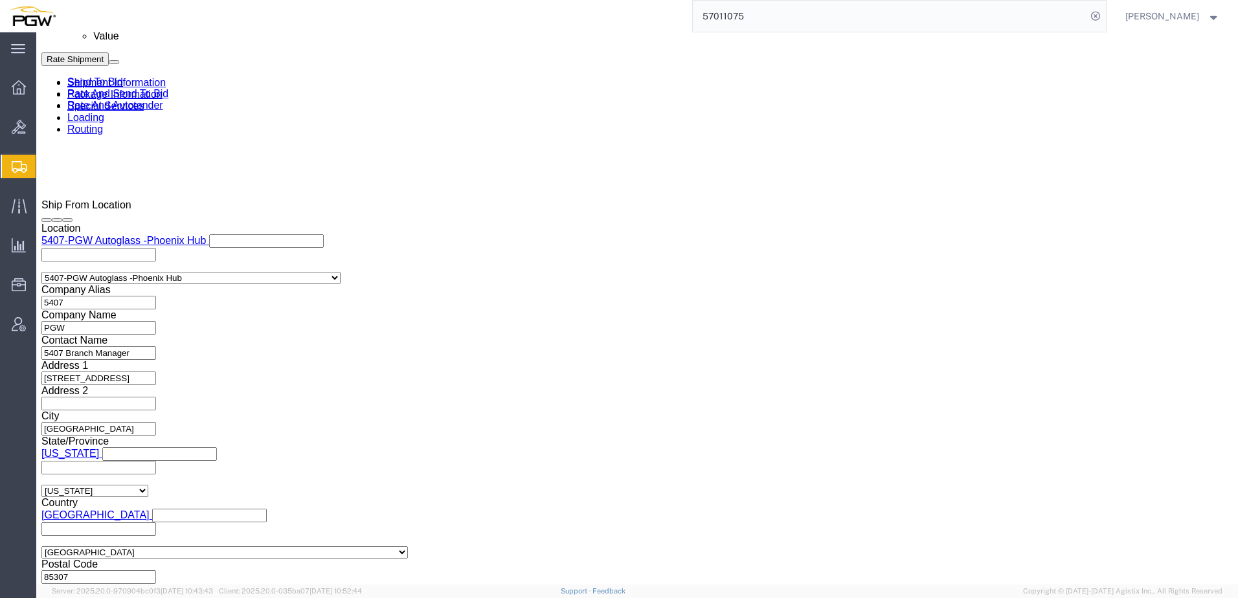
click input "10:00 AM"
type input "8:00 AM"
click button "Apply"
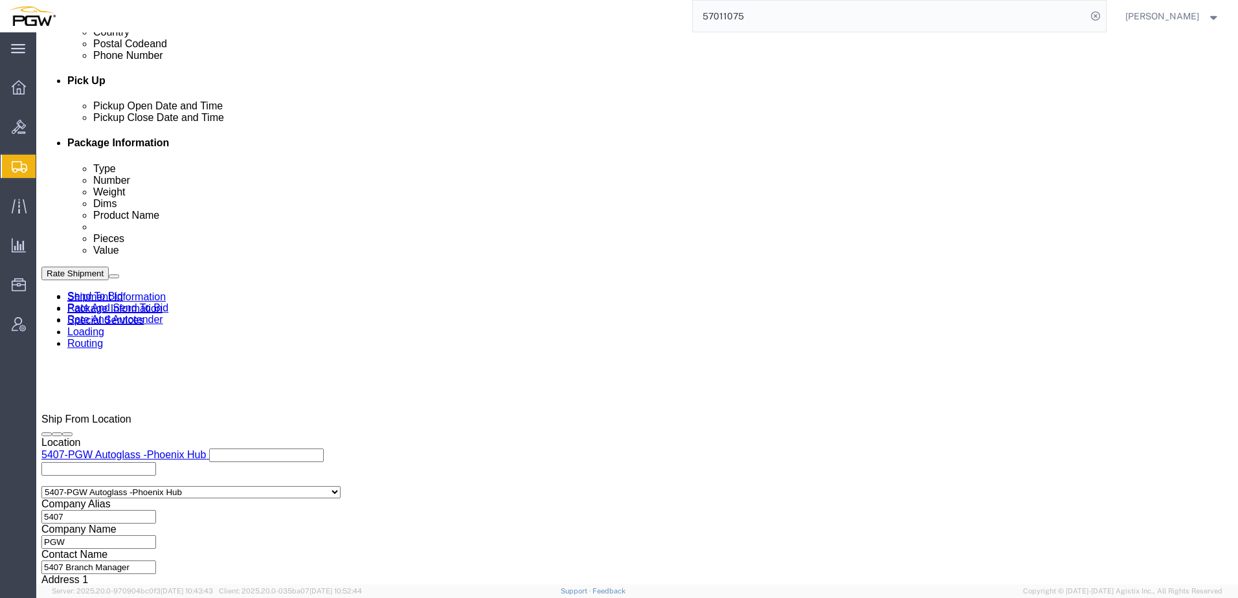
scroll to position [572, 0]
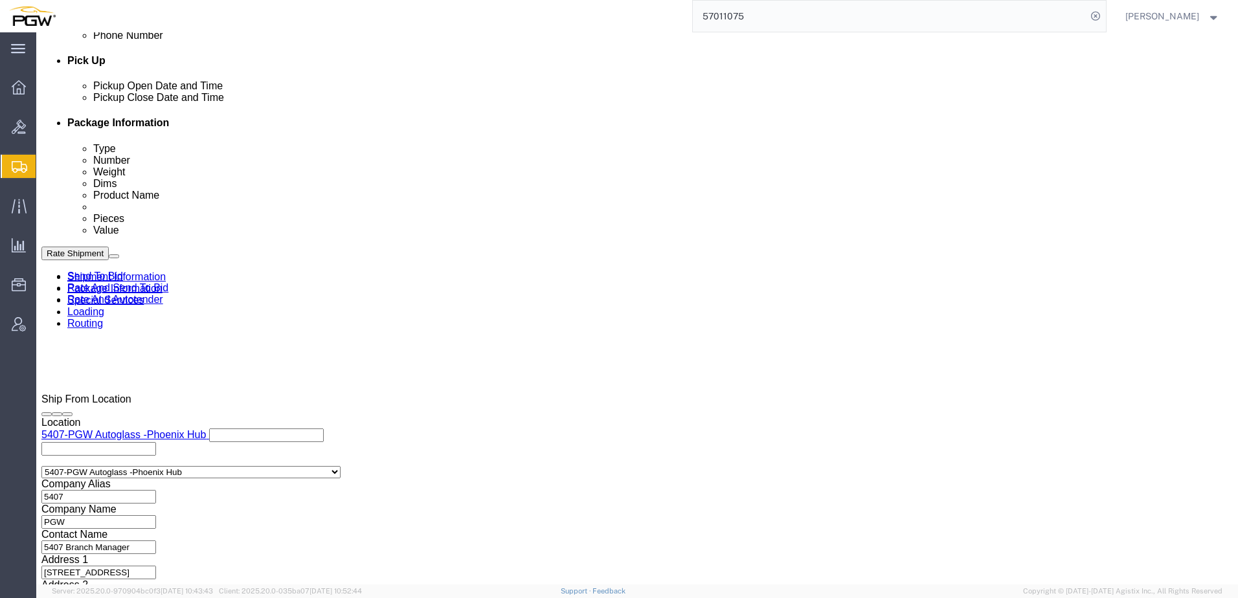
drag, startPoint x: 109, startPoint y: 14, endPoint x: 177, endPoint y: 15, distance: 68.0
click div "Shipment 57011117 New"
copy span "57011117"
drag, startPoint x: 233, startPoint y: 429, endPoint x: 21, endPoint y: 418, distance: 212.7
click div "Select Account Type Activity ID Airline Appointment Number ASN Batch Request # …"
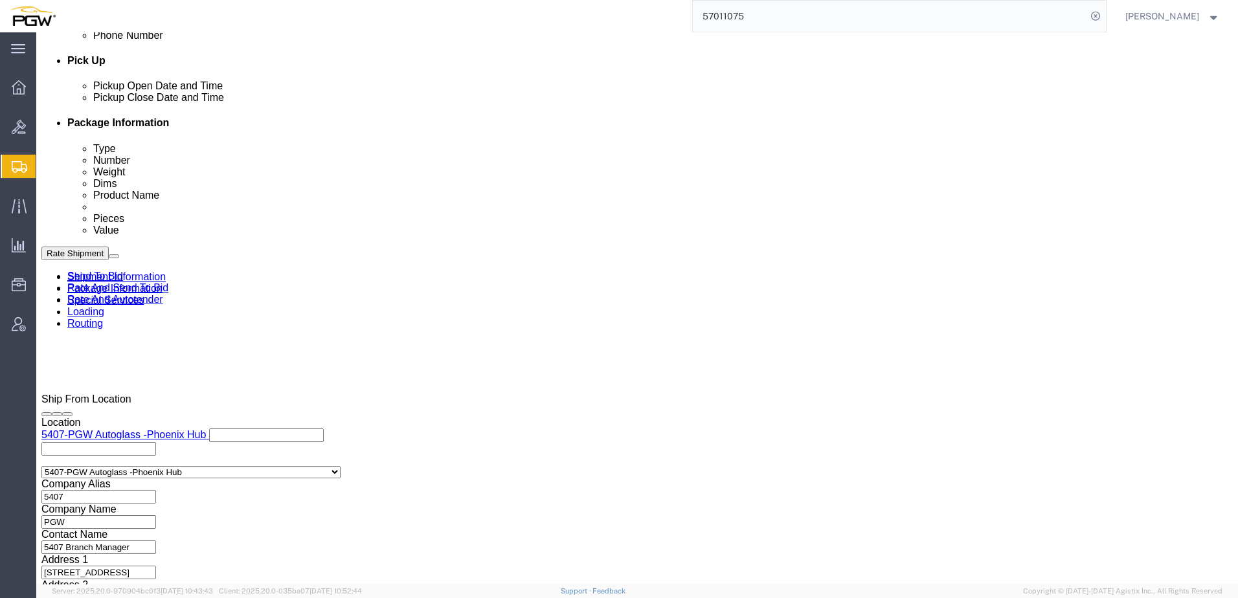
paste input "117"
type input "57011117"
drag, startPoint x: 553, startPoint y: 431, endPoint x: -76, endPoint y: 393, distance: 630.7
click html "Shipment 57011117 New Details Rates Documents Notes Tracking Activity Related O…"
paste input "59"
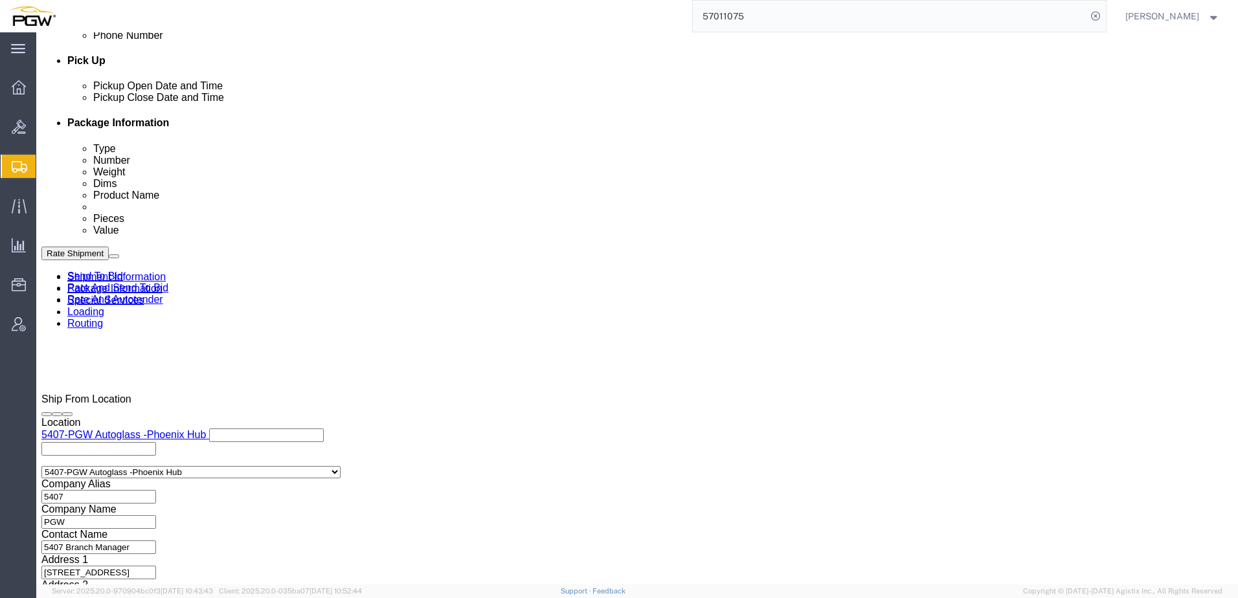
type input "669359"
drag, startPoint x: 236, startPoint y: 429, endPoint x: -70, endPoint y: 420, distance: 305.8
click html "Shipment 57011117 New Details Rates Documents Notes Tracking Activity Related O…"
click link "Package Information"
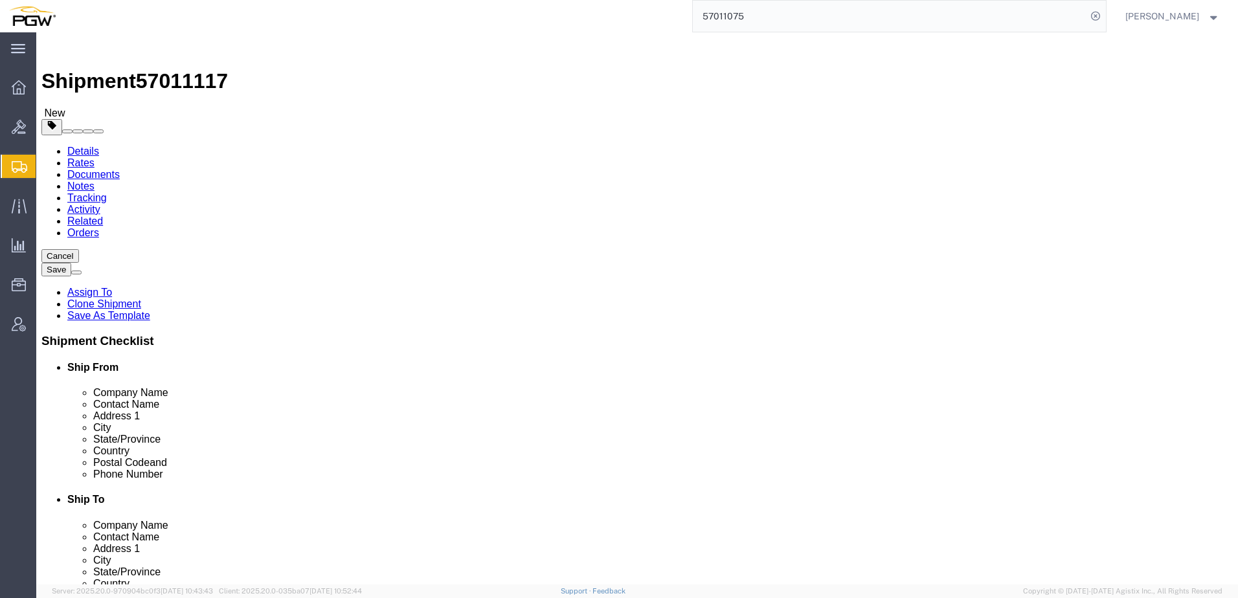
drag, startPoint x: 203, startPoint y: 296, endPoint x: 23, endPoint y: 282, distance: 180.6
click div "Package Type Select Bale(s) Basket(s) Bolt(s) Bottle(s) Buckets Bulk Bundle(s) …"
paste input "8043"
type input "38043.00"
click link "Send To Bid"
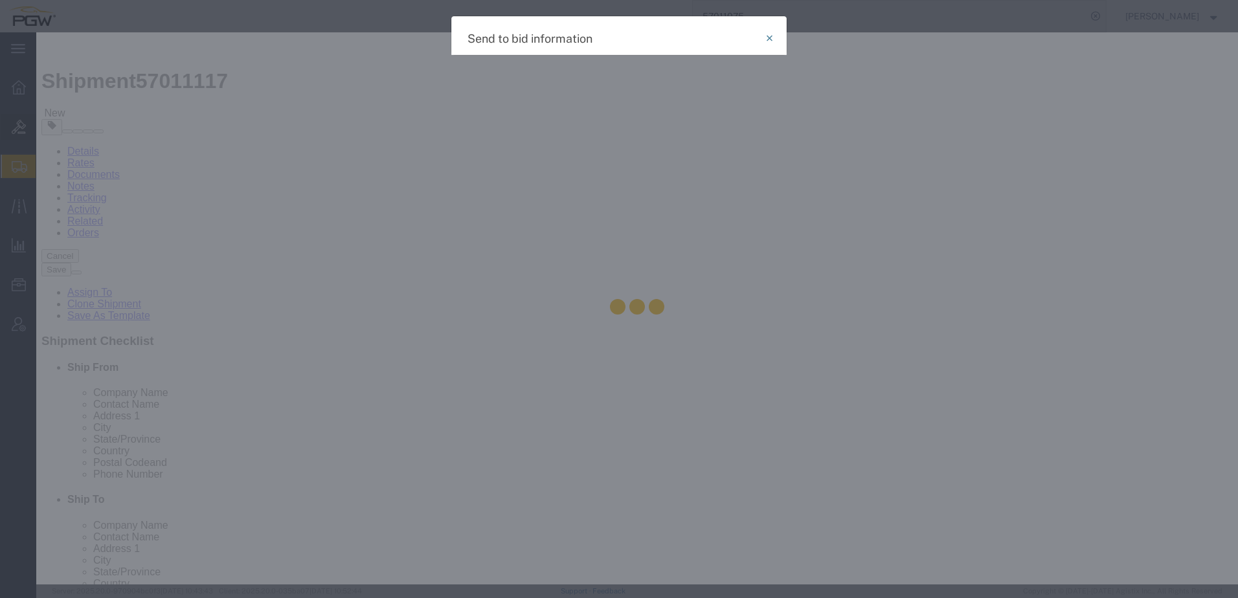
select select "TL"
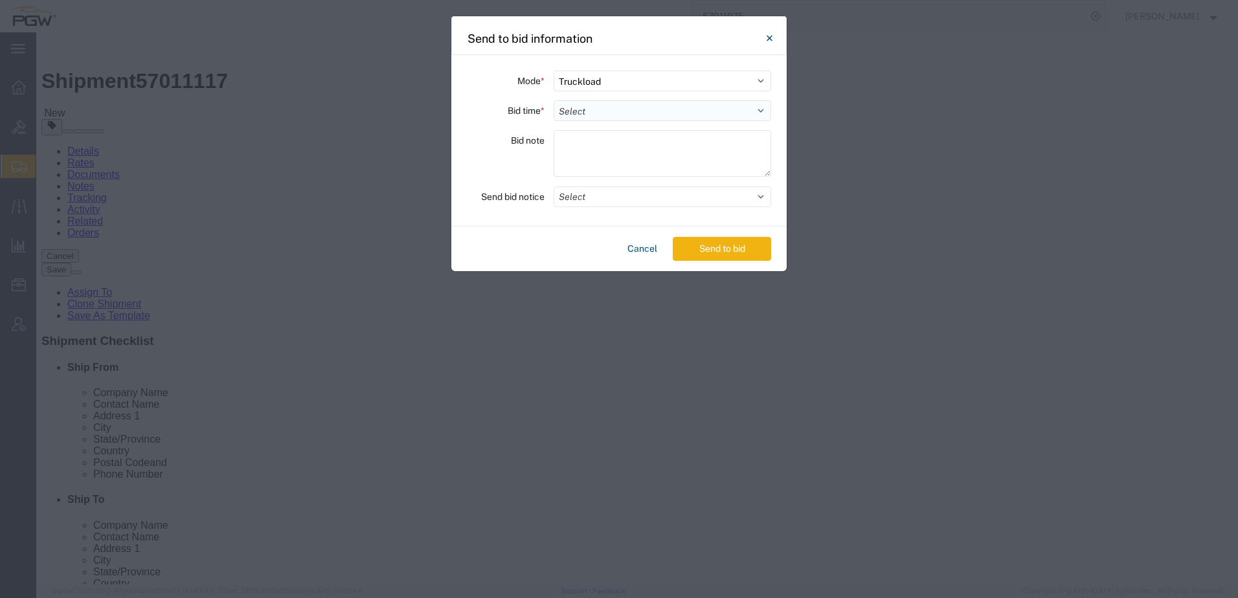
click at [592, 108] on select "Select 30 Min (Rush) 1 Hour (Rush) 2 Hours (Rush) 4 Hours (Rush) 8 Hours (Rush)…" at bounding box center [663, 110] width 218 height 21
select select "24"
click at [554, 100] on select "Select 30 Min (Rush) 1 Hour (Rush) 2 Hours (Rush) 4 Hours (Rush) 8 Hours (Rush)…" at bounding box center [663, 110] width 218 height 21
click at [712, 247] on button "Send to bid" at bounding box center [722, 249] width 98 height 24
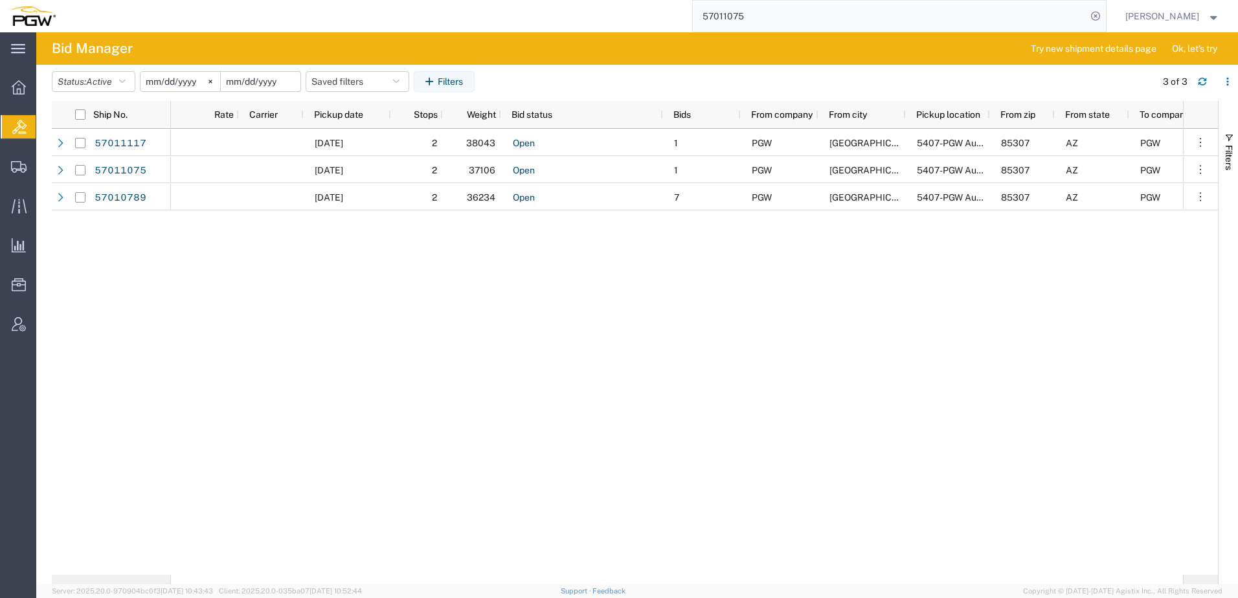
click at [251, 82] on input "date" at bounding box center [261, 81] width 80 height 19
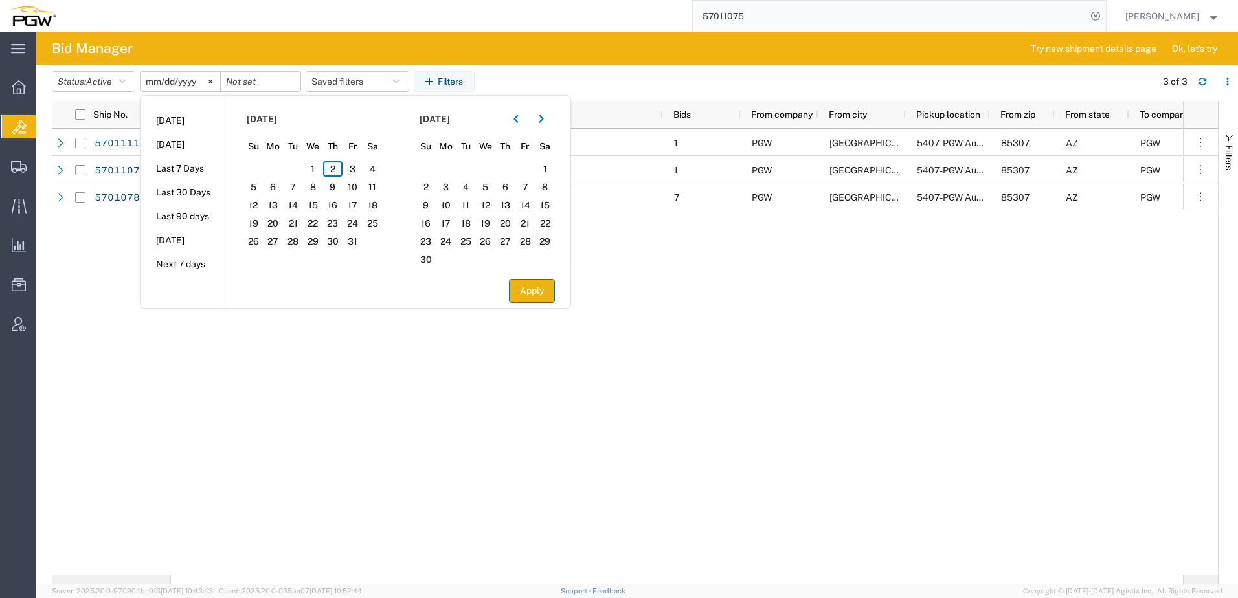
click at [522, 295] on button "Apply" at bounding box center [532, 291] width 46 height 24
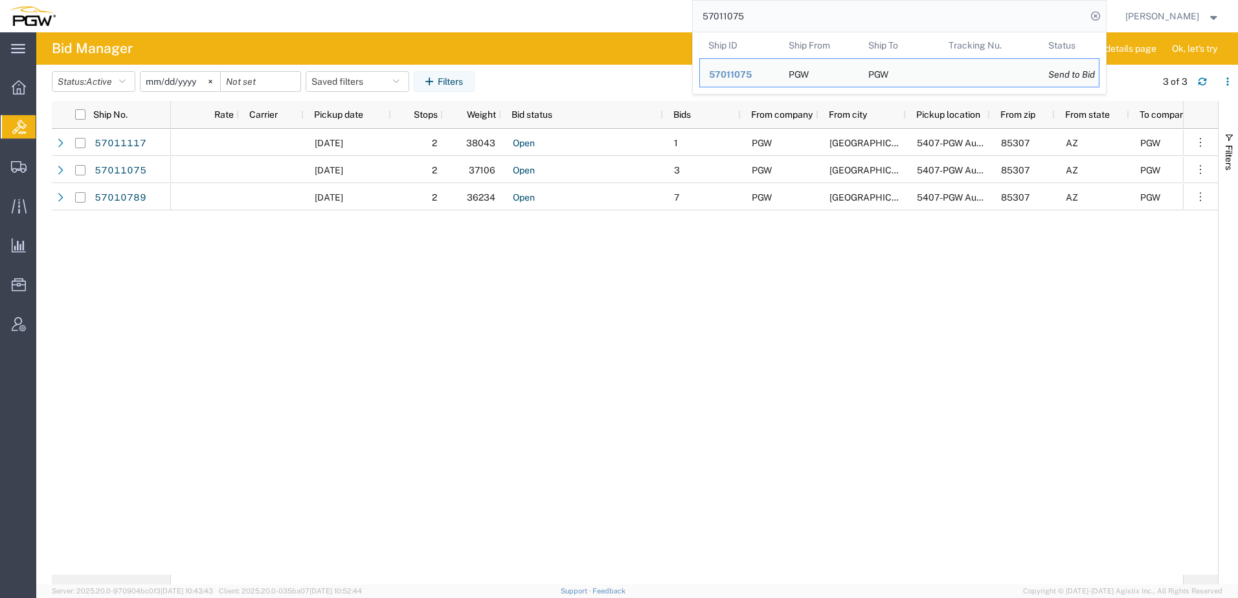
drag, startPoint x: 838, startPoint y: 23, endPoint x: 140, endPoint y: -12, distance: 699.1
click at [140, 0] on html "main_menu Created with Sketch. Collapse Menu Overview Bids Shipments Shipment M…" at bounding box center [619, 299] width 1238 height 598
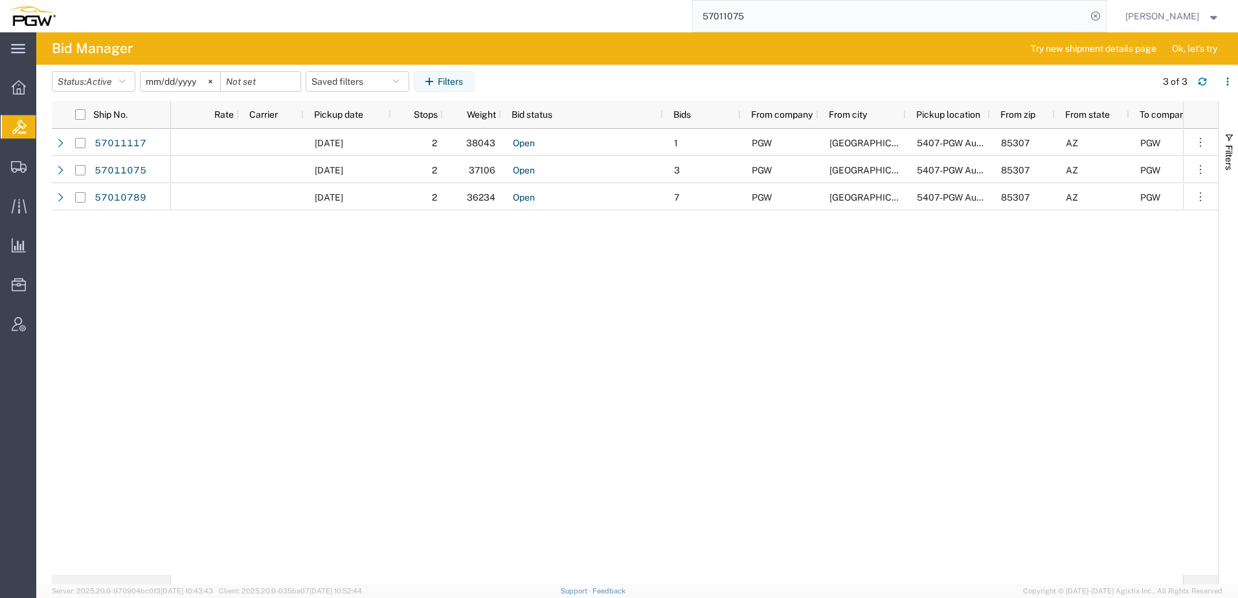
paste input "699498"
type input "56994985"
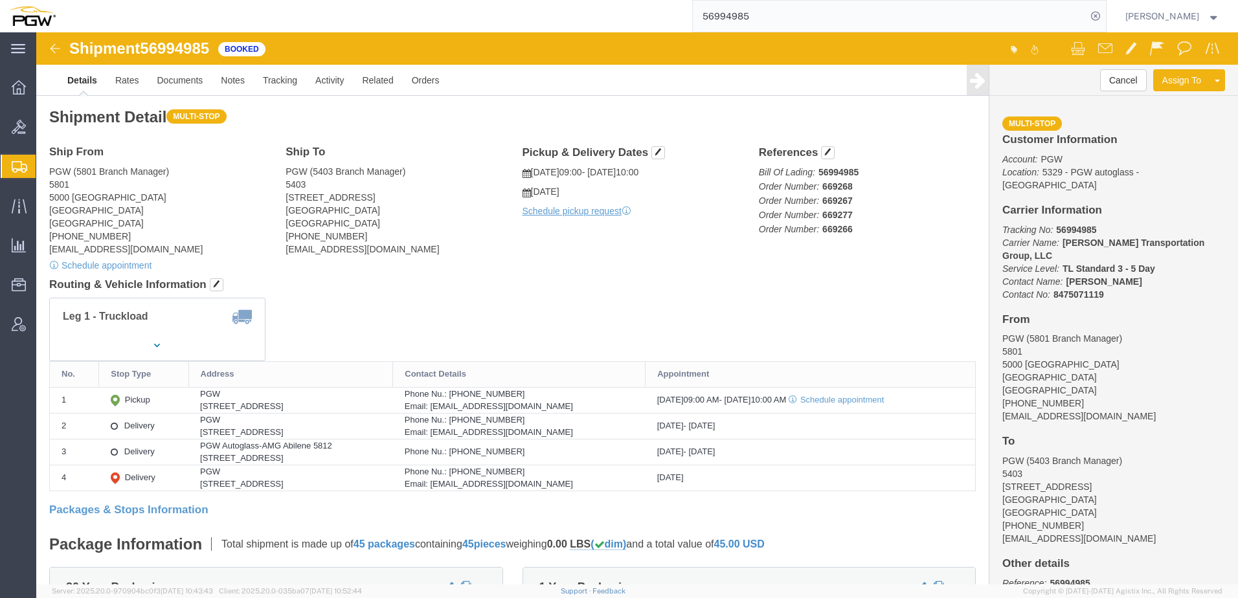
drag, startPoint x: 496, startPoint y: 284, endPoint x: 427, endPoint y: 415, distance: 148.0
click div "Leg 1 - Truckload Vehicle 1: Standard Dry Van (53 Feet) Number of trucks: 1"
click link "Activity"
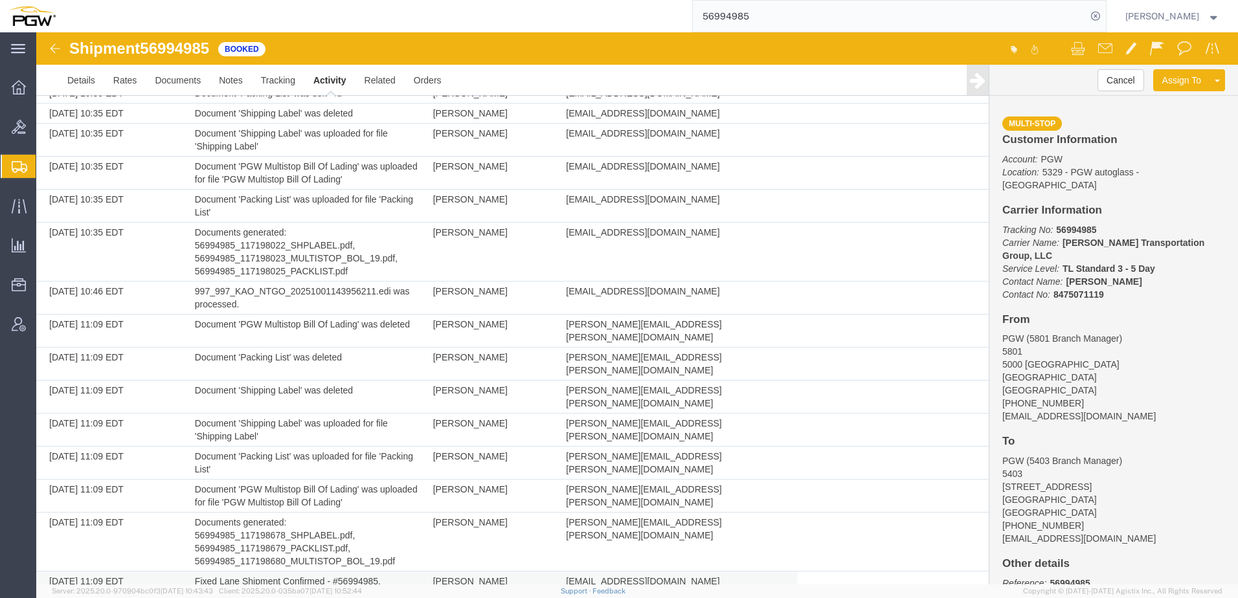
scroll to position [1544, 0]
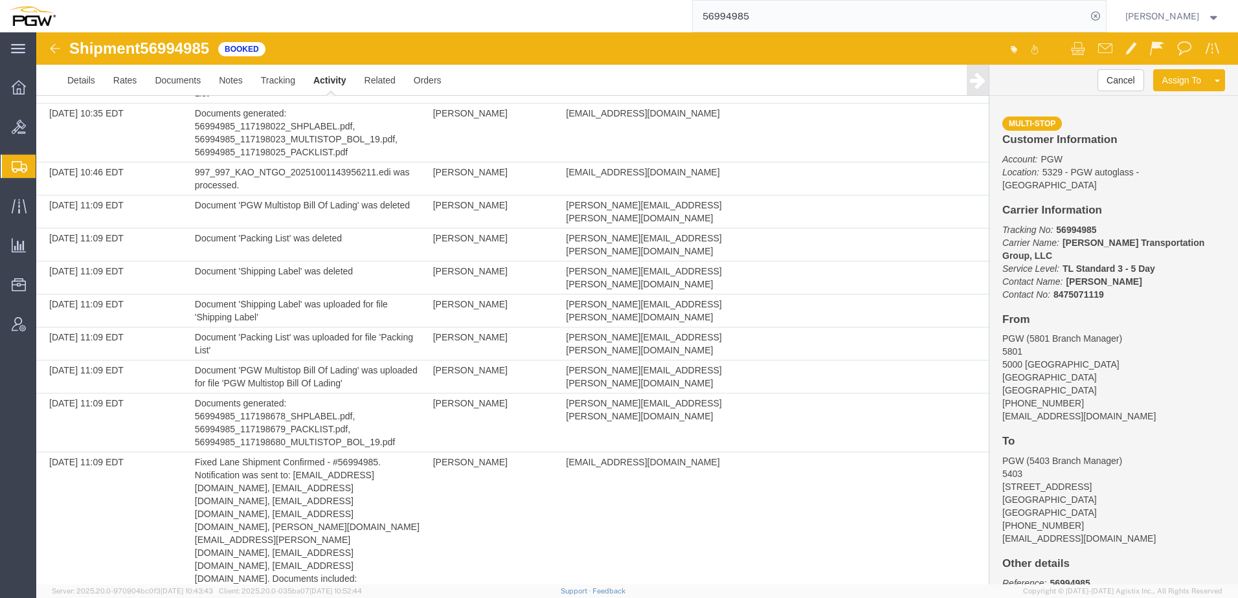
click at [422, 295] on td "Document 'Shipping Label' was uploaded for file 'Shipping Label'" at bounding box center [307, 311] width 238 height 33
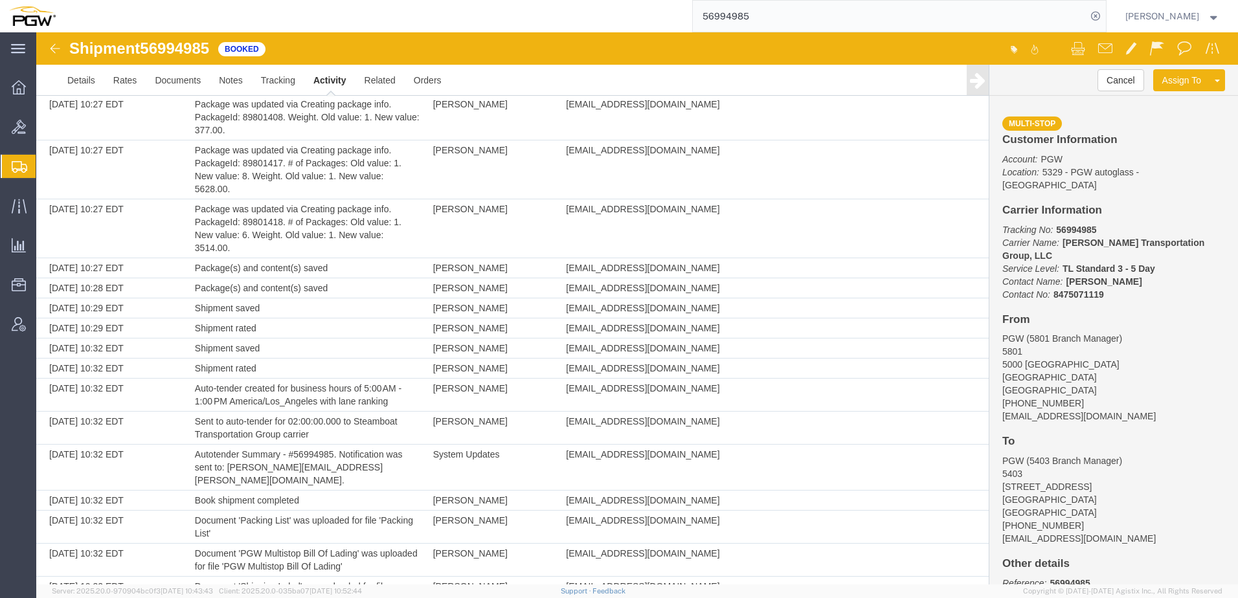
scroll to position [573, 0]
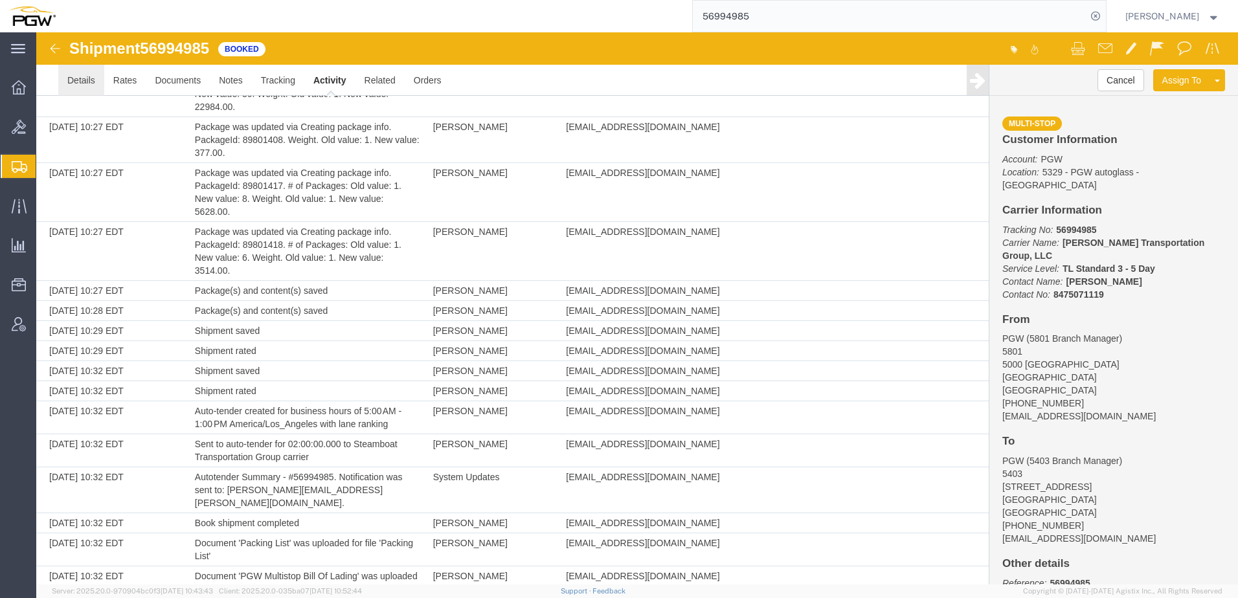
click at [80, 74] on link "Details" at bounding box center [81, 80] width 46 height 31
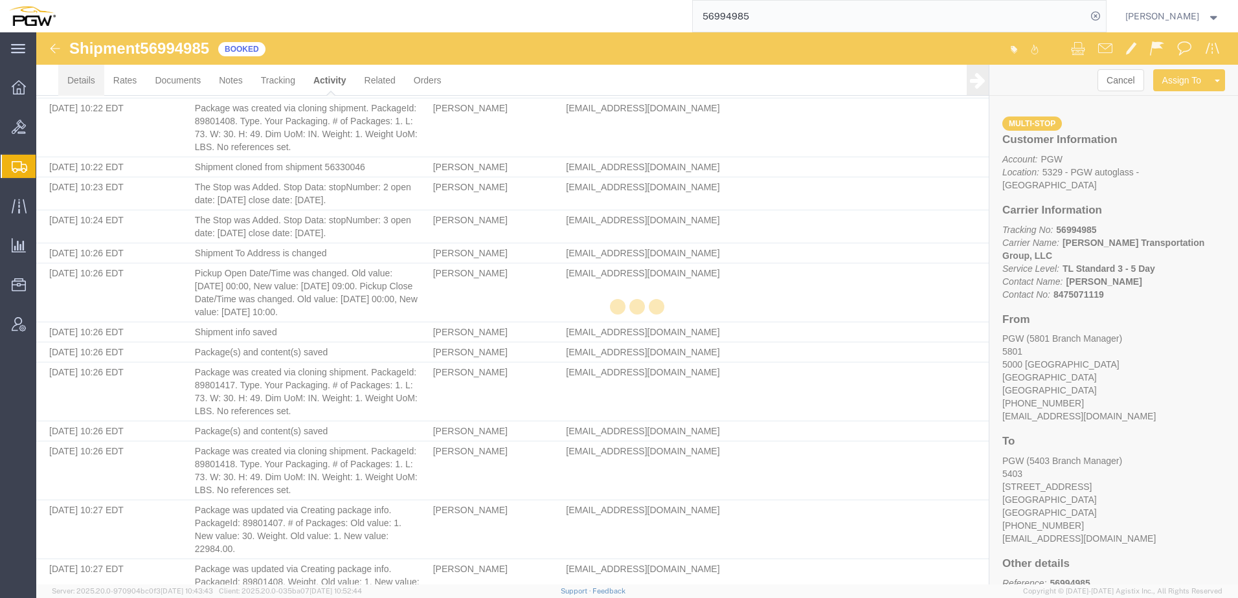
scroll to position [119, 0]
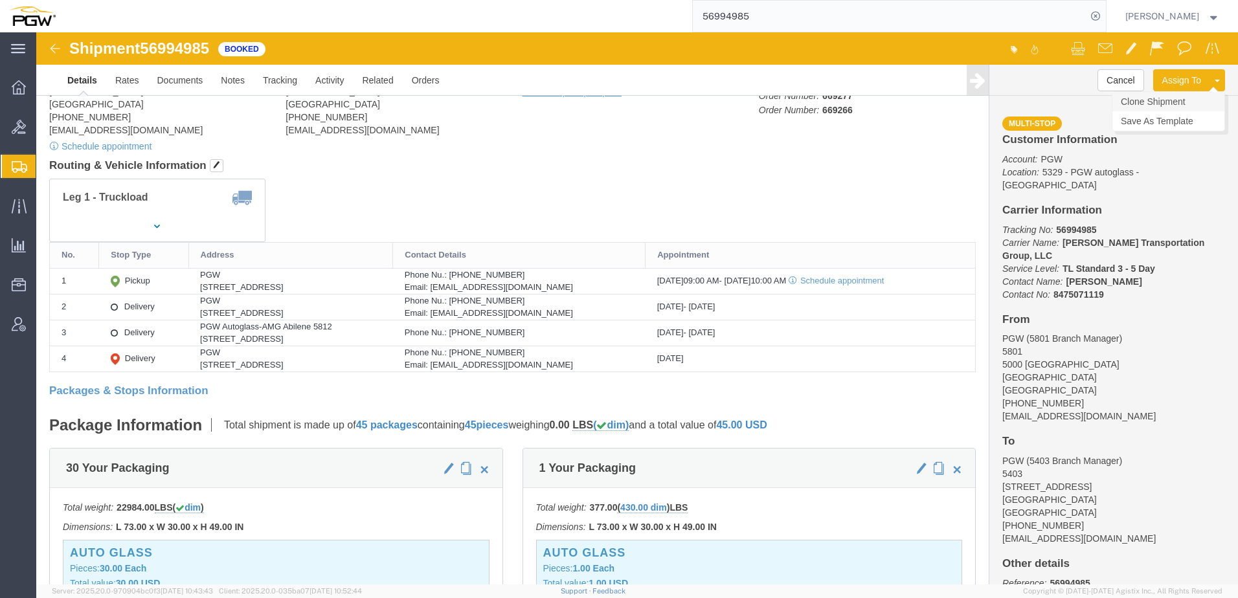
click link "Clone Shipment"
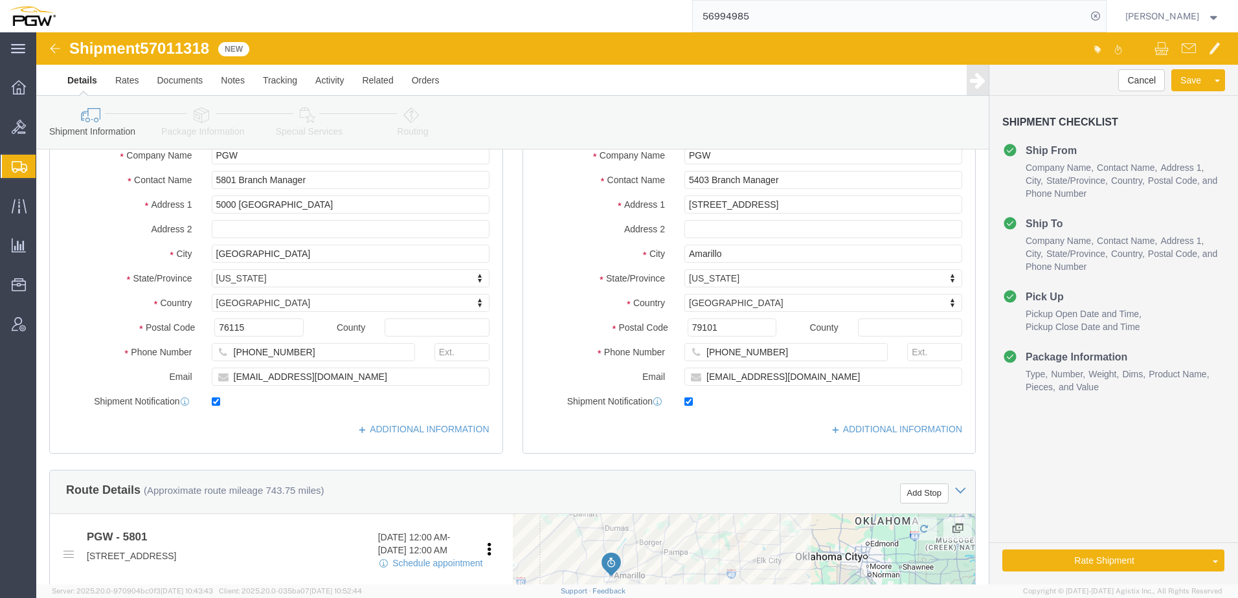
select select "62891"
select select "28259"
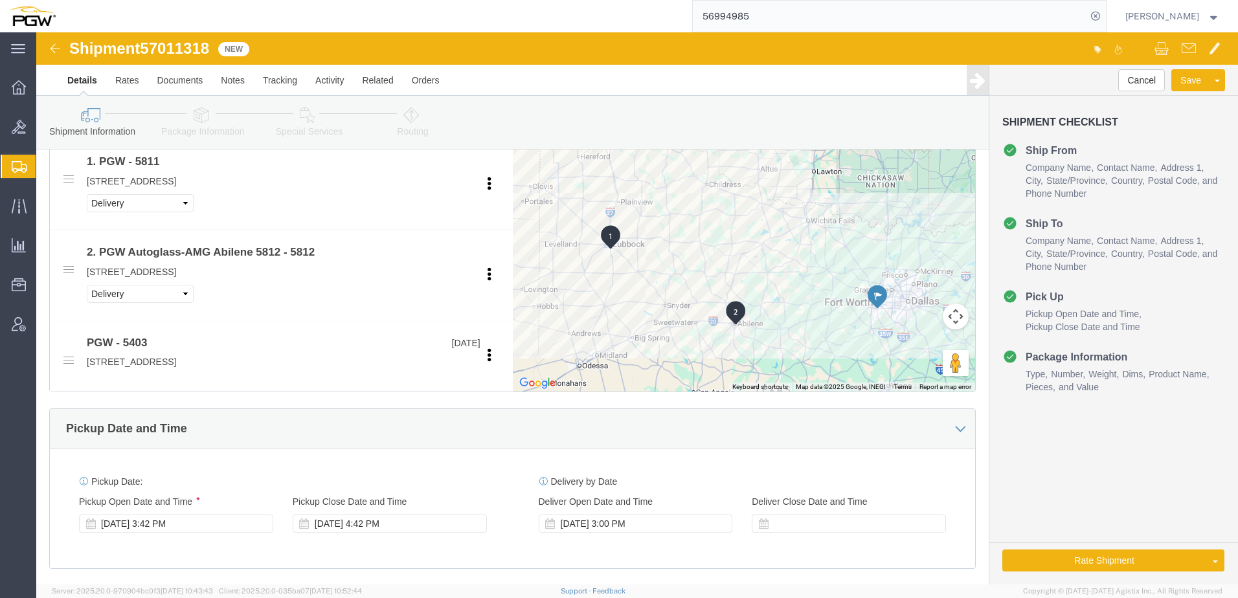
scroll to position [832, 0]
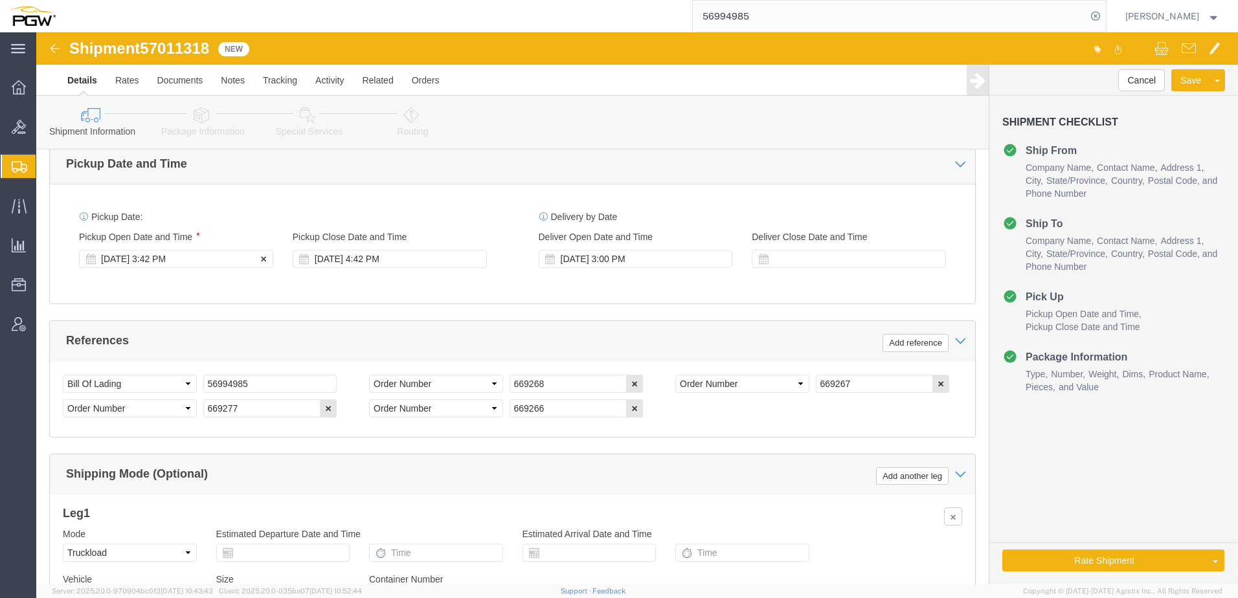
click div "Oct 02 2025 3:42 PM"
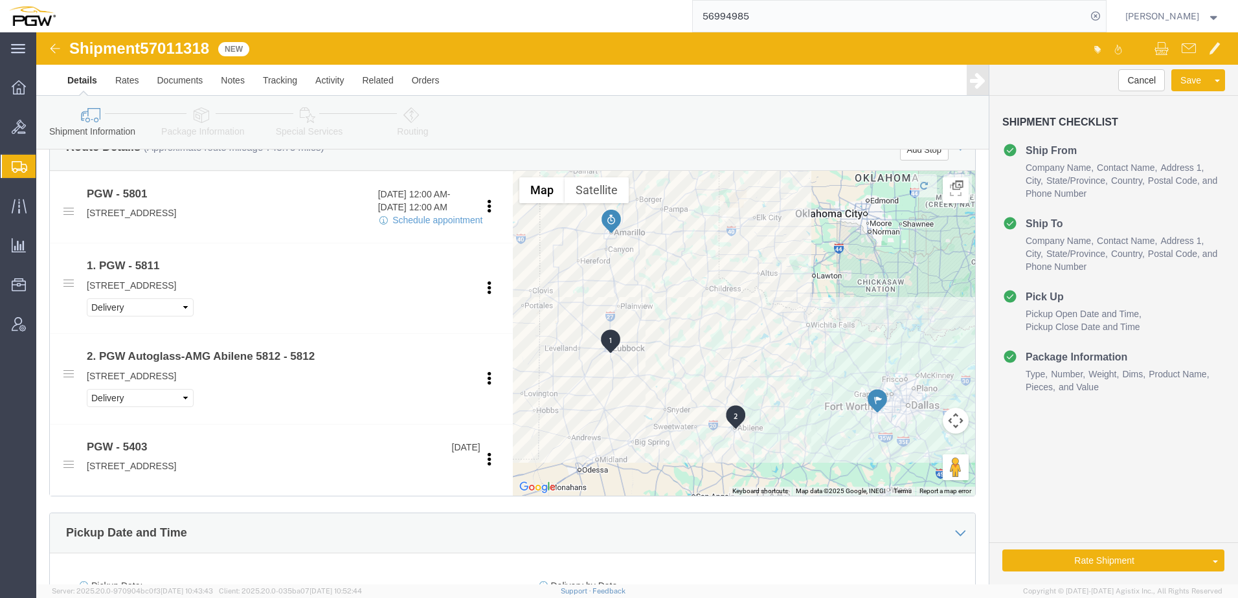
scroll to position [443, 0]
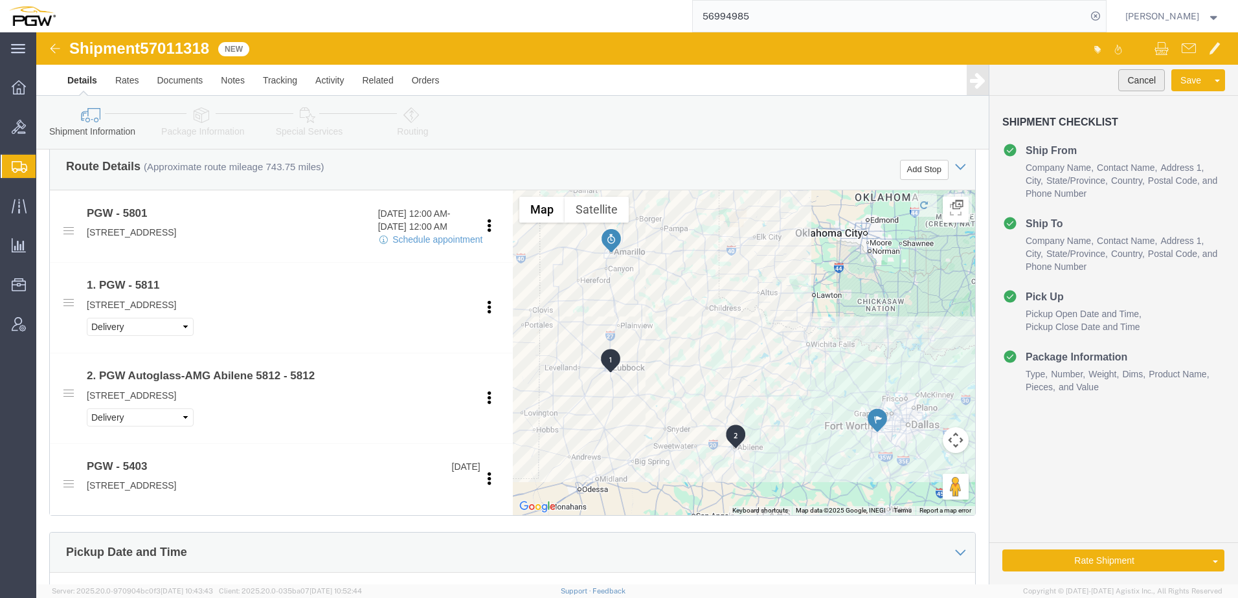
click button "Cancel"
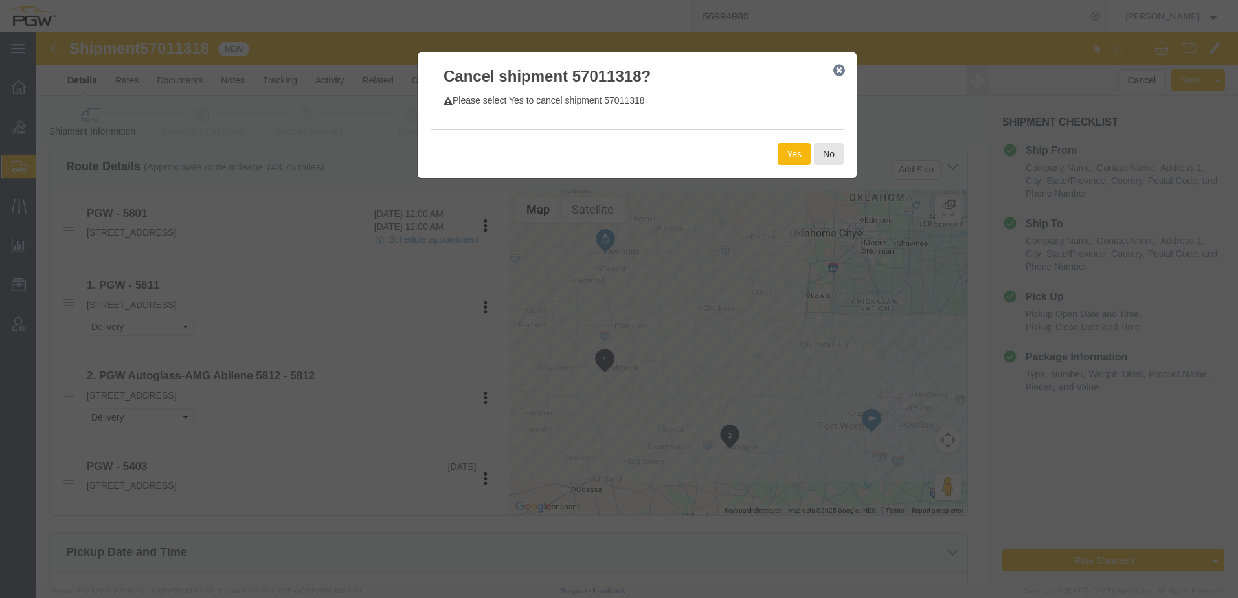
click button "Yes"
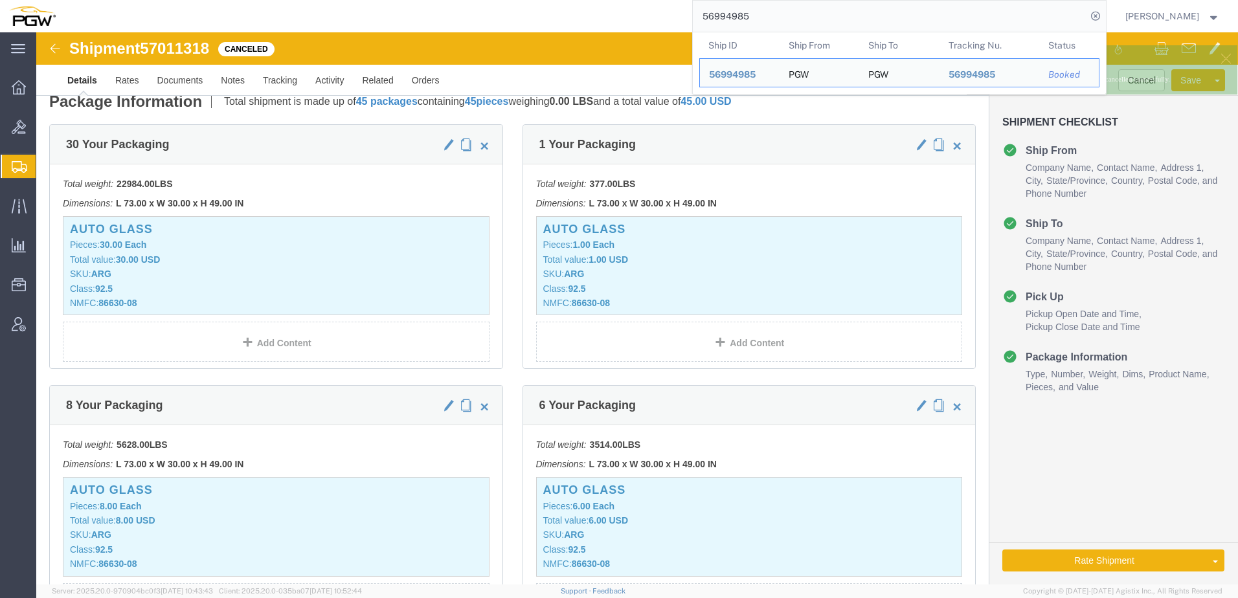
click at [775, 16] on input "56994985" at bounding box center [890, 16] width 394 height 31
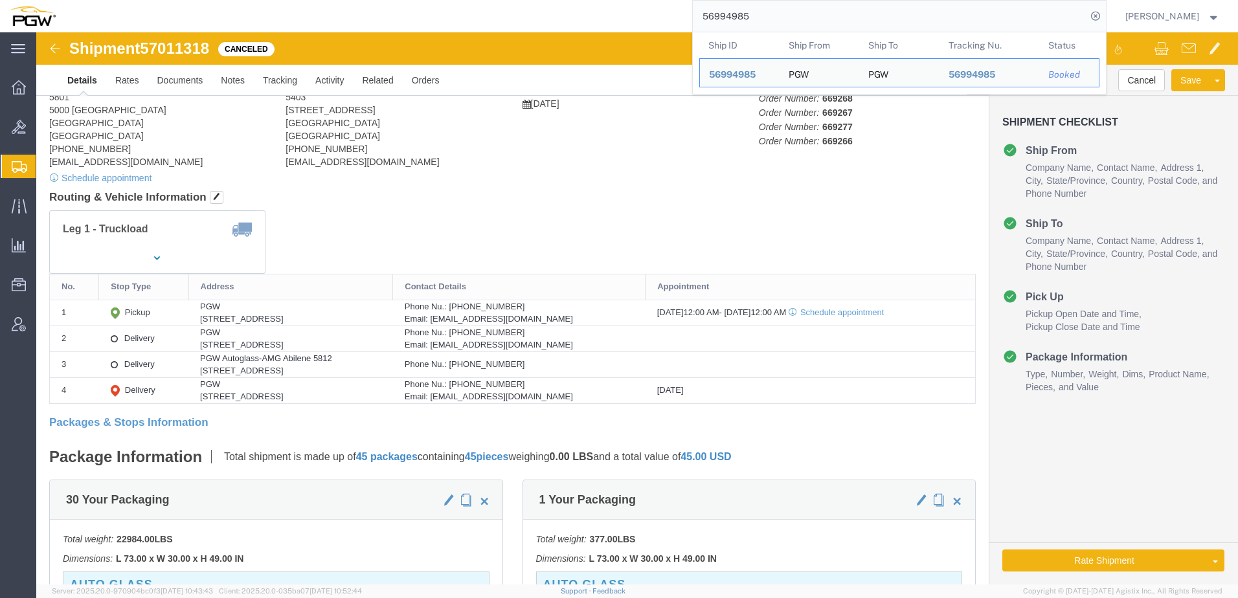
scroll to position [0, 0]
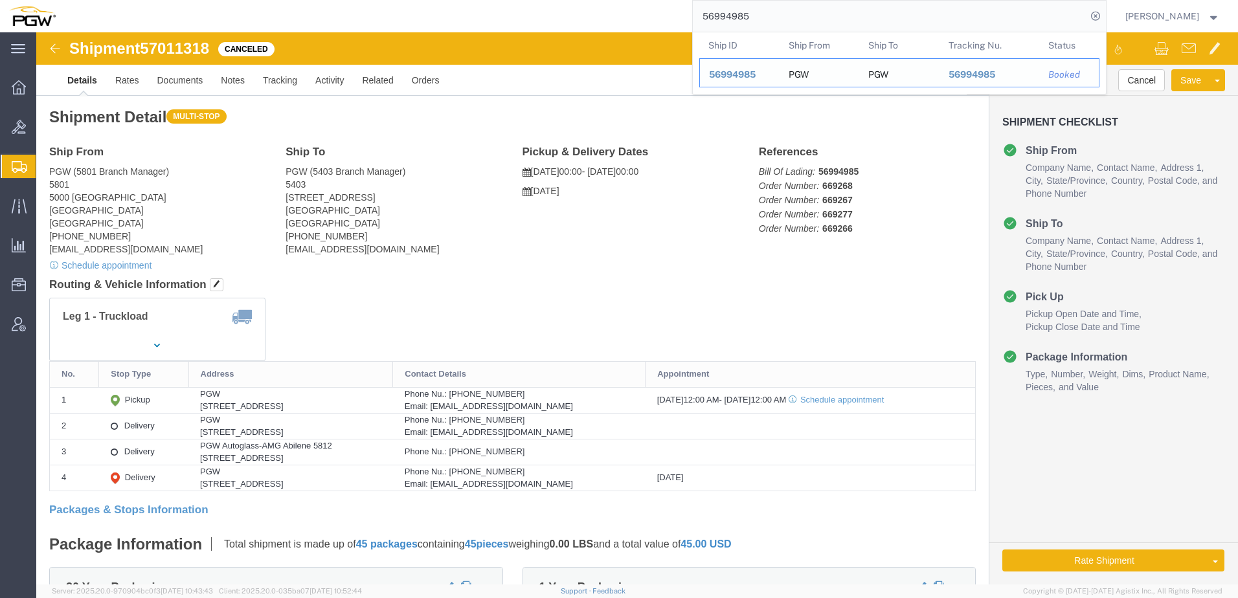
click at [756, 74] on span "56994985" at bounding box center [732, 74] width 47 height 10
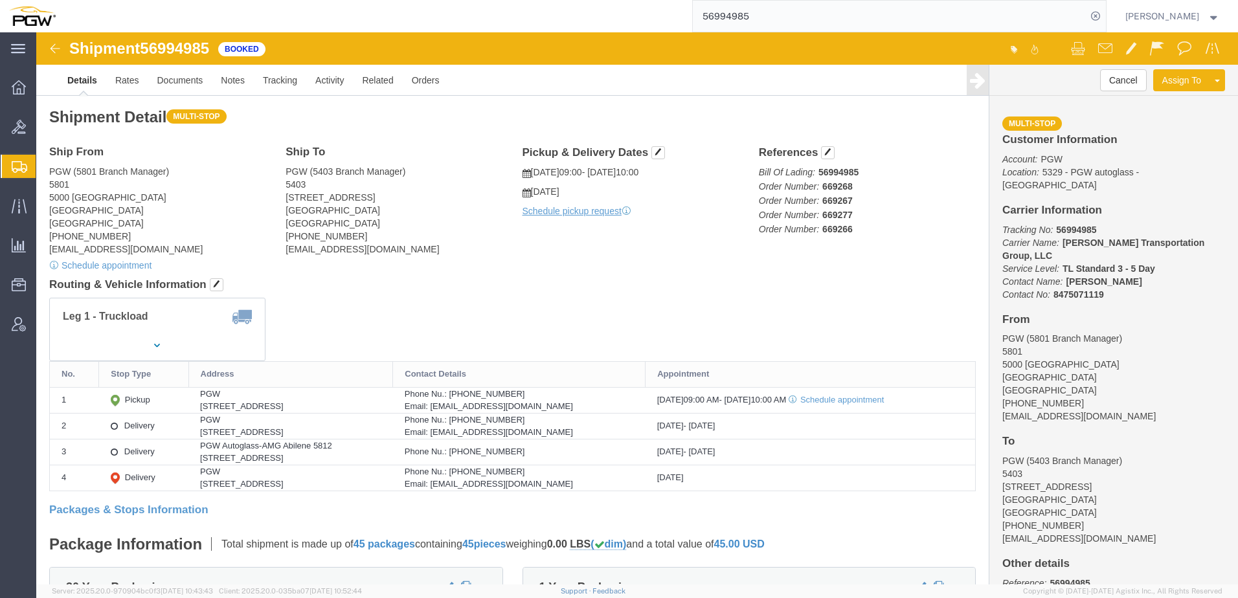
click div "Shipment Detail Multi-stop Ship From PGW (5801 Branch Manager) 5801 5000 South …"
click link "Rates"
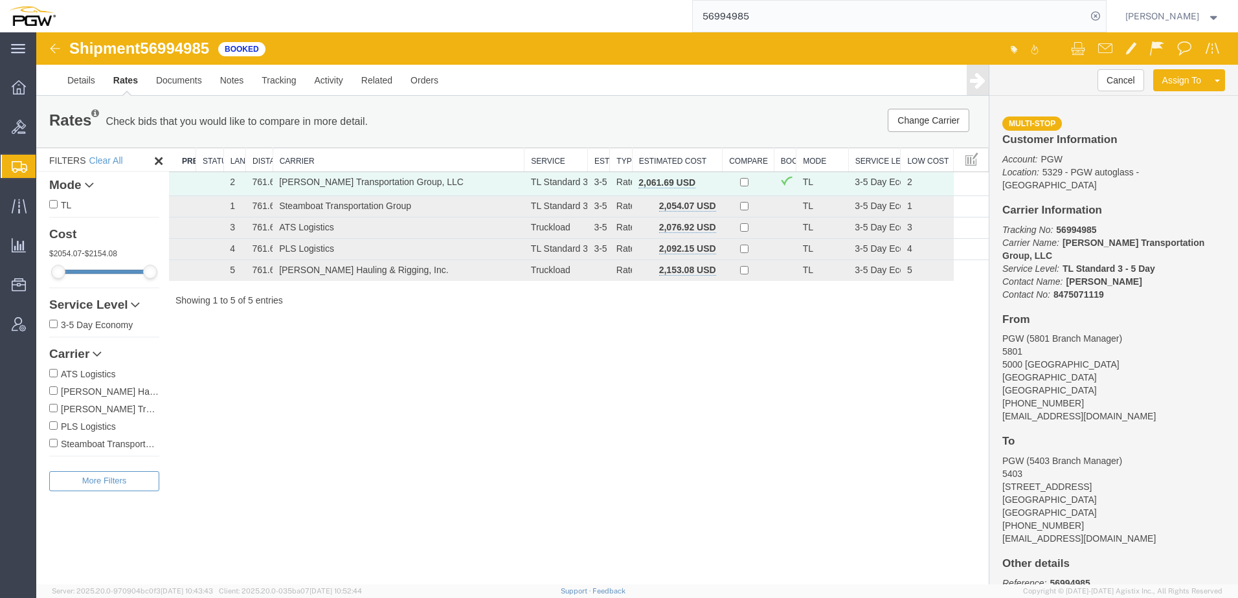
click at [513, 440] on div "Shipment 56994985 5 of 5 Booked Details Rates Documents Notes Tracking Activity…" at bounding box center [637, 308] width 1202 height 552
click at [87, 80] on link "Details" at bounding box center [81, 80] width 46 height 31
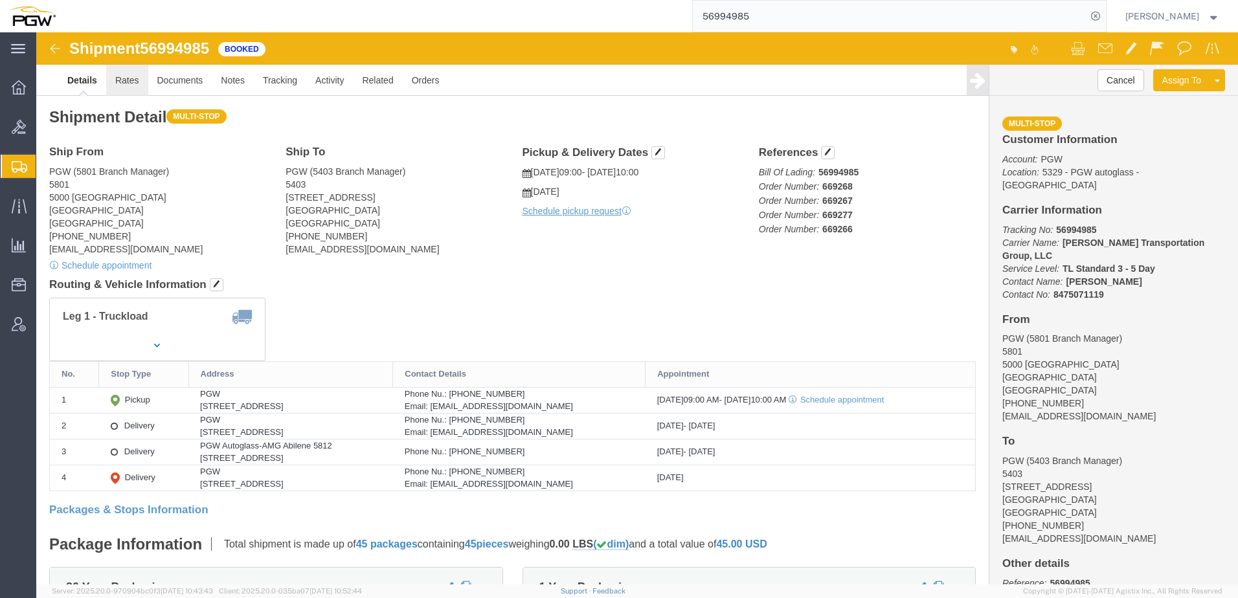
click link "Rates"
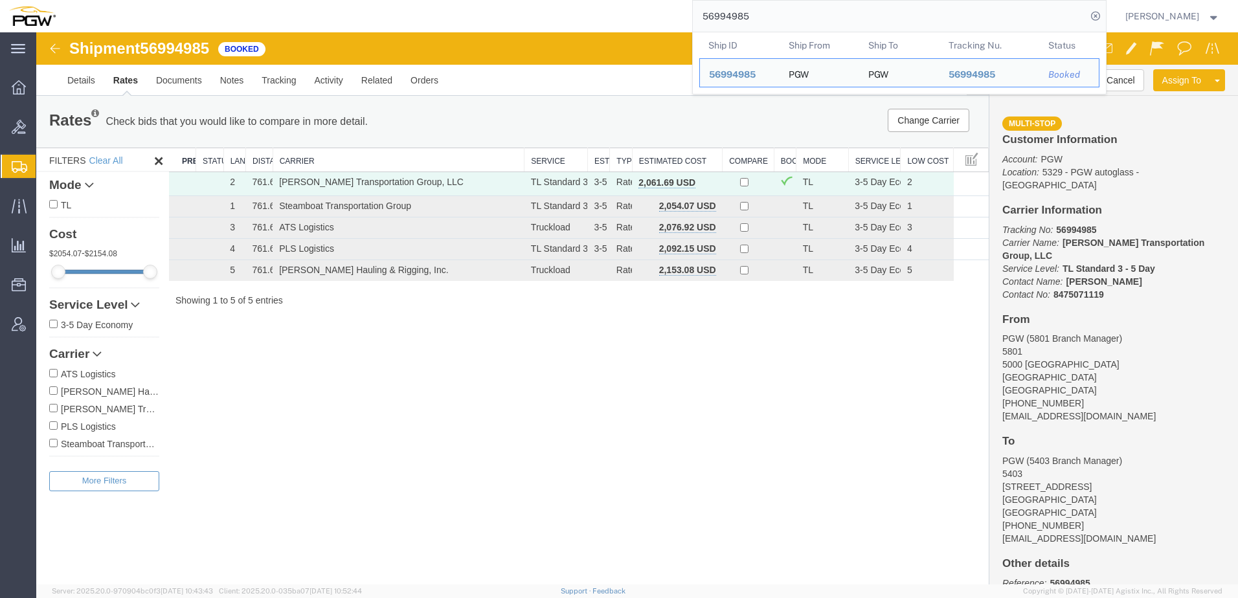
drag, startPoint x: 864, startPoint y: 14, endPoint x: -90, endPoint y: -4, distance: 954.2
click at [0, 0] on html "main_menu Created with Sketch. Collapse Menu Overview Bids Shipments Shipment M…" at bounding box center [619, 299] width 1238 height 598
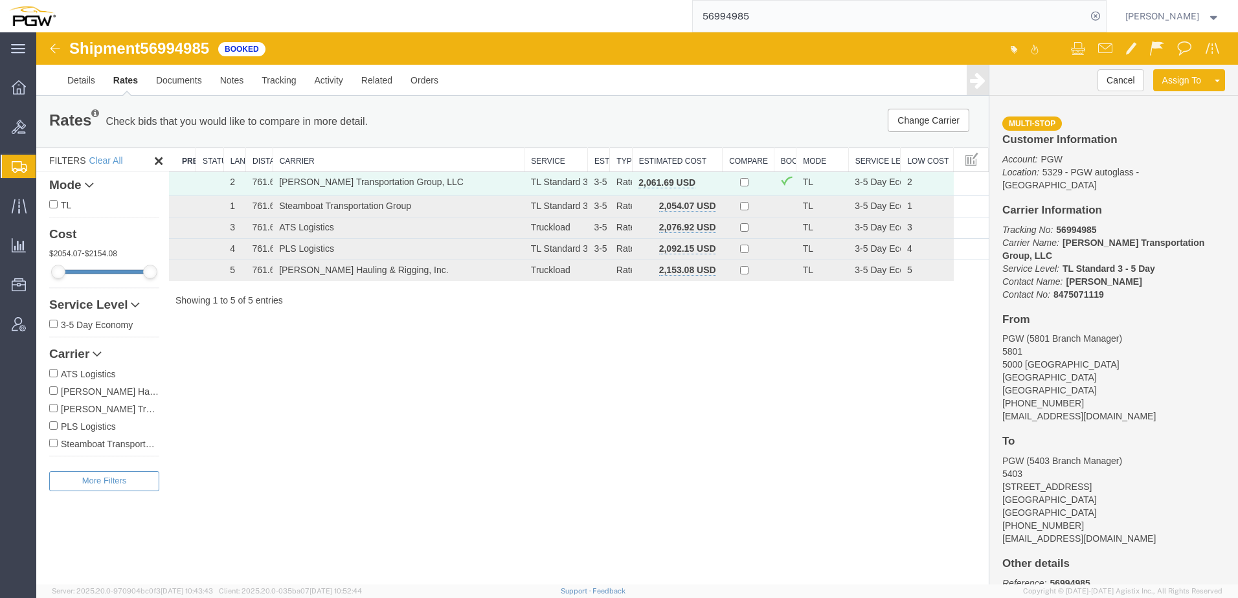
paste input "7011318"
type input "57011318"
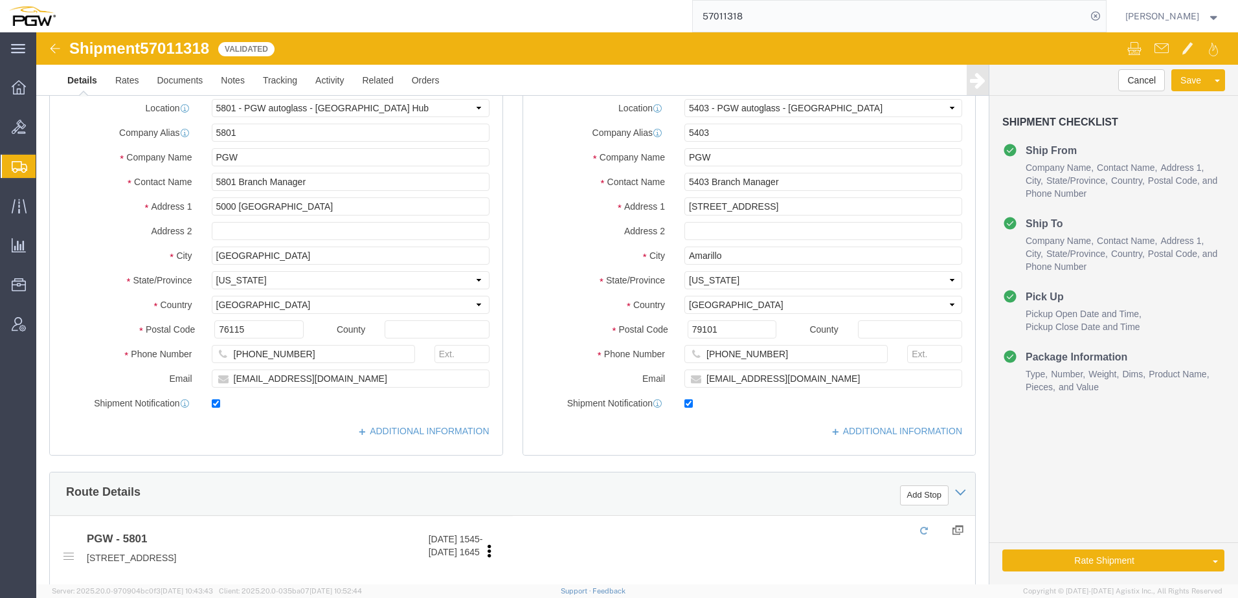
select select "62891"
select select "28259"
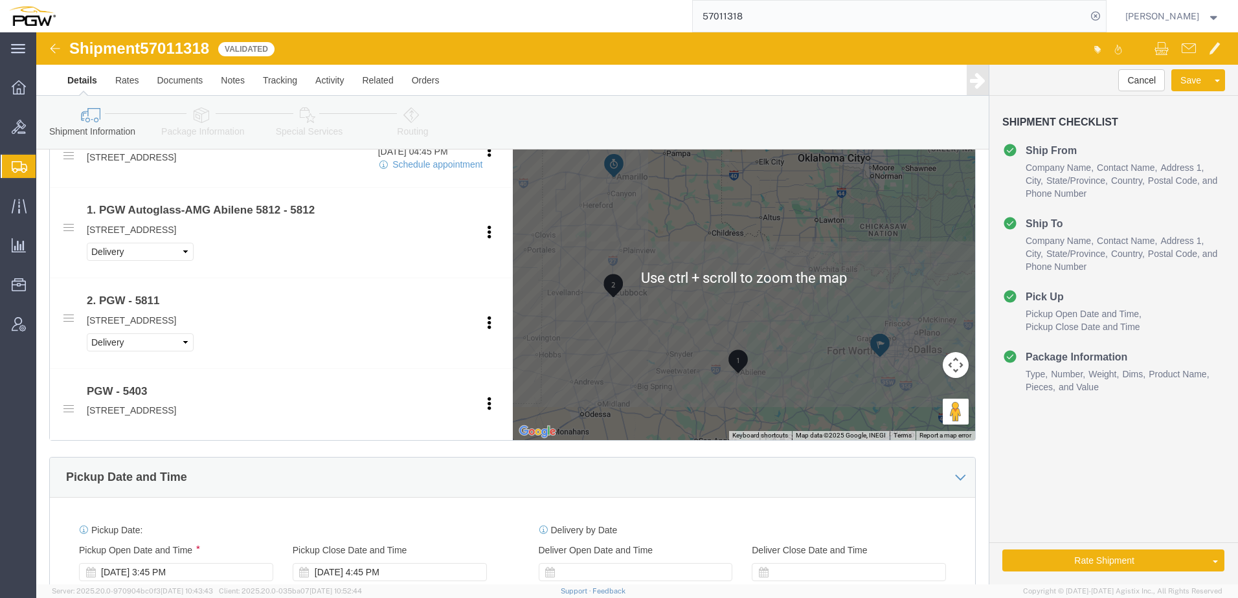
scroll to position [453, 0]
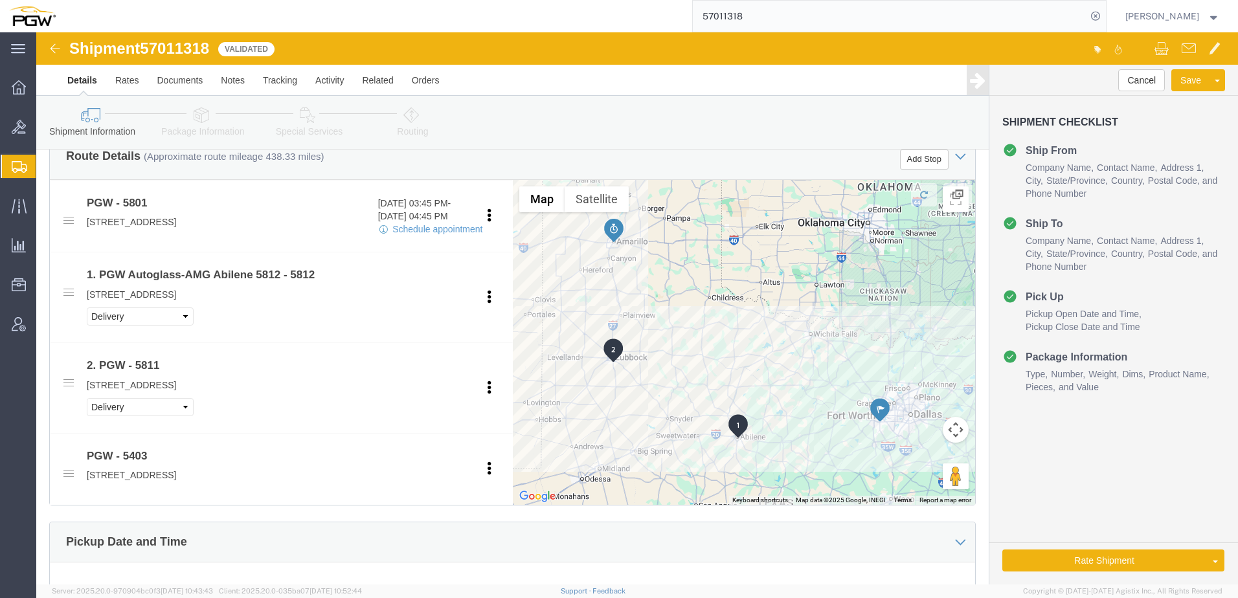
click div "Route Details (Approximate route mileage 438.33 miles) Add Stop"
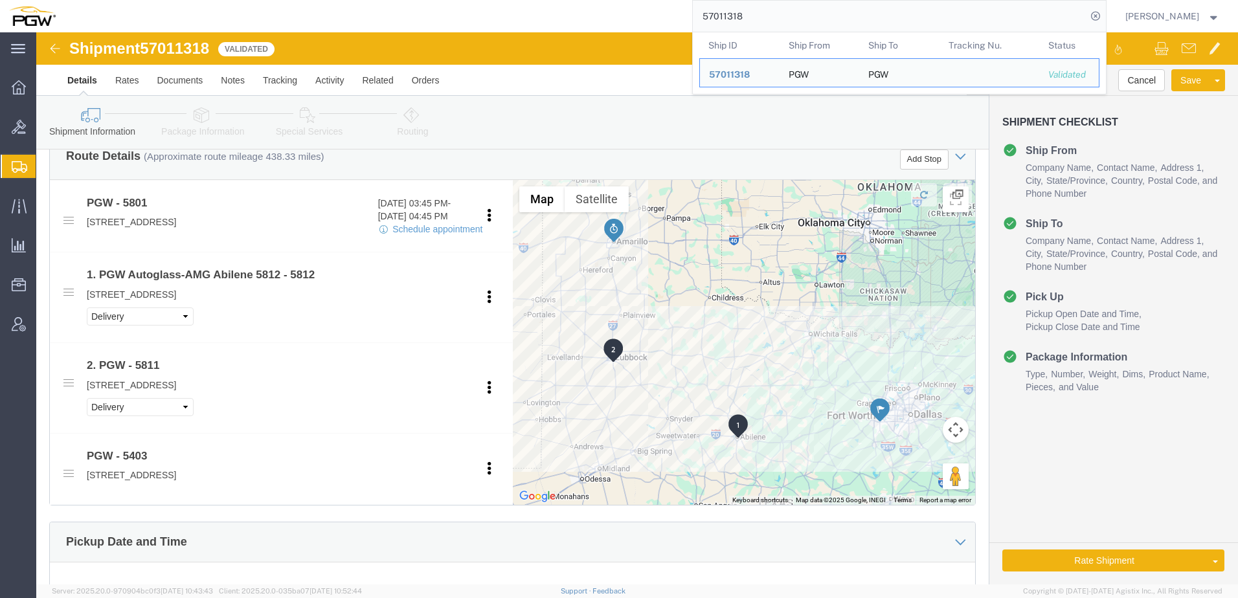
drag, startPoint x: 798, startPoint y: 19, endPoint x: 242, endPoint y: 21, distance: 555.7
click at [247, 15] on div "57011318 Ship ID Ship From Ship To Tracking Nu. Status Ship ID 57011318 Ship Fr…" at bounding box center [586, 16] width 1042 height 32
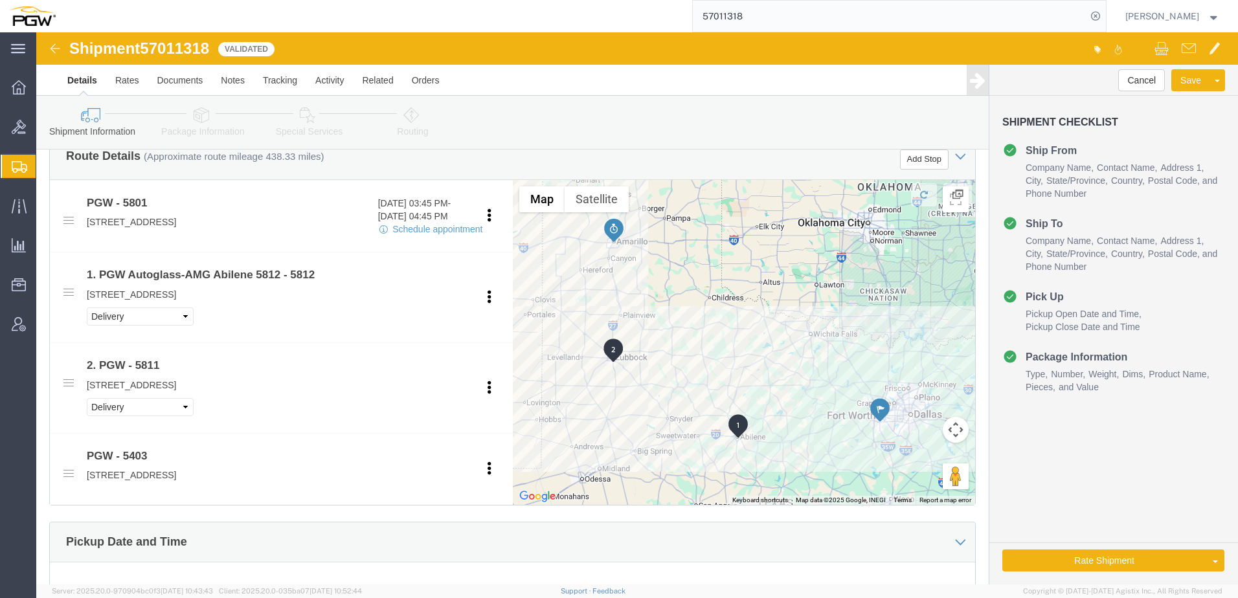
click at [855, 23] on input "57011318" at bounding box center [890, 16] width 394 height 31
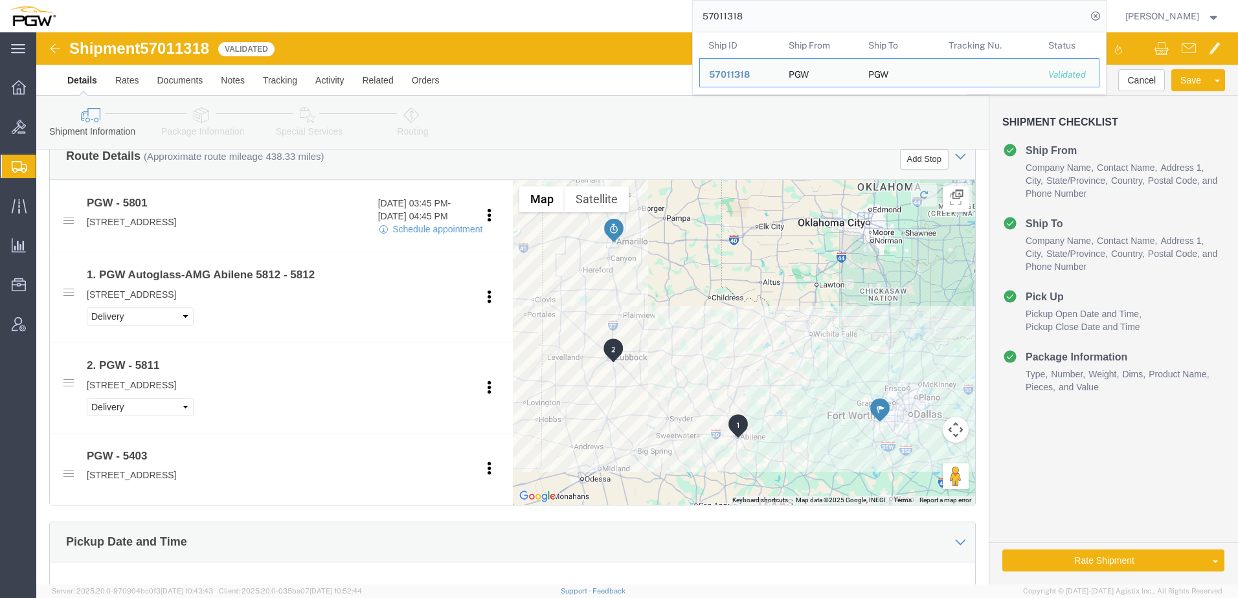
drag, startPoint x: 829, startPoint y: 12, endPoint x: 291, endPoint y: 10, distance: 538.2
click at [291, 10] on div "57011318 Ship ID Ship From Ship To Tracking Nu. Status Ship ID 57011318 Ship Fr…" at bounding box center [586, 16] width 1042 height 32
drag, startPoint x: 381, startPoint y: 13, endPoint x: 319, endPoint y: 28, distance: 63.9
click div "Shipment 57011318 Validated"
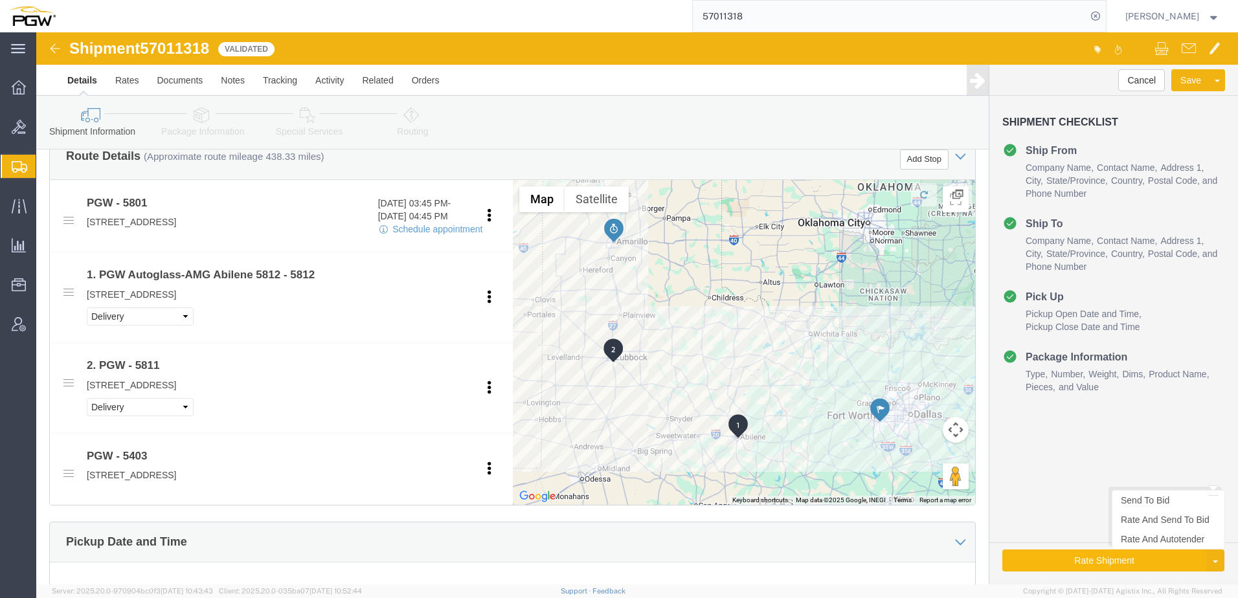
click button "Rate Shipment"
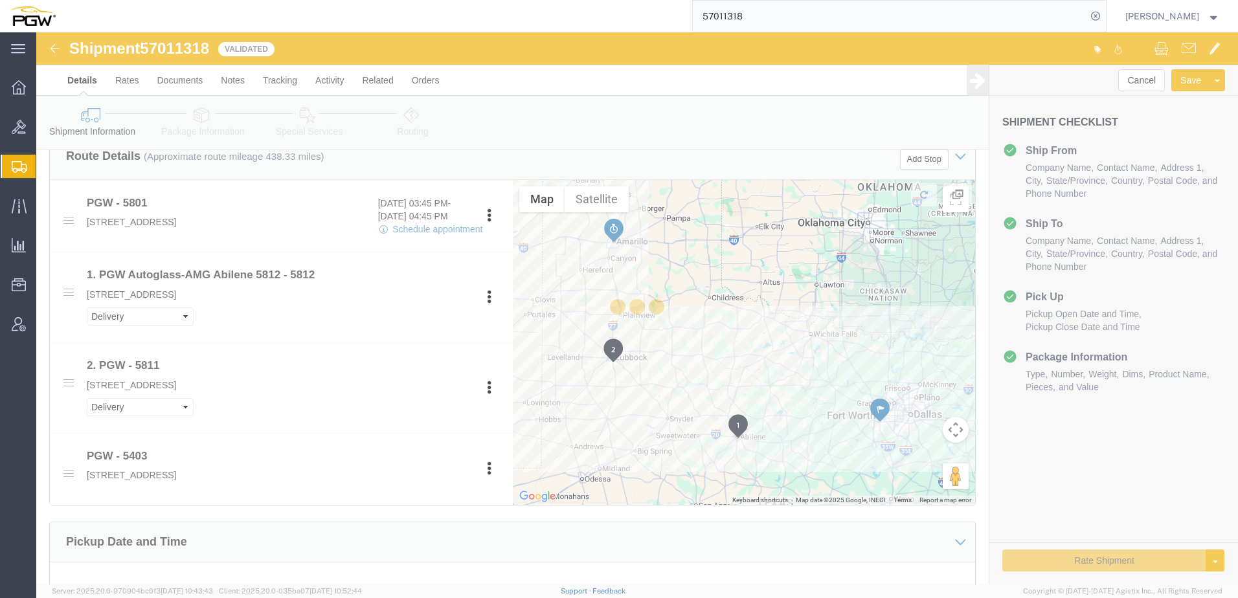
select select "62891"
select select "28259"
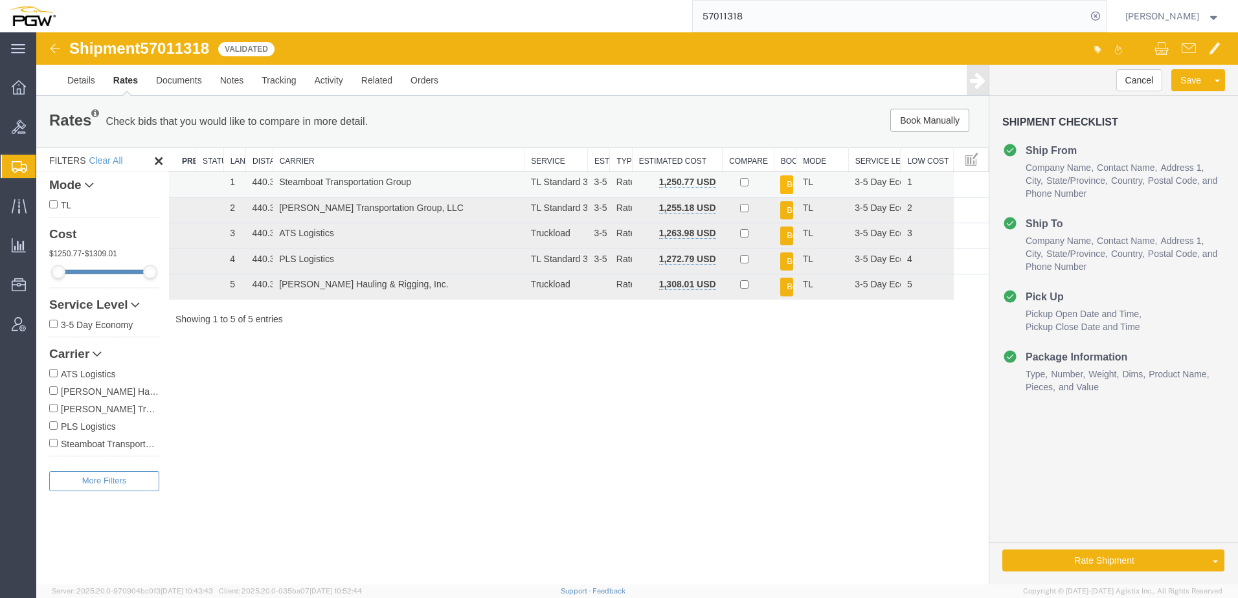
click at [791, 183] on button "Book" at bounding box center [786, 185] width 13 height 19
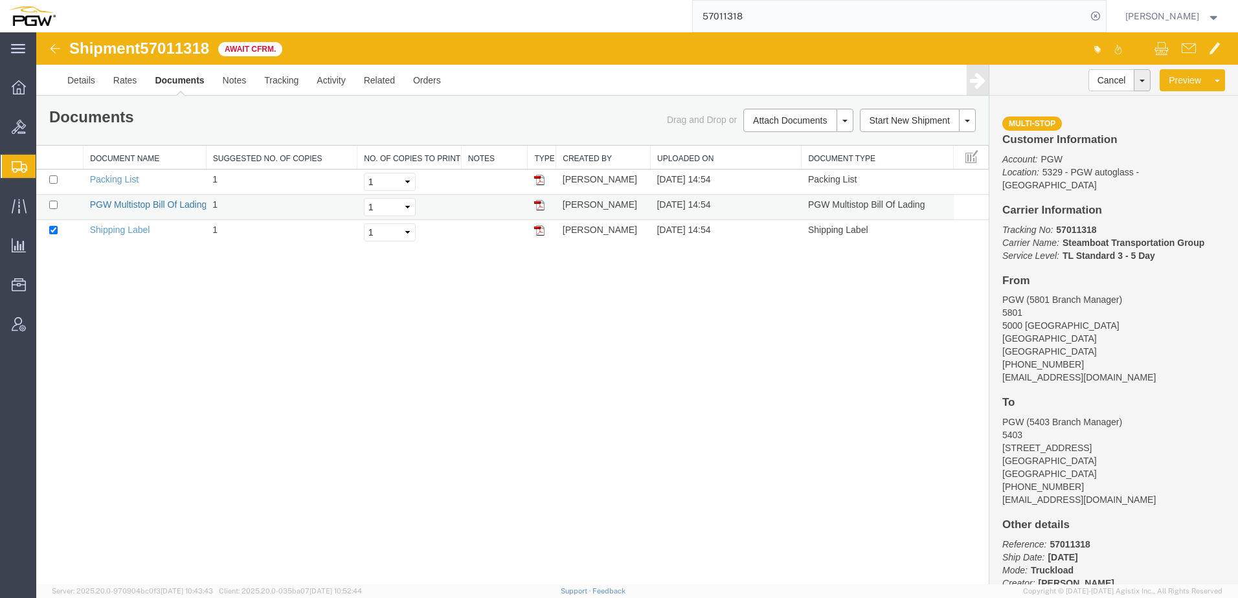
click at [132, 208] on link "PGW Multistop Bill Of Lading" at bounding box center [148, 204] width 117 height 10
click at [359, 359] on div "Shipment 57011318 3 of 3 Await Cfrm. Details Rates Documents Notes Tracking Act…" at bounding box center [637, 308] width 1202 height 552
click at [102, 76] on link "Details" at bounding box center [81, 80] width 46 height 31
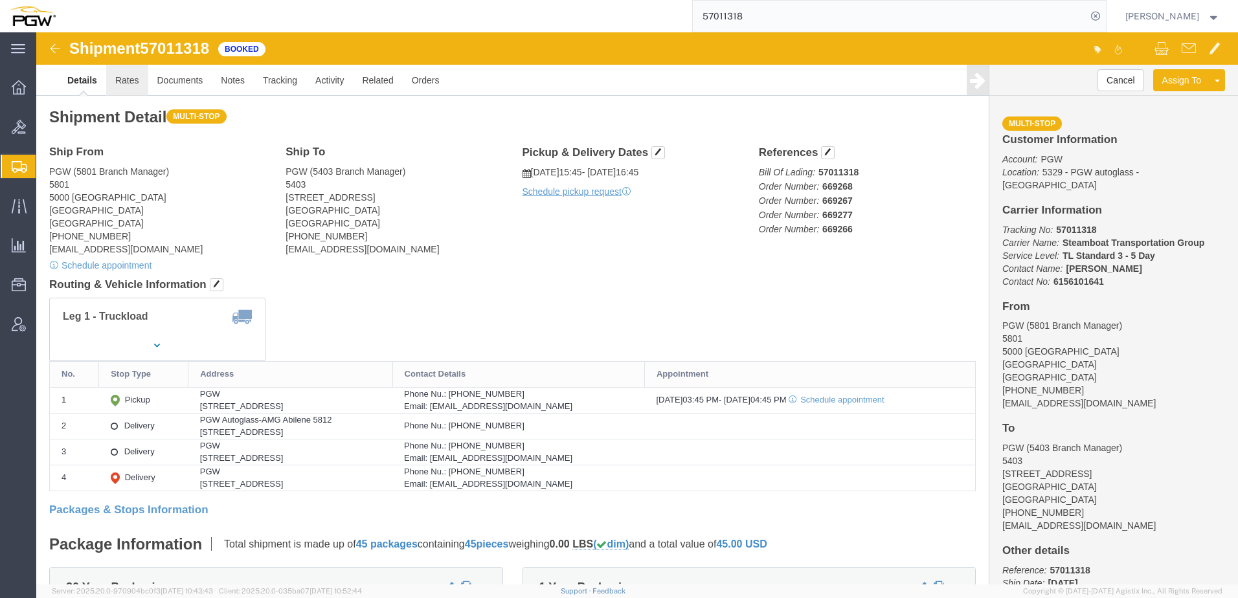
click link "Rates"
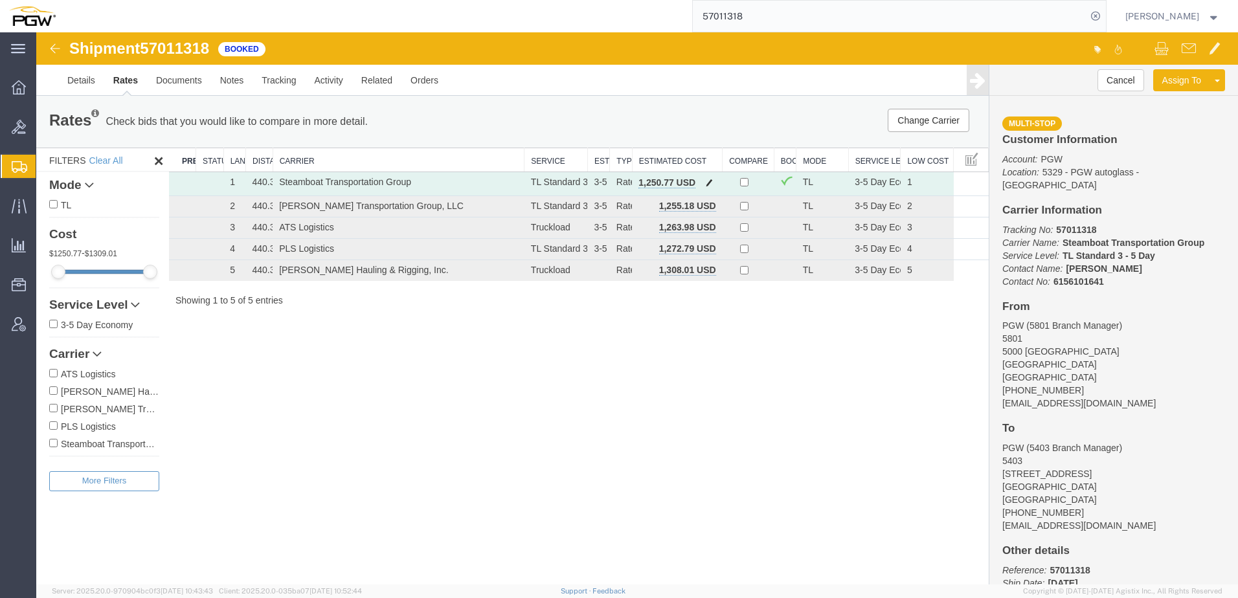
click at [710, 182] on span "button" at bounding box center [709, 182] width 7 height 9
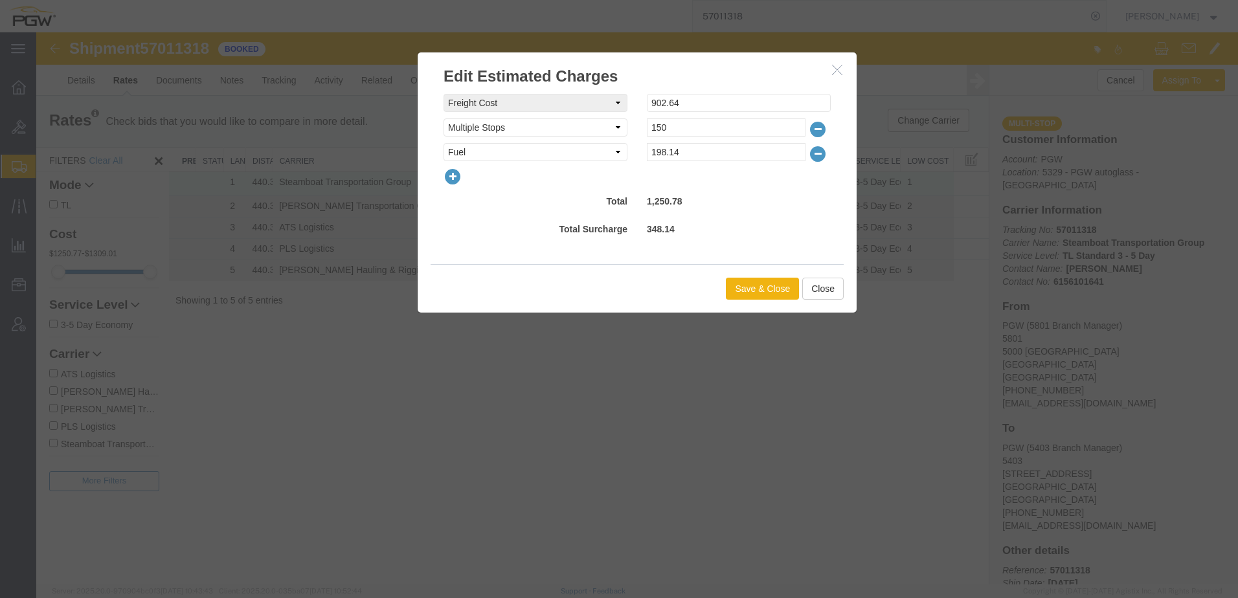
click at [455, 178] on icon "button" at bounding box center [453, 177] width 18 height 18
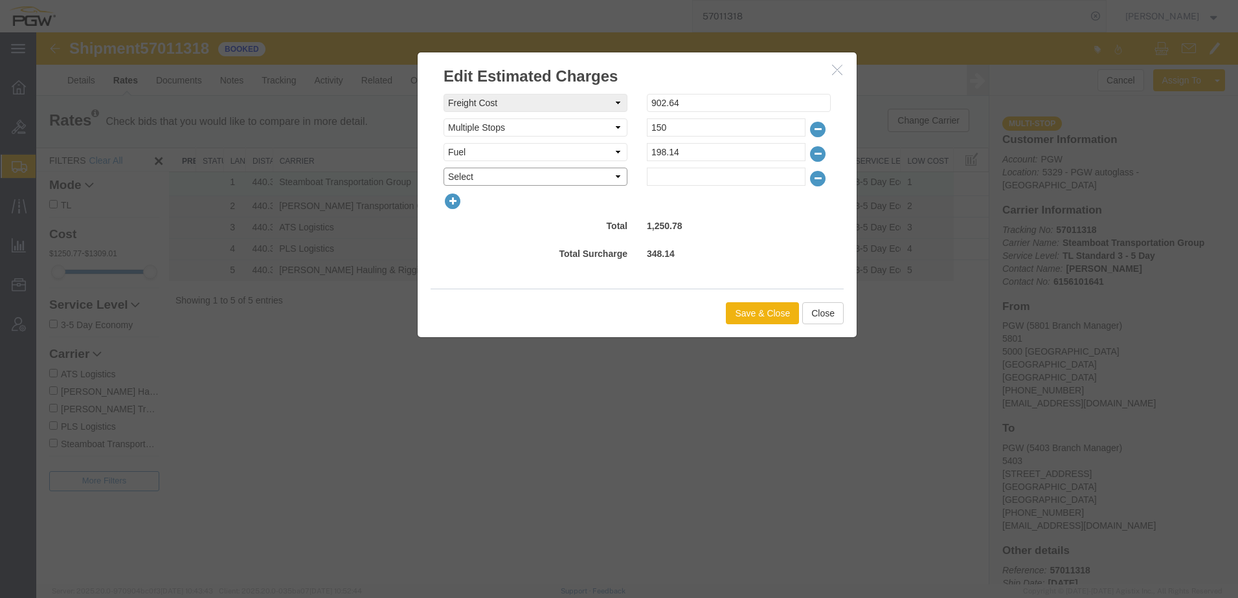
click at [463, 174] on select "Select AES Filing Accessorial Delivery Charge Additional Invoice Details Addres…" at bounding box center [536, 177] width 184 height 18
select select "OTHR"
click at [444, 168] on select "Select AES Filing Accessorial Delivery Charge Additional Invoice Details Addres…" at bounding box center [536, 177] width 184 height 18
drag, startPoint x: 704, startPoint y: 174, endPoint x: 676, endPoint y: 179, distance: 28.3
click at [704, 174] on input "text" at bounding box center [726, 177] width 159 height 18
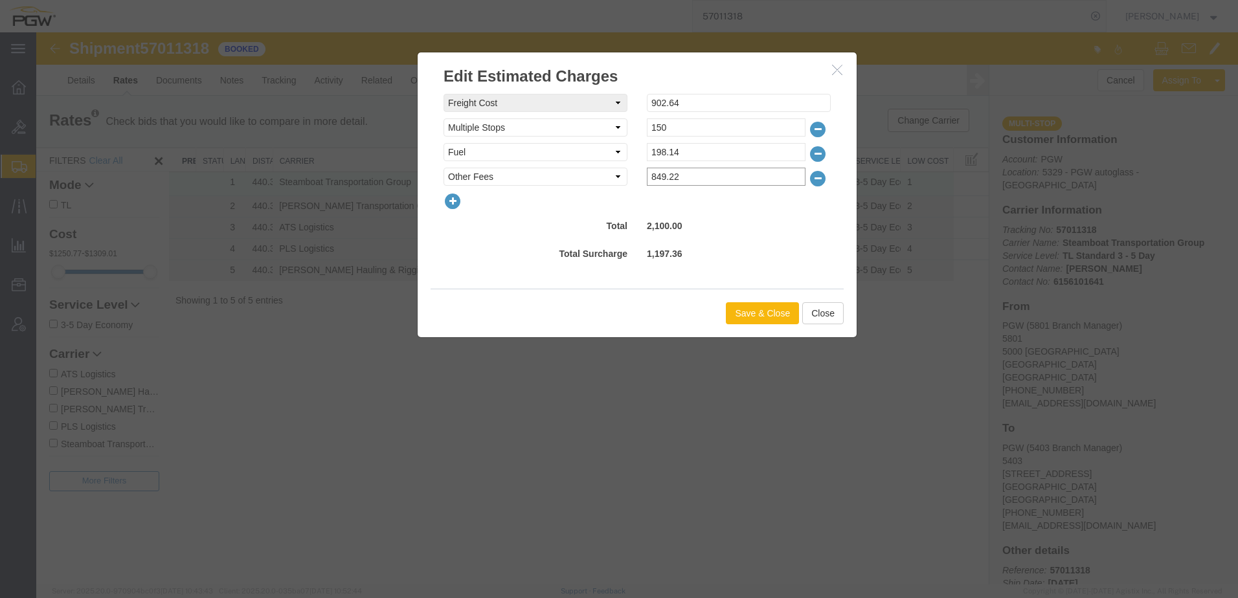
type input "849.22"
click at [771, 310] on button "Save & Close" at bounding box center [762, 313] width 73 height 22
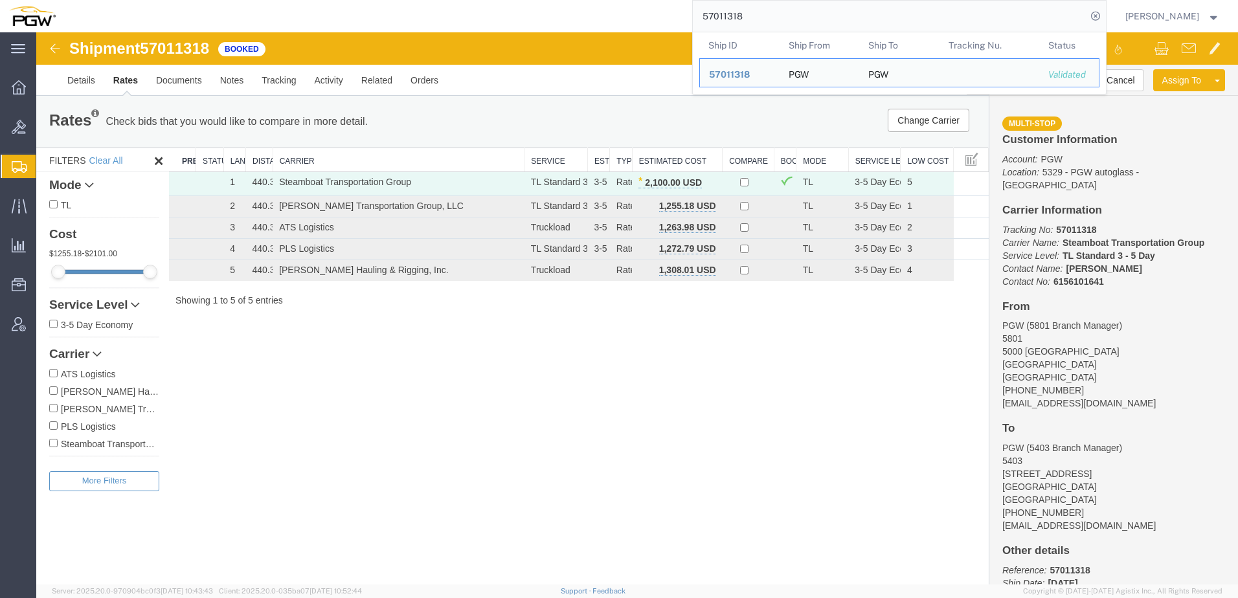
paste input "6950382"
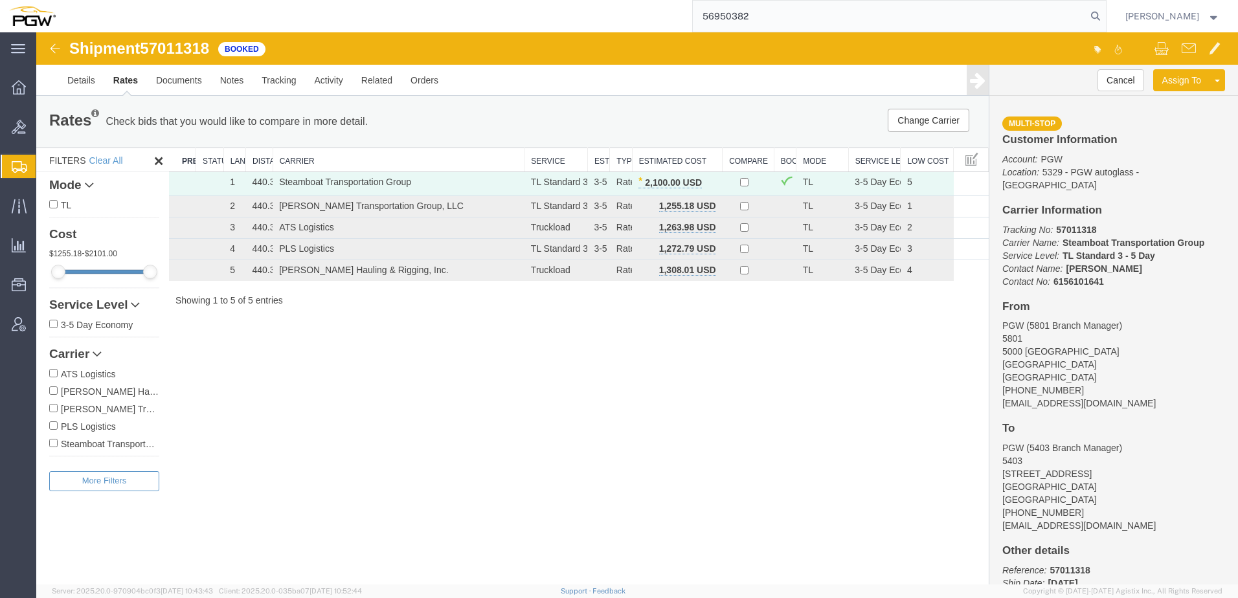
type input "56950382"
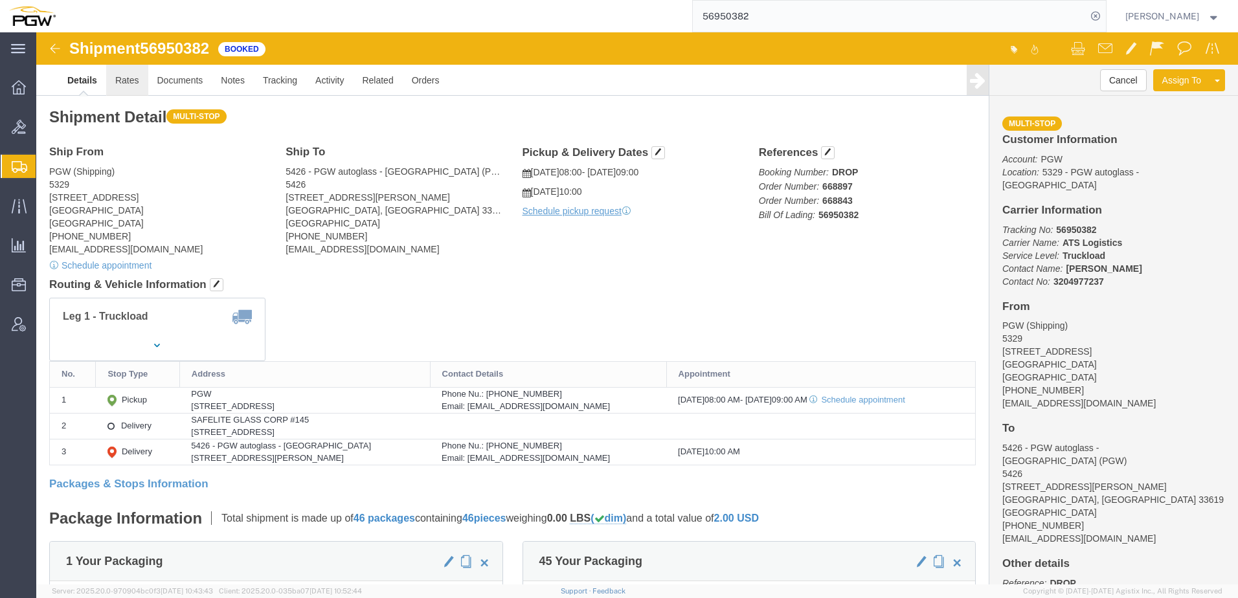
click link "Rates"
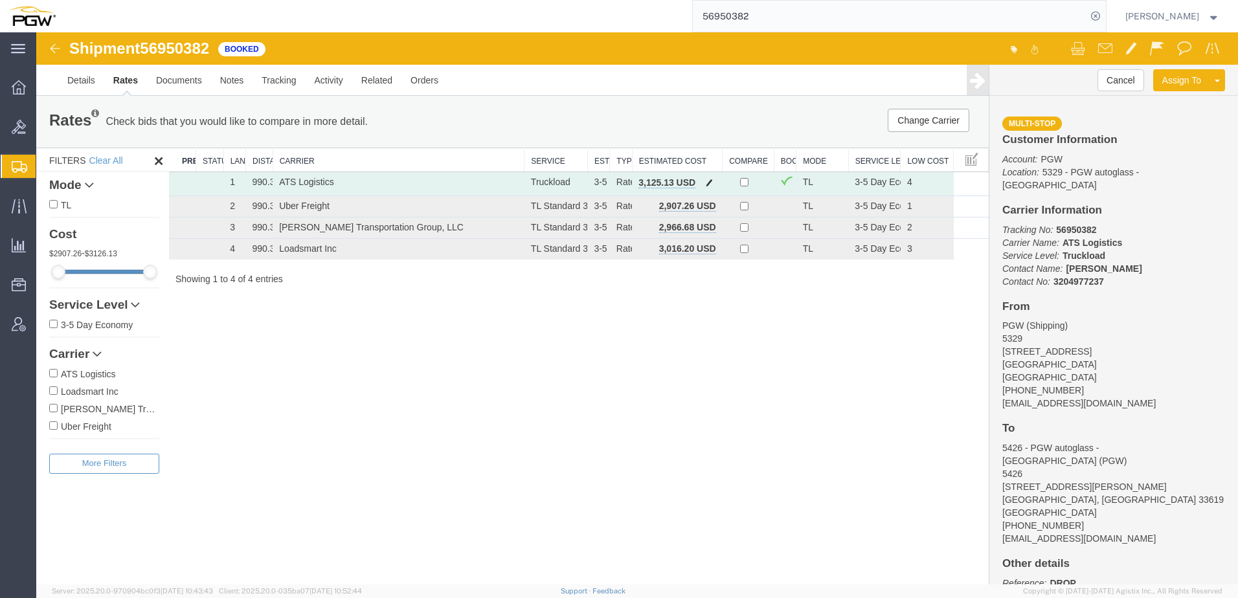
click at [710, 186] on span "button" at bounding box center [709, 182] width 7 height 9
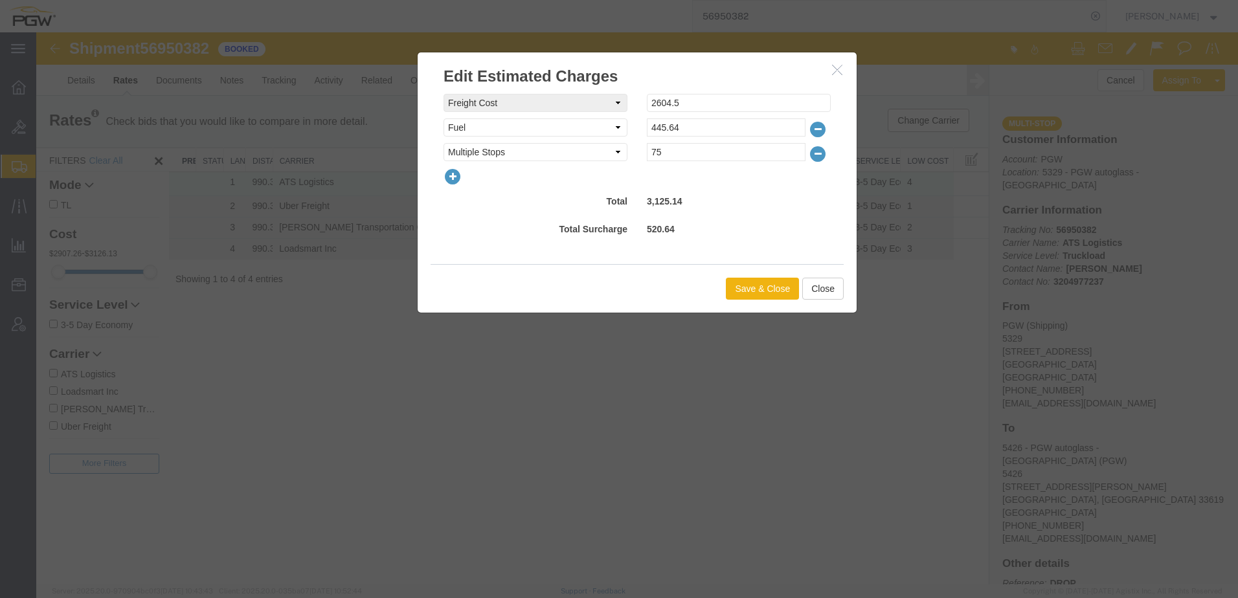
click at [459, 179] on icon "button" at bounding box center [453, 177] width 18 height 18
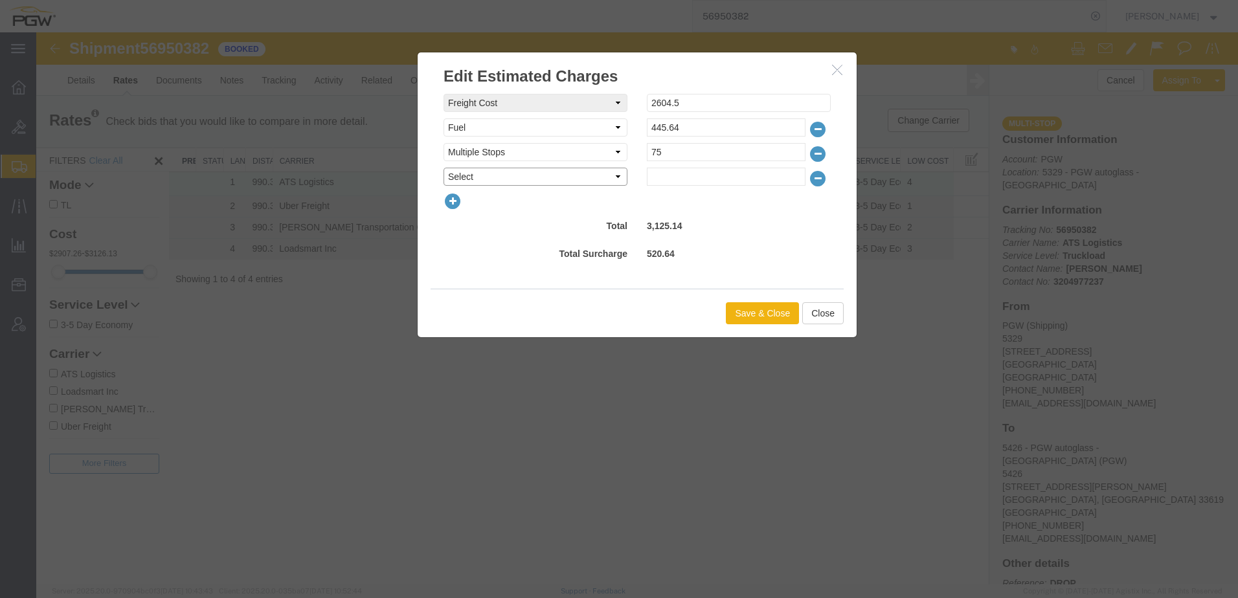
click at [468, 175] on select "Select AES Filing Accessorial Delivery Charge Additional Invoice Details Addres…" at bounding box center [536, 177] width 184 height 18
select select "OTHR"
click at [444, 168] on select "Select AES Filing Accessorial Delivery Charge Additional Invoice Details Addres…" at bounding box center [536, 177] width 184 height 18
click at [675, 181] on input "text" at bounding box center [726, 177] width 159 height 18
type input "374.86"
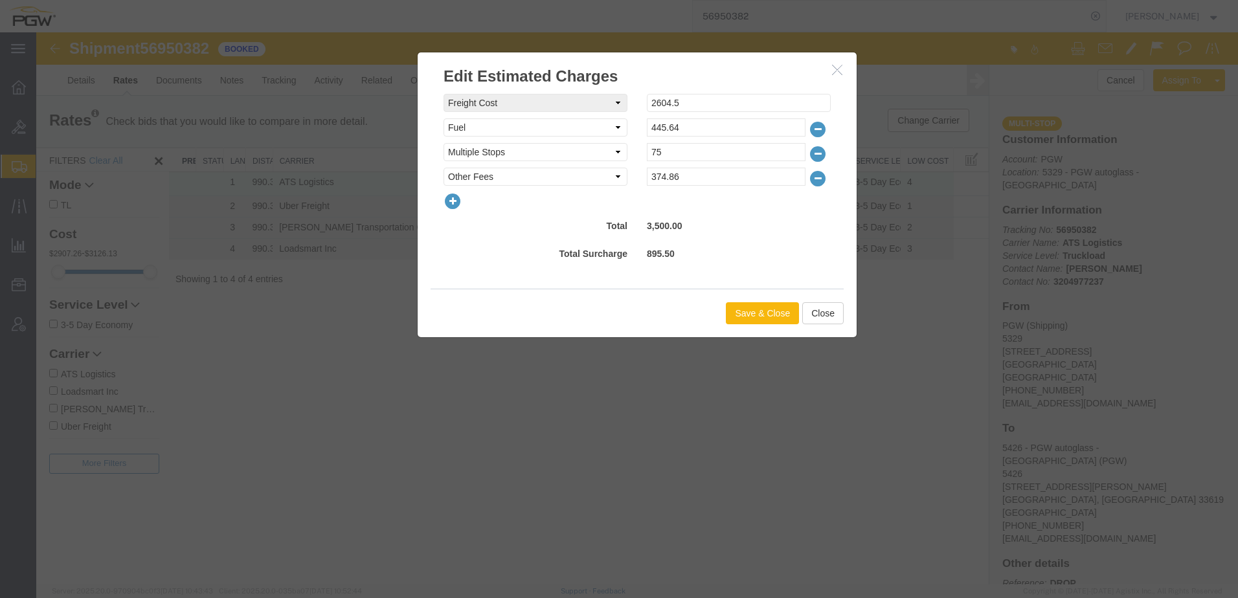
click at [773, 320] on button "Save & Close" at bounding box center [762, 313] width 73 height 22
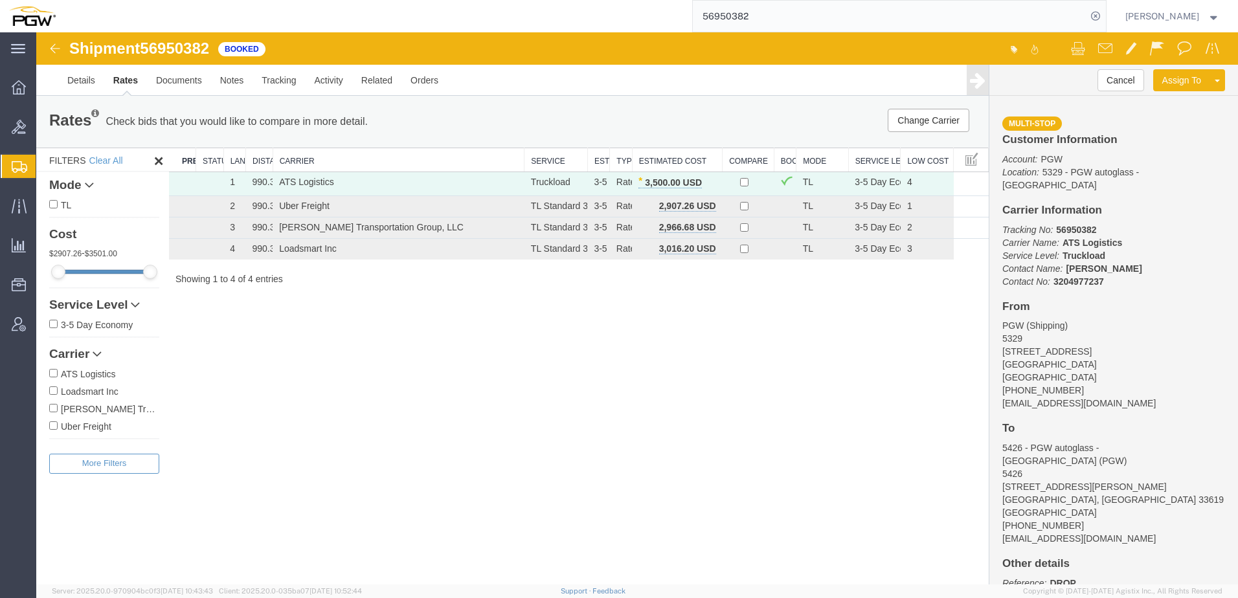
drag, startPoint x: 67, startPoint y: 122, endPoint x: 137, endPoint y: 10, distance: 131.7
click at [45, 122] on span "Bids" at bounding box center [40, 127] width 9 height 26
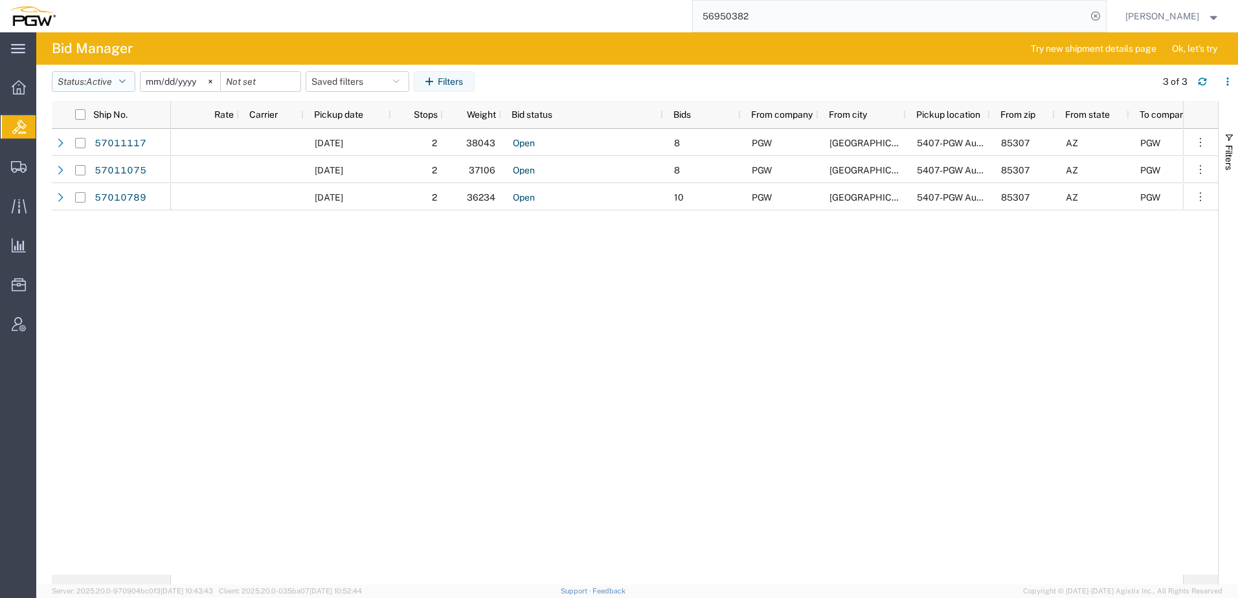
click at [111, 89] on button "Status: Active" at bounding box center [94, 81] width 84 height 21
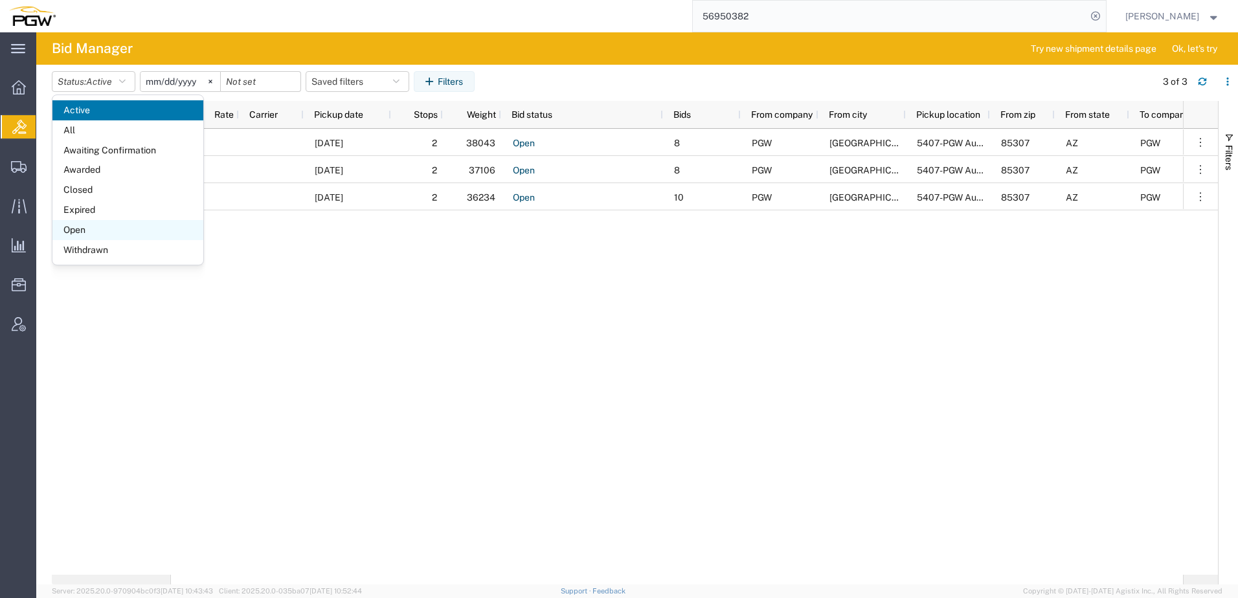
click at [87, 233] on span "Open" at bounding box center [127, 230] width 151 height 20
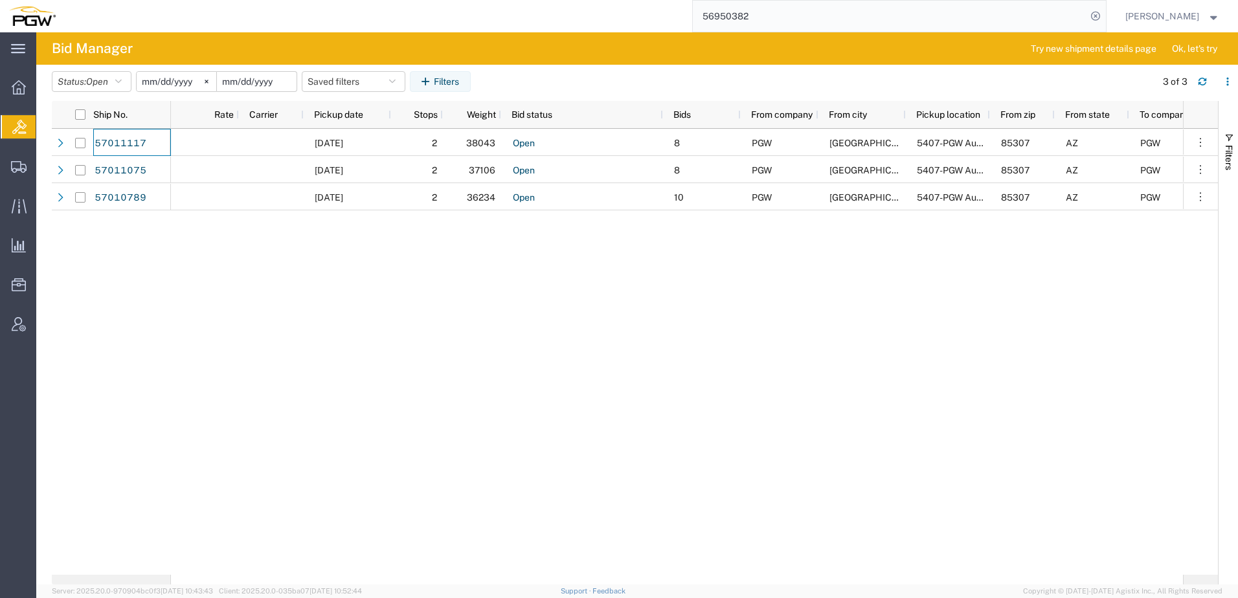
click at [266, 74] on input "date" at bounding box center [257, 81] width 80 height 19
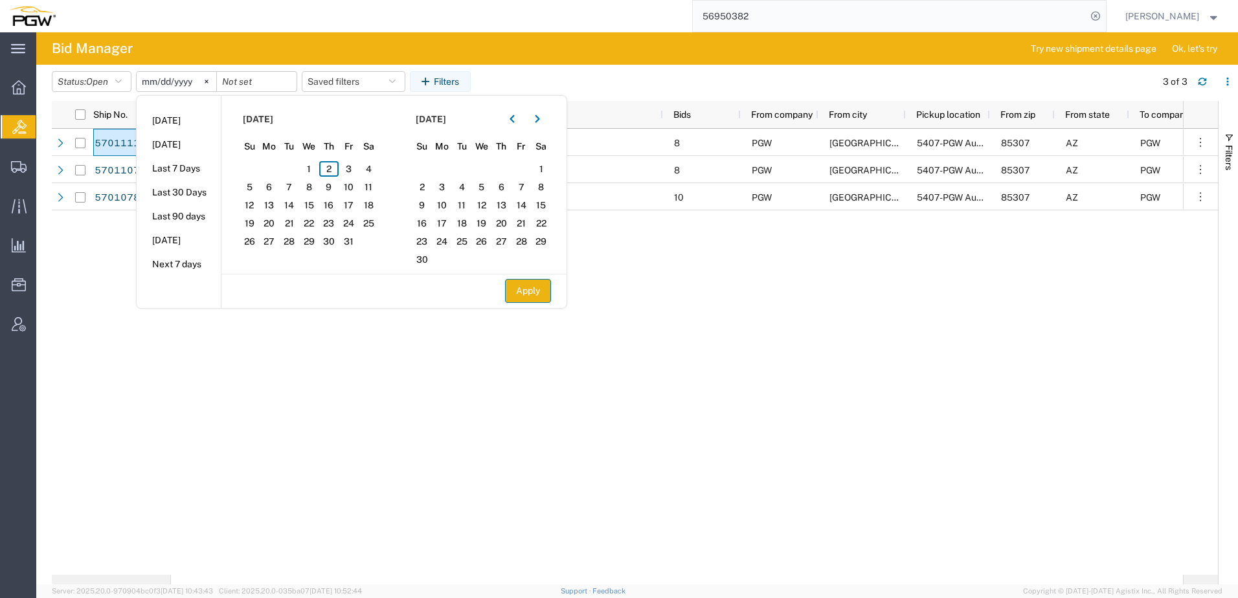
click at [526, 298] on button "Apply" at bounding box center [528, 291] width 46 height 24
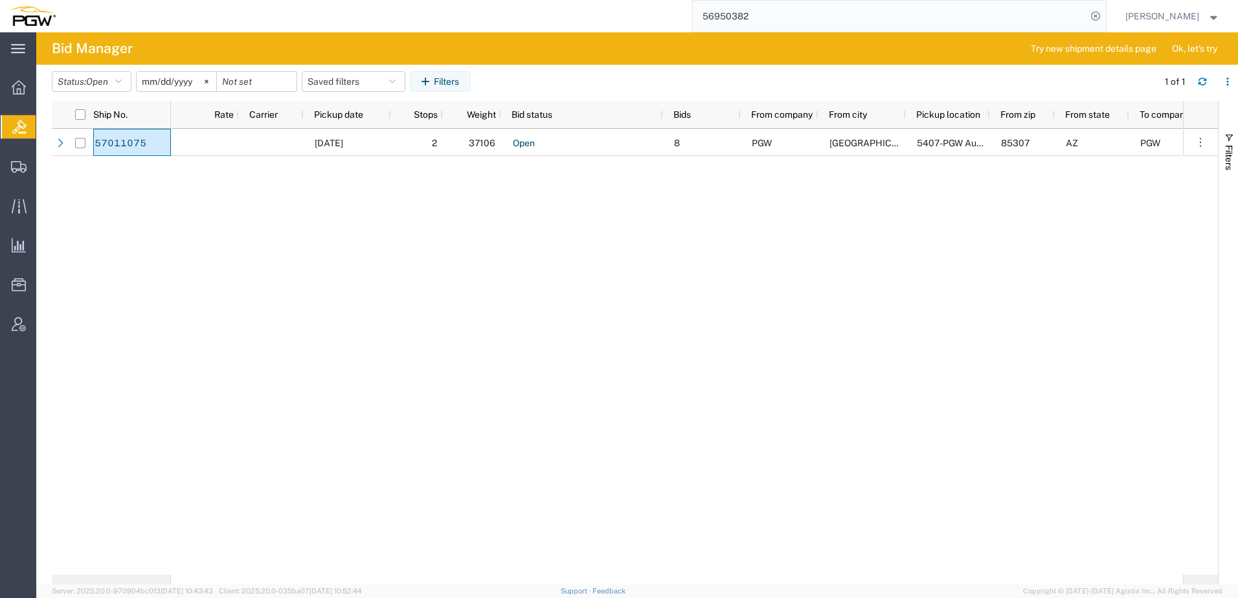
drag, startPoint x: 602, startPoint y: 281, endPoint x: 590, endPoint y: 264, distance: 21.0
click at [602, 281] on div "10/06/2025 2 37106 Open 8 PGW Glendale 5407-PGW Autoglass -Phoenix Hub 85307 AZ…" at bounding box center [677, 352] width 1012 height 446
click at [0, 0] on span "Shipment Manager" at bounding box center [0, 0] width 0 height 0
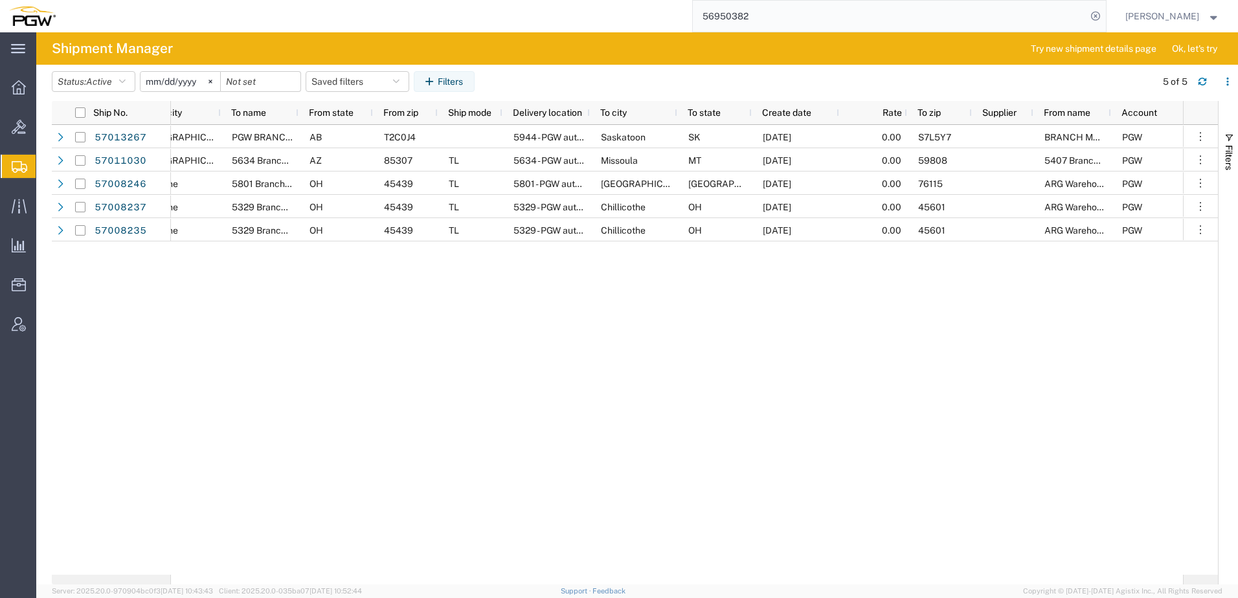
scroll to position [0, 650]
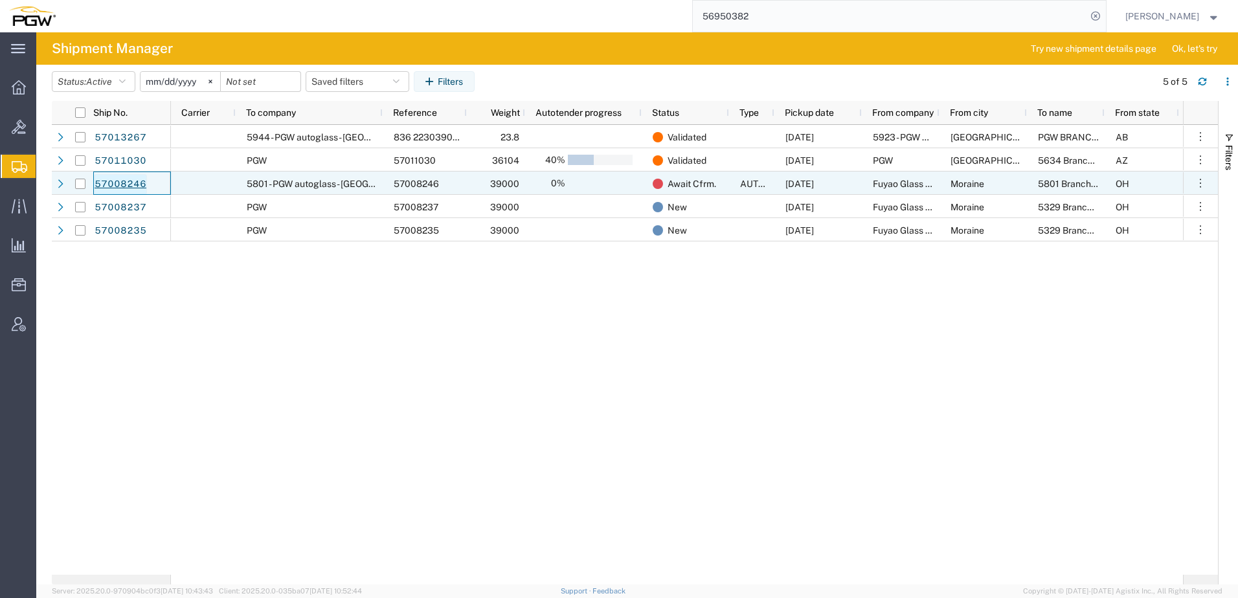
click at [124, 185] on link "57008246" at bounding box center [120, 184] width 53 height 21
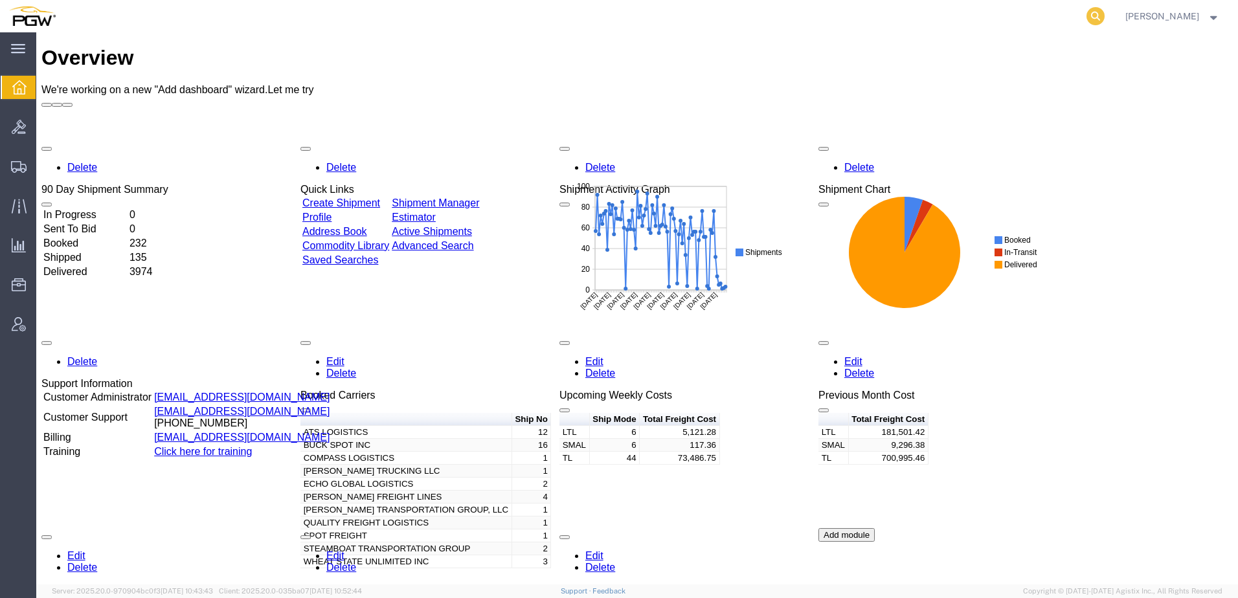
click at [1105, 17] on icon at bounding box center [1096, 16] width 18 height 18
click at [997, 5] on input "search" at bounding box center [890, 16] width 394 height 31
paste input "56994985"
type input "56994985"
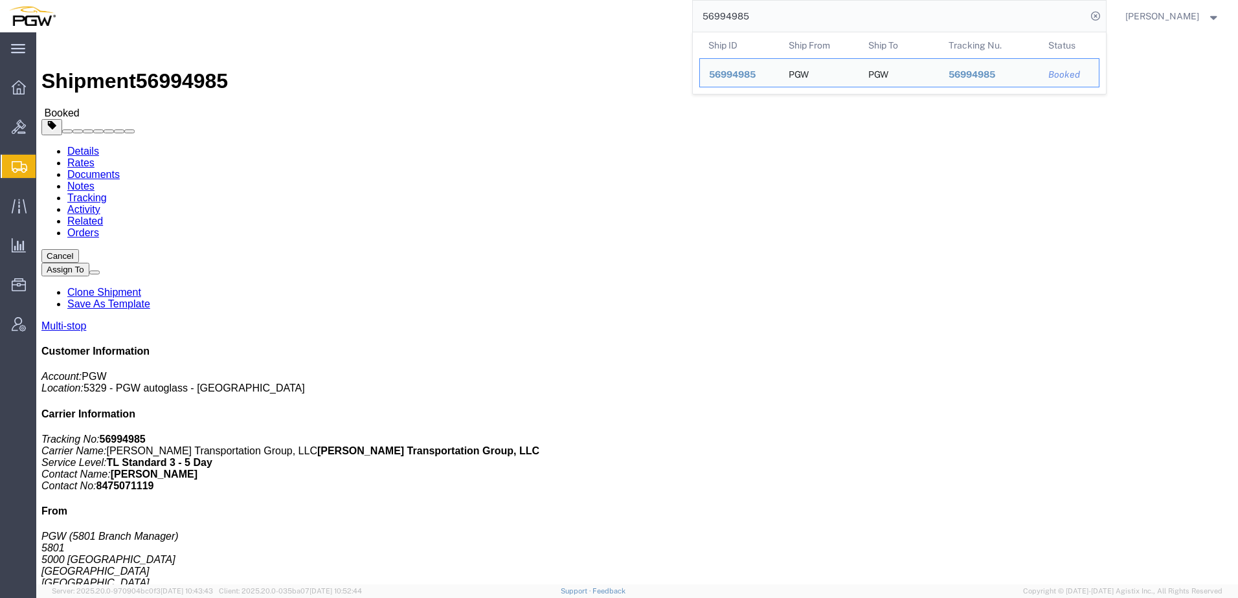
click h4 "Ship From"
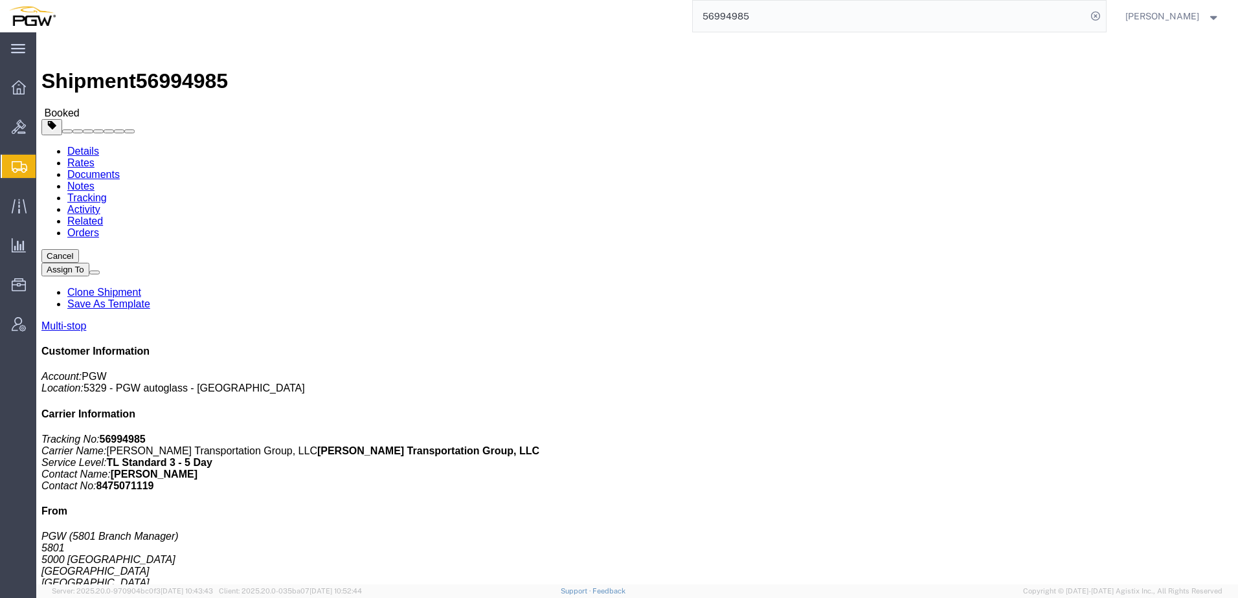
click button "button"
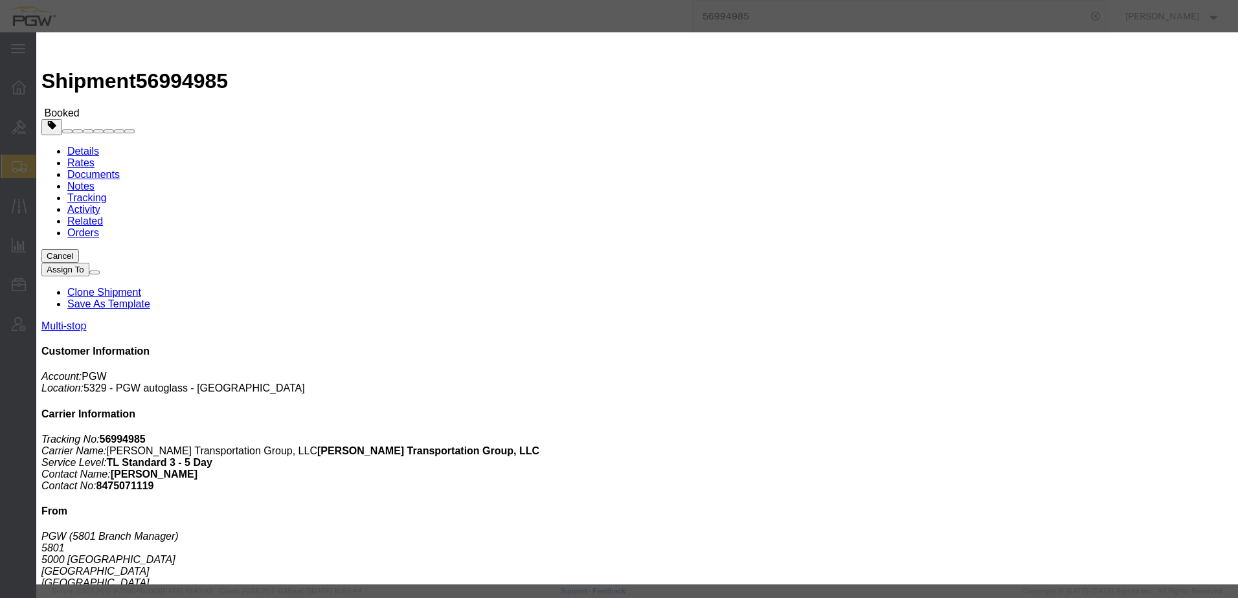
click input "669268"
type input "669268-c"
click input "669267"
type input "669267-c"
click input "669277"
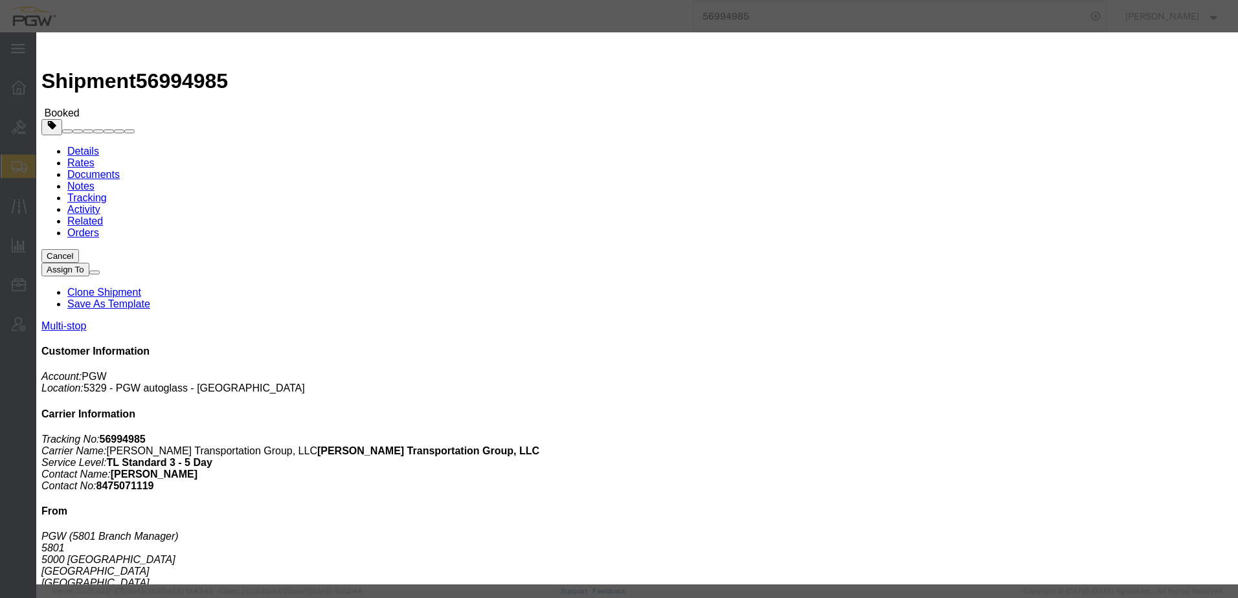
type input "669277-c"
click input "669266"
type input "669266-c"
click button "Save"
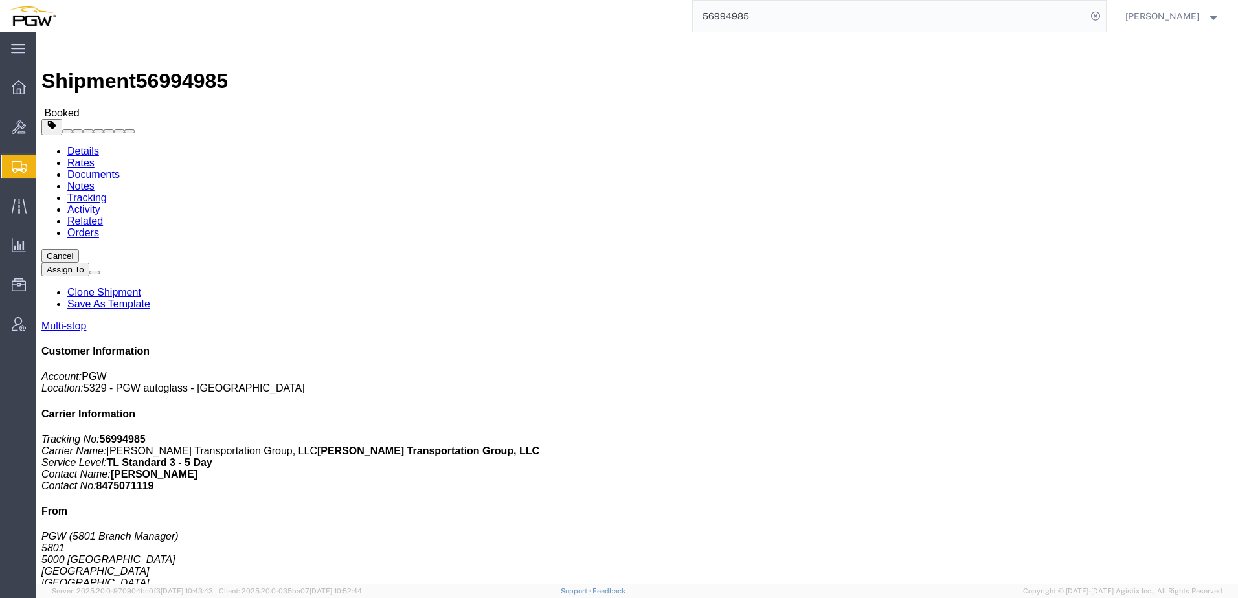
click h4 "Routing & Vehicle Information"
click div "Leg 1 - Truckload Vehicle 1: Standard Dry Van (53 Feet) Number of trucks: 1"
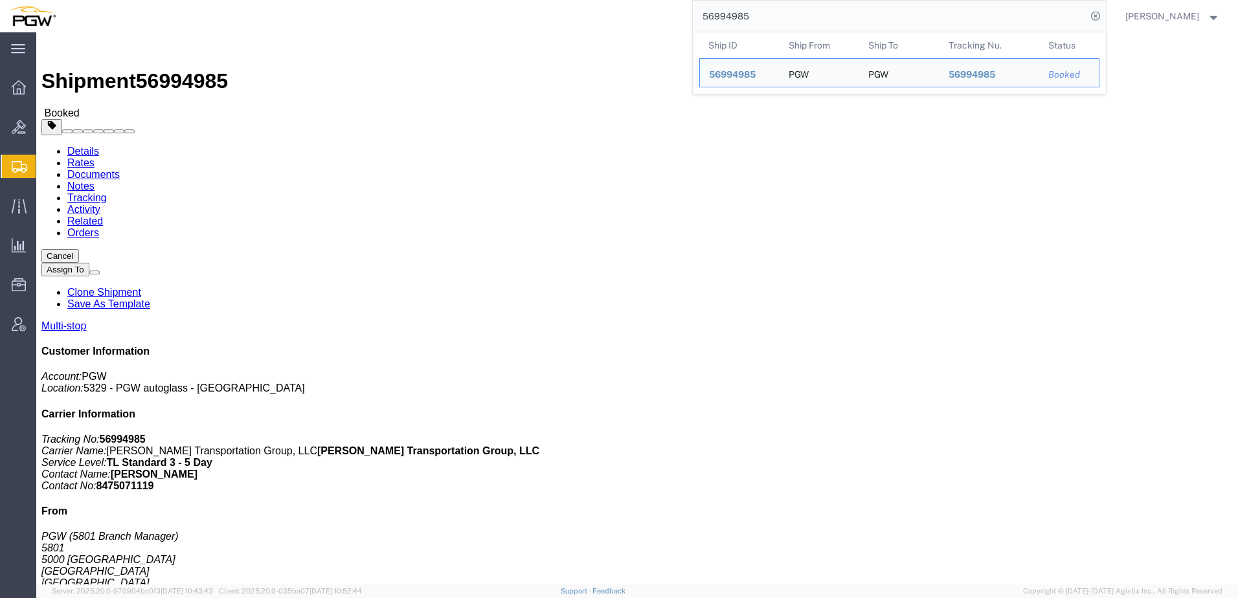
drag, startPoint x: 790, startPoint y: 16, endPoint x: 231, endPoint y: 28, distance: 559.1
click at [255, 23] on div "56994985 Ship ID Ship From Ship To Tracking Nu. Status Ship ID 56994985 Ship Fr…" at bounding box center [586, 16] width 1042 height 32
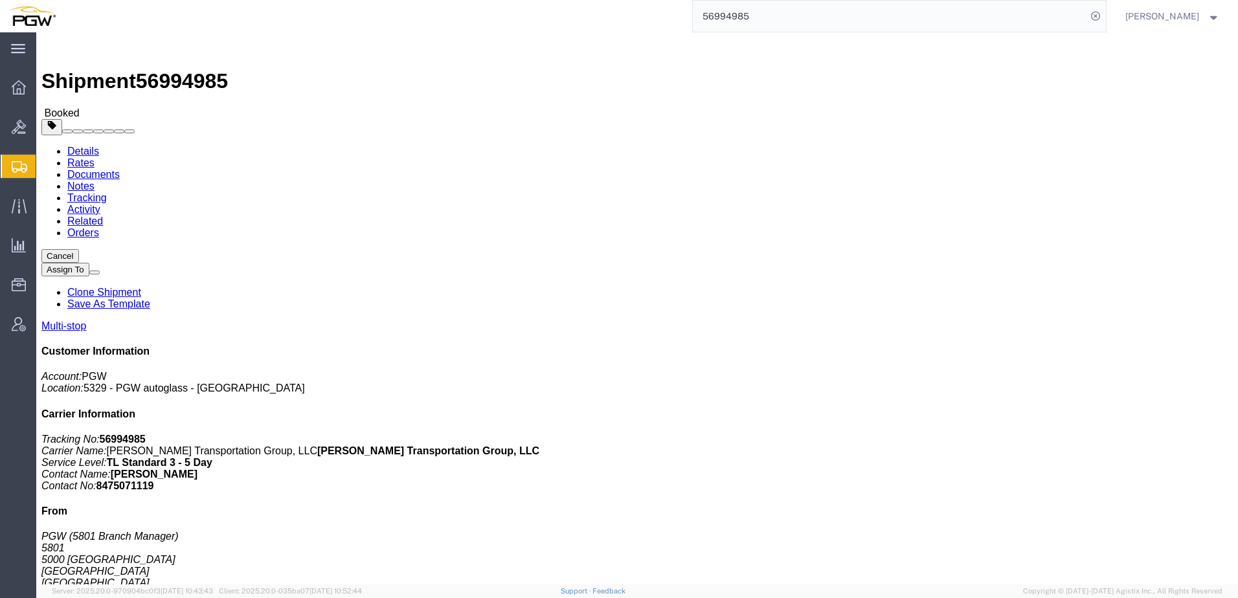
click at [0, 0] on span "Shipment Manager" at bounding box center [0, 0] width 0 height 0
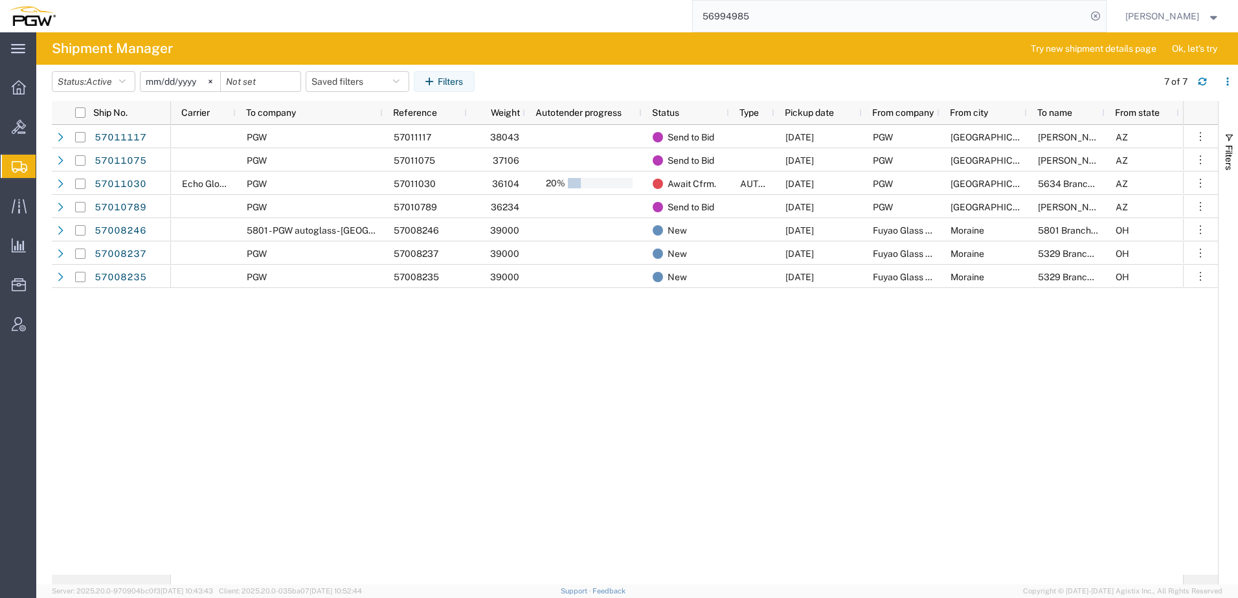
click at [321, 389] on div "PGW 57011117 38043 Send to Bid 10/07/2025 PGW Glendale Janet Claytor AZ 85307 T…" at bounding box center [677, 350] width 1012 height 450
click at [92, 74] on button "Status: Active" at bounding box center [94, 81] width 84 height 21
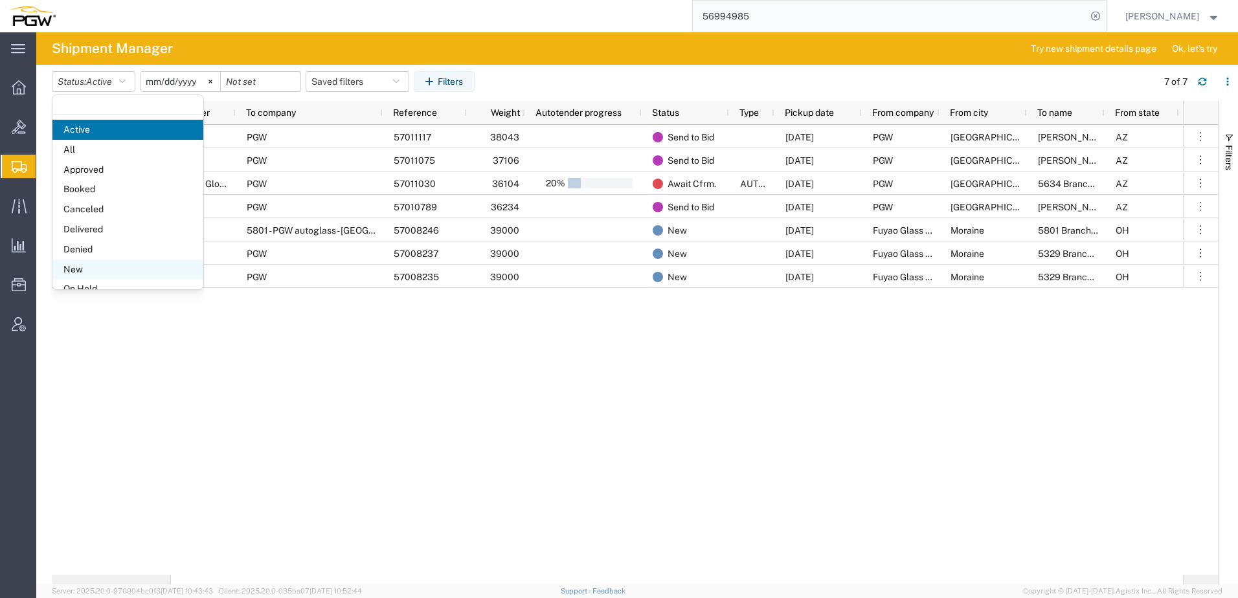
click at [100, 264] on span "New" at bounding box center [127, 270] width 151 height 20
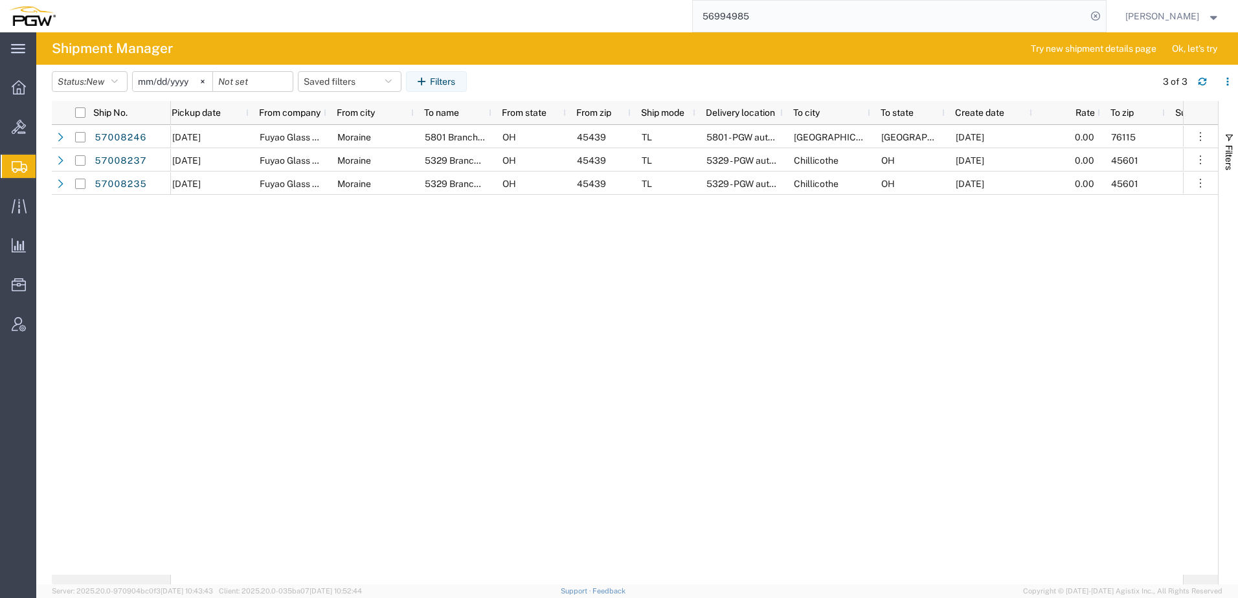
scroll to position [0, 265]
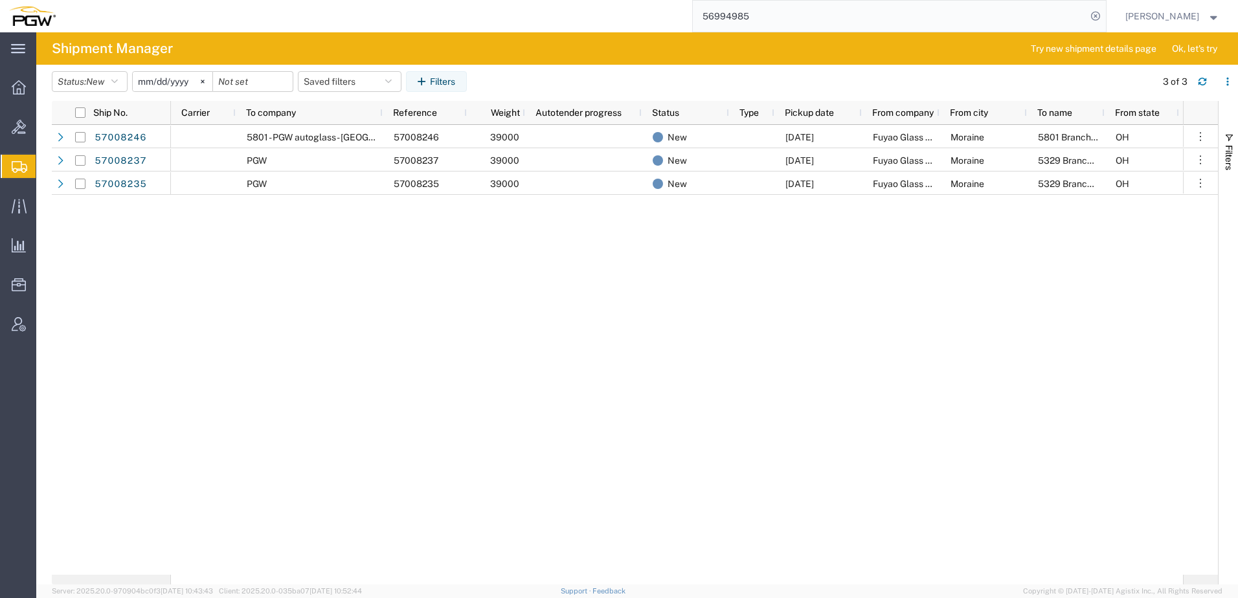
drag, startPoint x: 179, startPoint y: 337, endPoint x: 84, endPoint y: 345, distance: 94.9
click at [179, 337] on div "5801 Branch Manager OH 45439 TL 5801 - PGW autoglass - Fort Worth Hub Moraine F…" at bounding box center [677, 350] width 1012 height 450
click at [446, 419] on div "5801 Branch Manager OH 45439 TL 5801 - PGW autoglass - Fort Worth Hub Moraine F…" at bounding box center [677, 350] width 1012 height 450
click at [449, 337] on div "5801 Branch Manager OH 45439 TL 5801 - PGW autoglass - Fort Worth Hub Moraine F…" at bounding box center [677, 350] width 1012 height 450
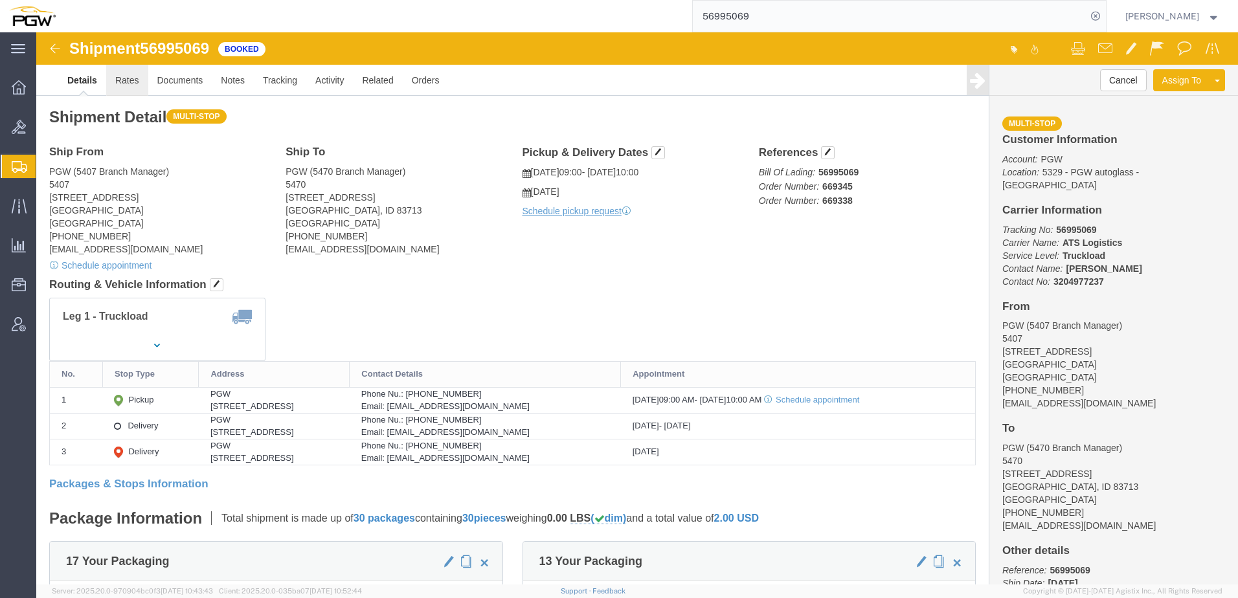
click link "Rates"
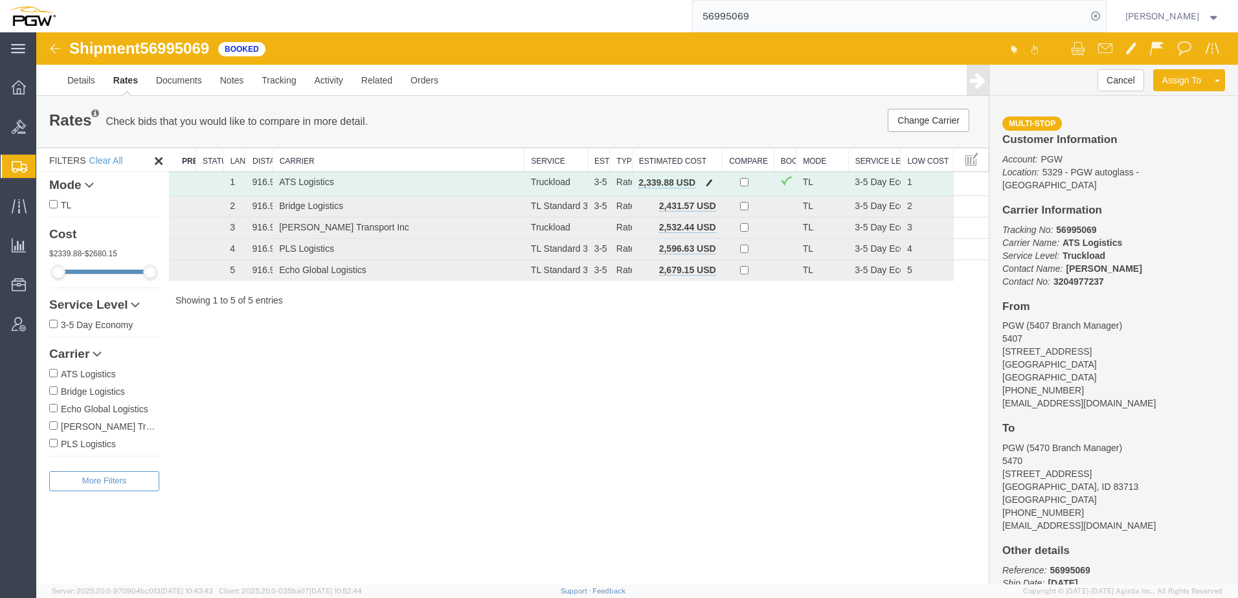
click at [710, 181] on span "button" at bounding box center [709, 182] width 7 height 9
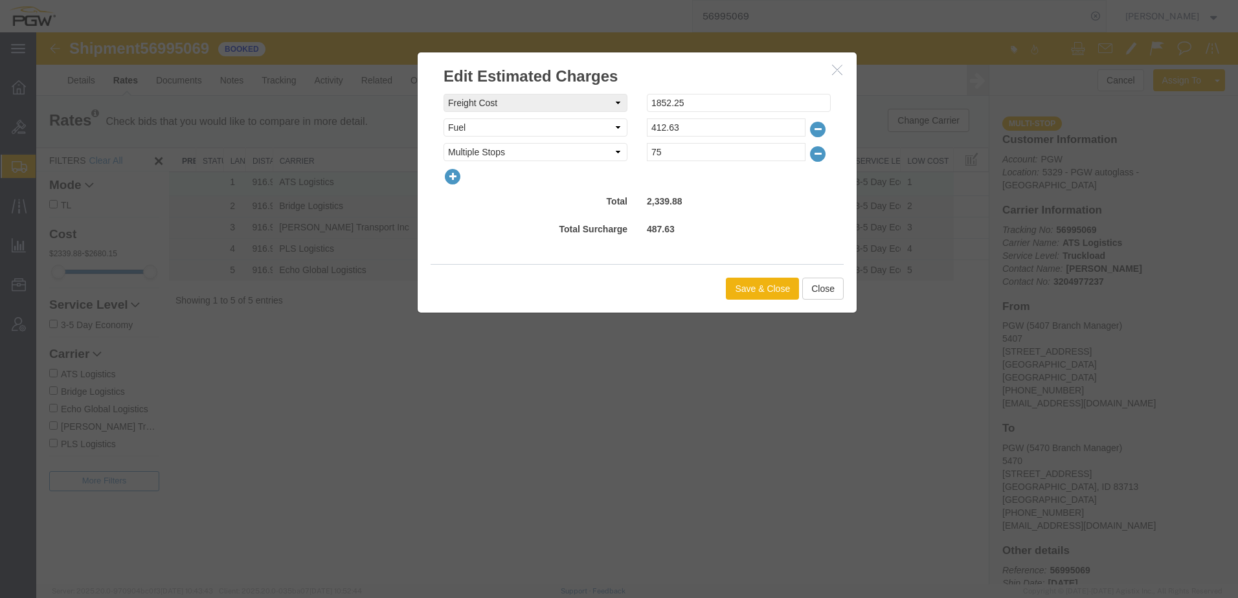
click at [454, 181] on icon "button" at bounding box center [453, 177] width 18 height 18
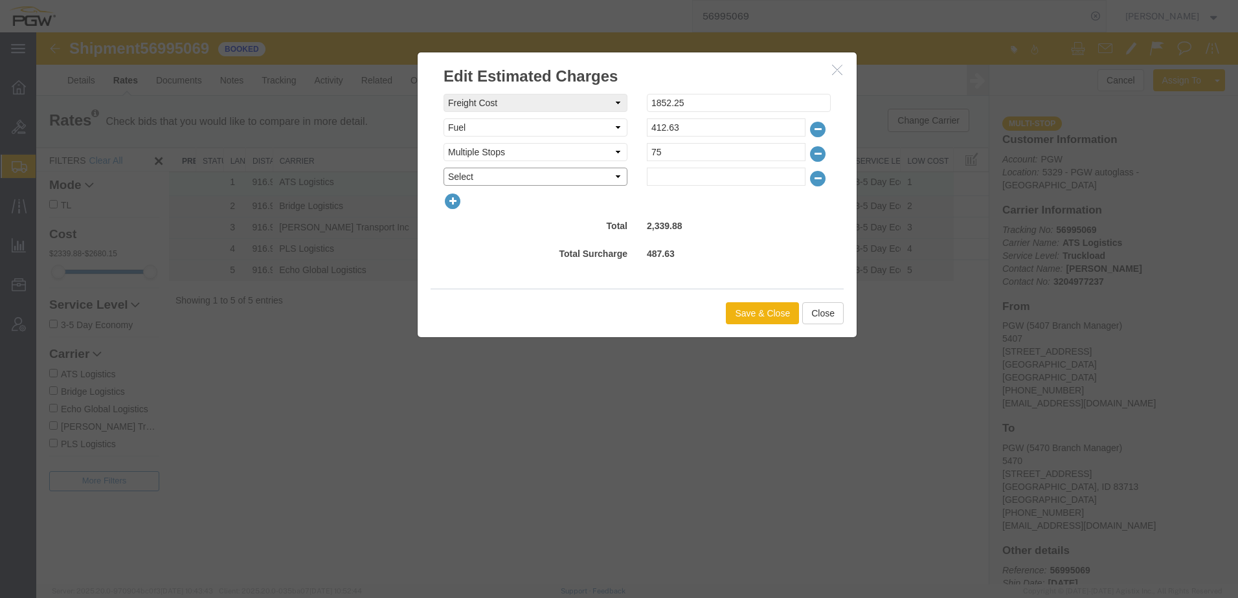
click at [466, 181] on select "Select AES Filing Accessorial Delivery Charge Additional Invoice Details Addres…" at bounding box center [536, 177] width 184 height 18
select select "OTHR"
click at [444, 168] on select "Select AES Filing Accessorial Delivery Charge Additional Invoice Details Addres…" at bounding box center [536, 177] width 184 height 18
click at [668, 181] on input "text" at bounding box center [726, 177] width 159 height 18
paste input "310.12"
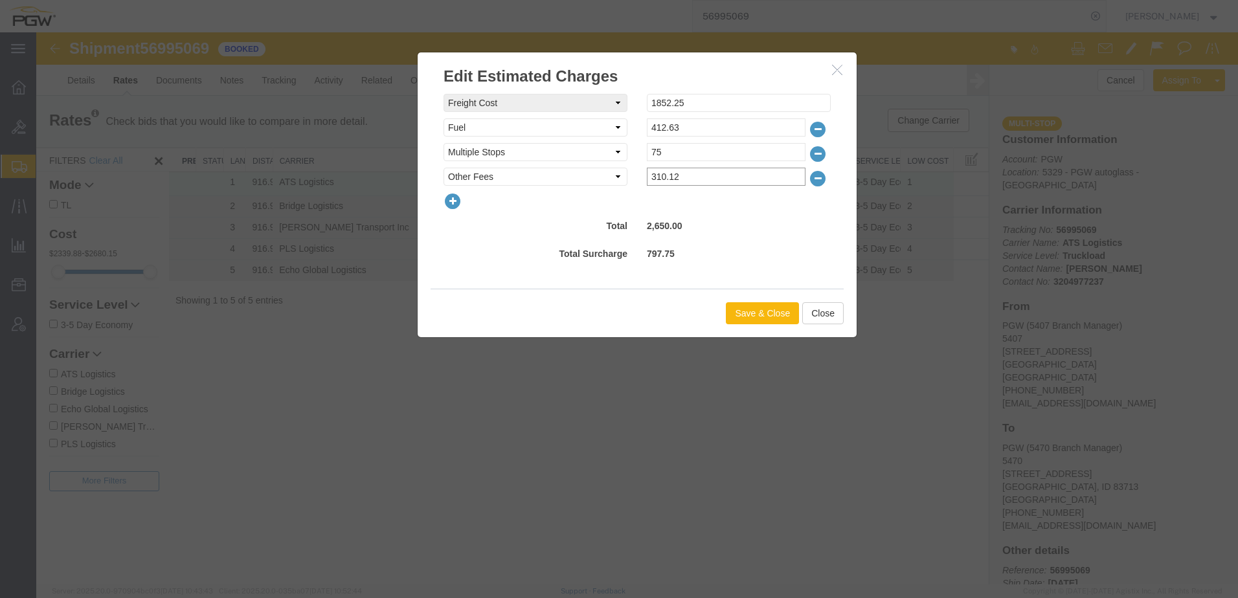
type input "310.12"
click at [764, 313] on button "Save & Close" at bounding box center [762, 313] width 73 height 22
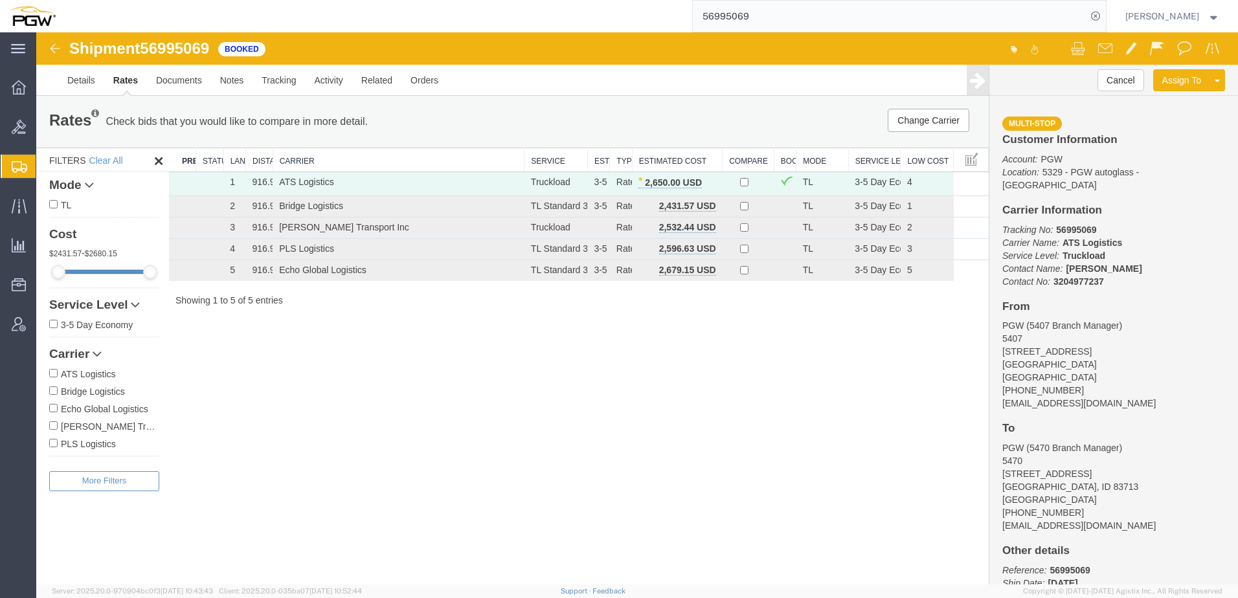
click at [463, 426] on div "Shipment 56995069 5 of 5 Booked Details Rates Documents Notes Tracking Activity…" at bounding box center [637, 308] width 1202 height 552
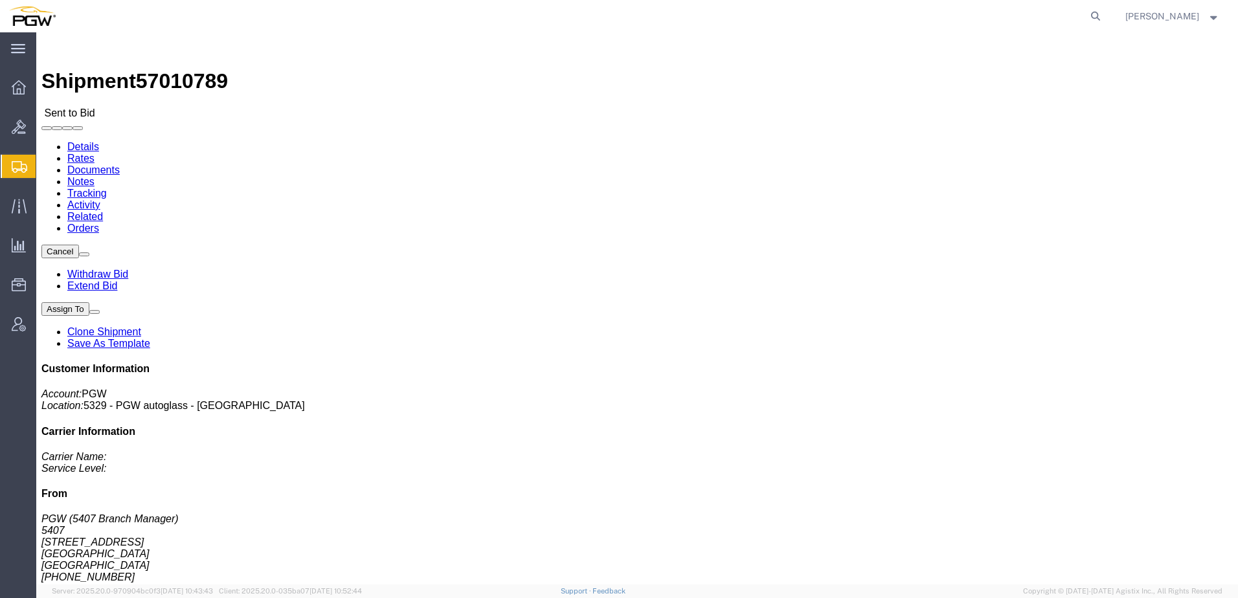
click link "Rates"
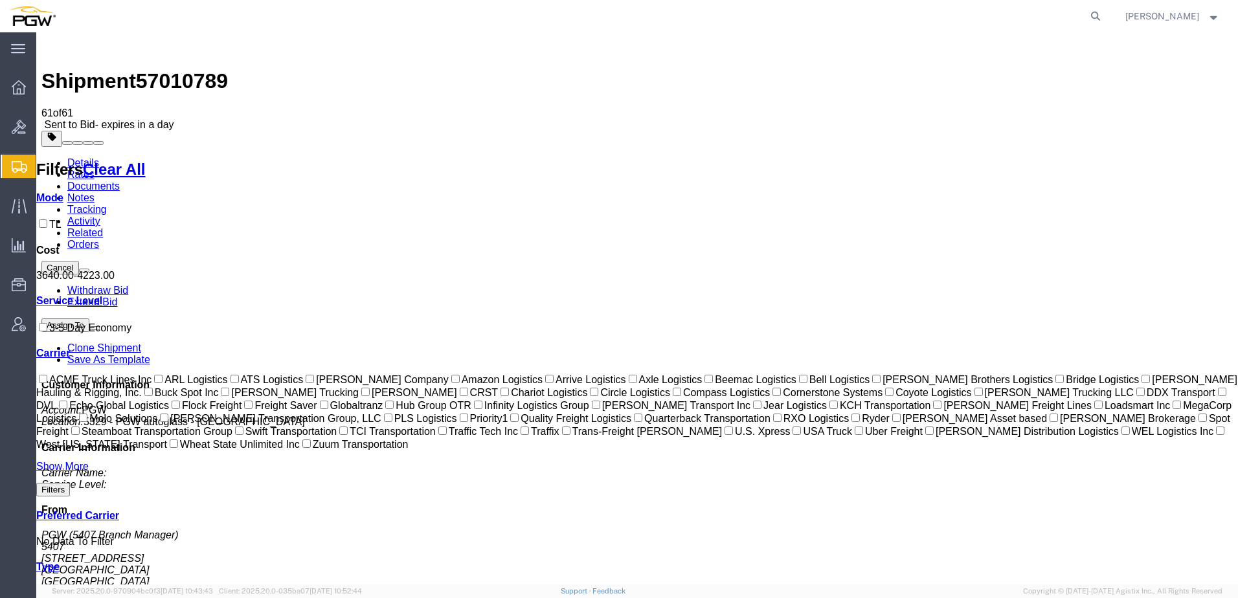
click at [120, 181] on link "Documents" at bounding box center [93, 186] width 52 height 11
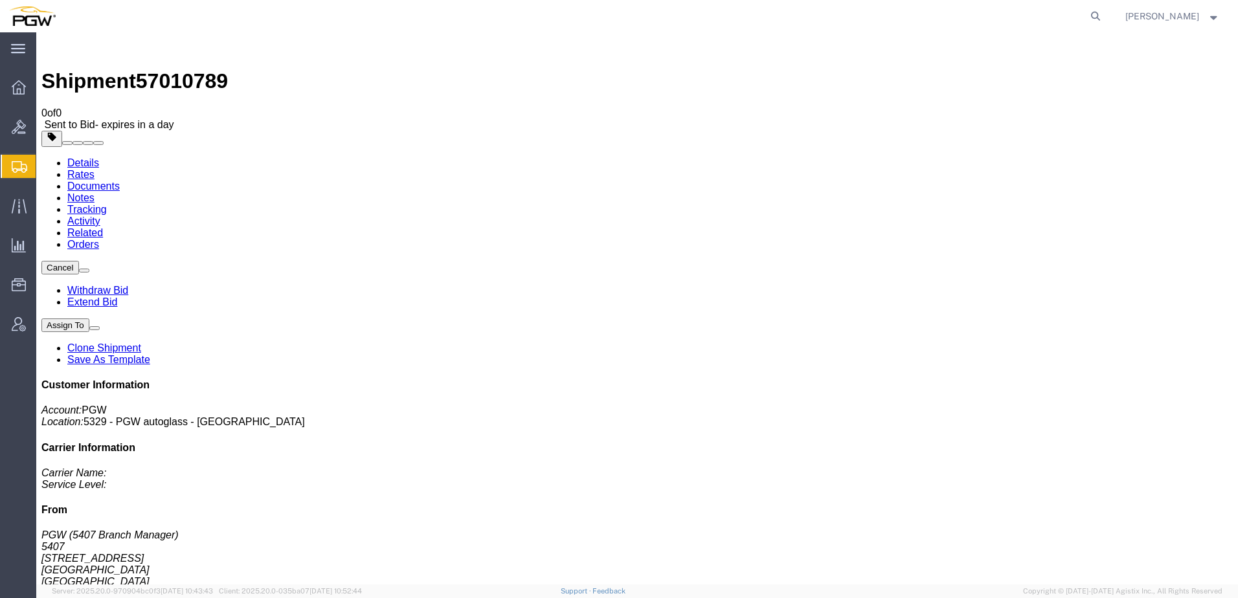
click at [95, 169] on link "Rates" at bounding box center [80, 174] width 27 height 11
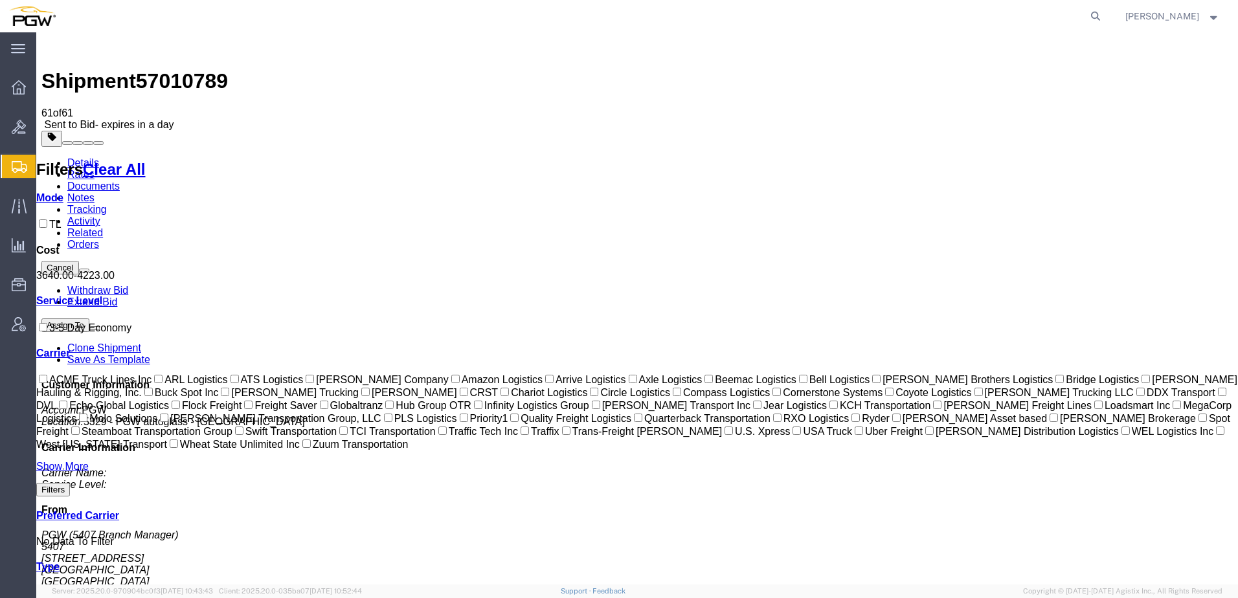
click at [120, 181] on link "Documents" at bounding box center [93, 186] width 52 height 11
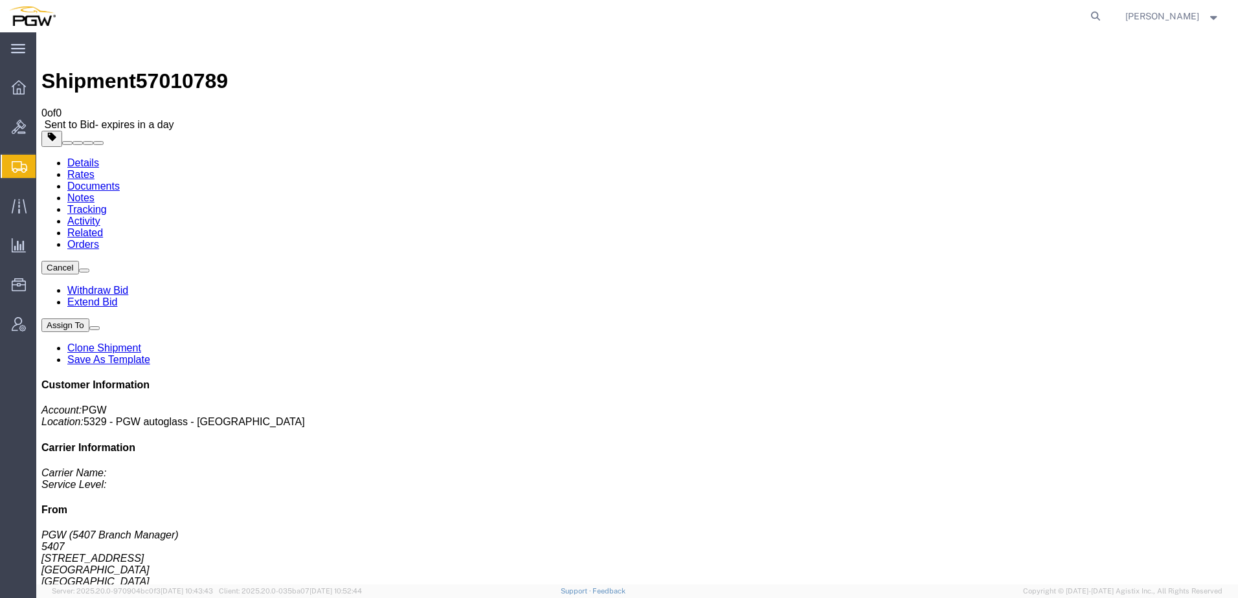
click at [95, 169] on link "Rates" at bounding box center [80, 174] width 27 height 11
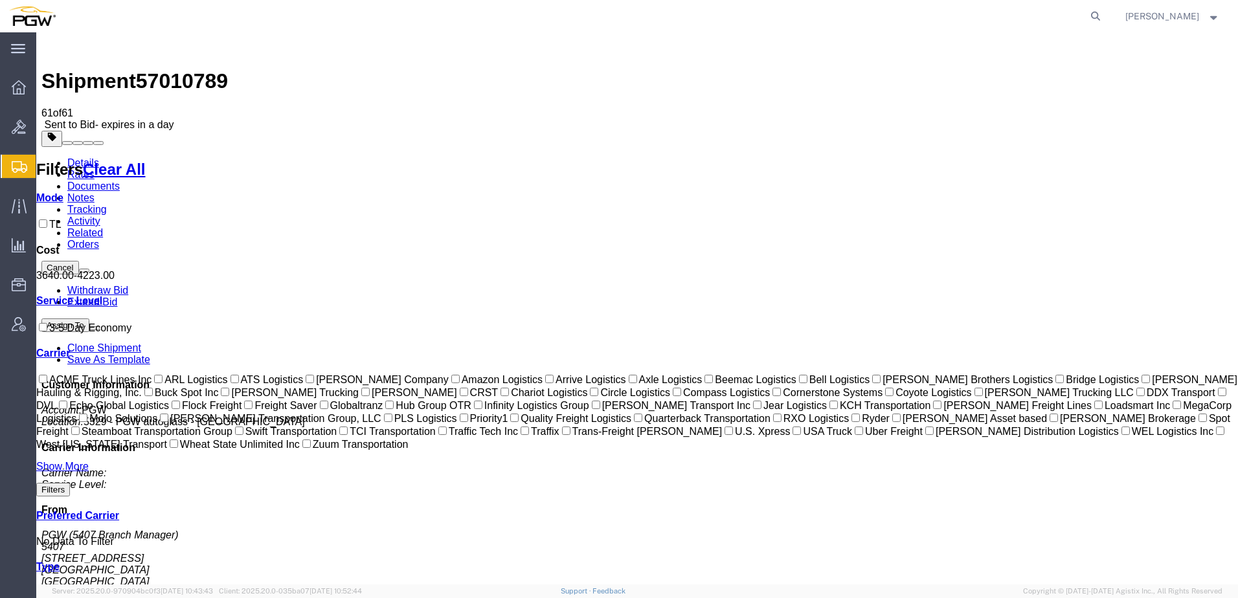
click at [95, 192] on link "Notes" at bounding box center [80, 197] width 27 height 11
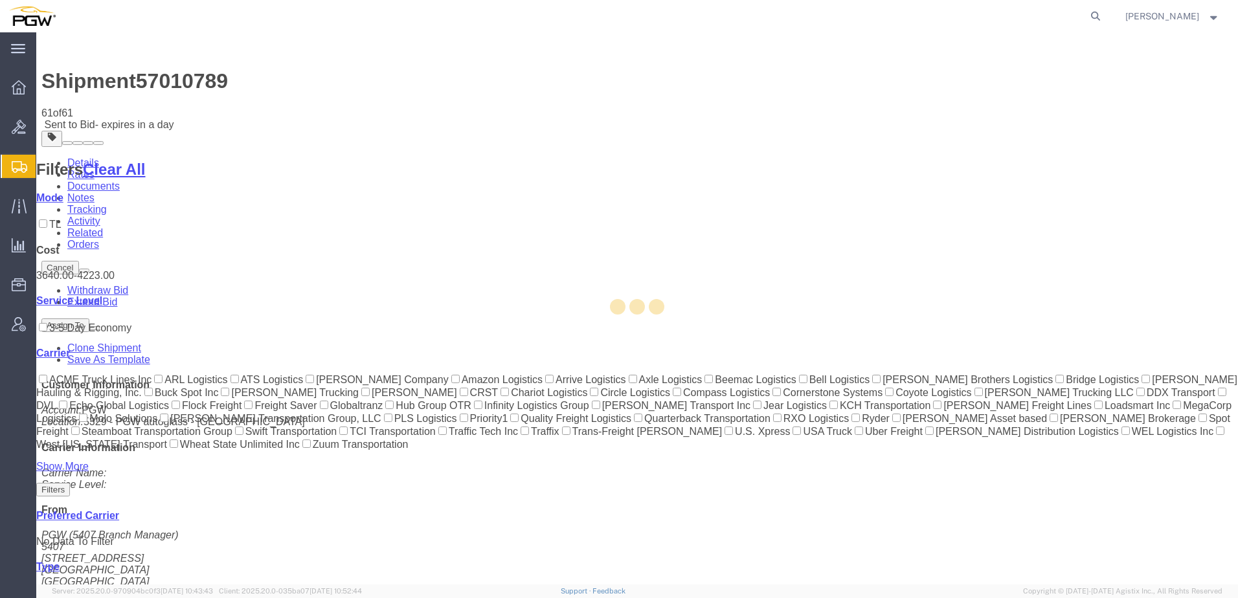
click at [221, 80] on div at bounding box center [637, 308] width 1202 height 552
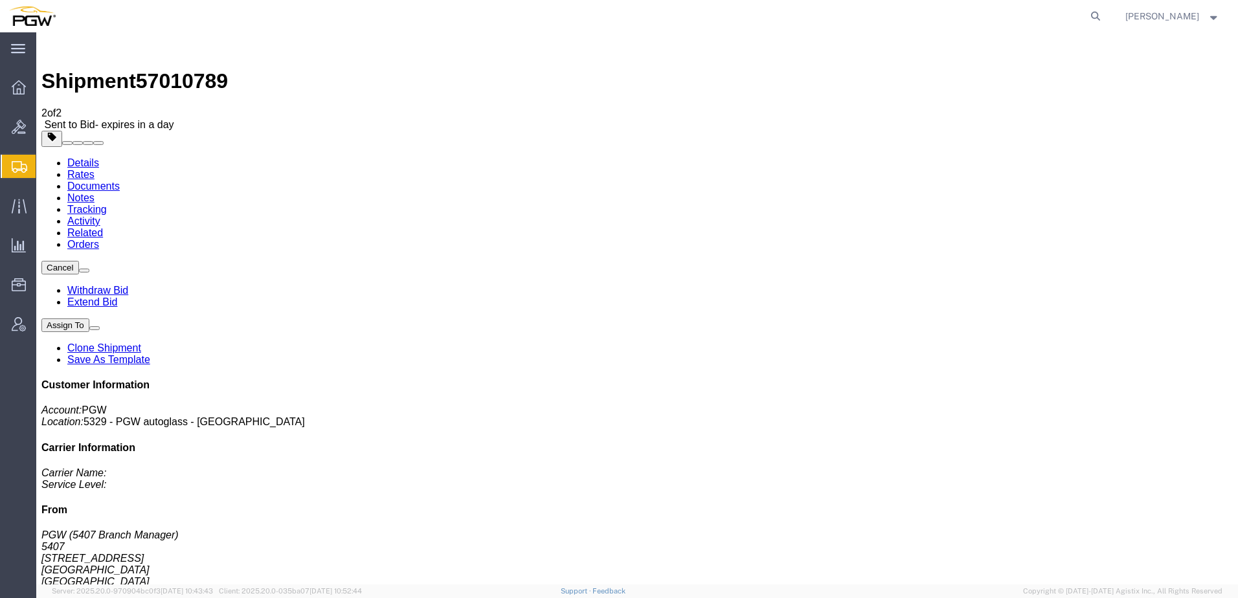
click at [95, 169] on link "Rates" at bounding box center [80, 174] width 27 height 11
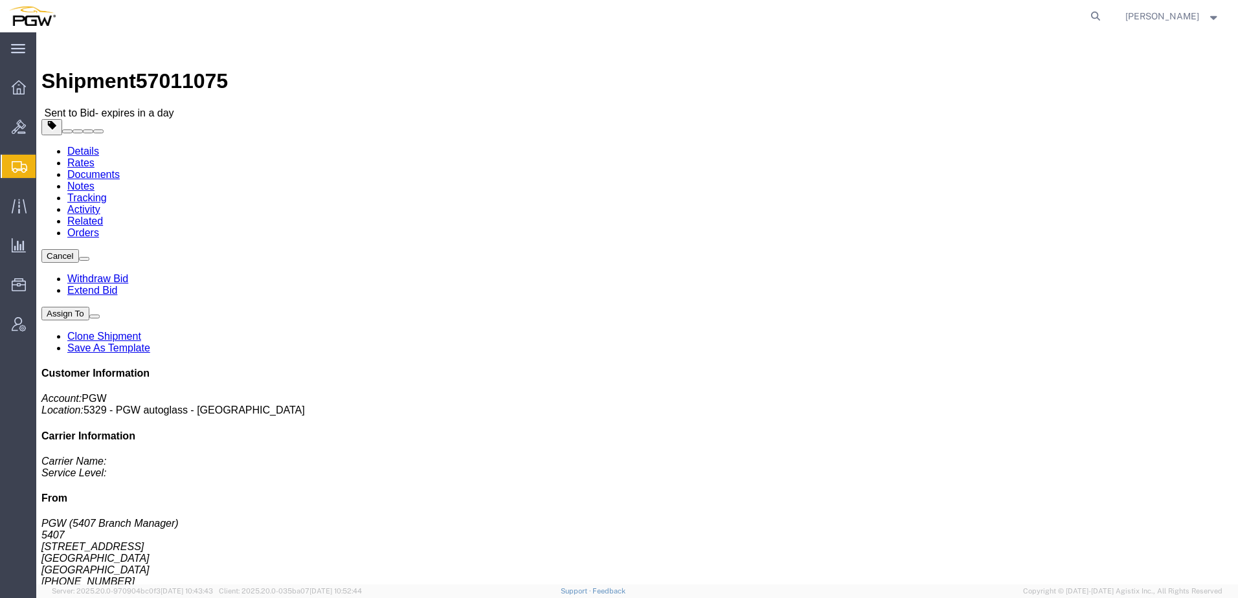
click link "Rates"
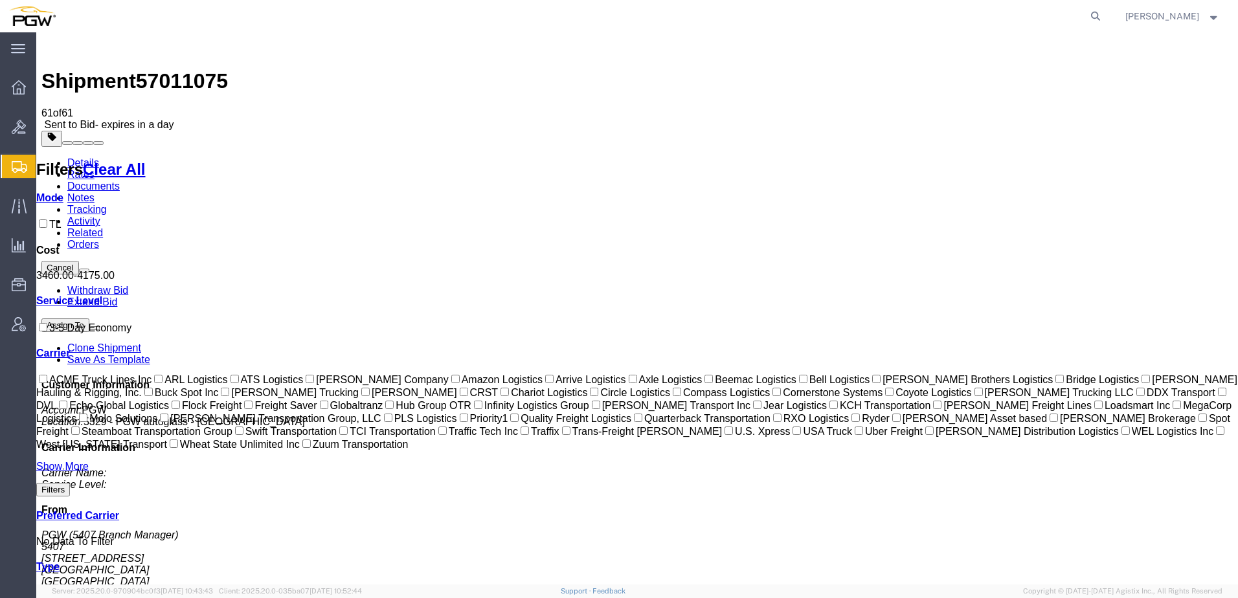
click at [95, 192] on link "Notes" at bounding box center [80, 197] width 27 height 11
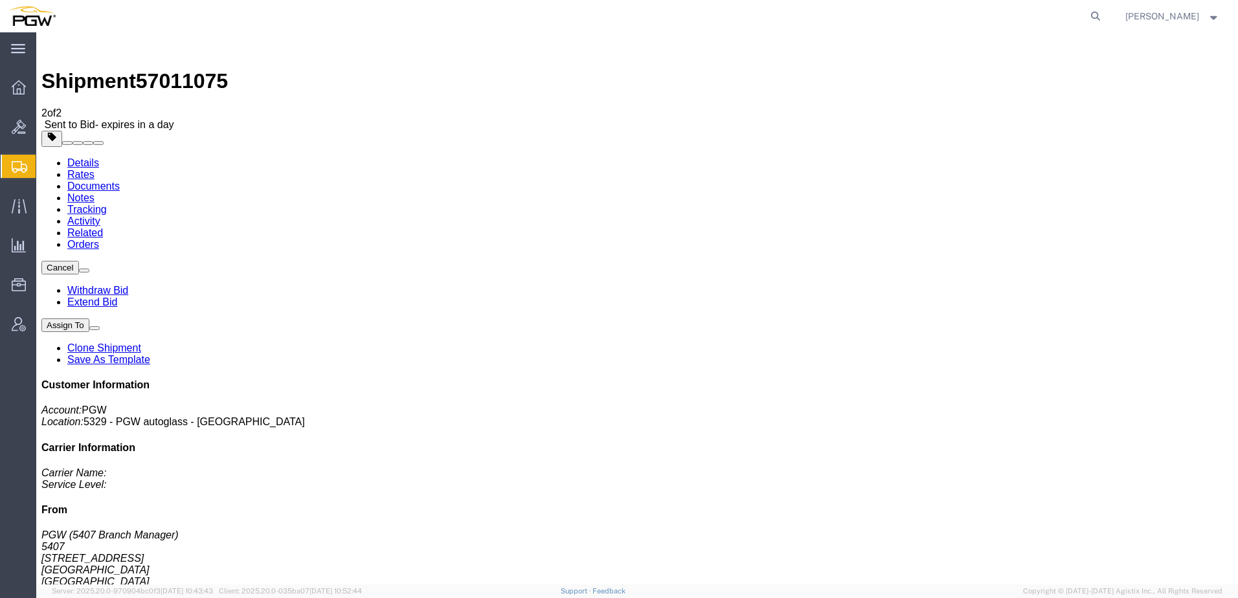
click at [95, 169] on link "Rates" at bounding box center [80, 174] width 27 height 11
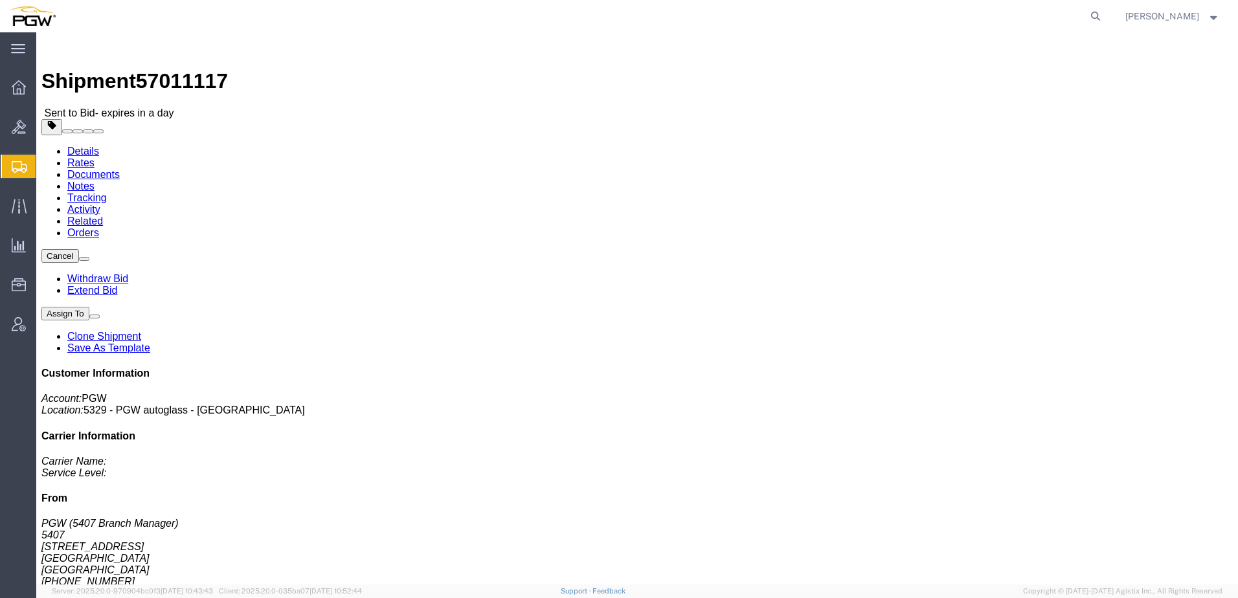
click link "Rates"
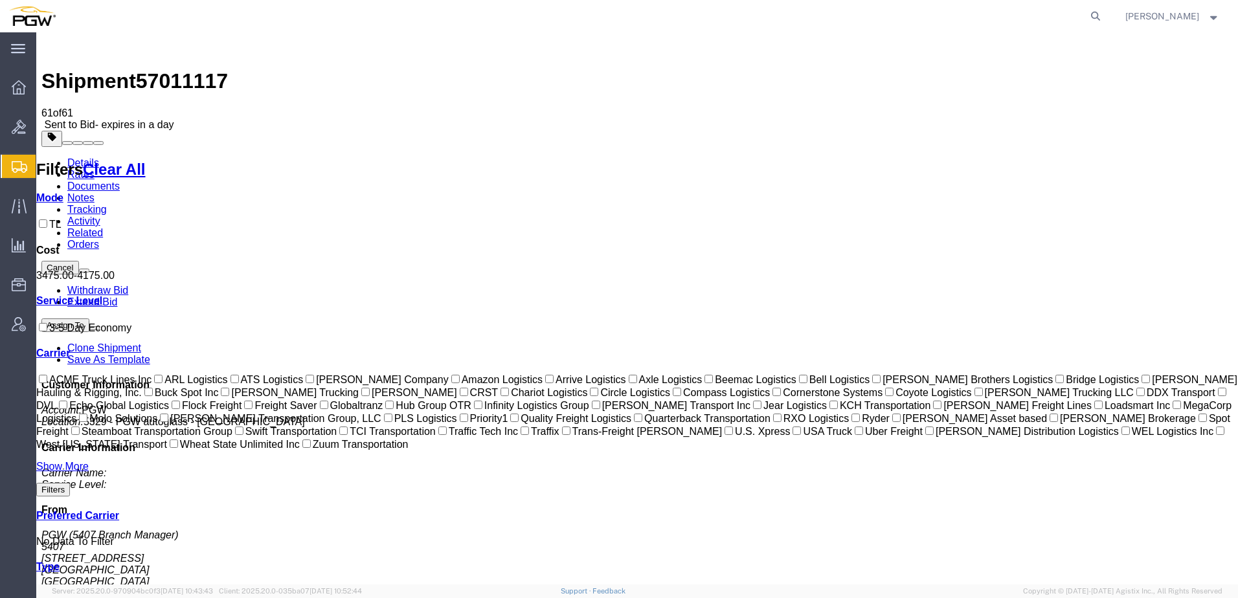
click at [120, 181] on link "Documents" at bounding box center [93, 186] width 52 height 11
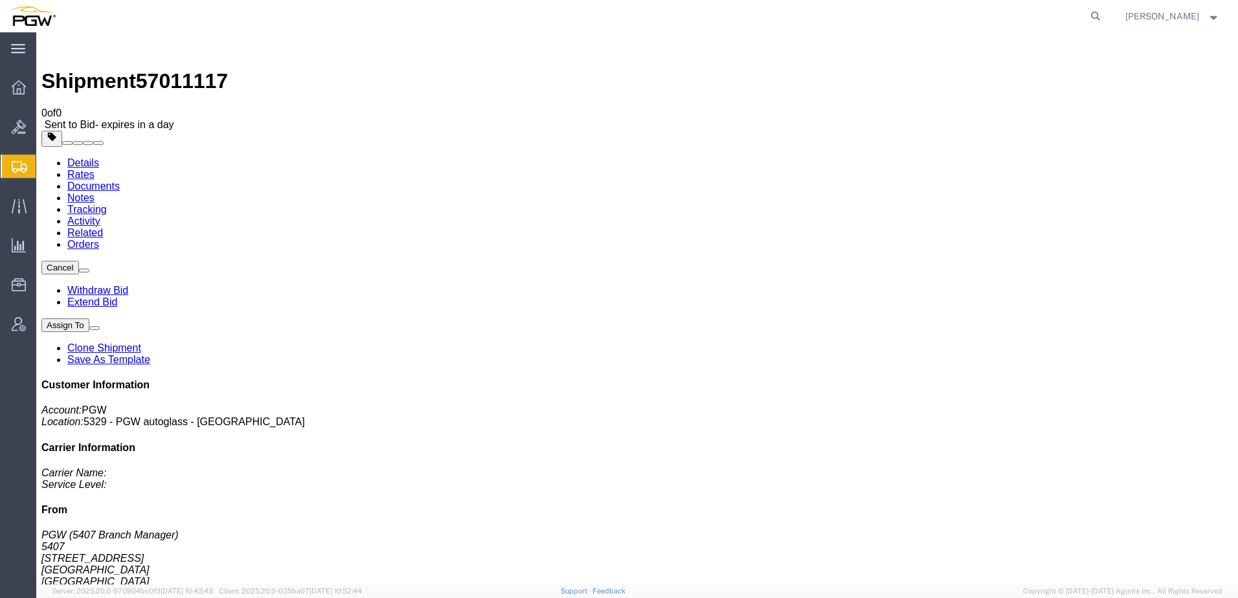
click at [95, 169] on link "Rates" at bounding box center [80, 174] width 27 height 11
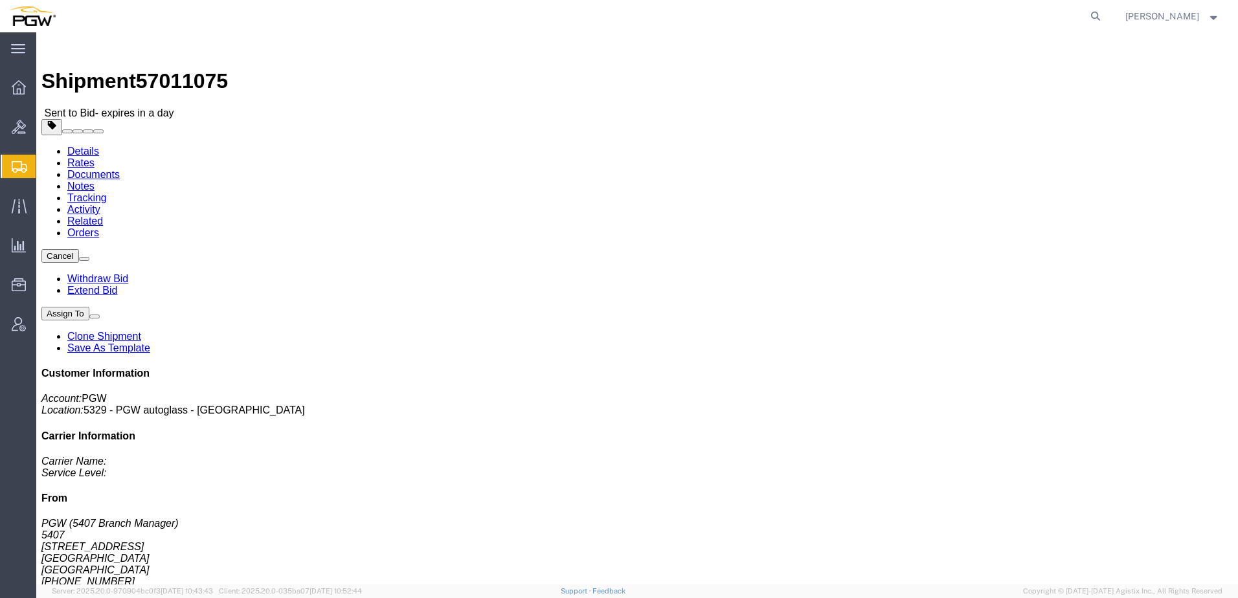
click link "Rates"
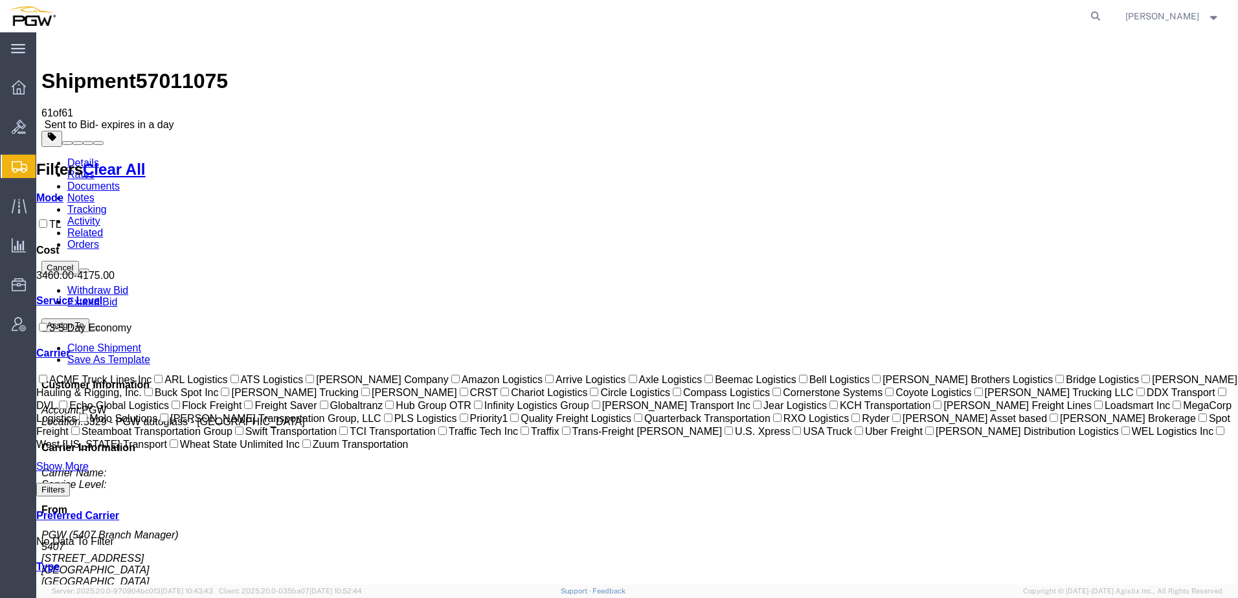
drag, startPoint x: 146, startPoint y: 51, endPoint x: 214, endPoint y: 49, distance: 68.0
click at [214, 49] on div "Shipment 57011075 61 of 61 Sent to Bid - expires in a day" at bounding box center [637, 84] width 1192 height 93
copy span "57011075"
click at [0, 0] on span "Shipment Manager" at bounding box center [0, 0] width 0 height 0
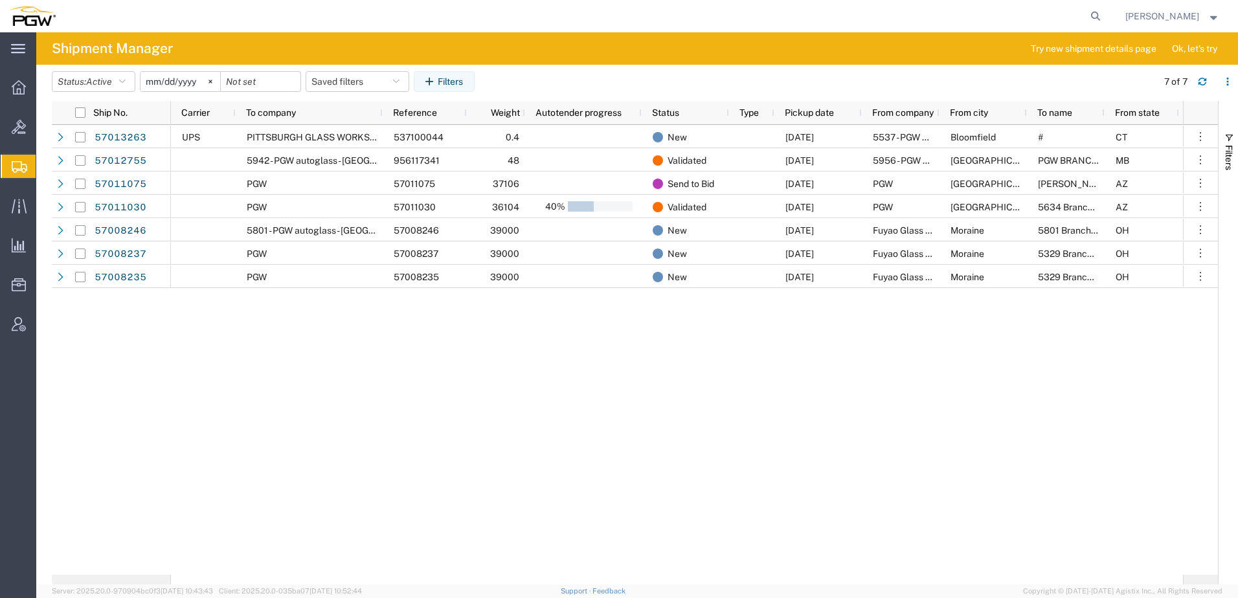
click at [449, 417] on div "UPS PITTSBURGH GLASS WORKS 596 537100044 0.4 New [DATE] 5537 - PGW Autoglass - …" at bounding box center [677, 350] width 1012 height 450
click at [78, 78] on button "Status: Active" at bounding box center [94, 81] width 84 height 21
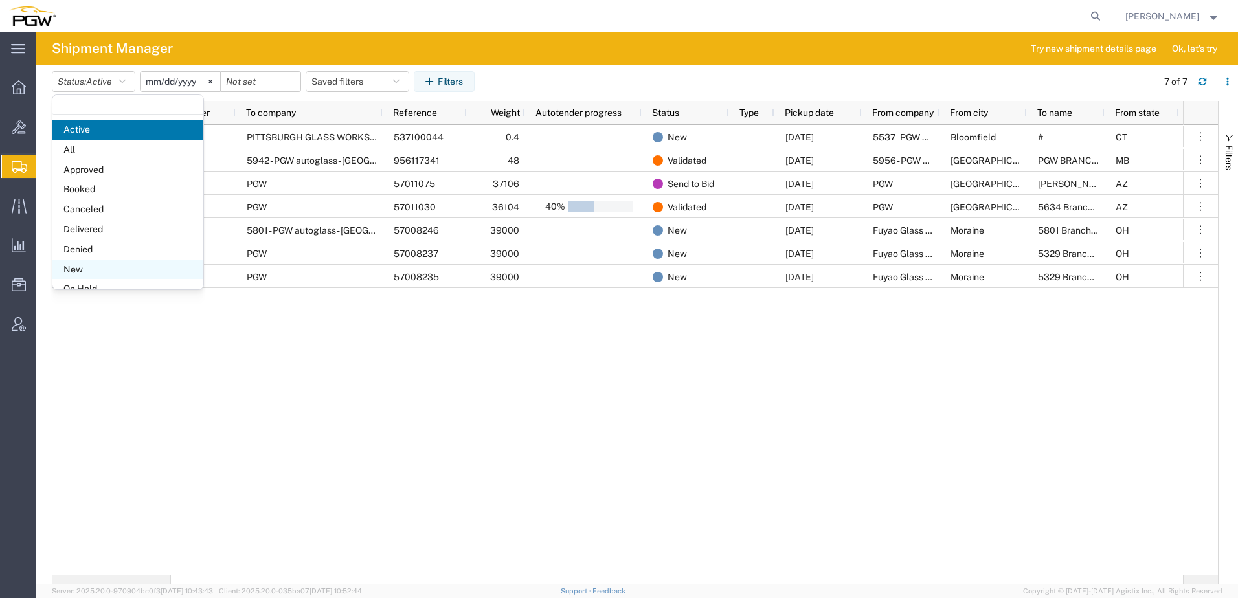
click at [84, 266] on span "New" at bounding box center [127, 270] width 151 height 20
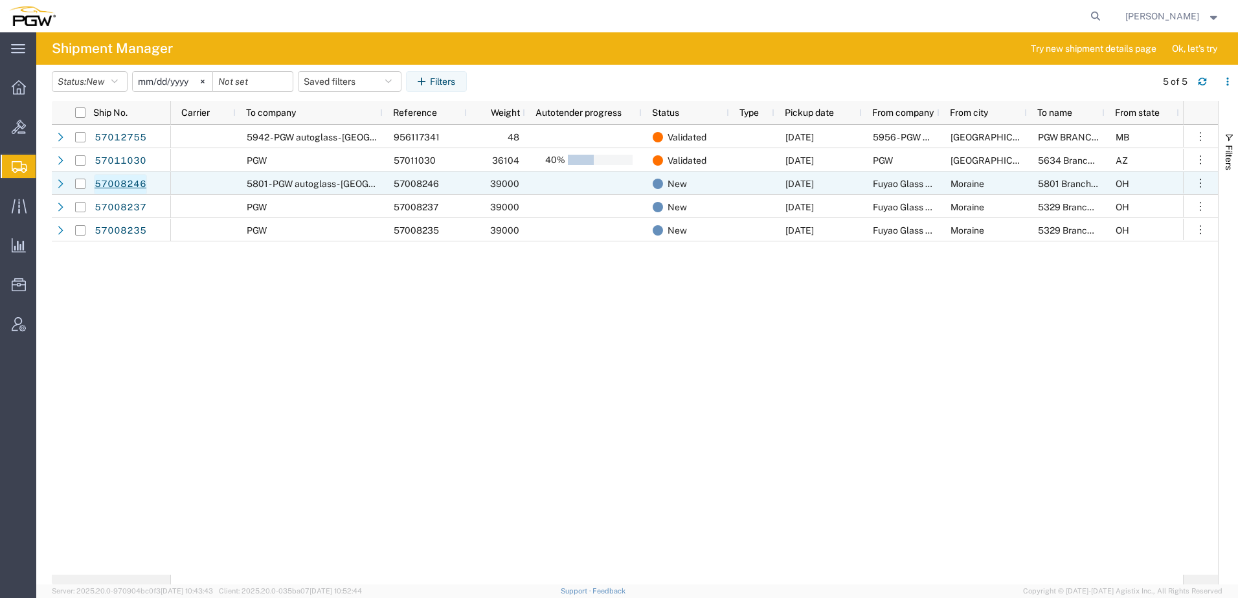
click at [110, 183] on link "57008246" at bounding box center [120, 184] width 53 height 21
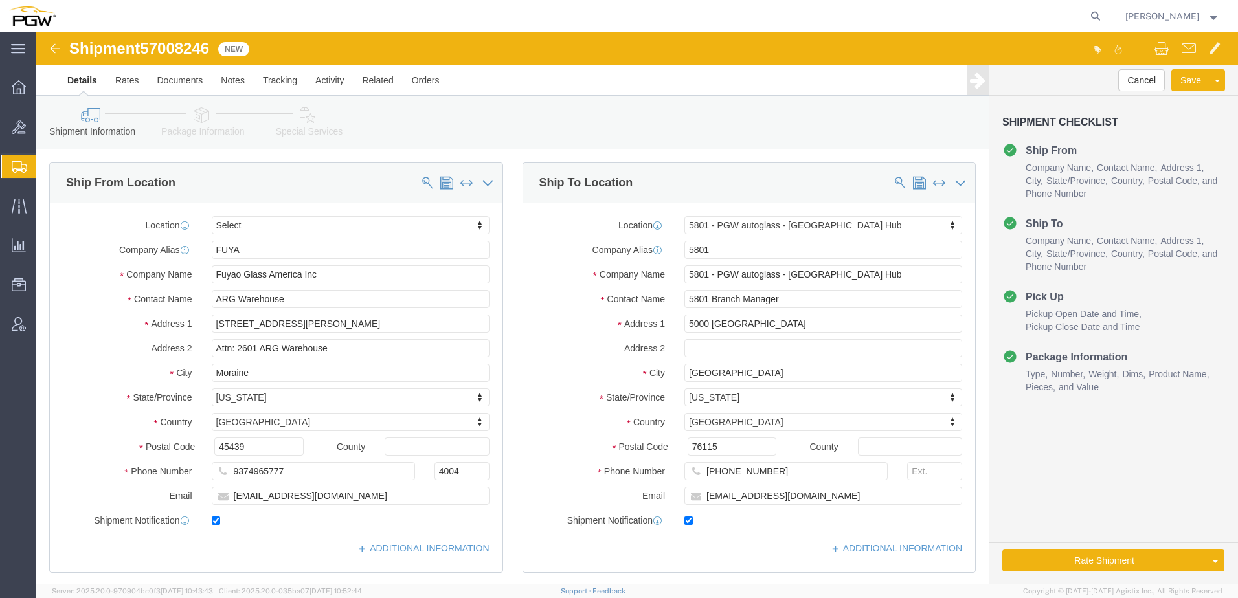
select select
select select "62891"
drag, startPoint x: 107, startPoint y: 17, endPoint x: 179, endPoint y: 13, distance: 72.0
click div "Shipment 57008246 New"
copy span "57008246"
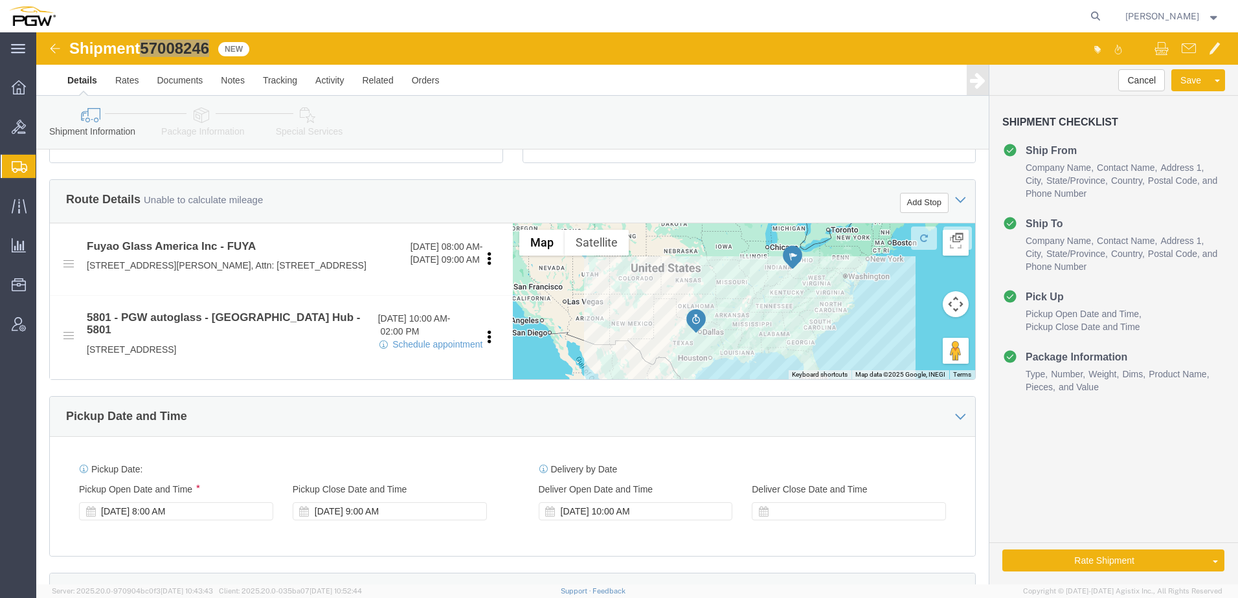
scroll to position [648, 0]
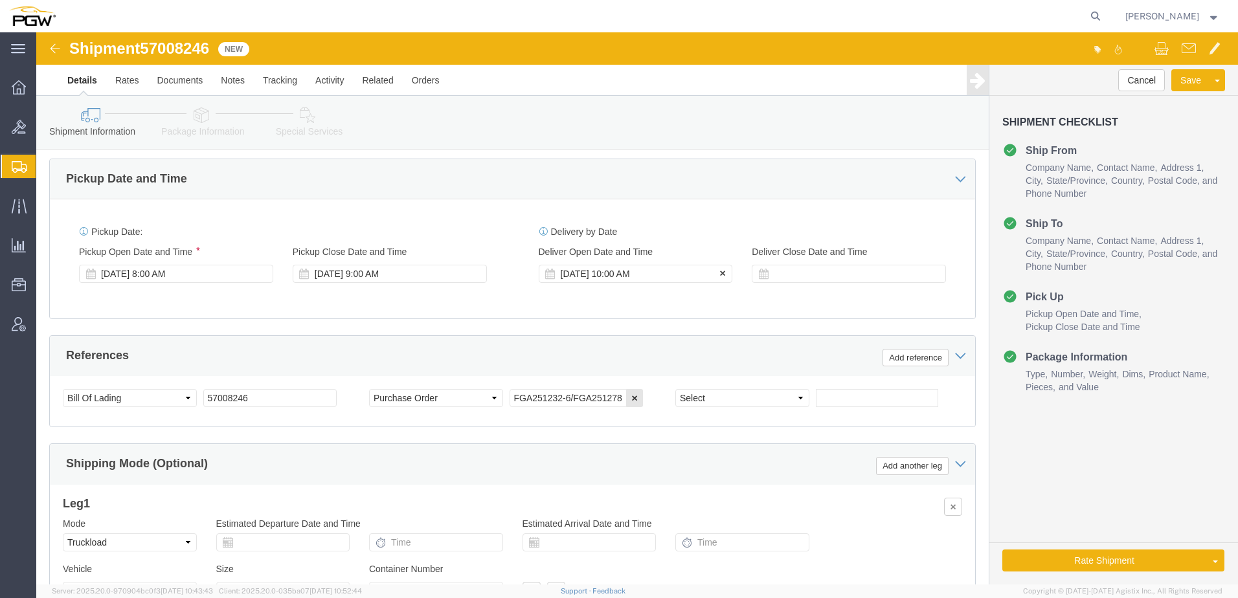
click div "Oct 03 2025 10:00 AM"
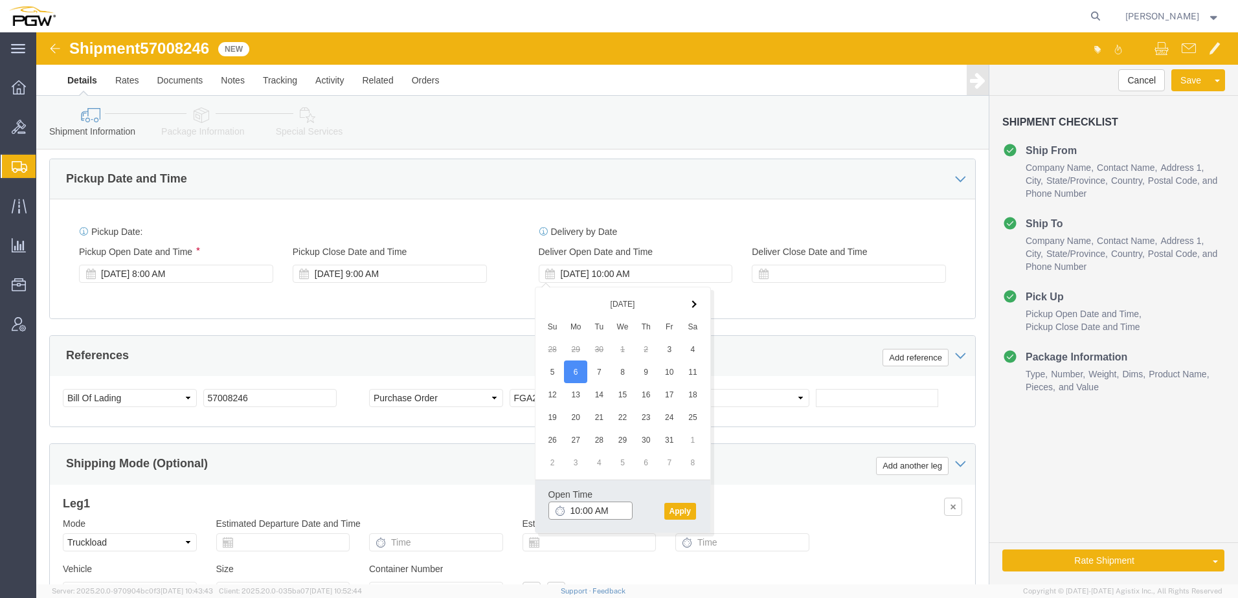
click input "10:00 AM"
type input "2:00 PM"
click button "Apply"
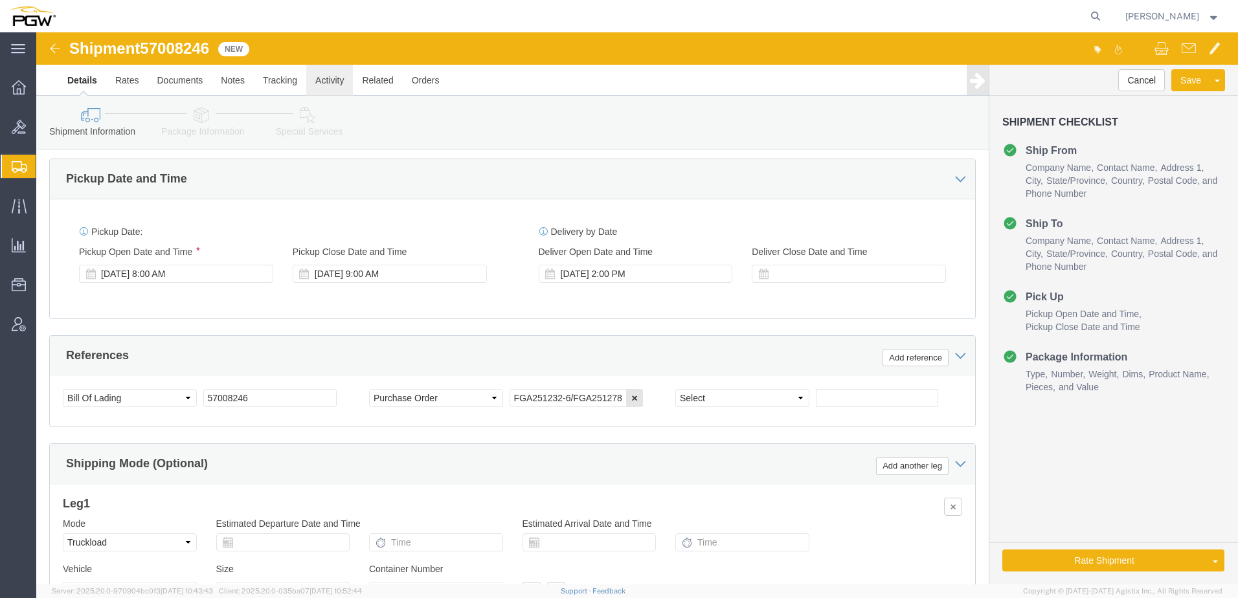
click link "Activity"
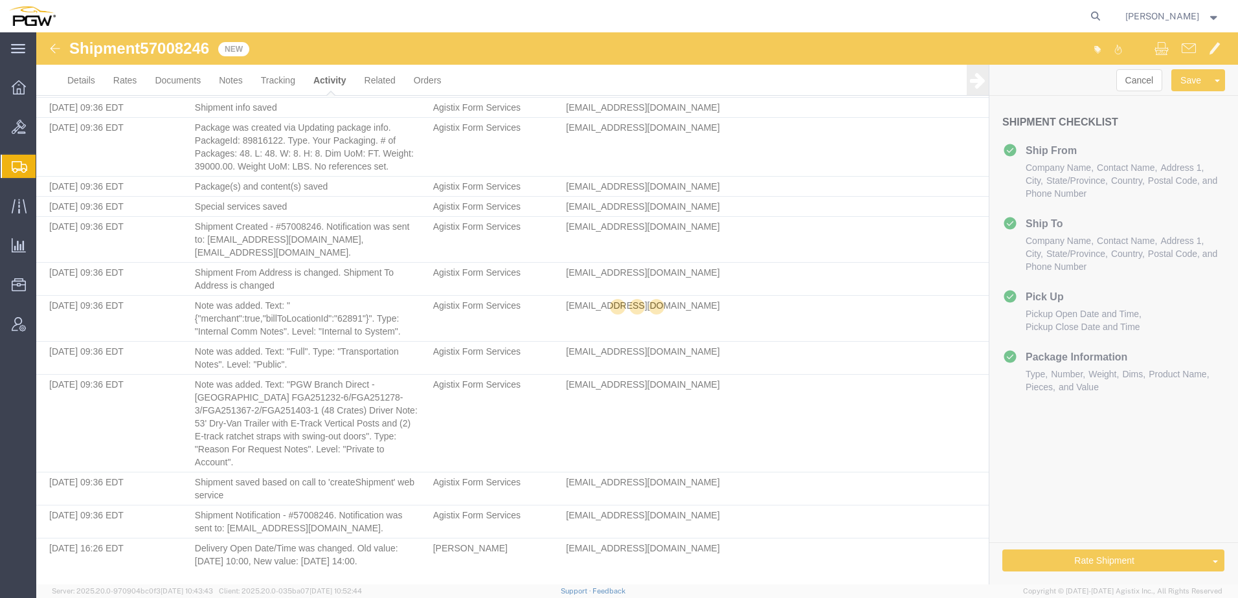
scroll to position [79, 0]
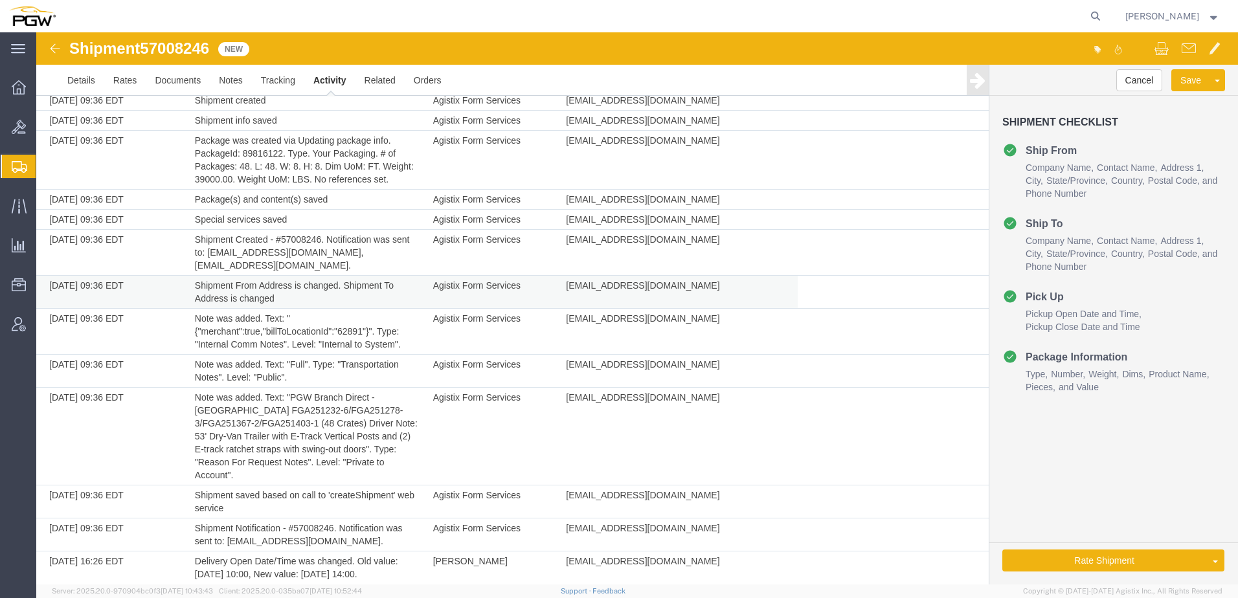
click at [356, 276] on td "Shipment From Address is changed. Shipment To Address is changed" at bounding box center [307, 292] width 238 height 33
click at [1155, 543] on link "Rate And Autotender" at bounding box center [1169, 539] width 112 height 19
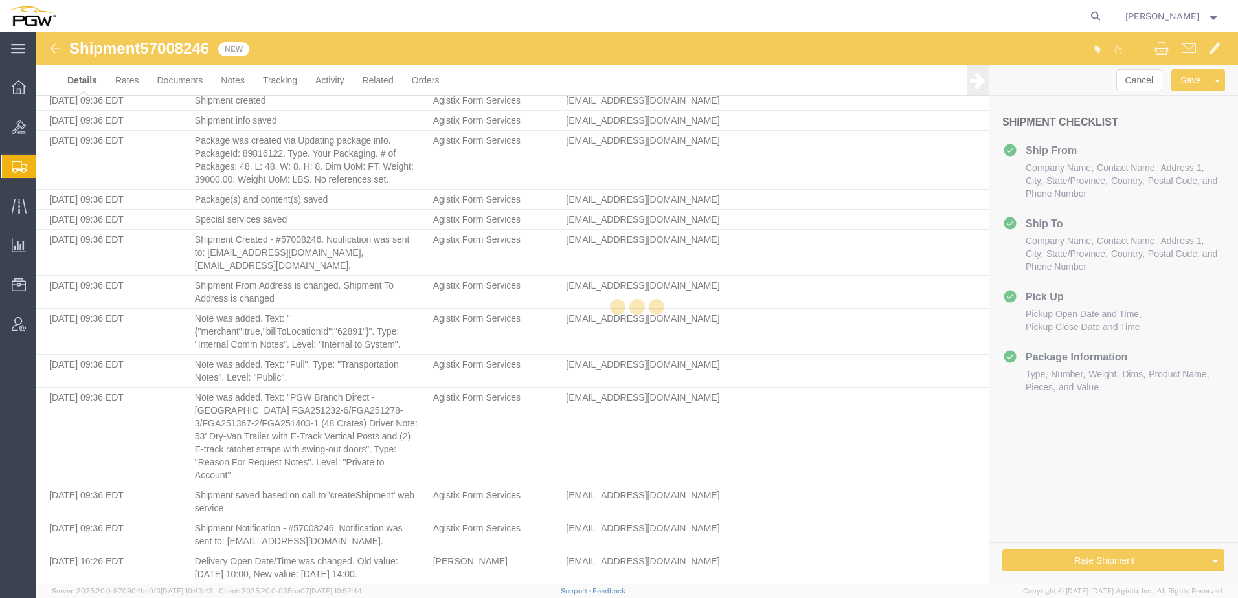
select select "62891"
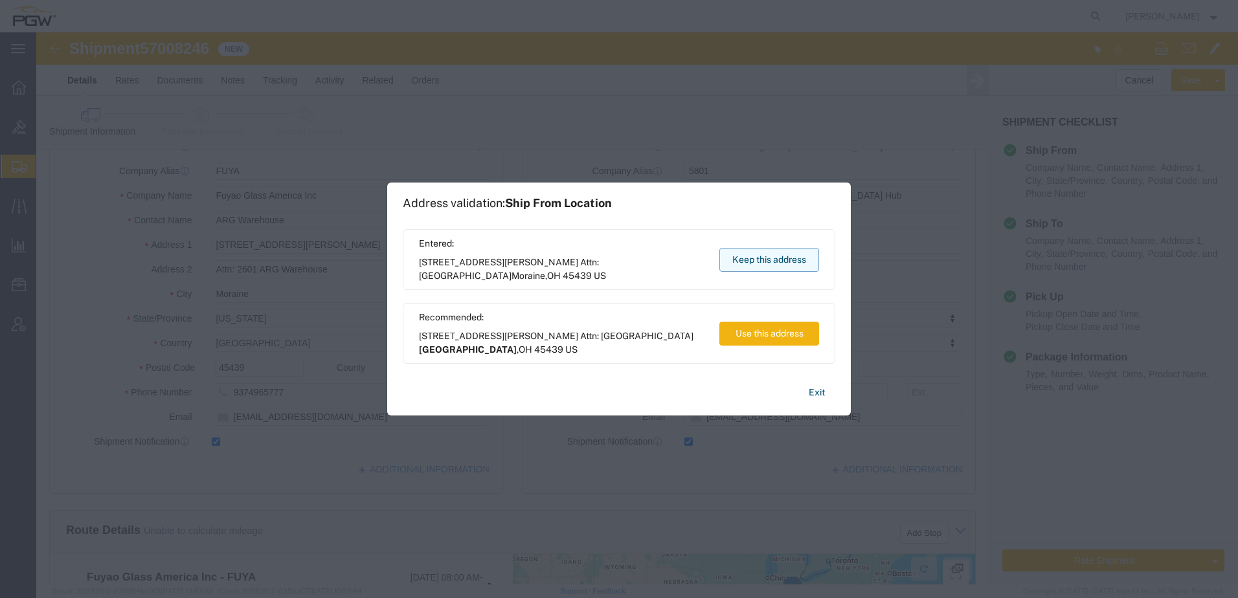
click at [736, 253] on button "Keep this address" at bounding box center [770, 260] width 100 height 24
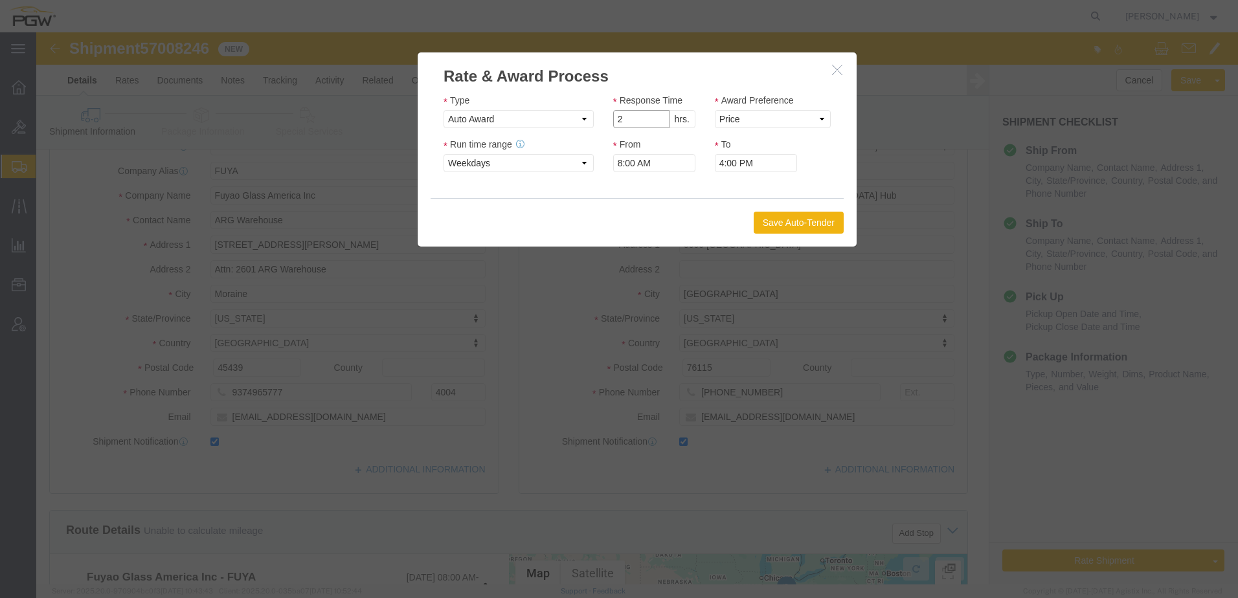
click input "2"
type input "1"
click input "1"
click select "Price Carrier Rank"
select select "LANE_RANK"
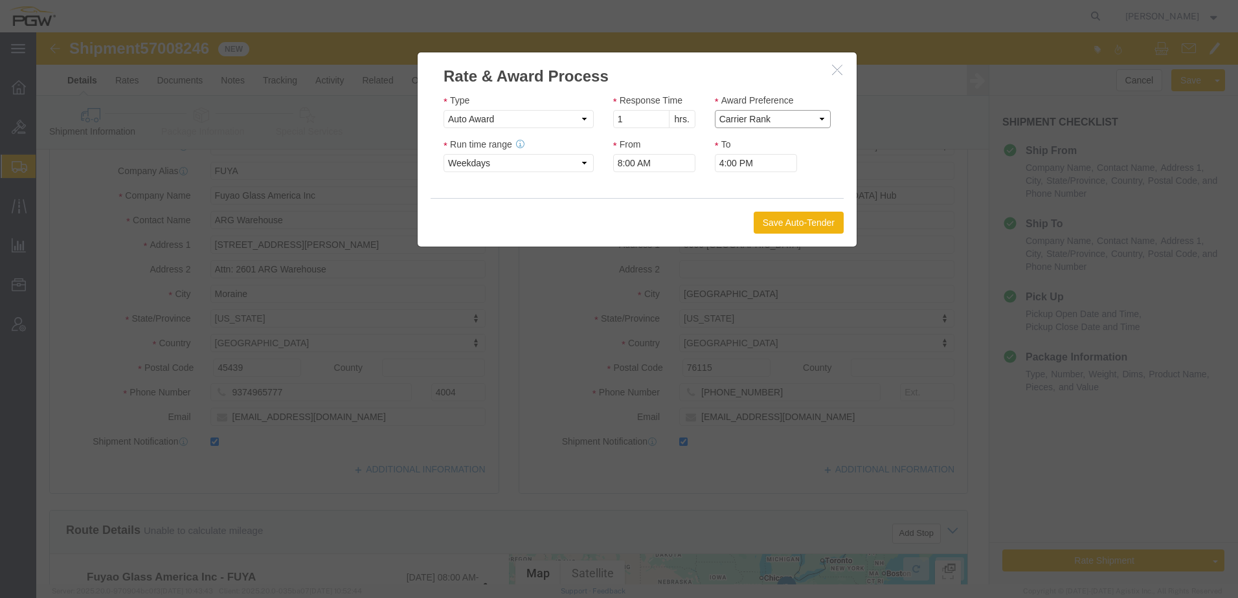
click select "Price Carrier Rank"
click button "Save Auto-Tender"
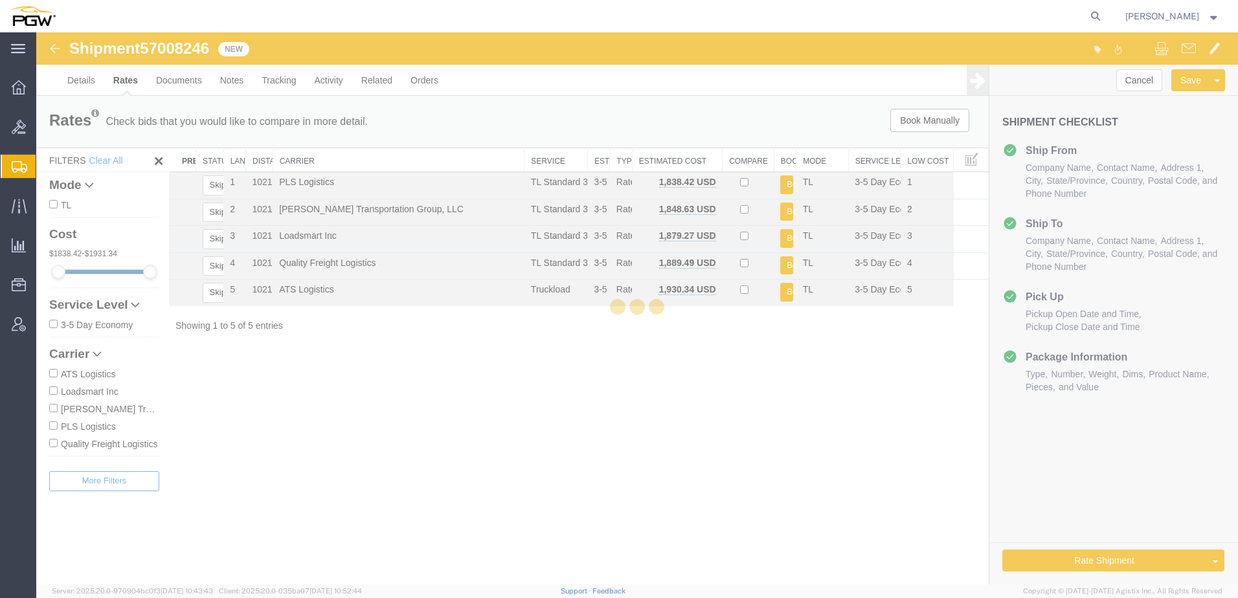
scroll to position [0, 0]
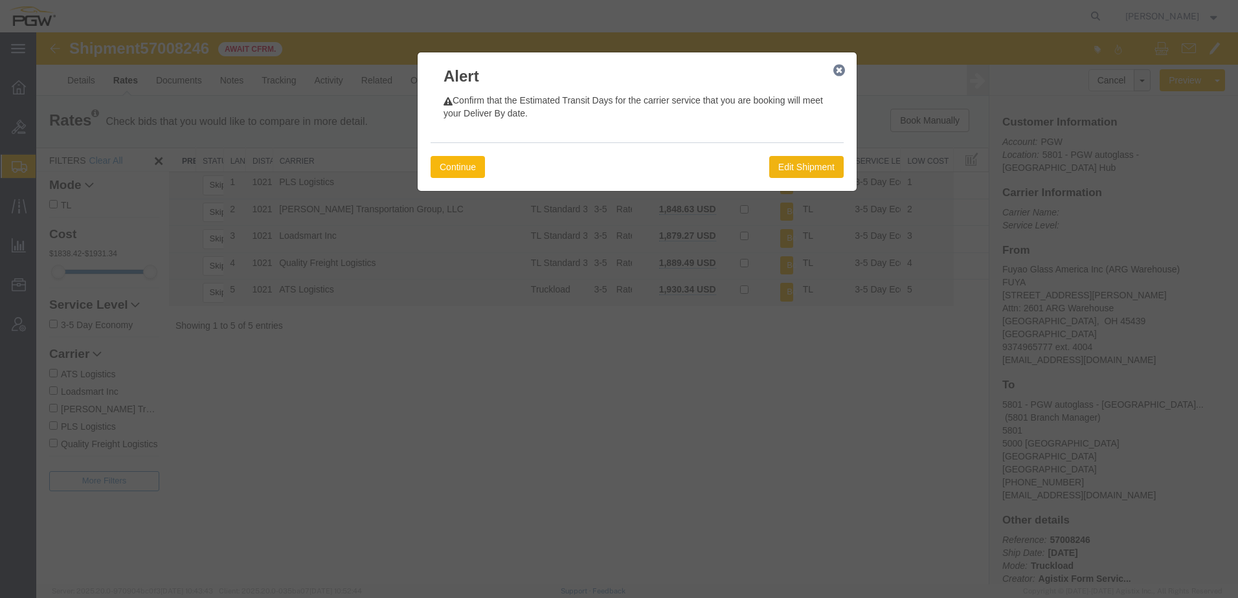
drag, startPoint x: 452, startPoint y: 166, endPoint x: 464, endPoint y: 158, distance: 14.4
click at [452, 166] on button "Continue" at bounding box center [458, 167] width 54 height 22
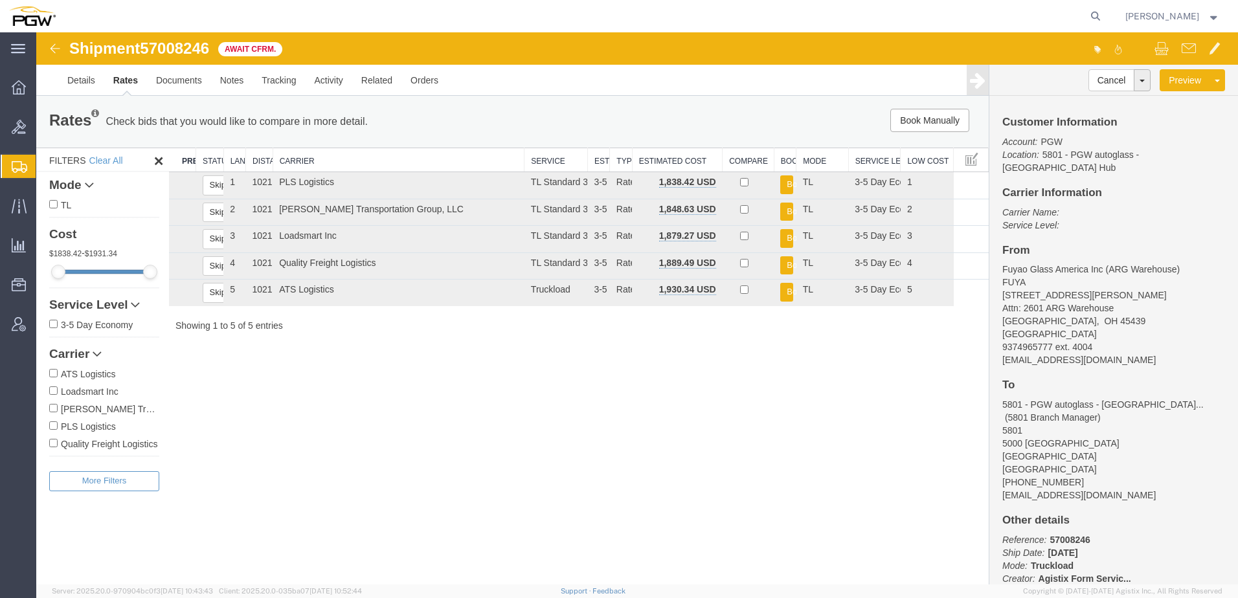
click at [248, 473] on div "Shipment 57008246 5 of 5 Await Cfrm. Details Rates Documents Notes Tracking Act…" at bounding box center [637, 308] width 1202 height 552
drag, startPoint x: 146, startPoint y: 49, endPoint x: 212, endPoint y: 47, distance: 66.1
click at [209, 47] on span "57008246" at bounding box center [174, 48] width 69 height 17
copy span "57008246"
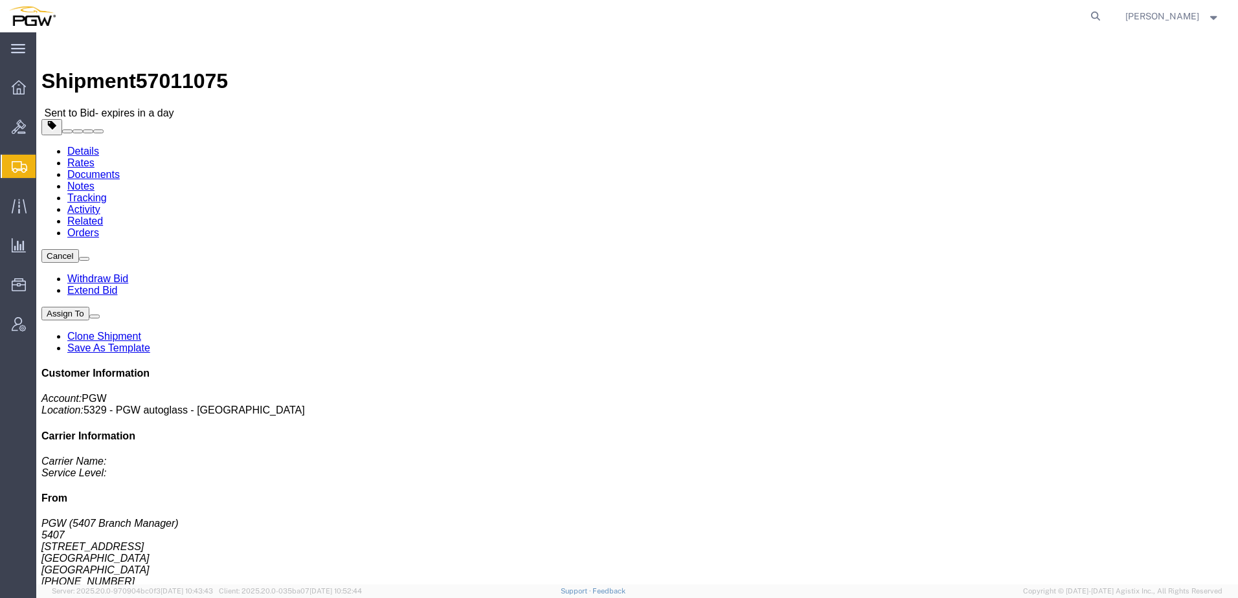
click link "Rates"
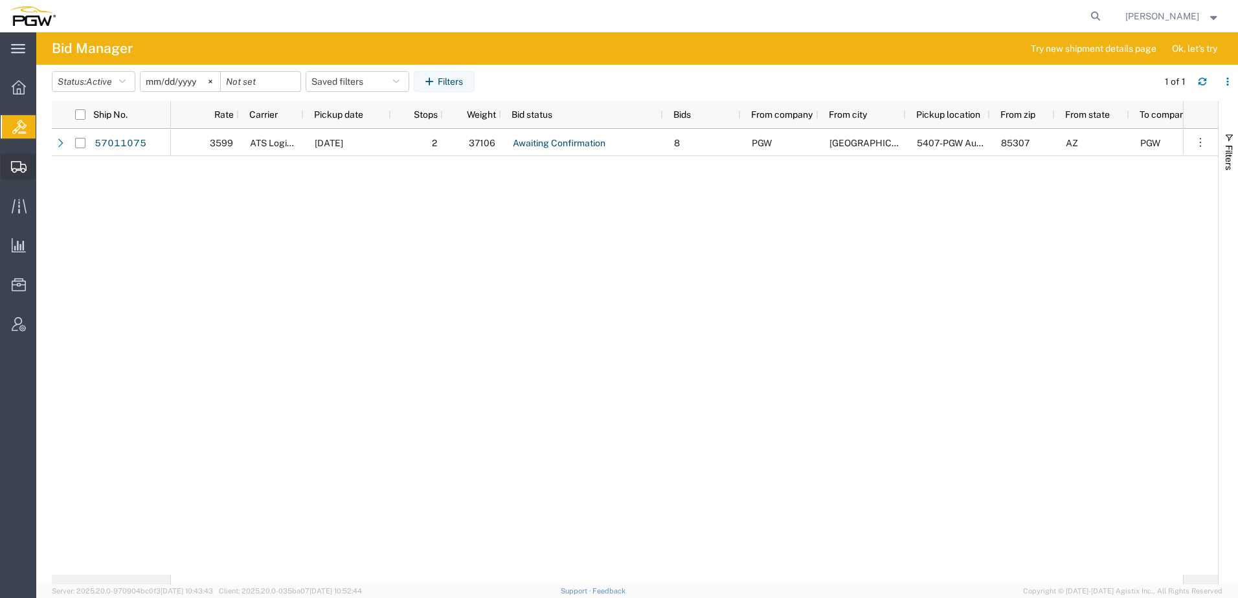
click at [23, 171] on icon at bounding box center [19, 167] width 16 height 12
click at [0, 0] on span "Shipment Manager" at bounding box center [0, 0] width 0 height 0
click at [21, 173] on div at bounding box center [19, 166] width 36 height 26
